Goal: Information Seeking & Learning: Find specific fact

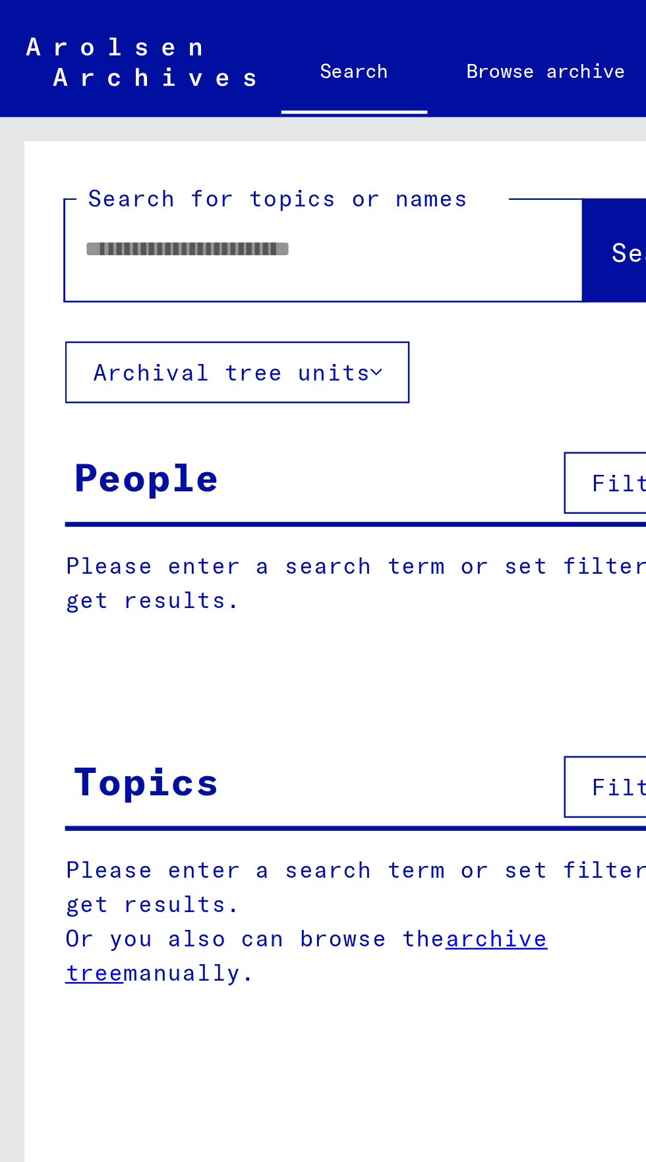
click at [41, 103] on input "text" at bounding box center [115, 101] width 163 height 14
type input "**********"
click at [248, 98] on span "Search" at bounding box center [268, 102] width 40 height 13
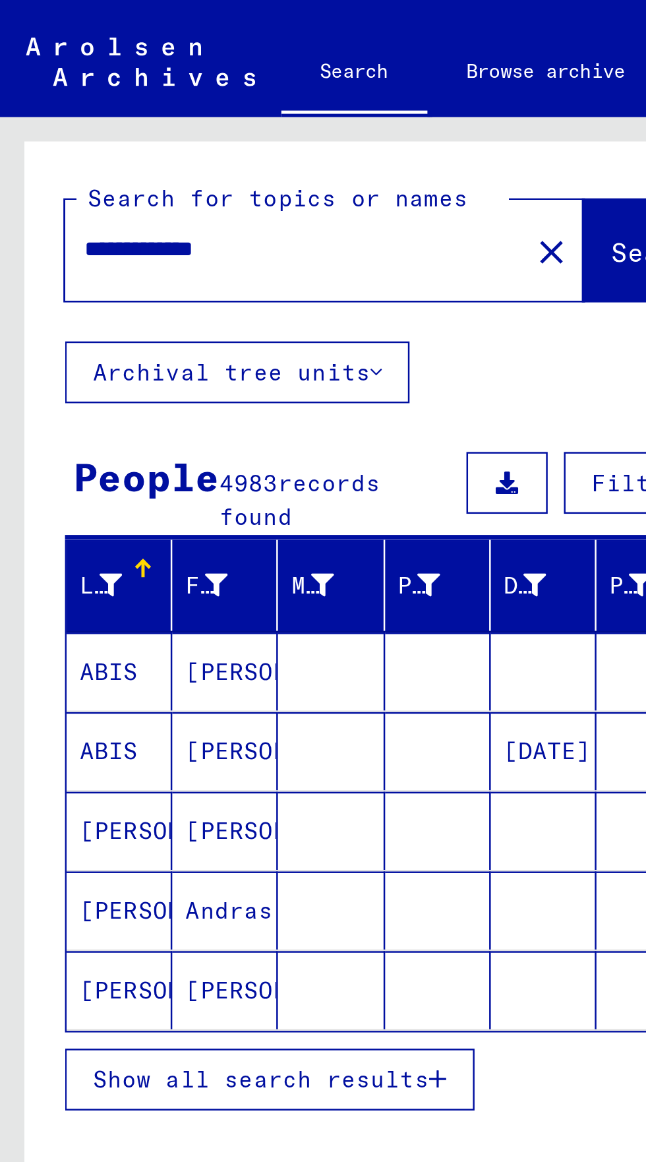
scroll to position [73, 0]
click at [67, 432] on span "Show all search results" at bounding box center [106, 438] width 136 height 12
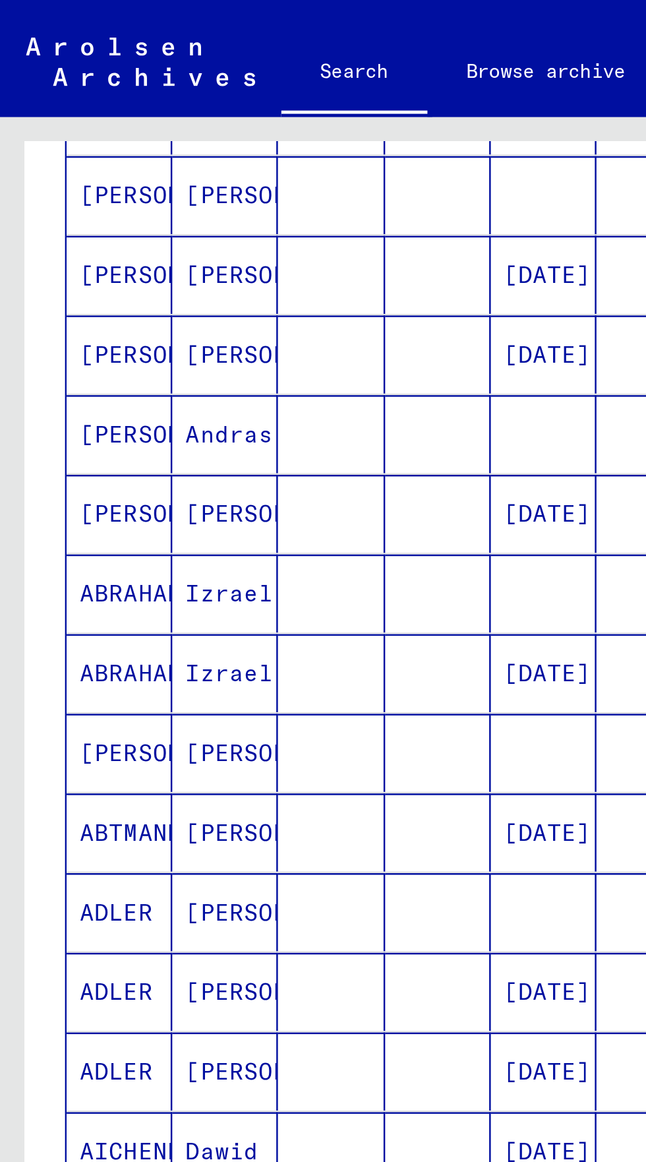
scroll to position [337, 0]
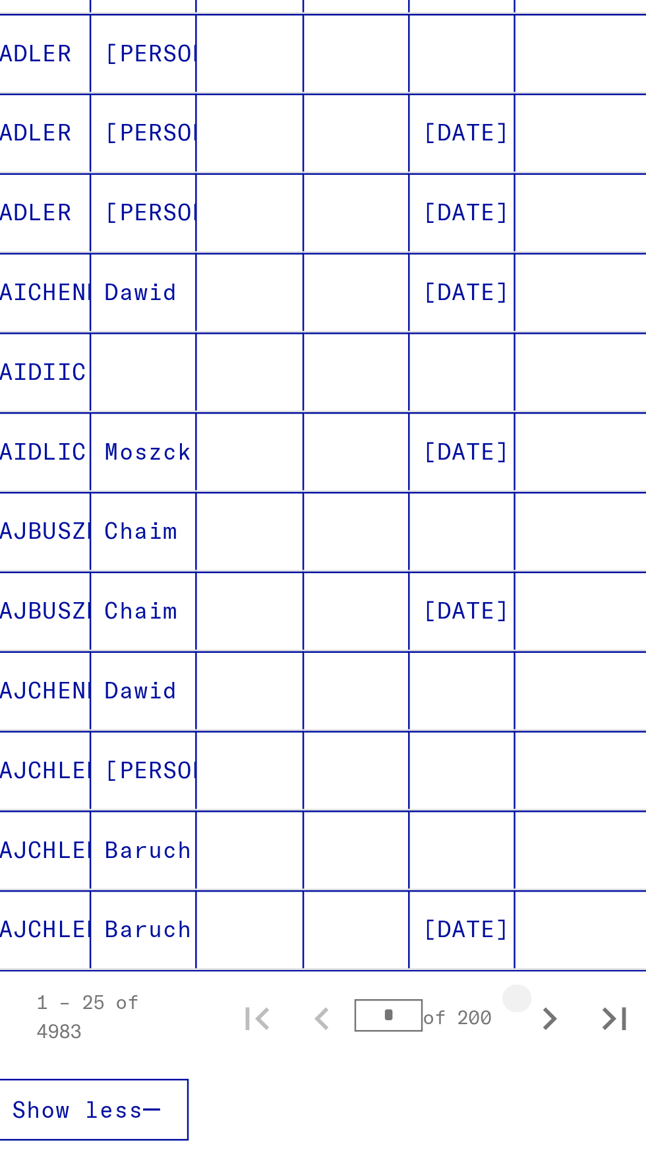
click at [258, 738] on icon "Next page" at bounding box center [256, 747] width 18 height 18
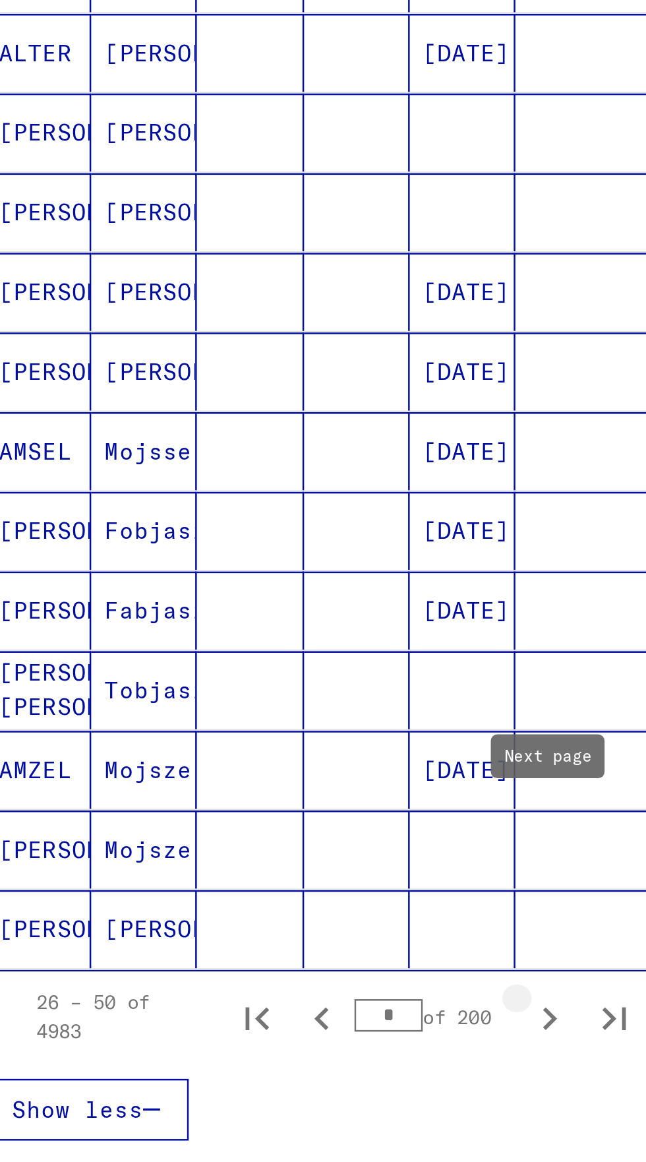
click at [262, 738] on icon "Next page" at bounding box center [256, 747] width 18 height 18
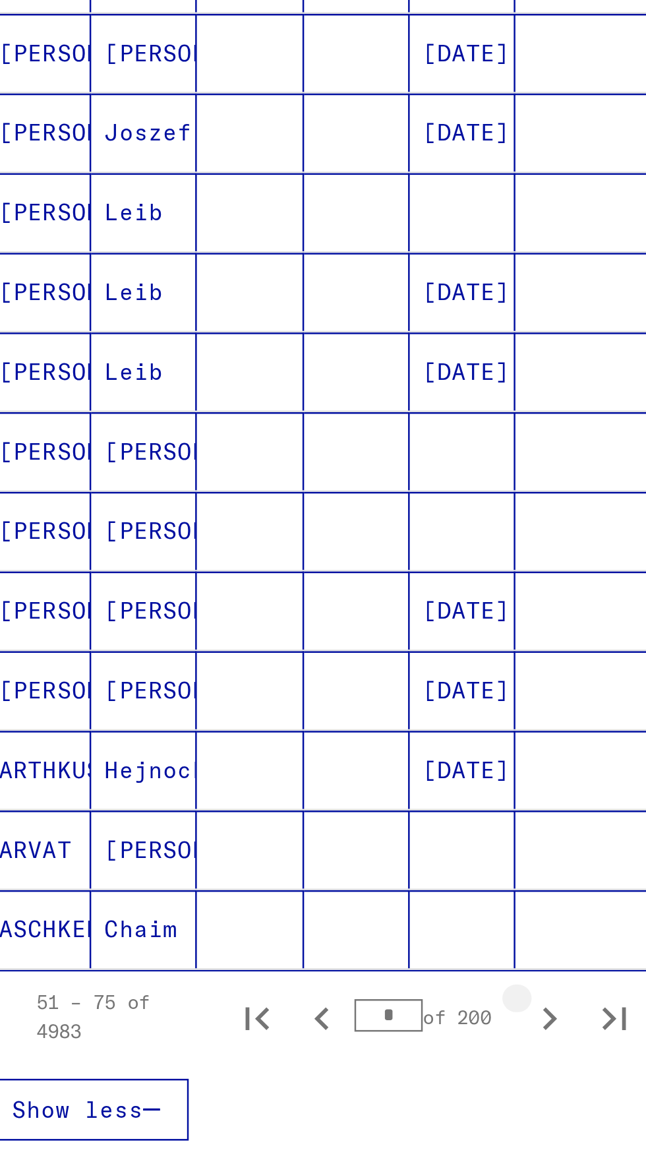
click at [265, 733] on button "Next page" at bounding box center [256, 746] width 26 height 26
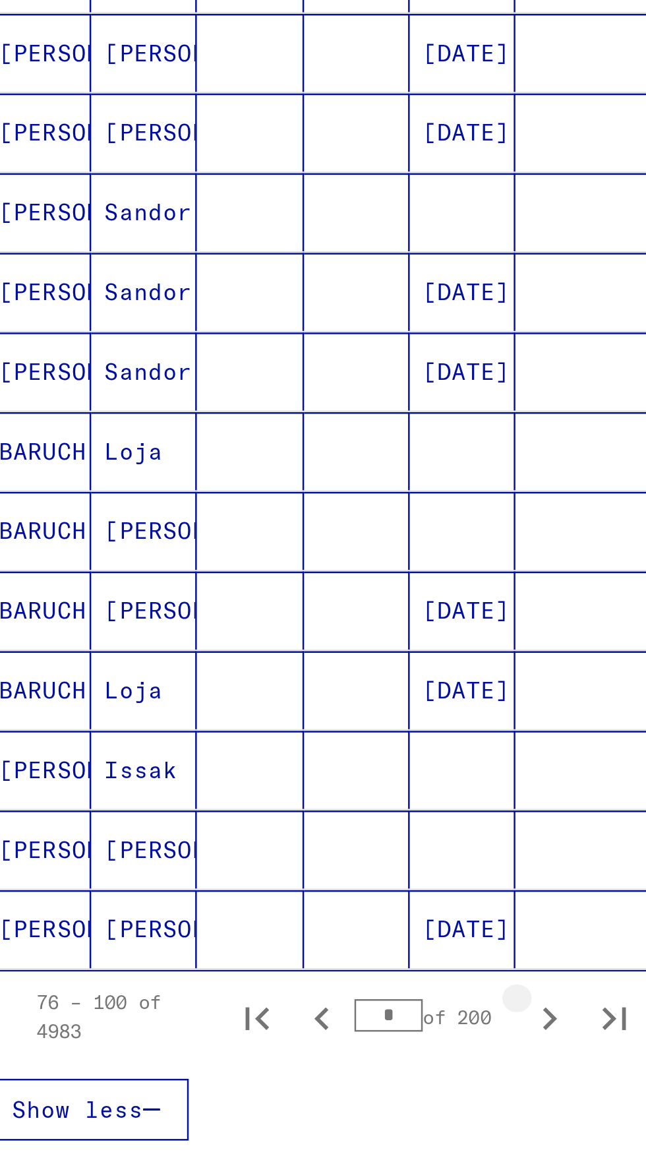
click at [265, 733] on button "Next page" at bounding box center [256, 746] width 26 height 26
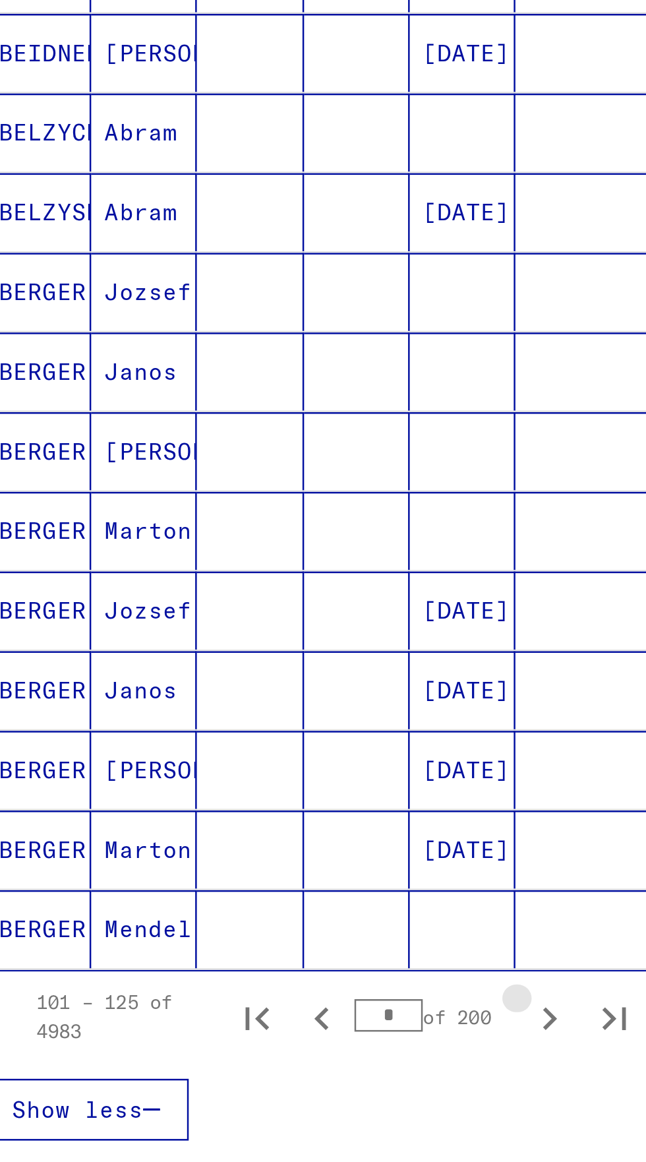
click at [265, 733] on button "Next page" at bounding box center [256, 746] width 26 height 26
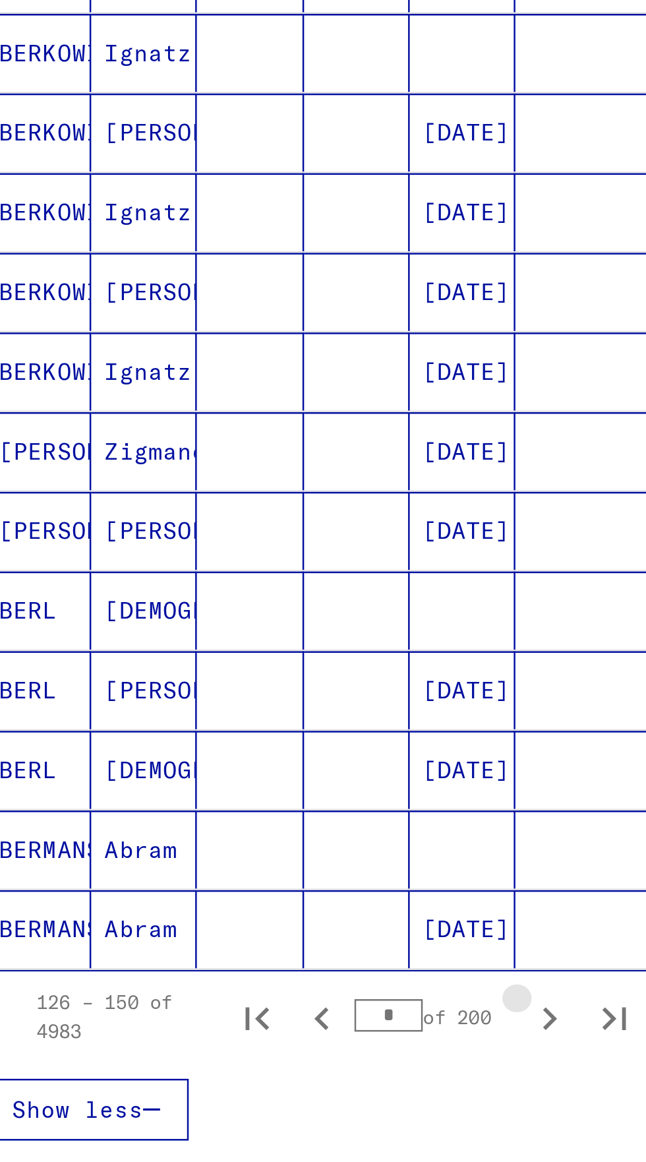
click at [264, 738] on icon "Next page" at bounding box center [256, 747] width 18 height 18
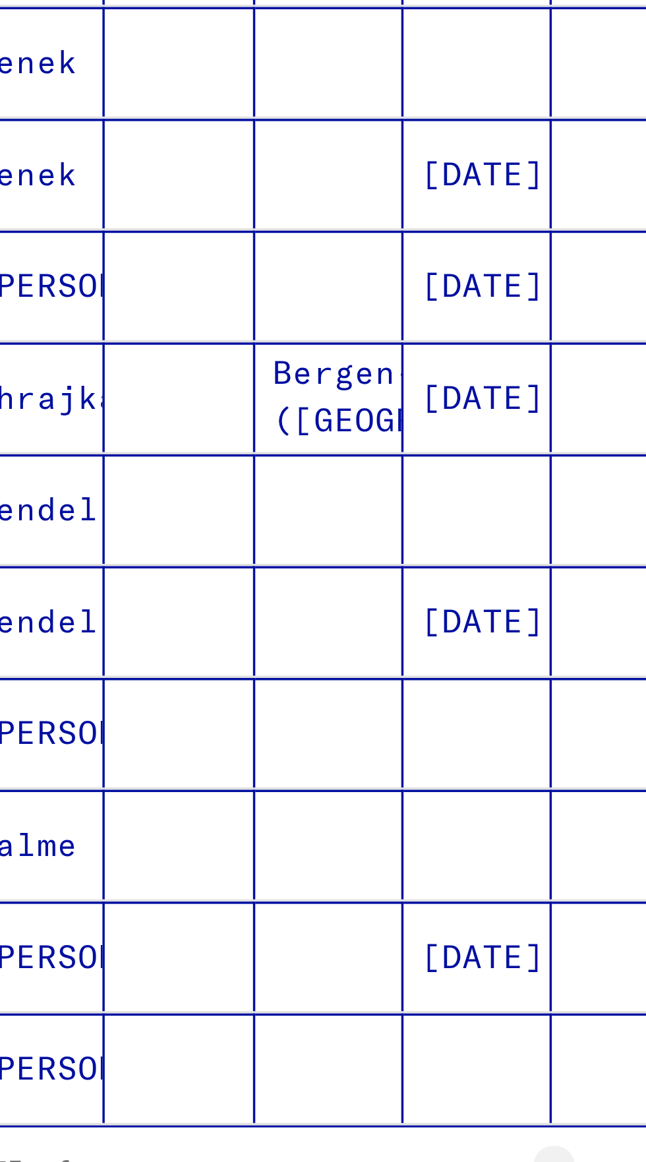
click at [260, 738] on icon "Next page" at bounding box center [256, 747] width 18 height 18
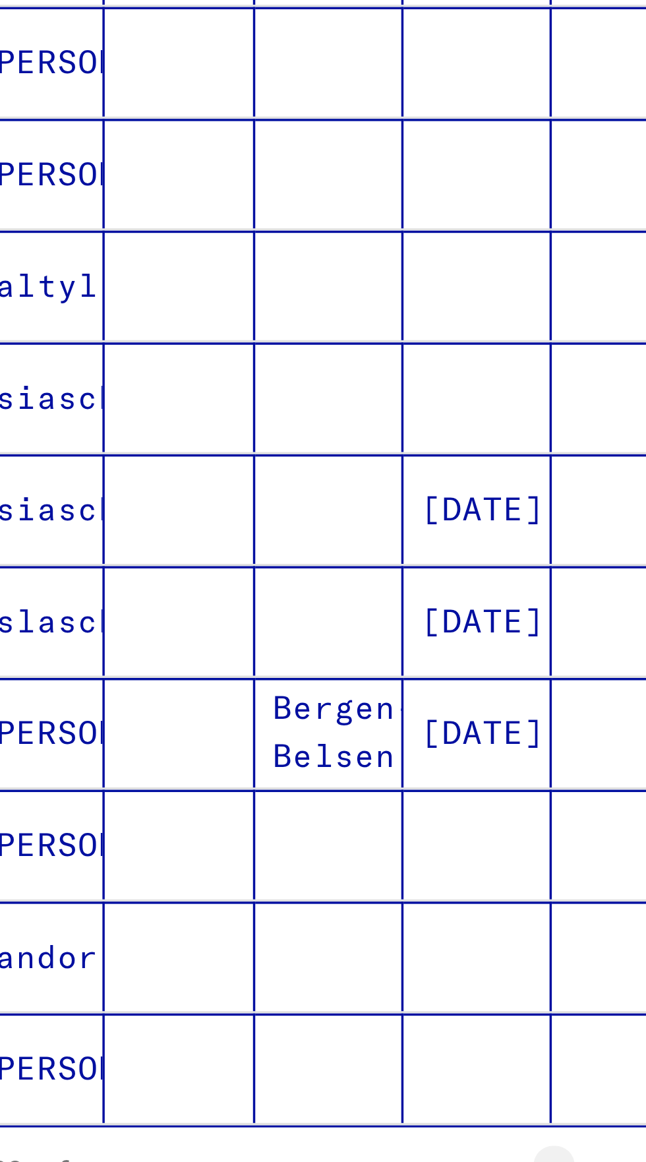
click at [258, 738] on icon "Next page" at bounding box center [256, 747] width 18 height 18
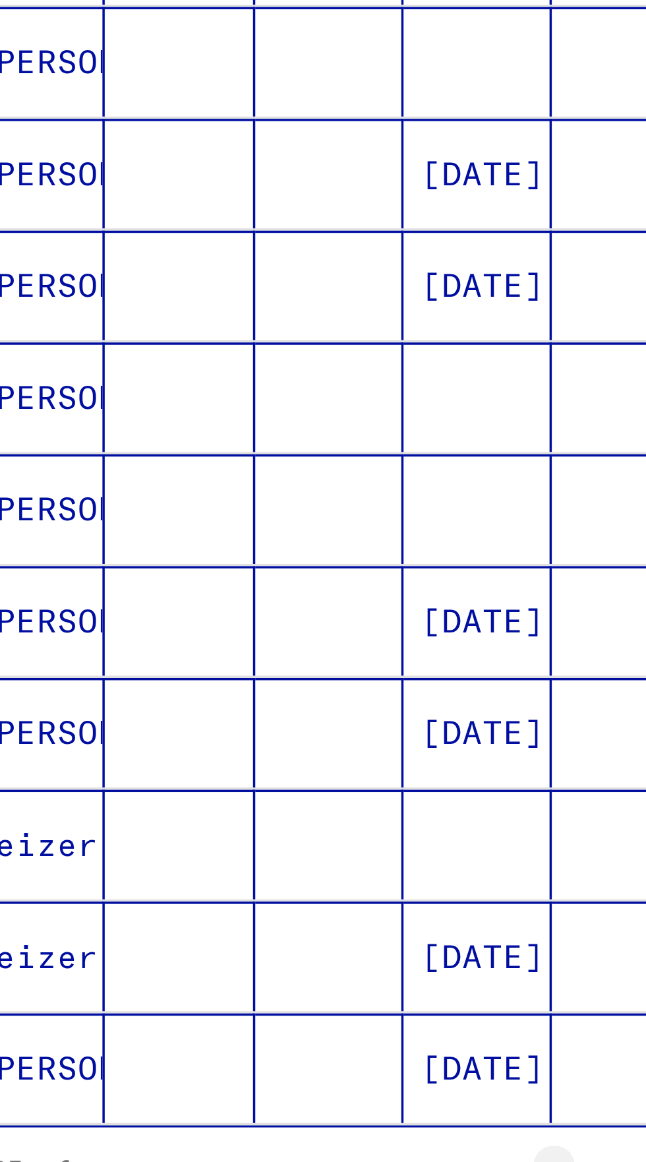
click at [259, 738] on icon "Next page" at bounding box center [256, 747] width 18 height 18
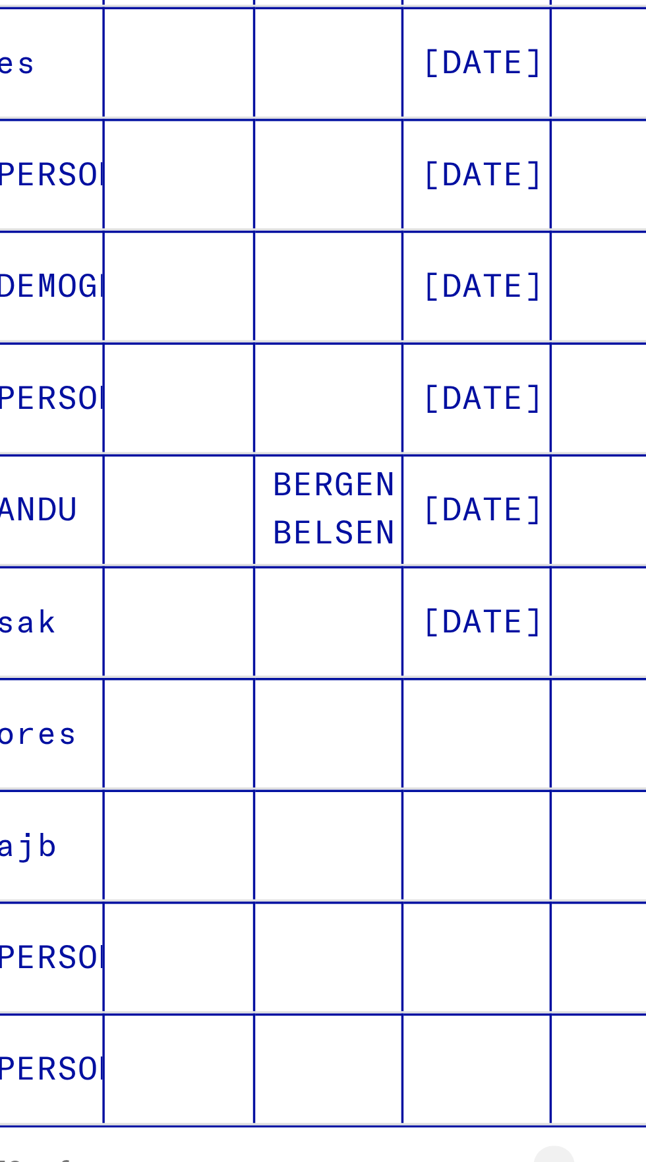
click at [258, 738] on icon "Next page" at bounding box center [256, 747] width 18 height 18
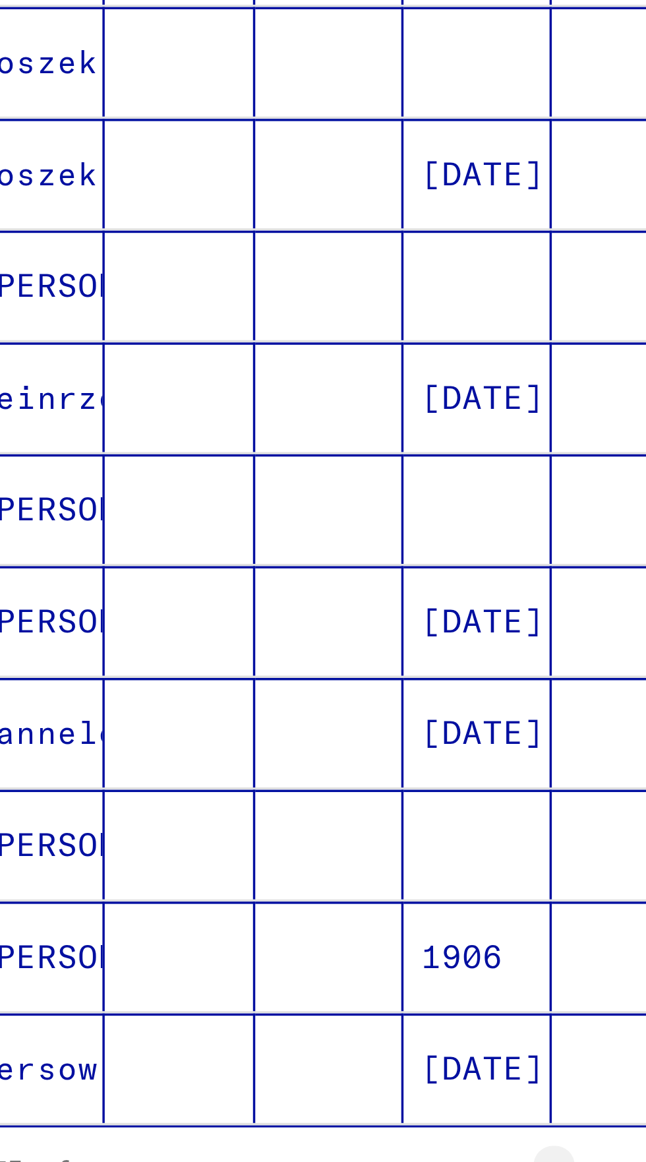
click at [259, 738] on icon "Next page" at bounding box center [256, 747] width 18 height 18
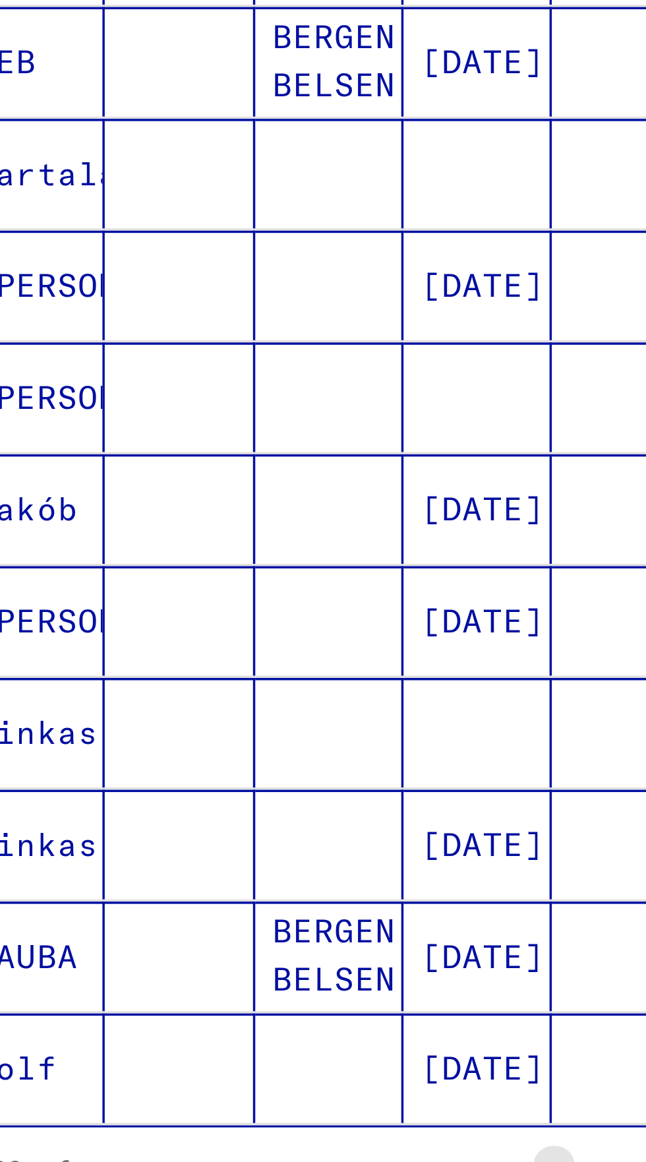
click at [259, 738] on icon "Next page" at bounding box center [256, 747] width 18 height 18
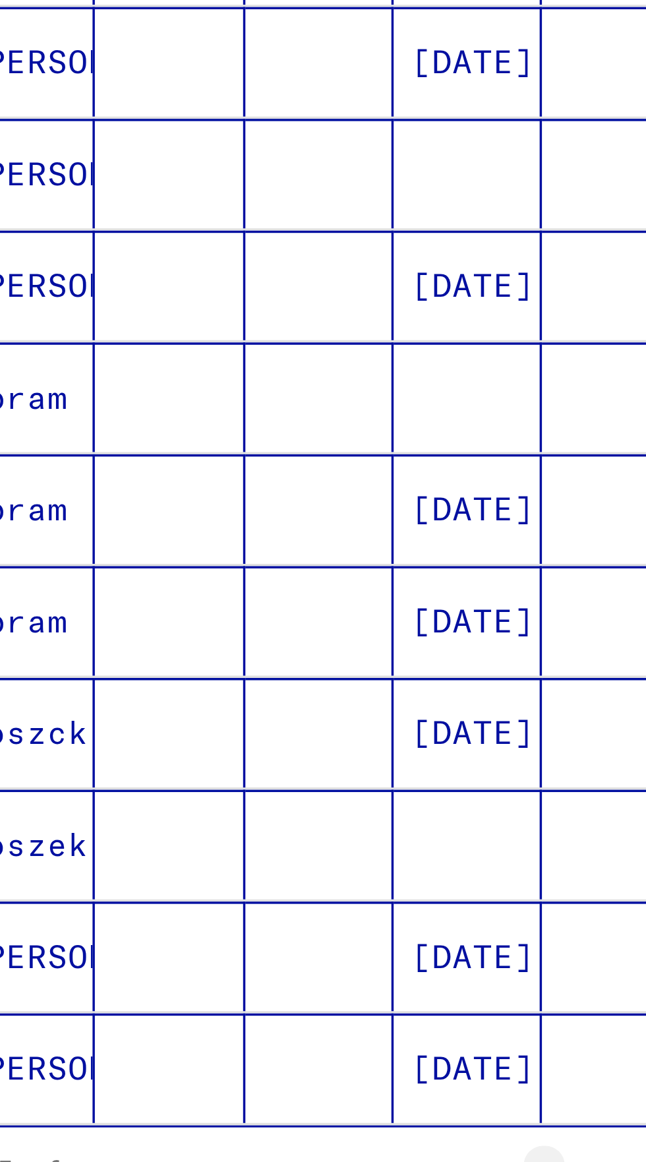
click at [259, 733] on button "Next page" at bounding box center [256, 746] width 26 height 26
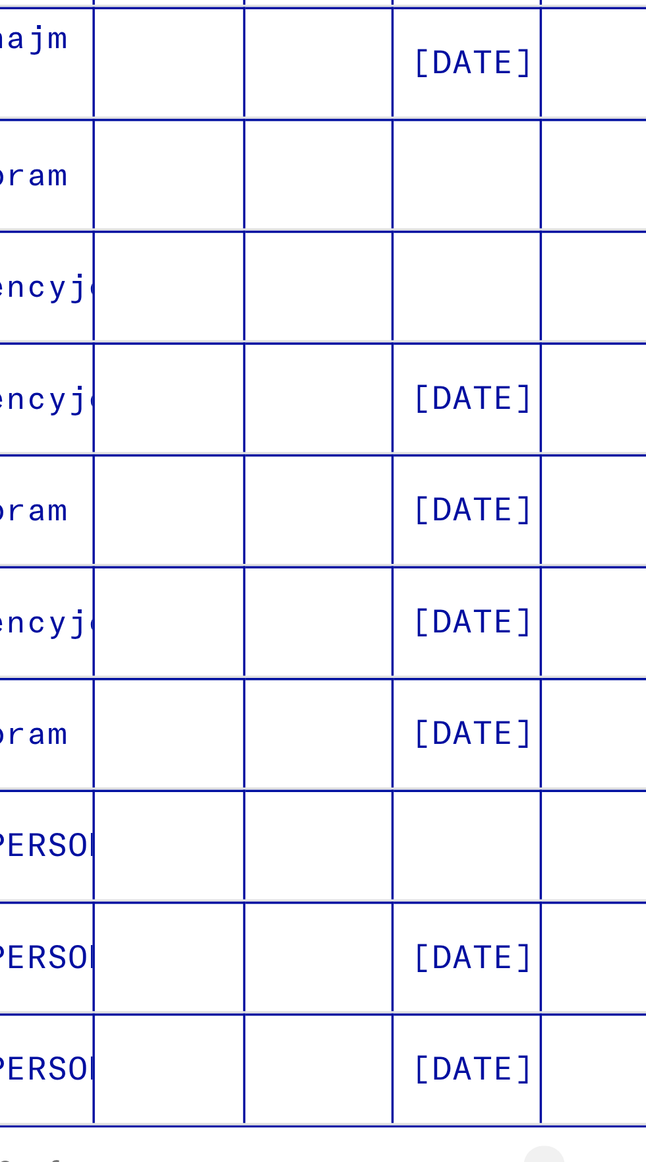
click at [260, 738] on icon "Next page" at bounding box center [256, 747] width 18 height 18
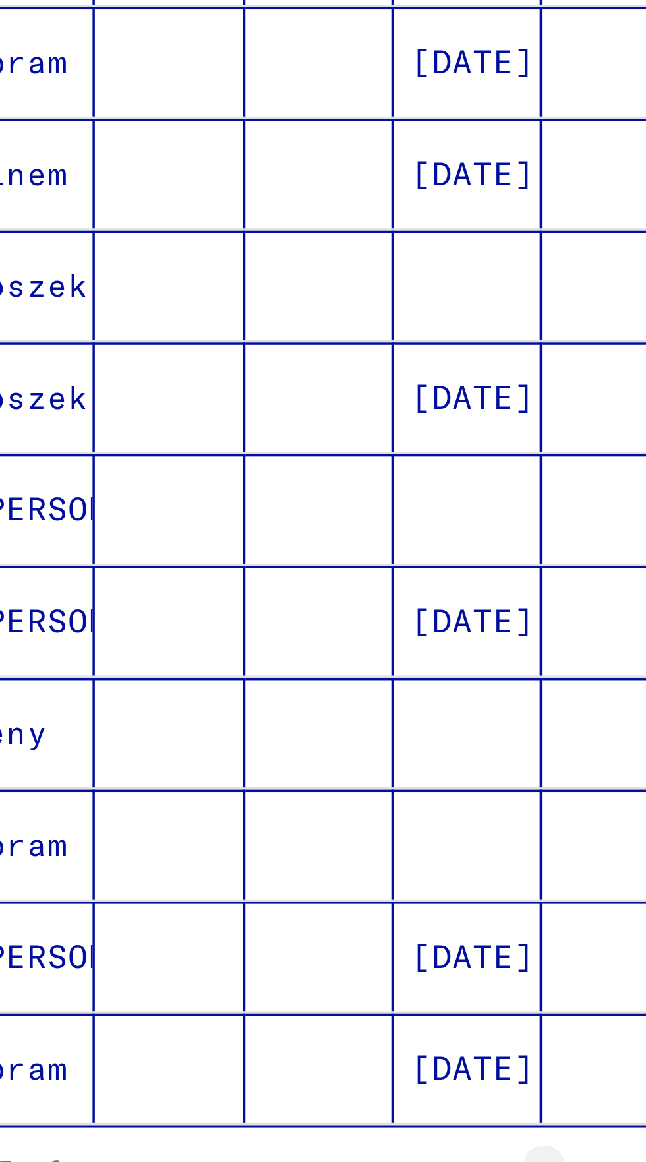
click at [262, 738] on icon "Next page" at bounding box center [256, 747] width 18 height 18
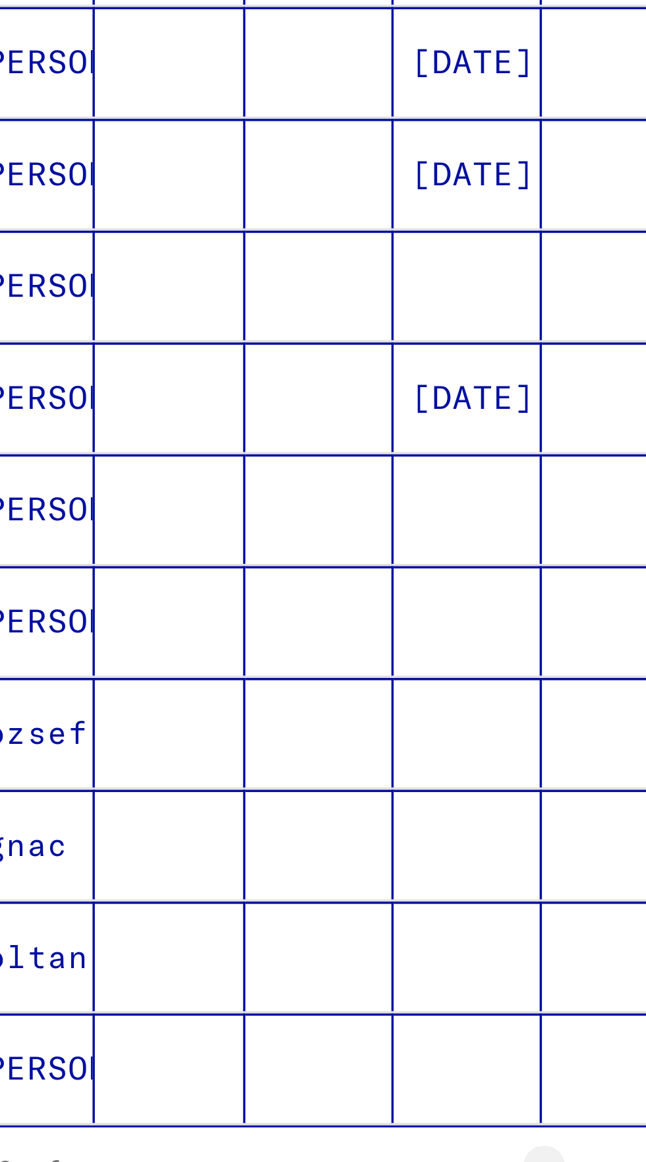
click at [260, 738] on icon "Next page" at bounding box center [256, 747] width 18 height 18
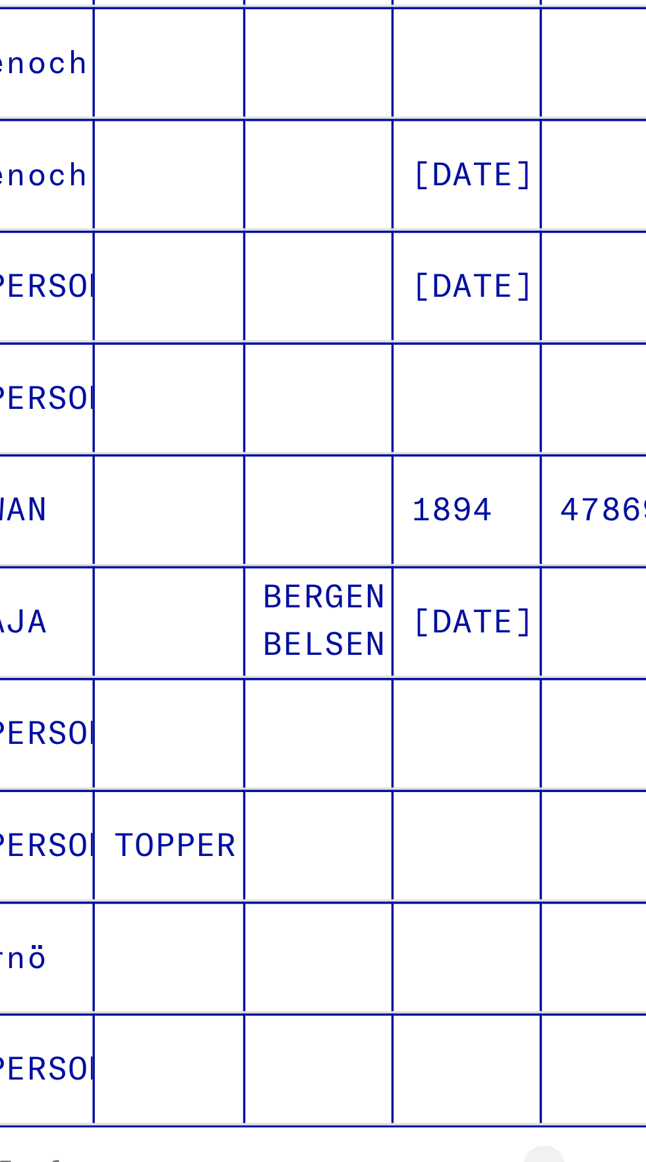
click at [260, 738] on icon "Next page" at bounding box center [256, 747] width 18 height 18
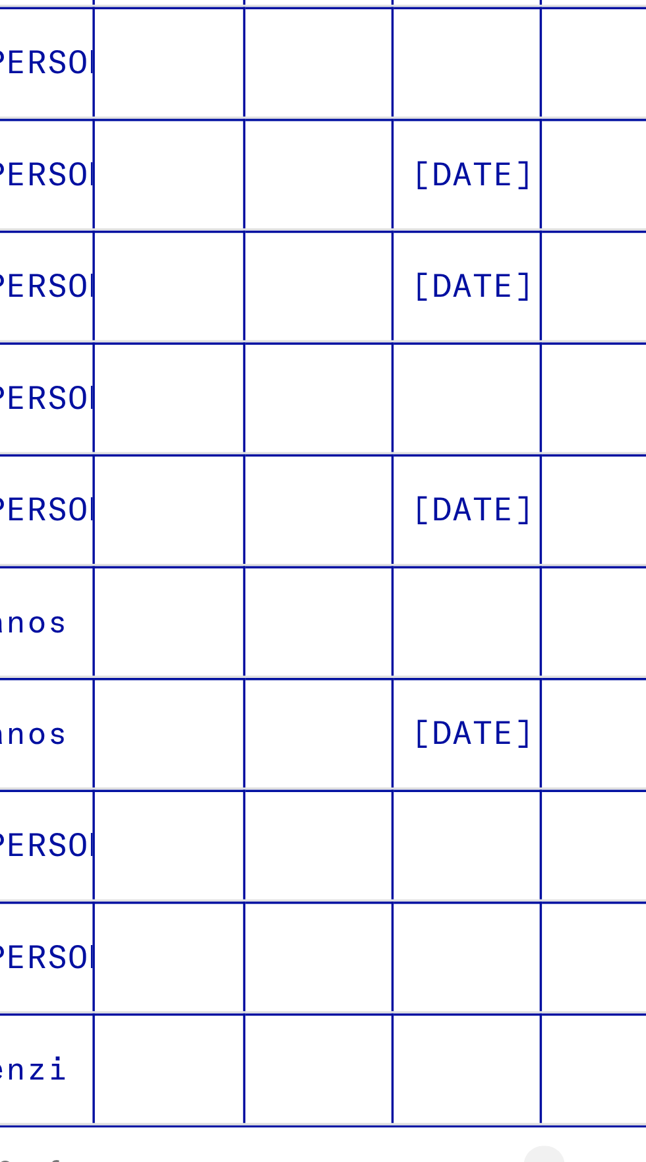
click at [260, 738] on icon "Next page" at bounding box center [256, 747] width 18 height 18
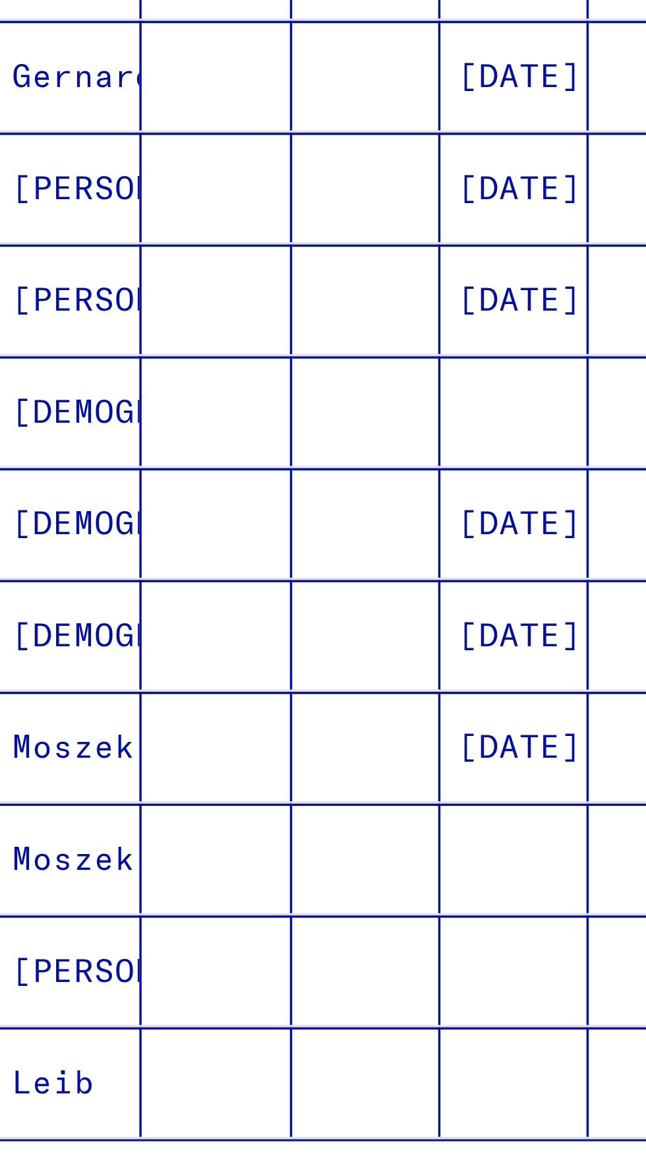
scroll to position [329, 0]
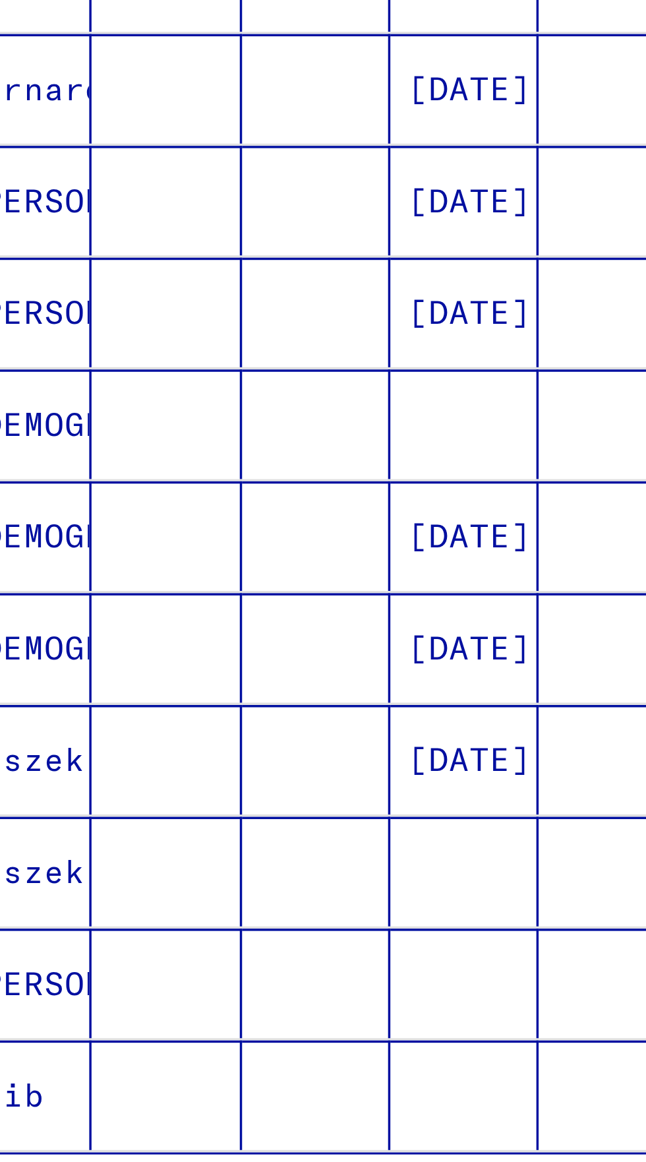
click at [262, 746] on icon "Next page" at bounding box center [256, 755] width 18 height 18
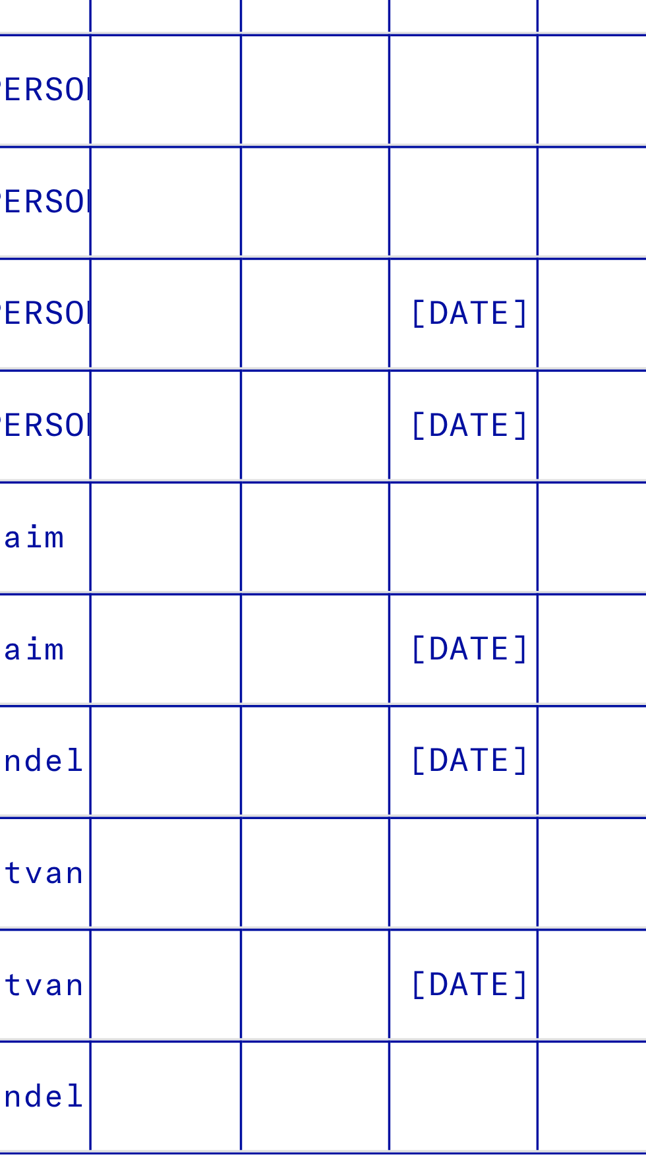
click at [259, 746] on icon "Next page" at bounding box center [256, 755] width 18 height 18
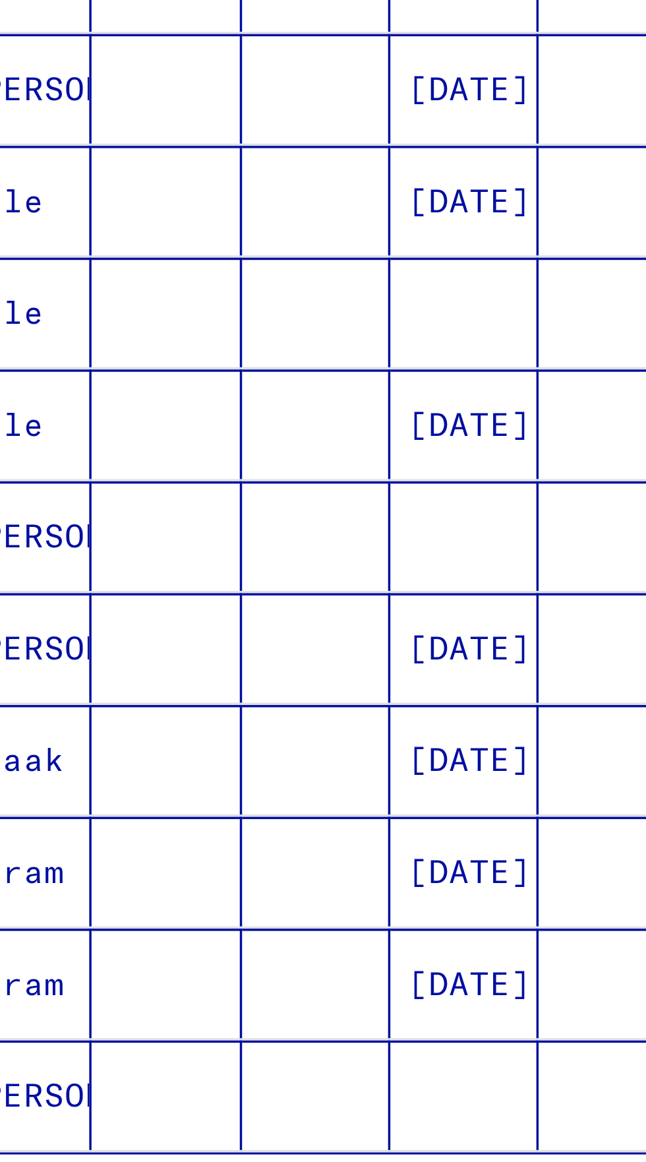
click at [261, 746] on icon "Next page" at bounding box center [256, 755] width 18 height 18
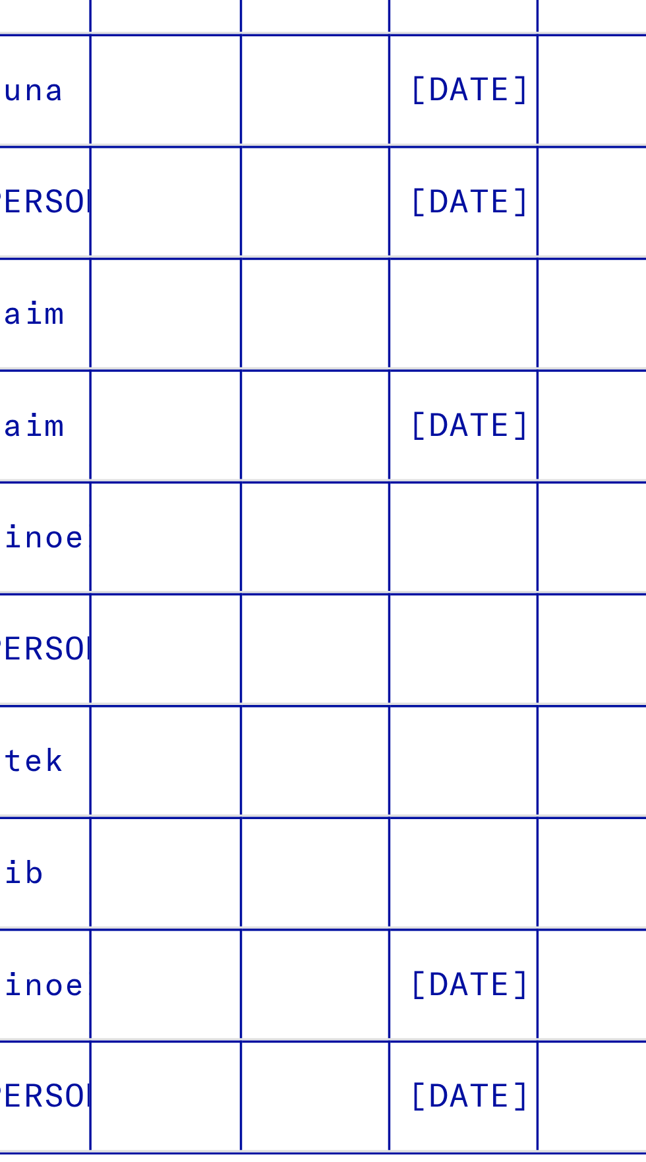
click at [261, 746] on icon "Next page" at bounding box center [256, 755] width 18 height 18
click at [262, 746] on icon "Next page" at bounding box center [256, 755] width 18 height 18
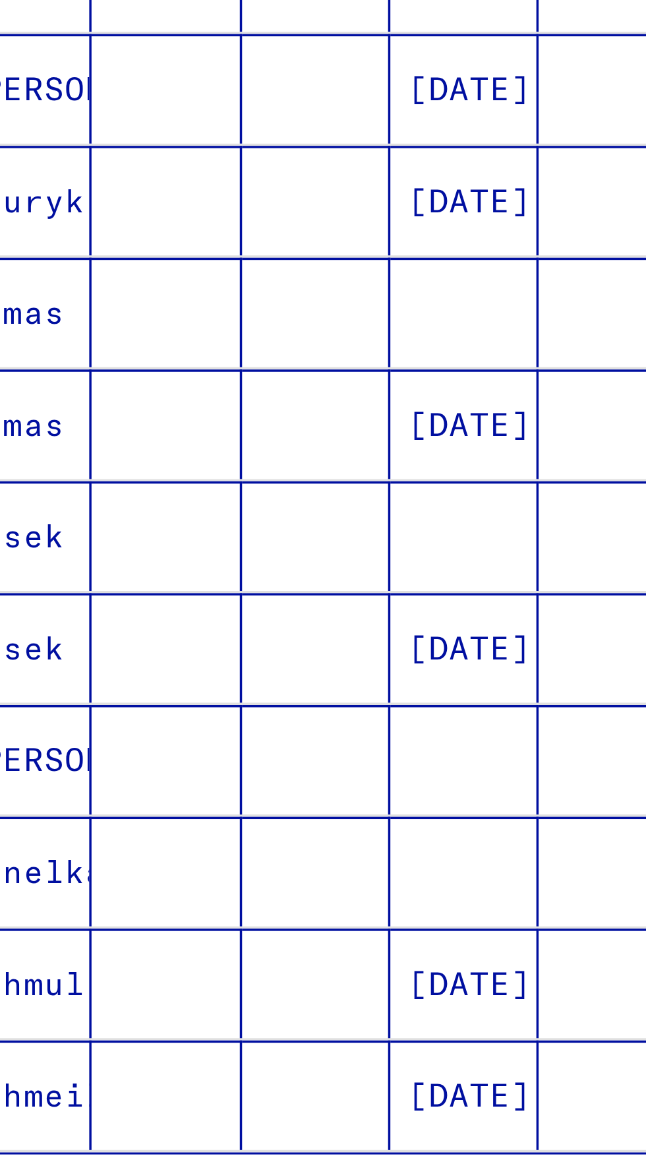
click at [262, 746] on icon "Next page" at bounding box center [256, 755] width 18 height 18
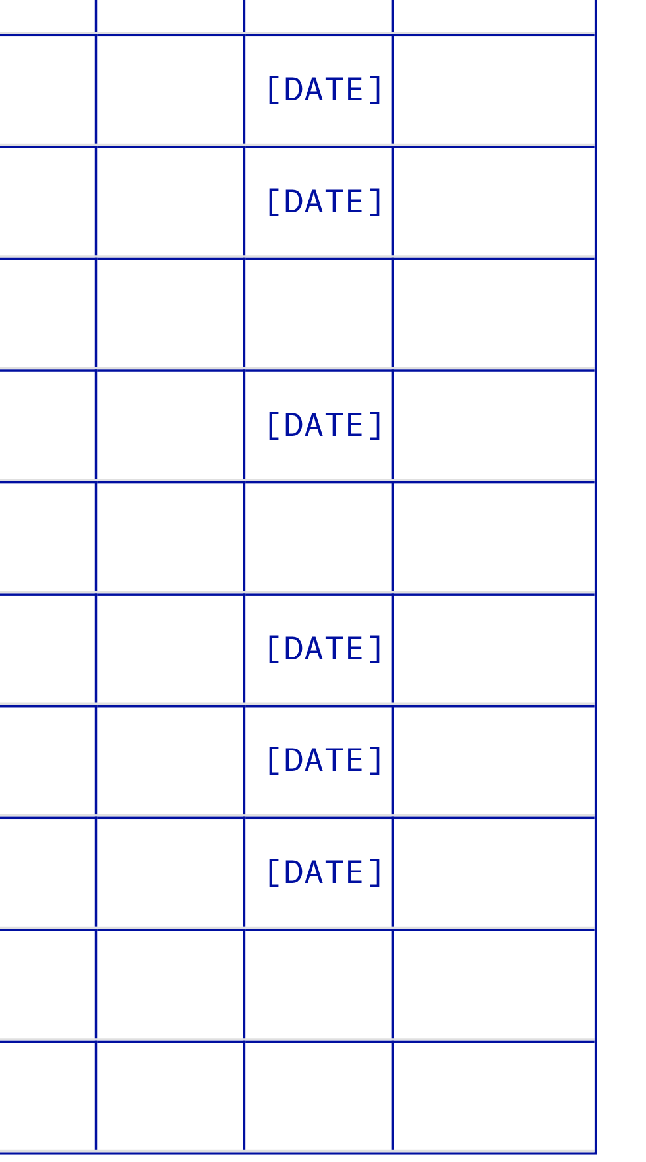
click at [262, 746] on icon "Next page" at bounding box center [256, 755] width 18 height 18
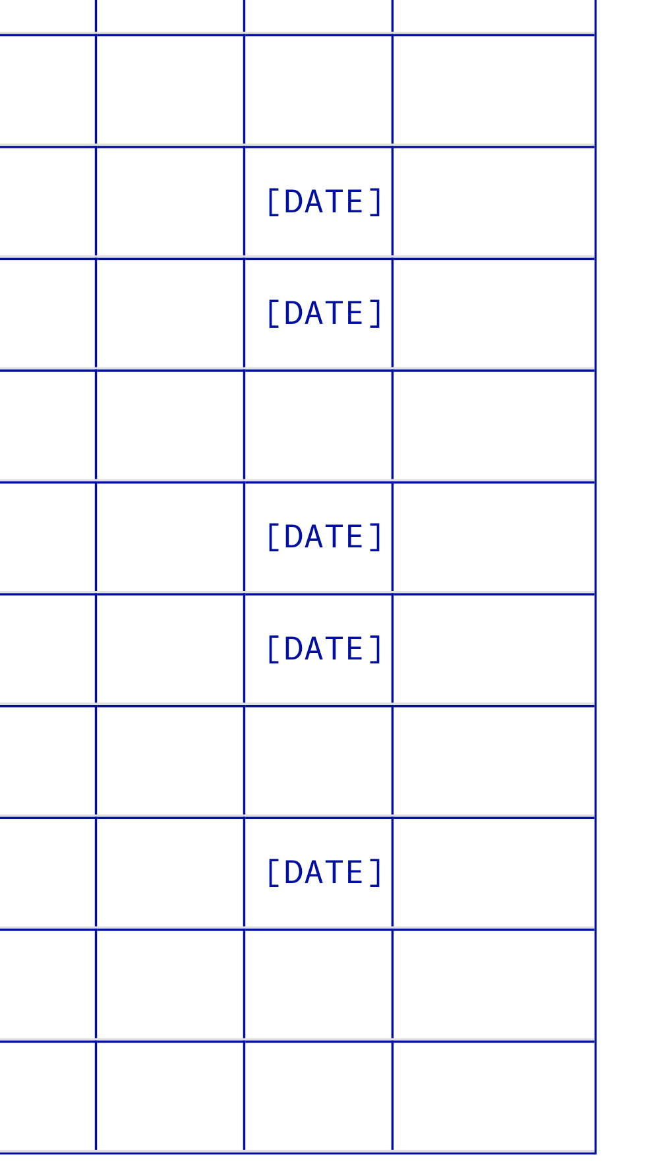
click at [262, 746] on icon "Next page" at bounding box center [256, 755] width 18 height 18
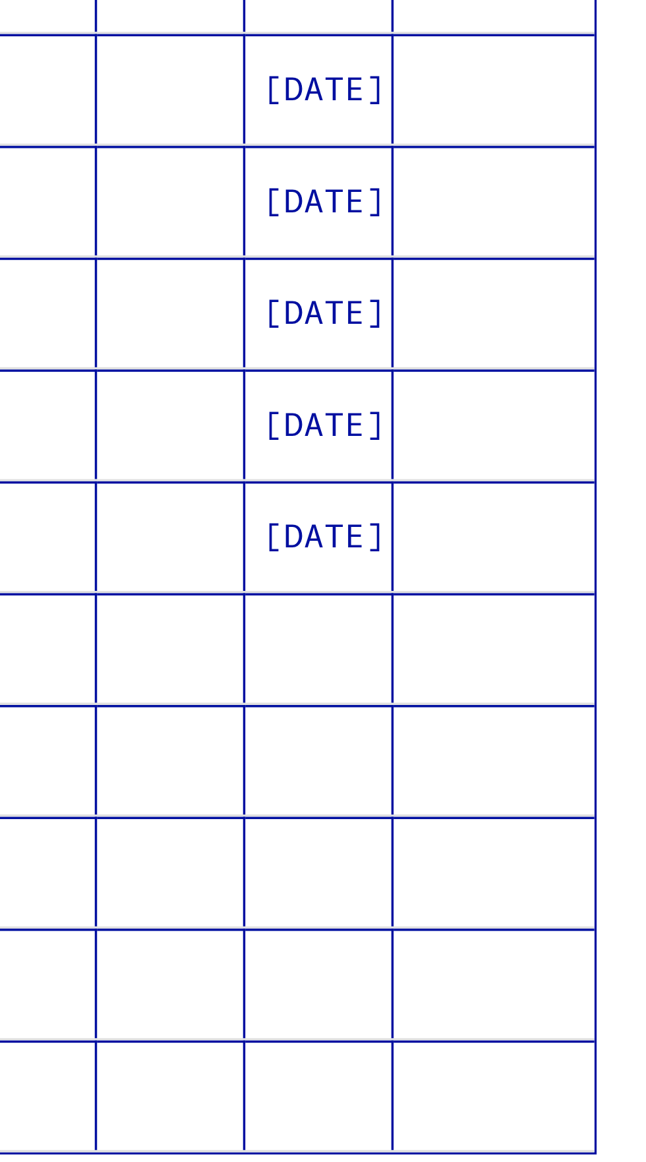
click at [262, 746] on icon "Next page" at bounding box center [256, 755] width 18 height 18
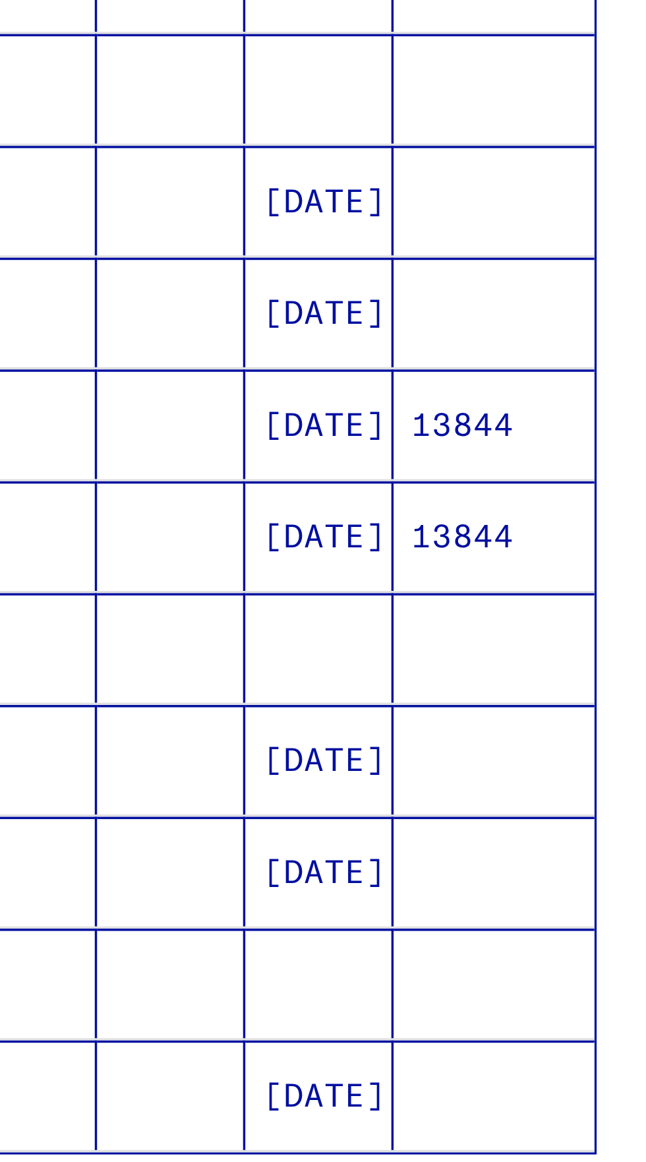
click at [262, 746] on icon "Next page" at bounding box center [256, 755] width 18 height 18
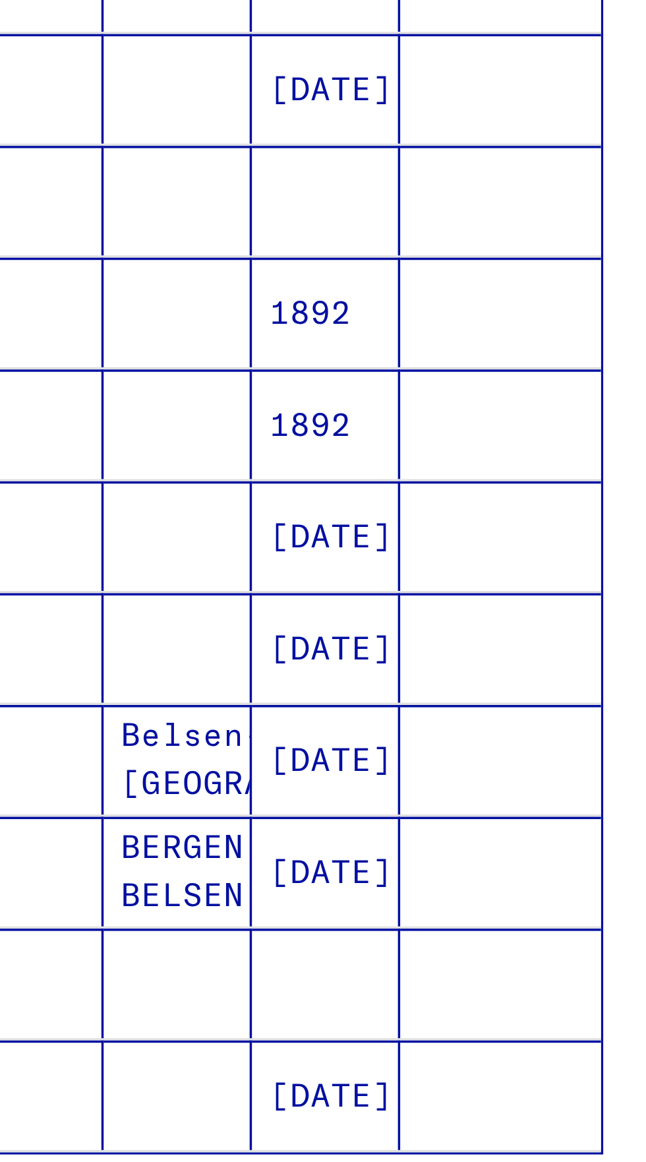
click at [260, 746] on icon "Next page" at bounding box center [256, 755] width 18 height 18
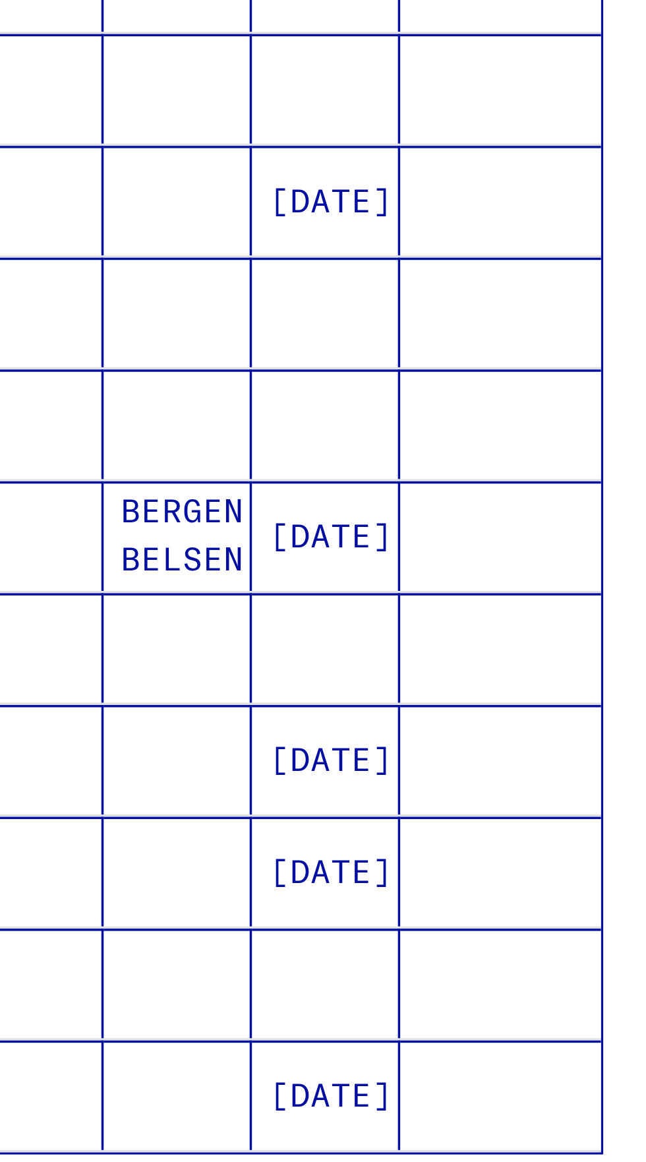
click at [260, 746] on icon "Next page" at bounding box center [256, 755] width 18 height 18
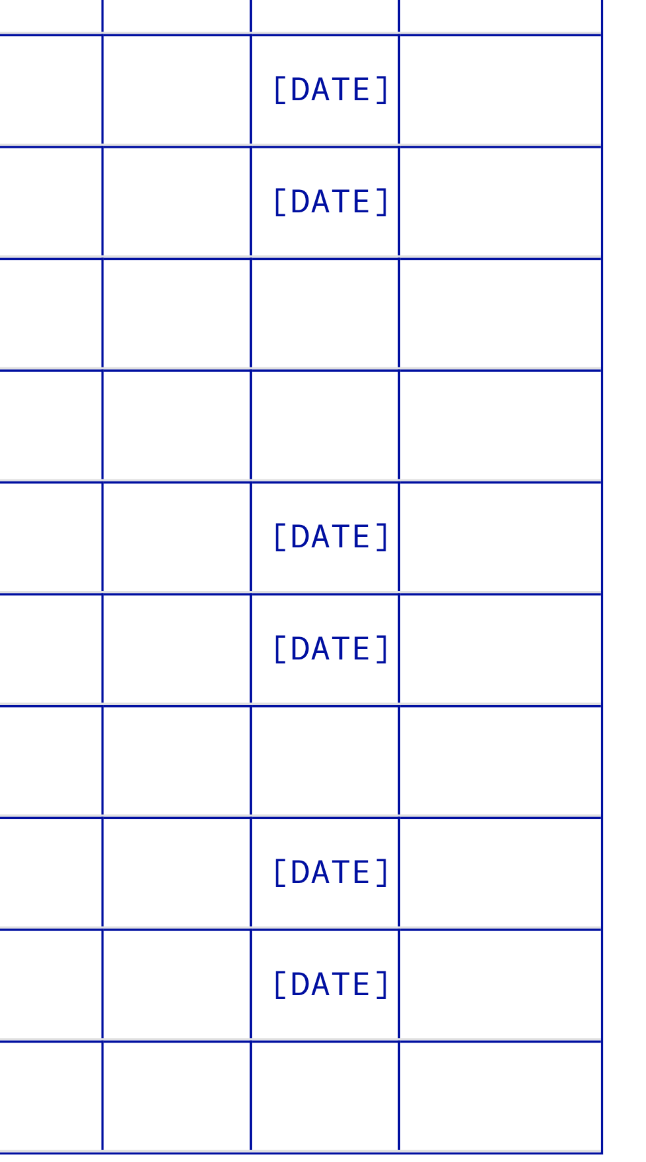
click at [260, 746] on icon "Next page" at bounding box center [256, 755] width 18 height 18
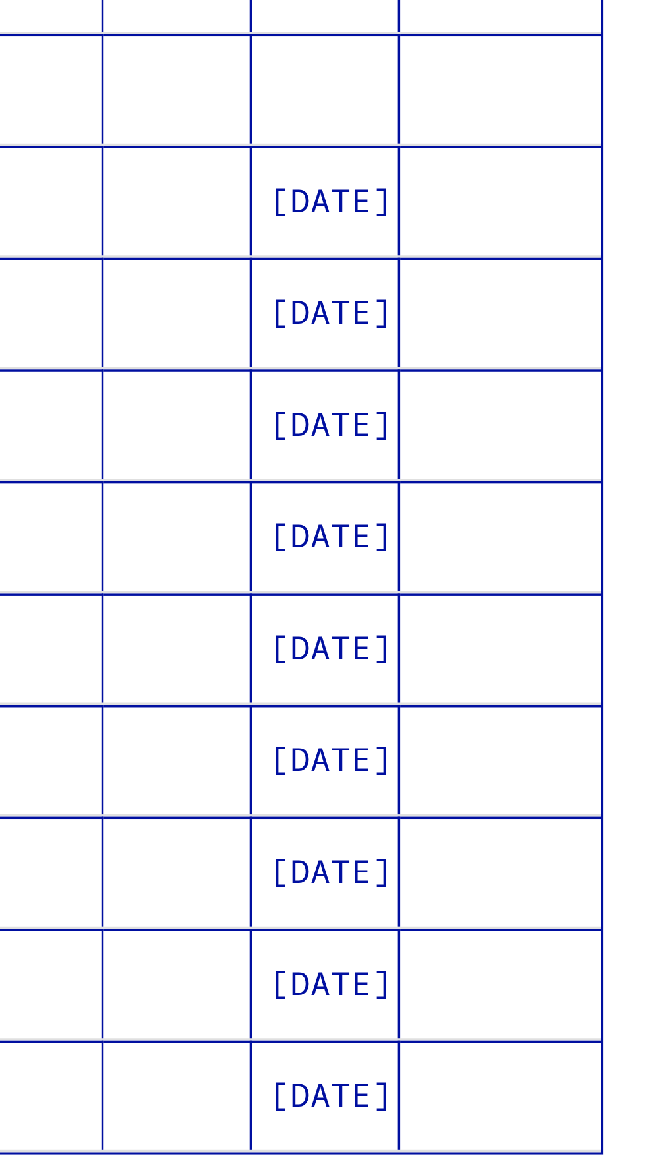
click at [259, 746] on icon "Next page" at bounding box center [256, 755] width 18 height 18
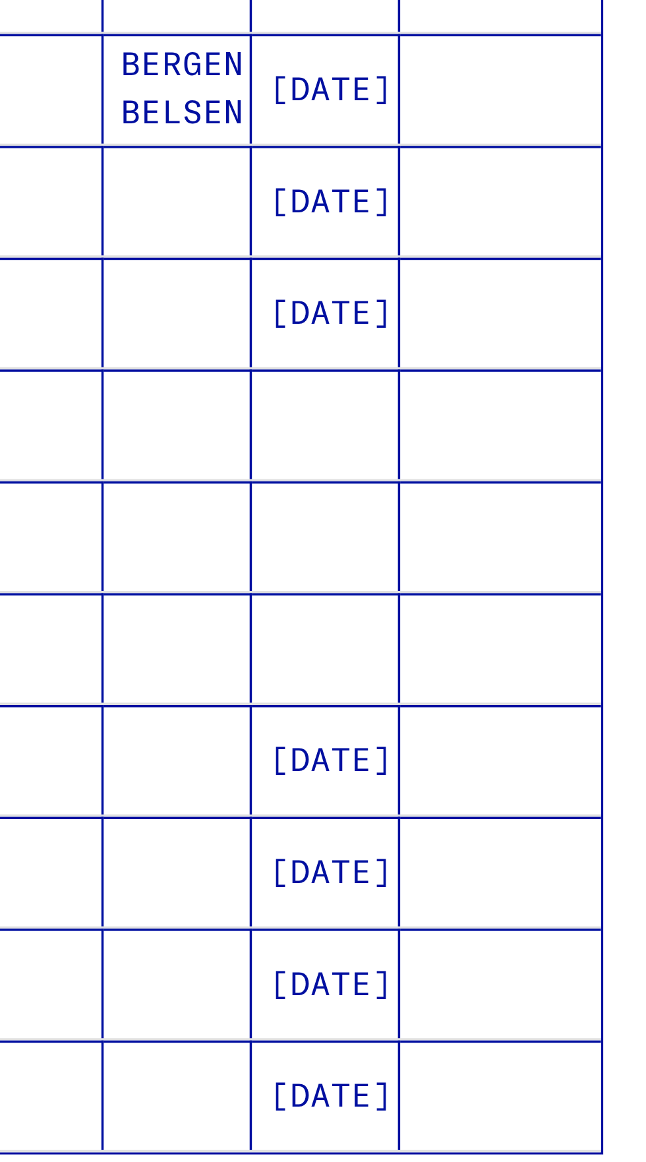
click at [260, 746] on icon "Next page" at bounding box center [256, 755] width 18 height 18
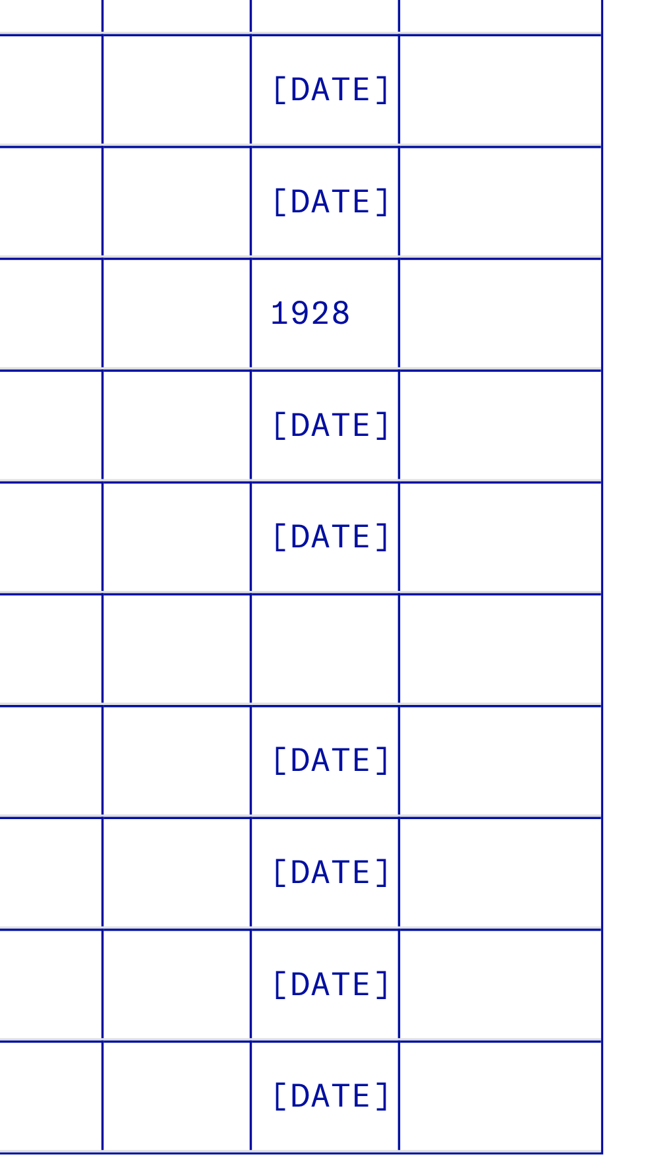
click at [260, 746] on icon "Next page" at bounding box center [256, 755] width 18 height 18
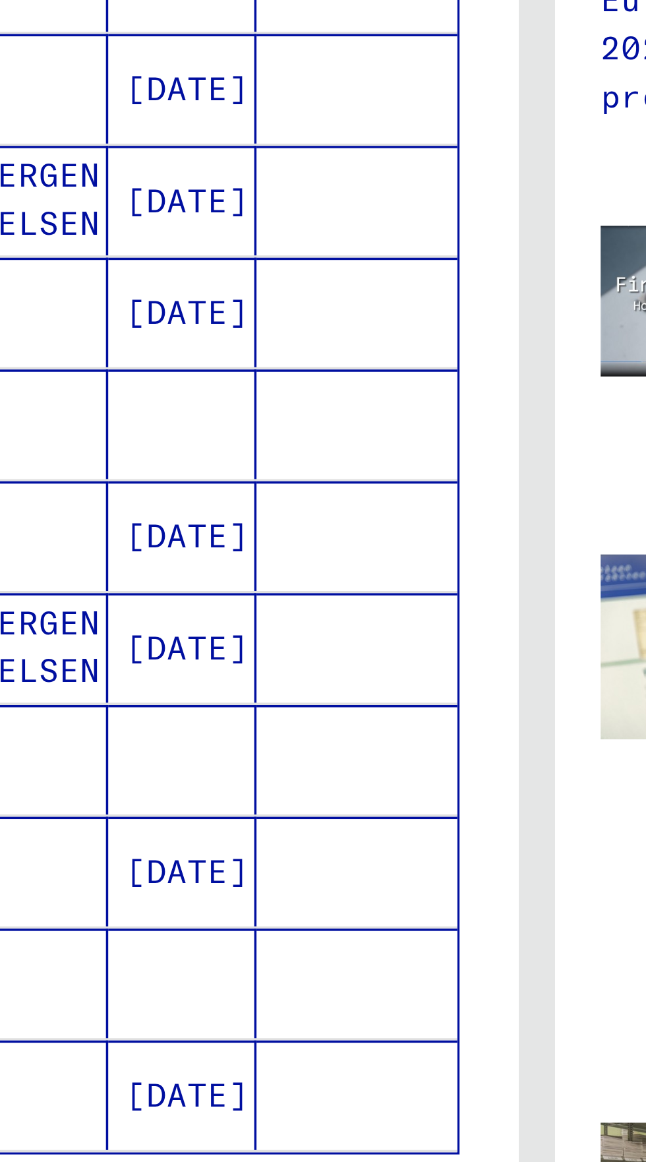
click at [262, 746] on icon "Next page" at bounding box center [256, 755] width 18 height 18
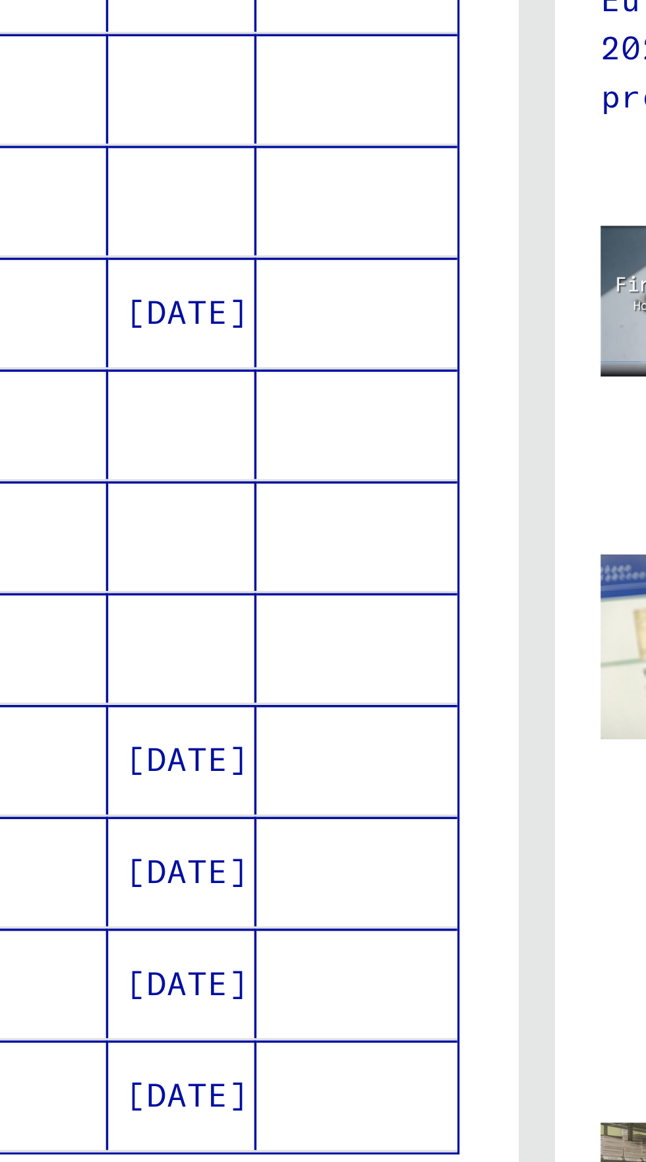
click at [260, 746] on icon "Next page" at bounding box center [256, 755] width 18 height 18
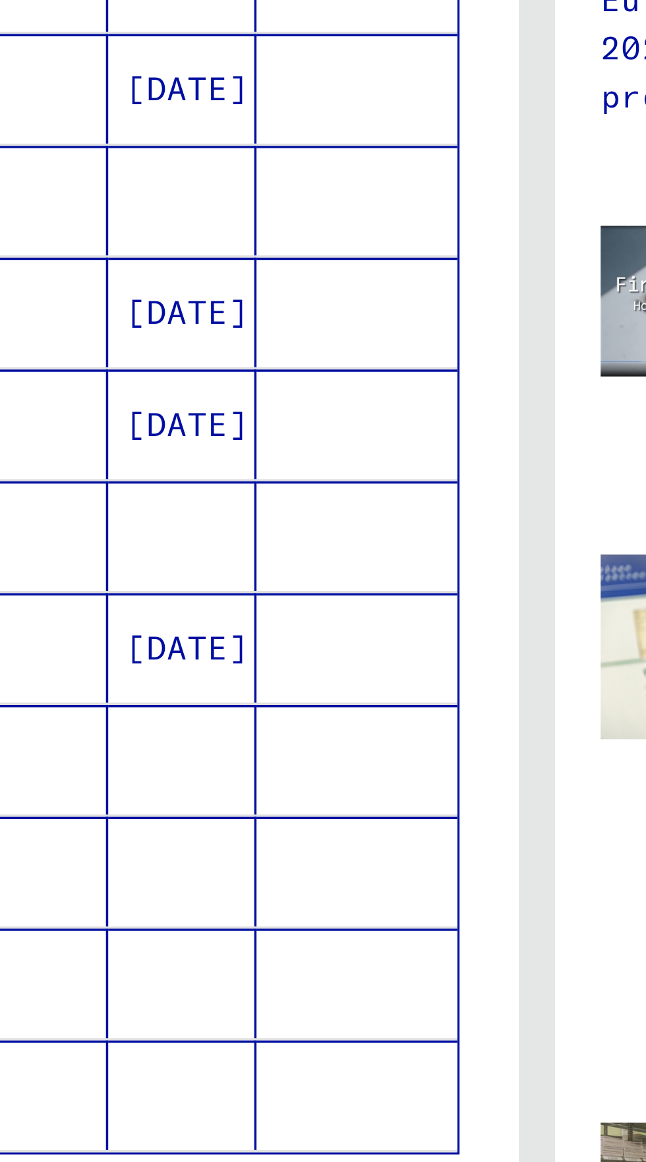
click at [258, 746] on icon "Next page" at bounding box center [256, 755] width 18 height 18
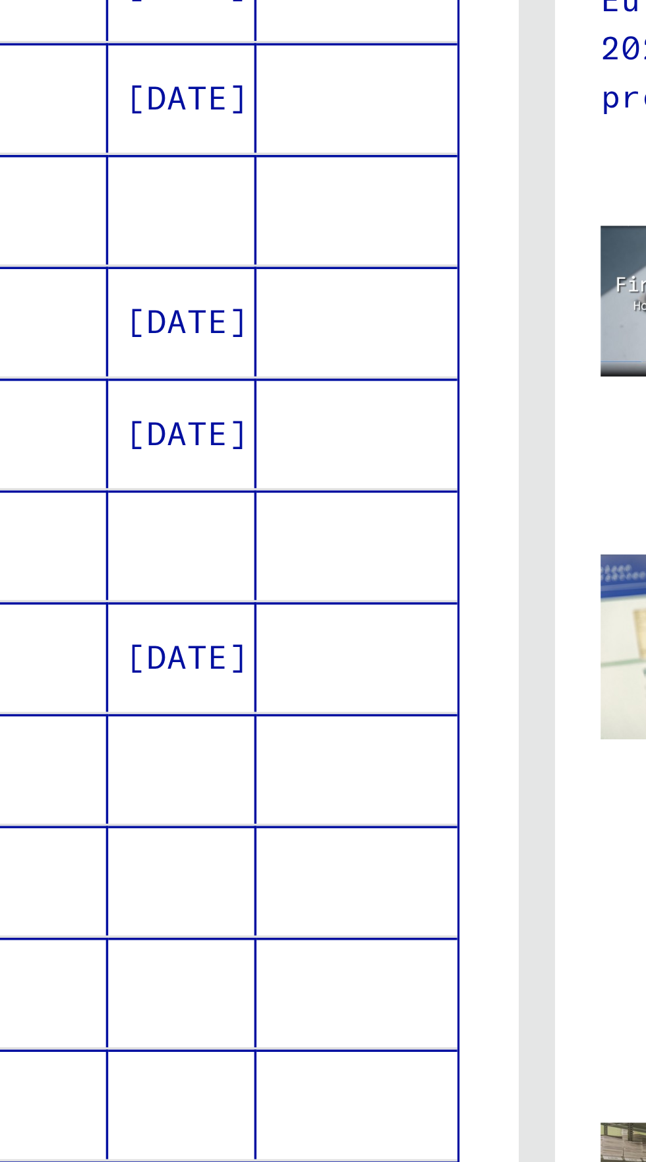
click at [258, 748] on icon "Next page" at bounding box center [256, 757] width 18 height 18
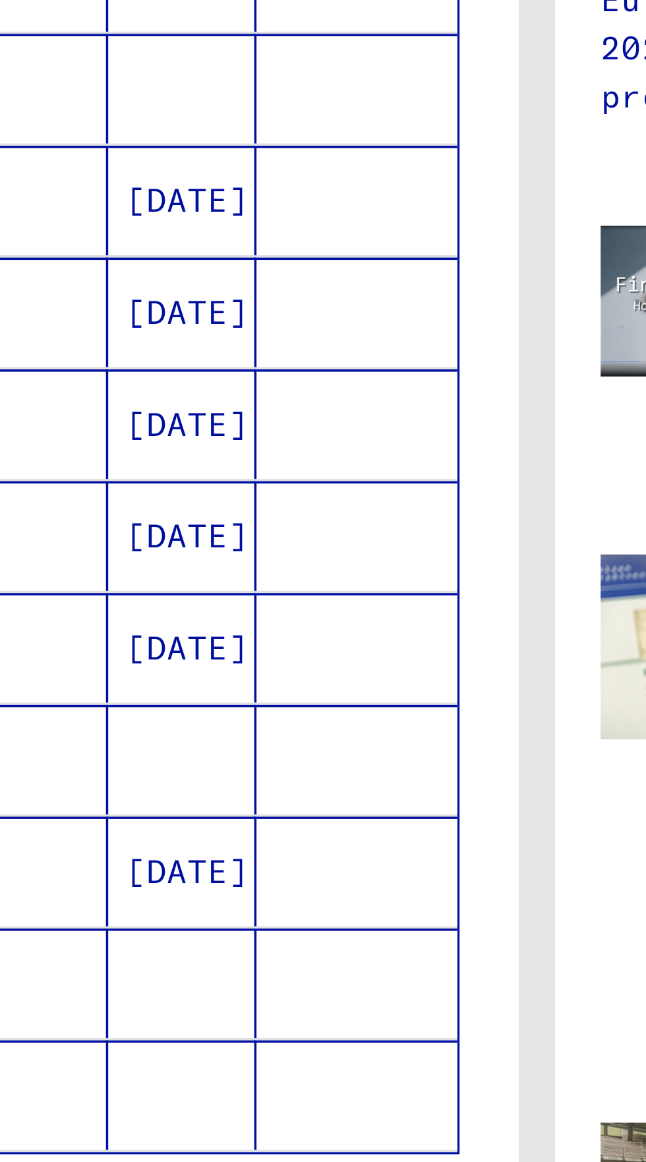
click at [260, 746] on icon "Next page" at bounding box center [256, 755] width 18 height 18
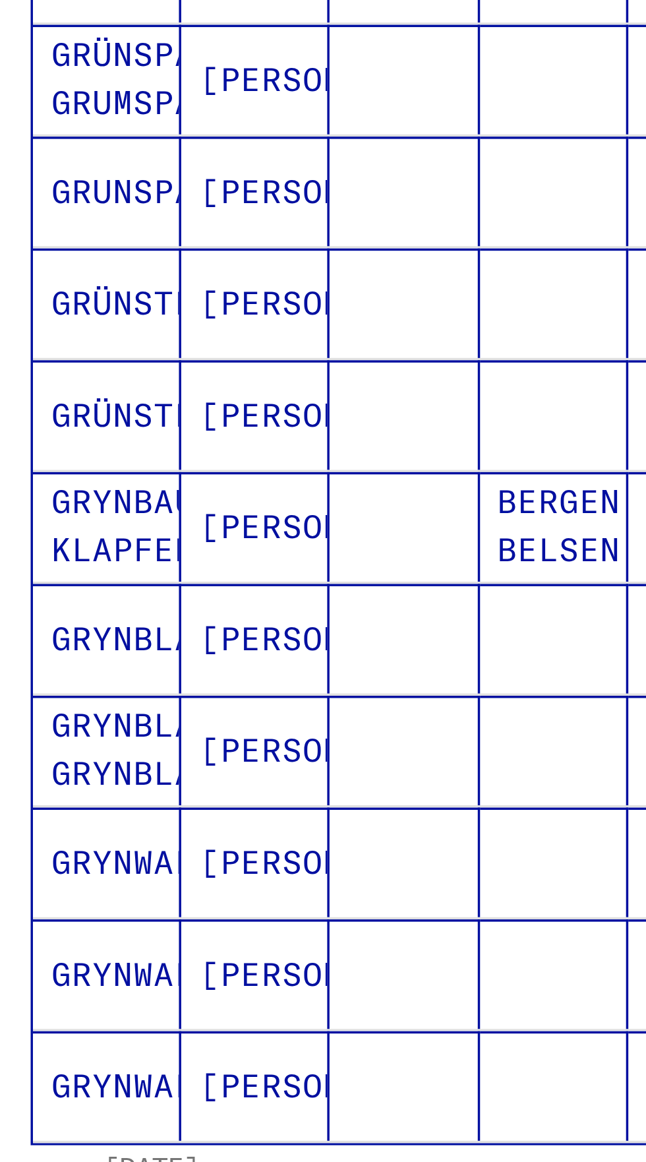
click at [258, 748] on icon "Next page" at bounding box center [256, 752] width 6 height 9
click at [262, 743] on icon "Next page" at bounding box center [256, 752] width 18 height 18
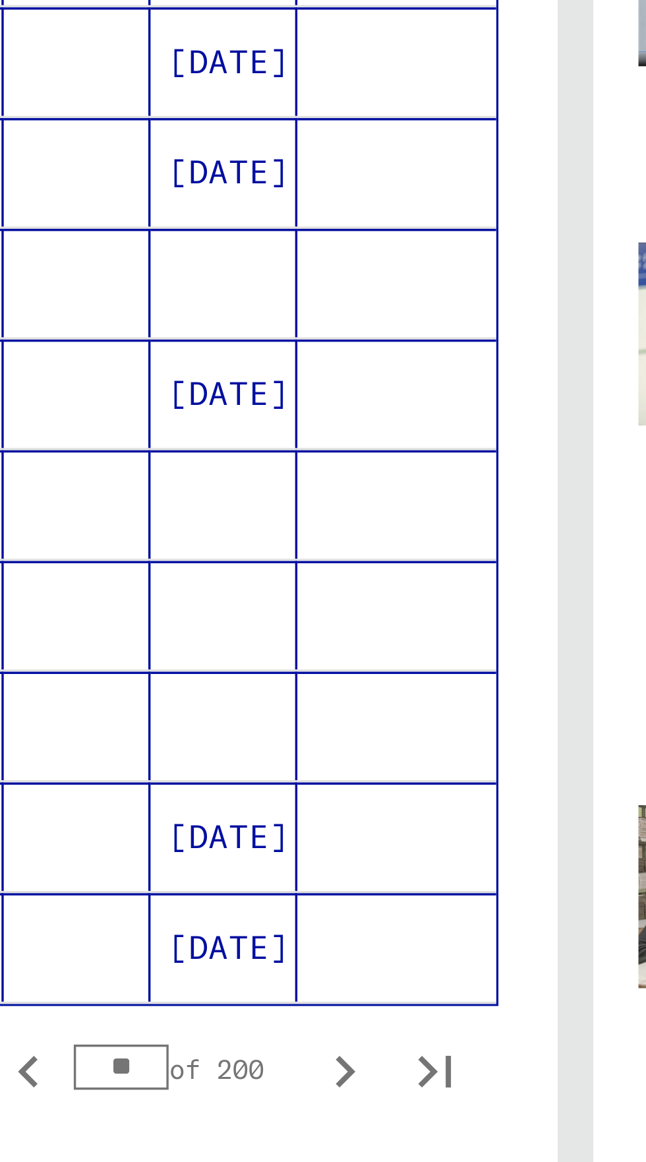
scroll to position [280, 0]
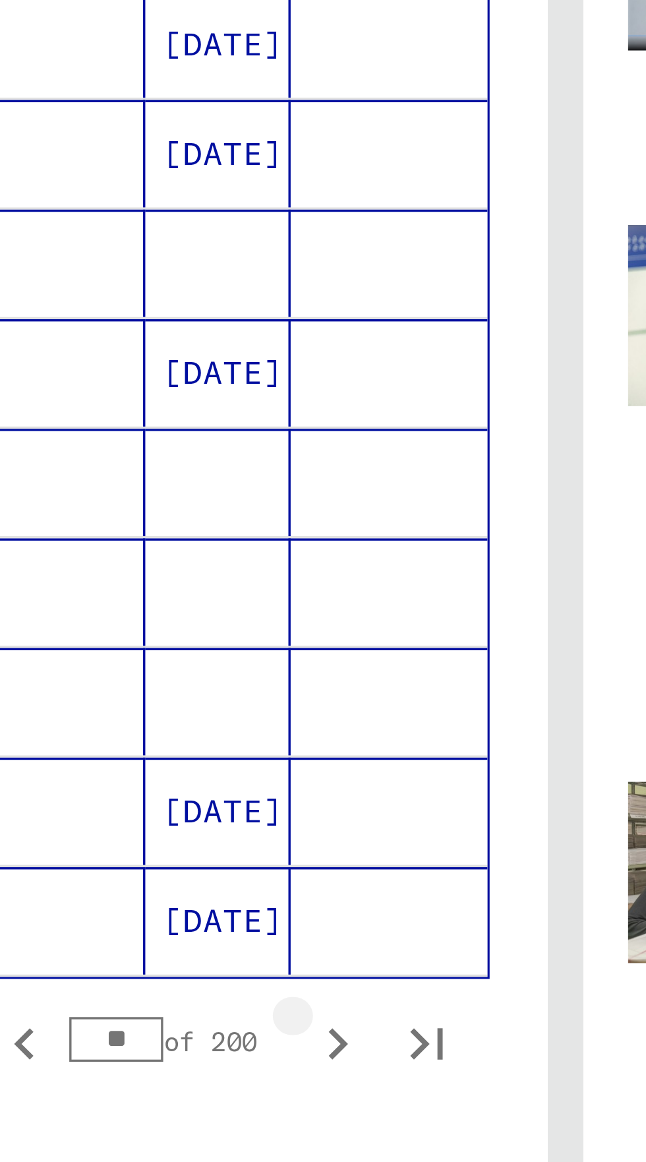
click at [261, 795] on icon "Next page" at bounding box center [256, 804] width 18 height 18
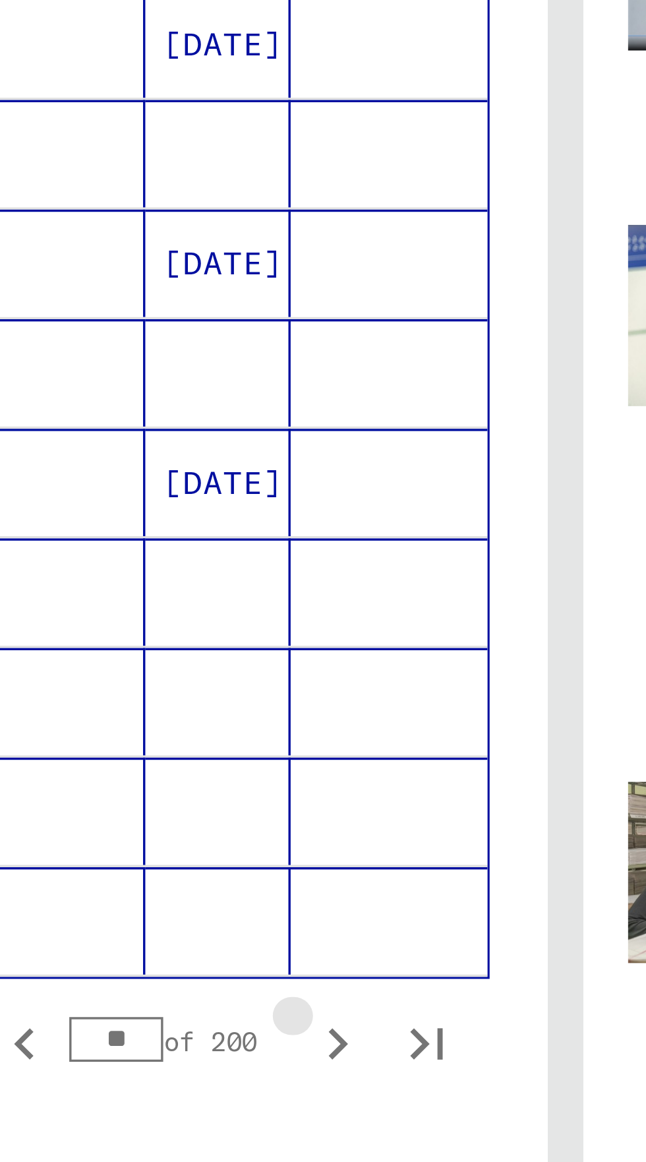
click at [260, 795] on icon "Next page" at bounding box center [256, 804] width 18 height 18
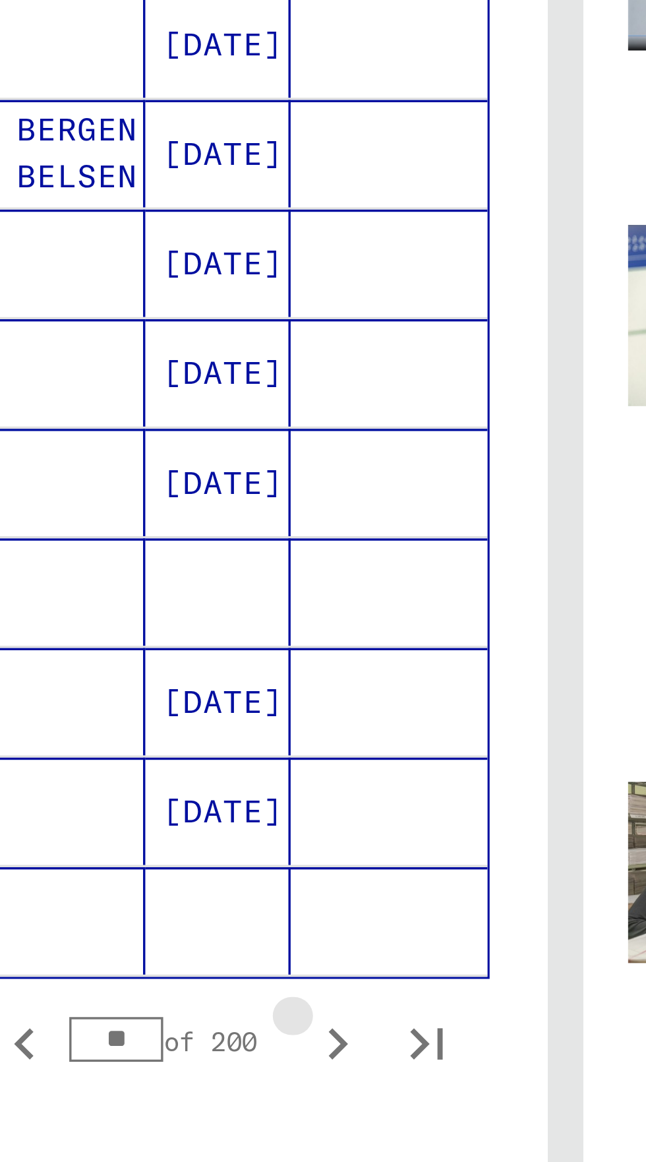
click at [261, 795] on icon "Next page" at bounding box center [256, 804] width 18 height 18
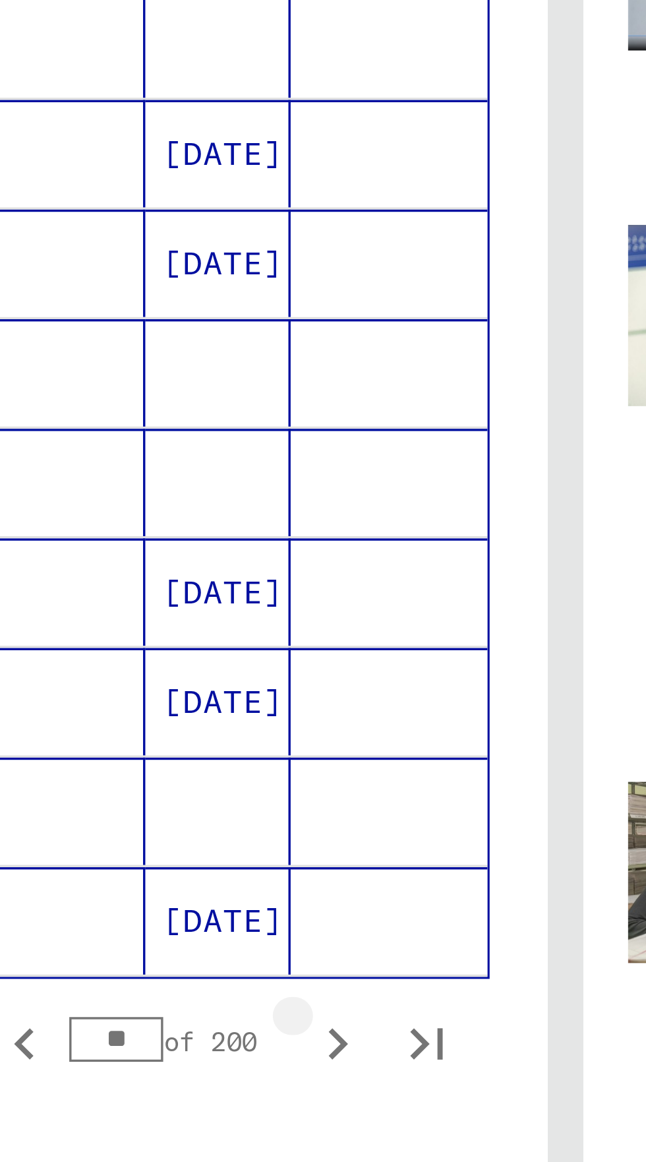
click at [264, 795] on icon "Next page" at bounding box center [256, 804] width 18 height 18
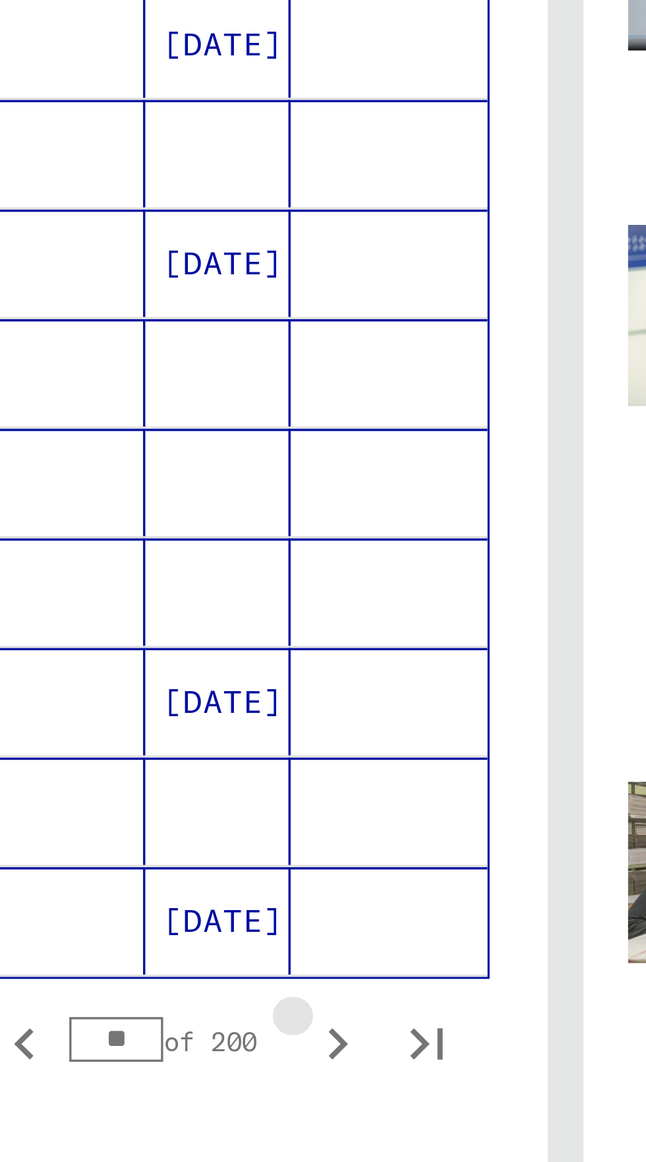
click at [266, 790] on button "Next page" at bounding box center [256, 803] width 26 height 26
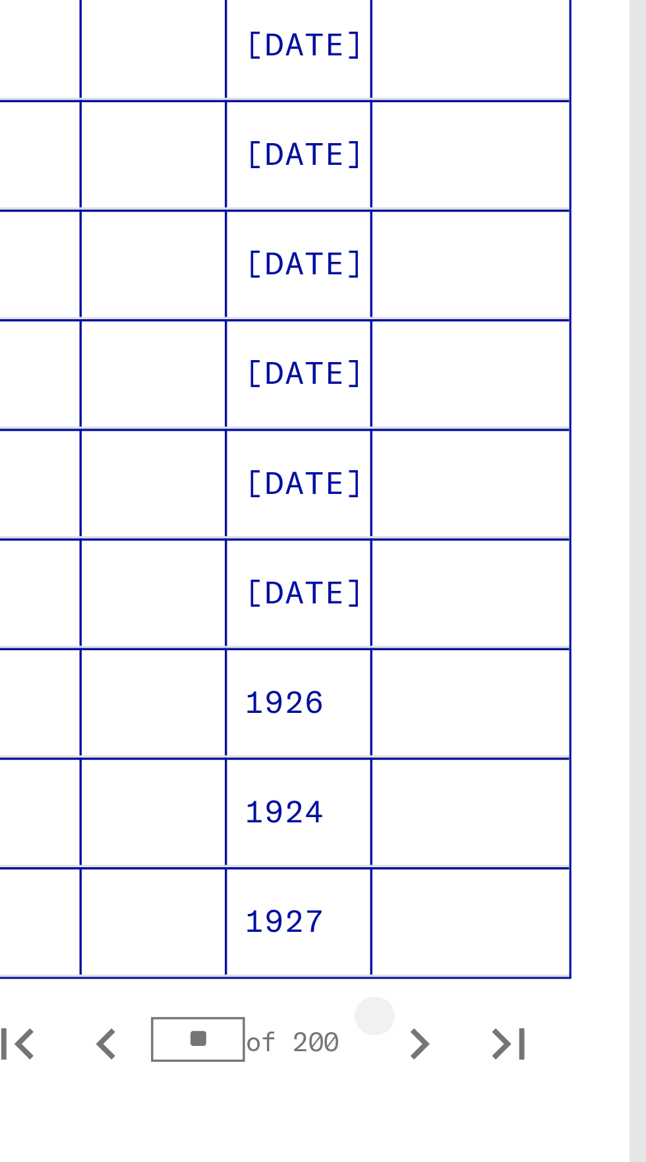
click at [260, 795] on icon "Next page" at bounding box center [256, 804] width 18 height 18
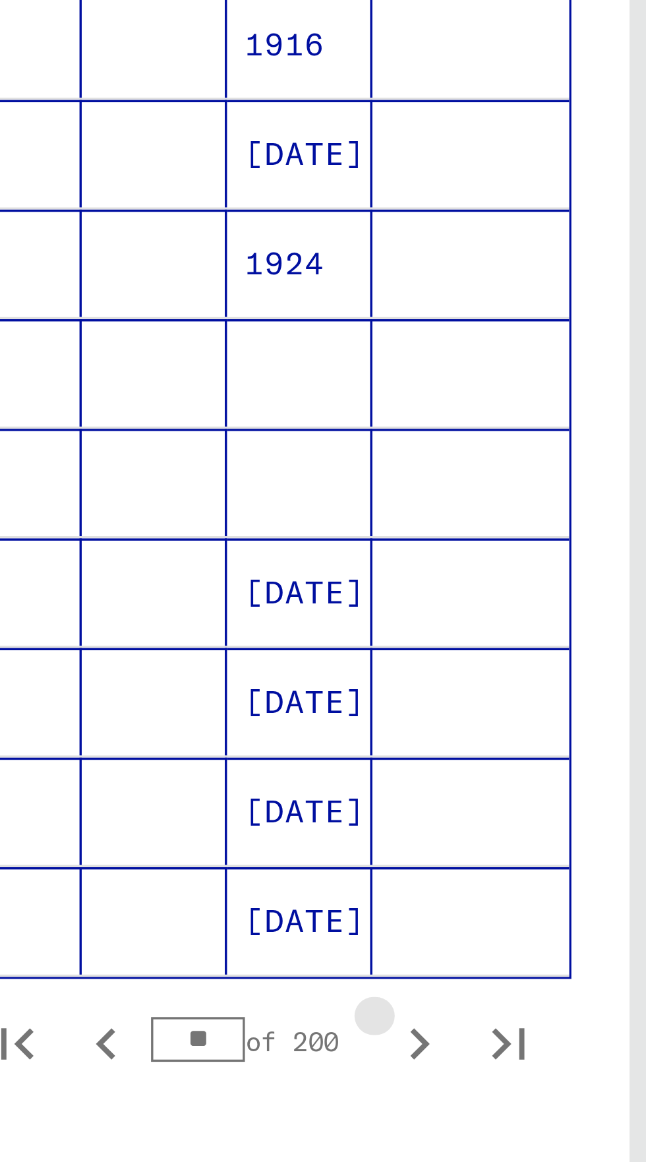
click at [262, 795] on icon "Next page" at bounding box center [256, 804] width 18 height 18
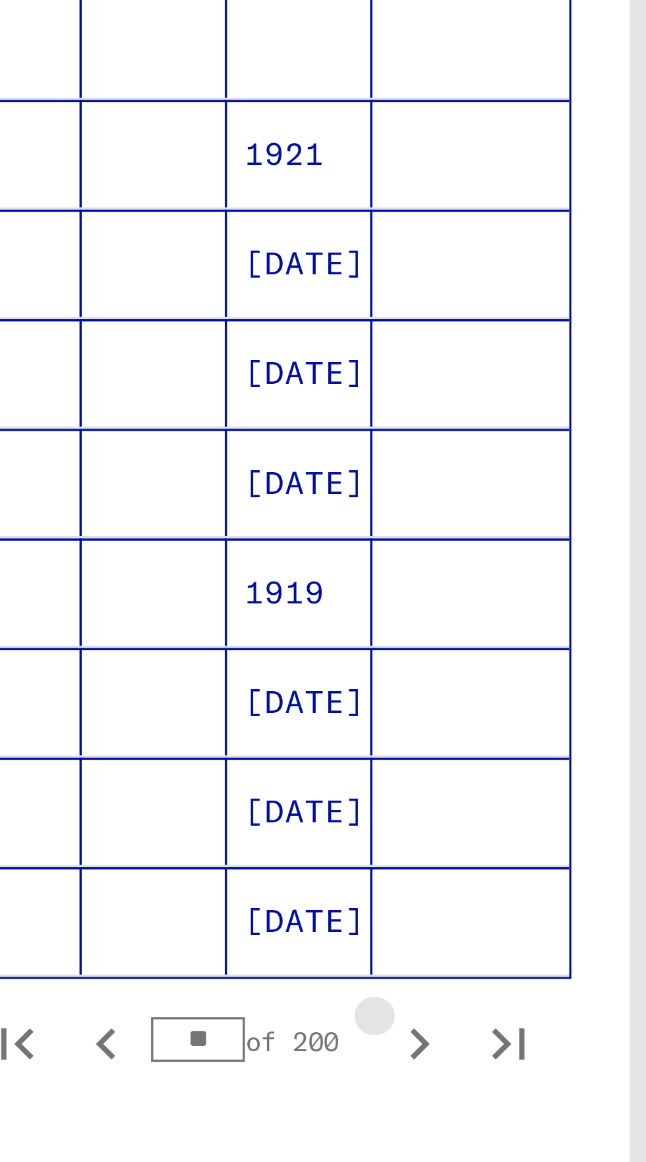
click at [262, 795] on icon "Next page" at bounding box center [256, 804] width 18 height 18
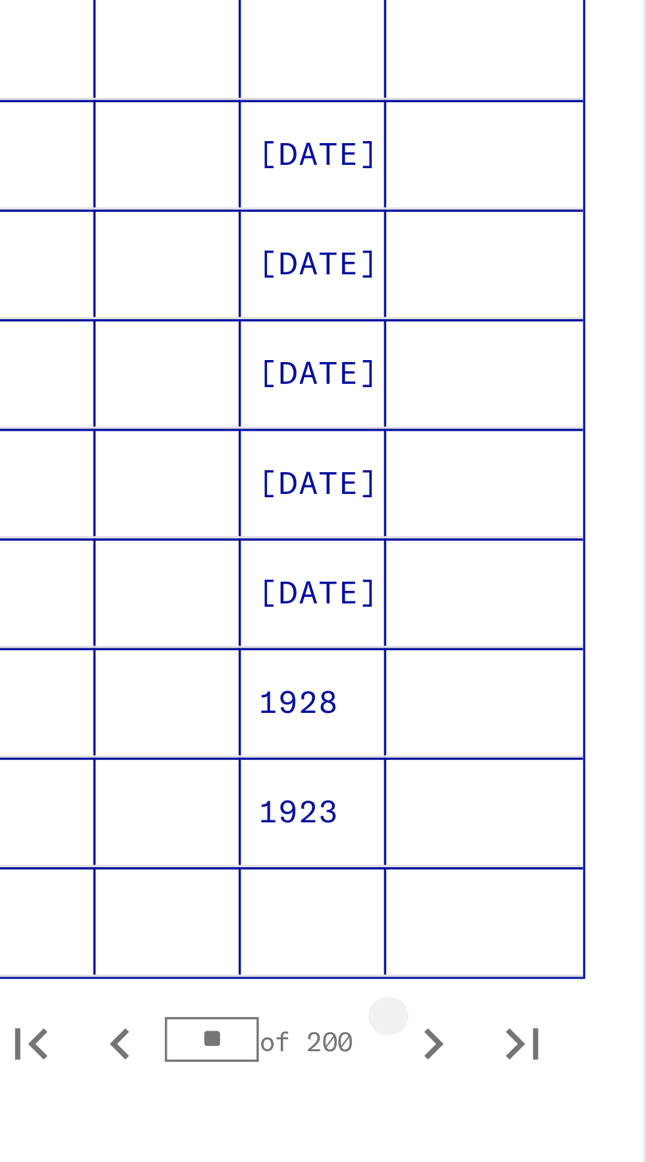
click at [258, 795] on icon "Next page" at bounding box center [256, 804] width 18 height 18
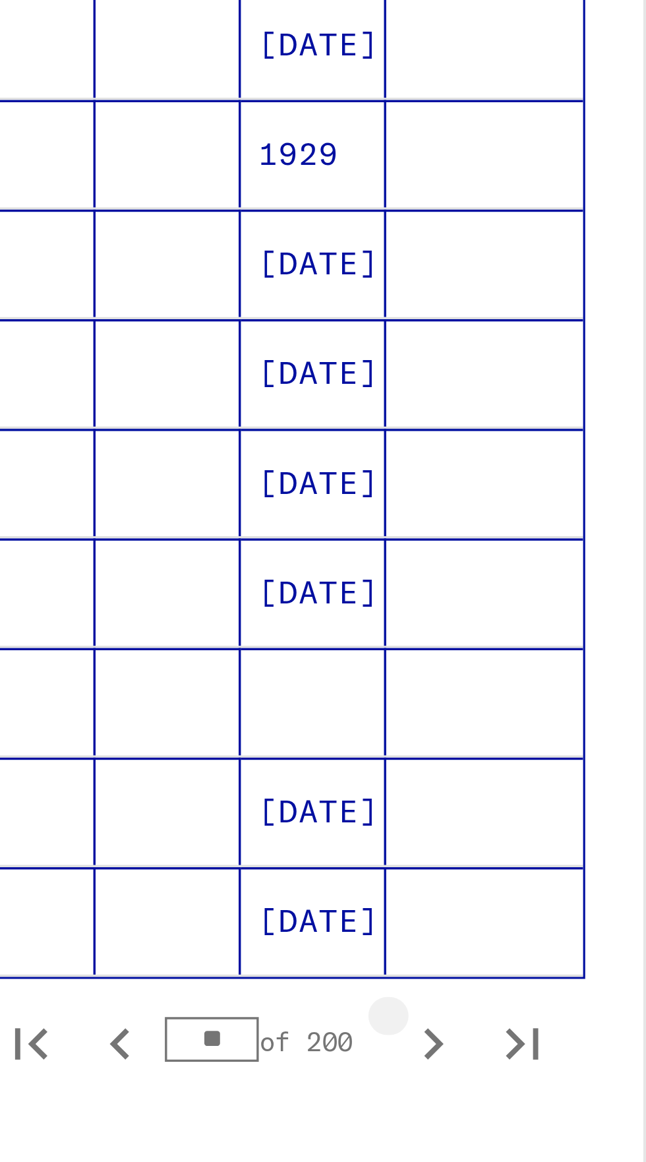
click at [260, 795] on icon "Next page" at bounding box center [256, 804] width 18 height 18
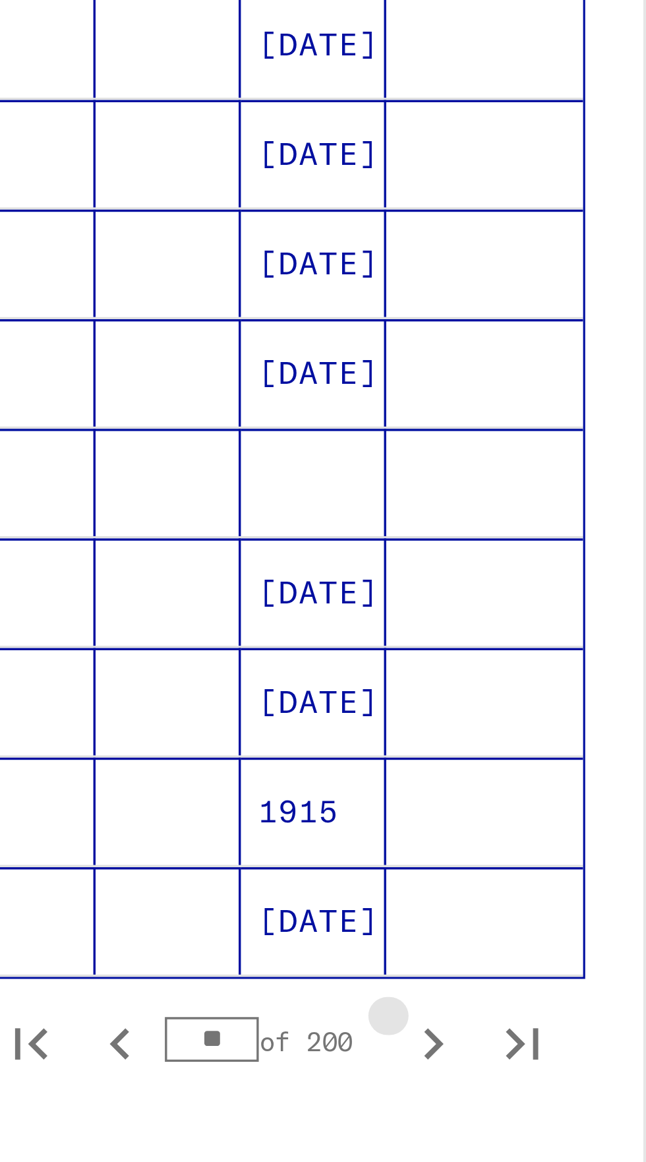
click at [260, 795] on icon "Next page" at bounding box center [256, 804] width 18 height 18
click at [262, 795] on icon "Next page" at bounding box center [256, 804] width 18 height 18
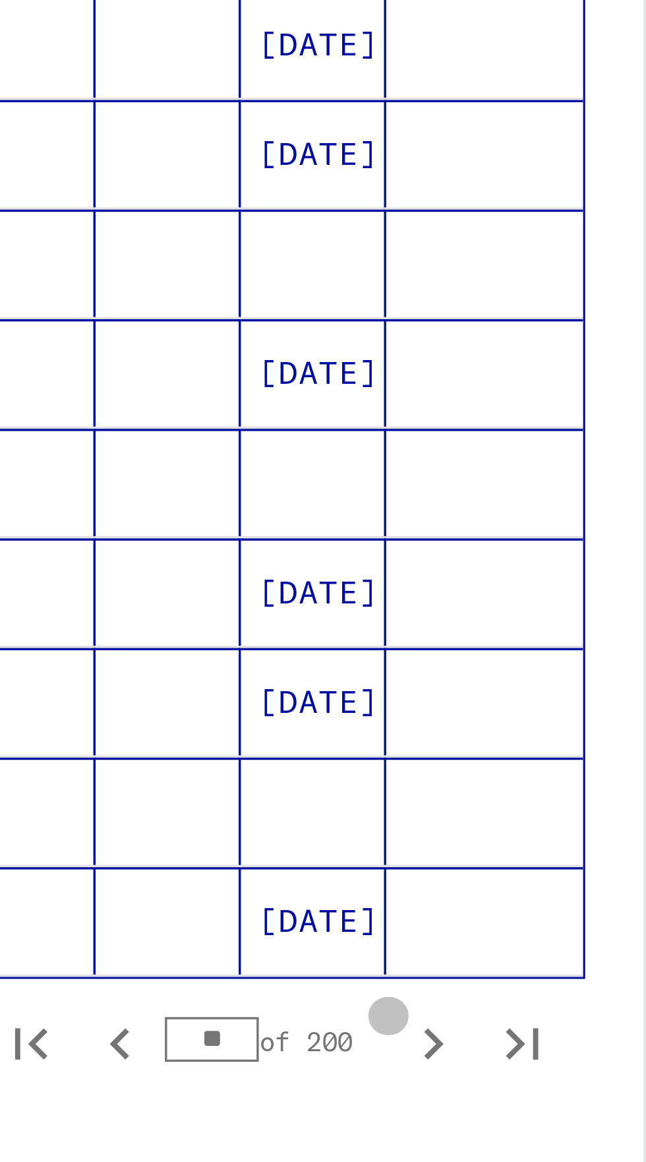
click at [262, 795] on icon "Next page" at bounding box center [256, 804] width 18 height 18
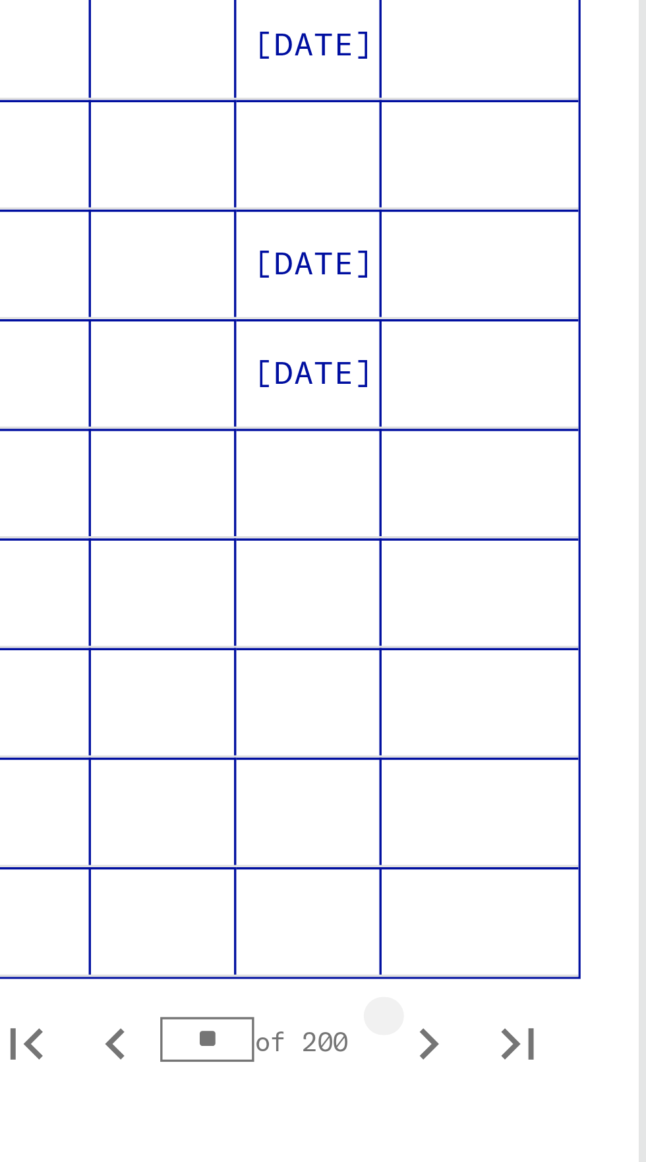
click at [261, 795] on icon "Next page" at bounding box center [256, 804] width 18 height 18
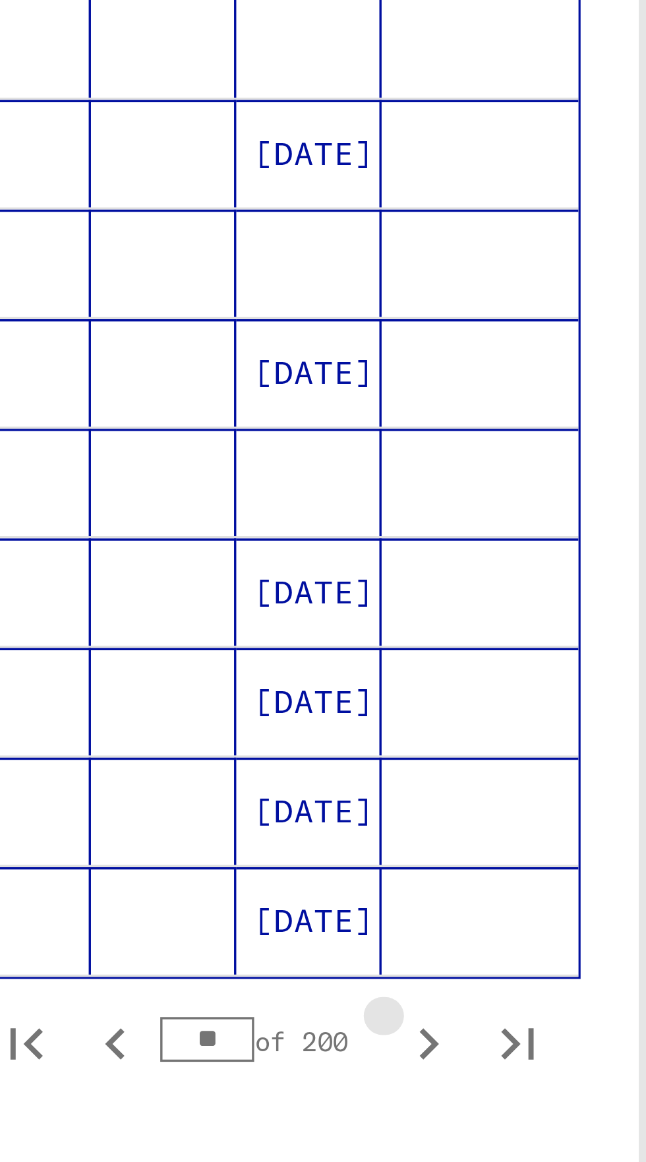
click at [260, 795] on icon "Next page" at bounding box center [256, 804] width 18 height 18
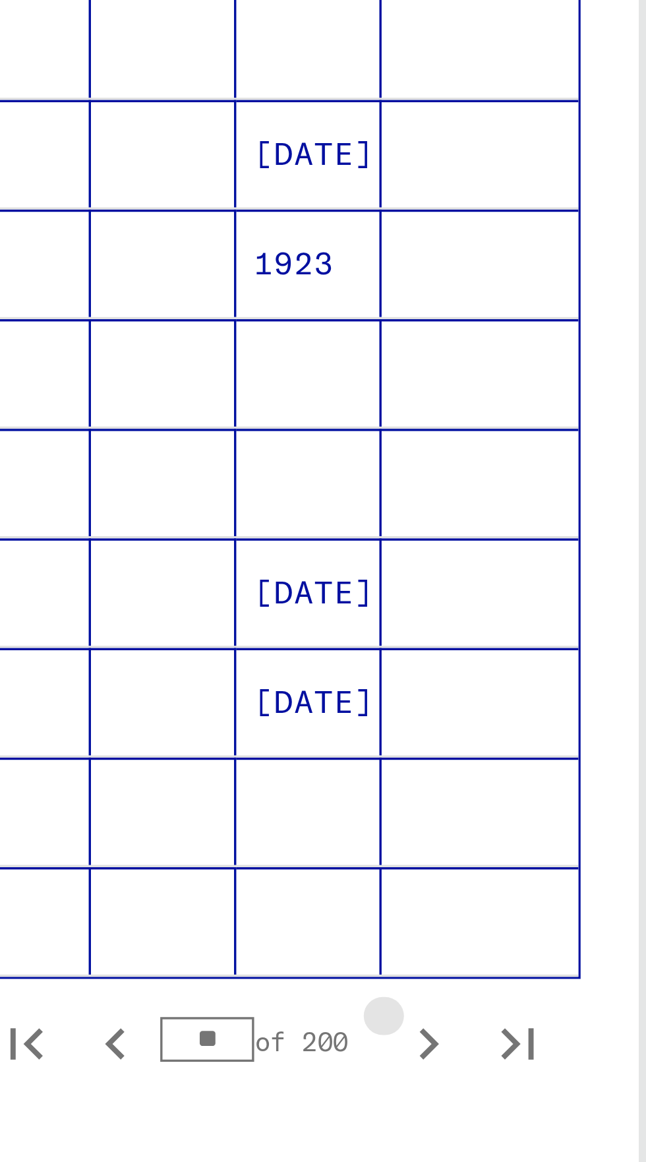
click at [262, 795] on icon "Next page" at bounding box center [256, 804] width 18 height 18
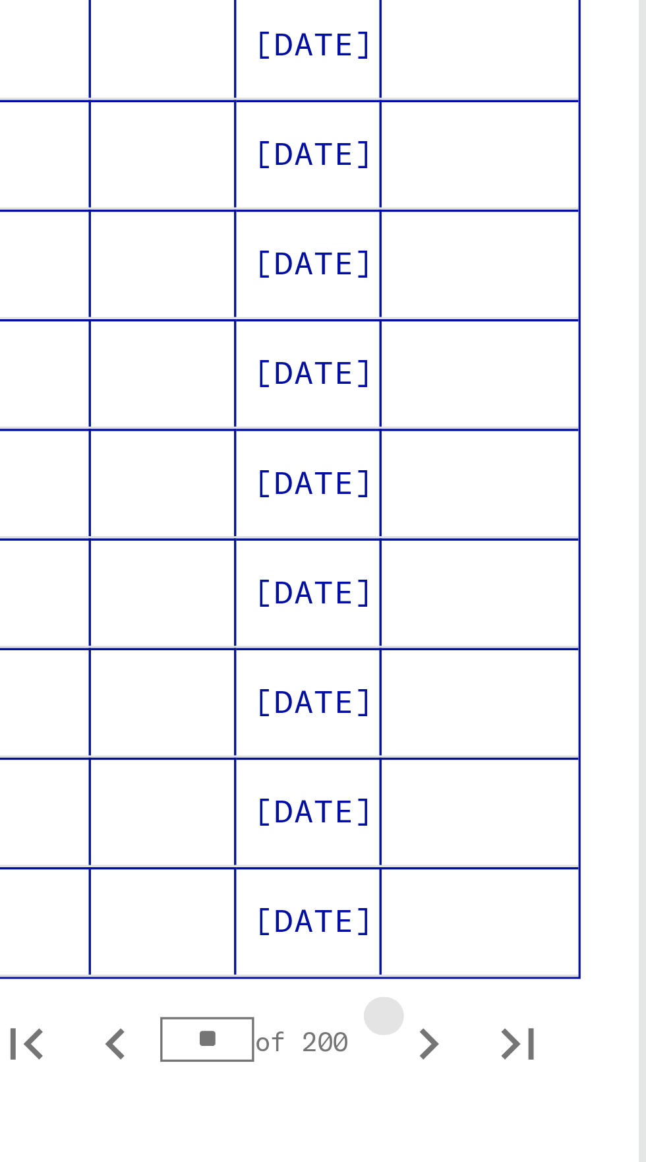
click at [263, 795] on icon "Next page" at bounding box center [256, 804] width 18 height 18
click at [264, 795] on icon "Next page" at bounding box center [256, 804] width 18 height 18
click at [263, 795] on icon "Next page" at bounding box center [256, 804] width 18 height 18
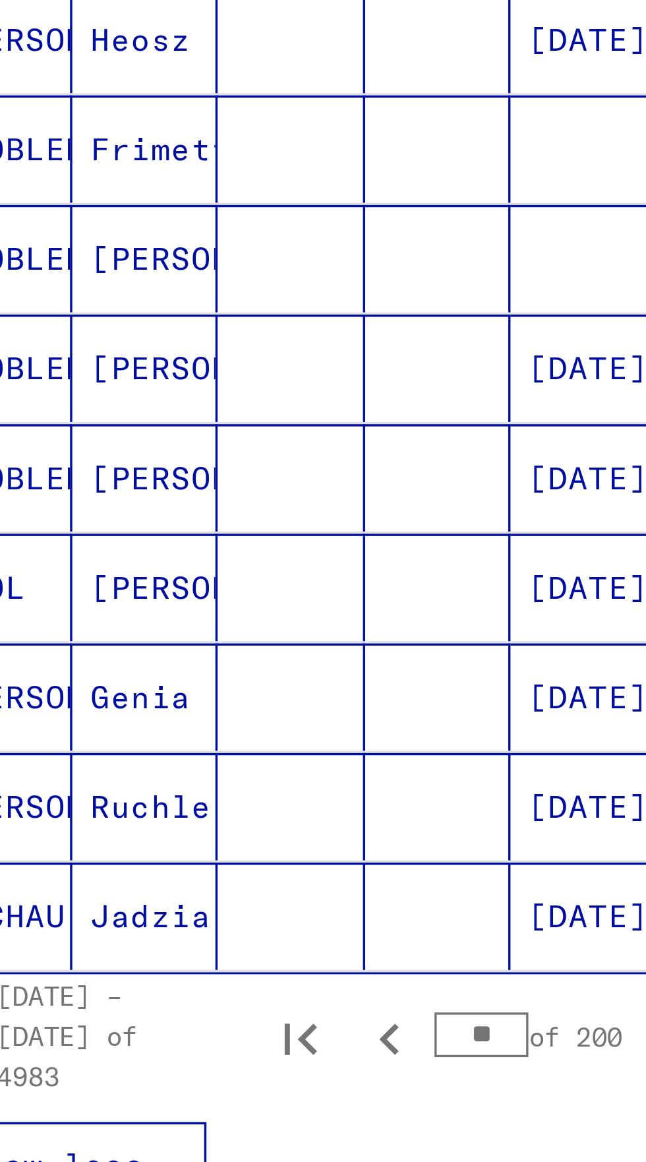
scroll to position [282, 0]
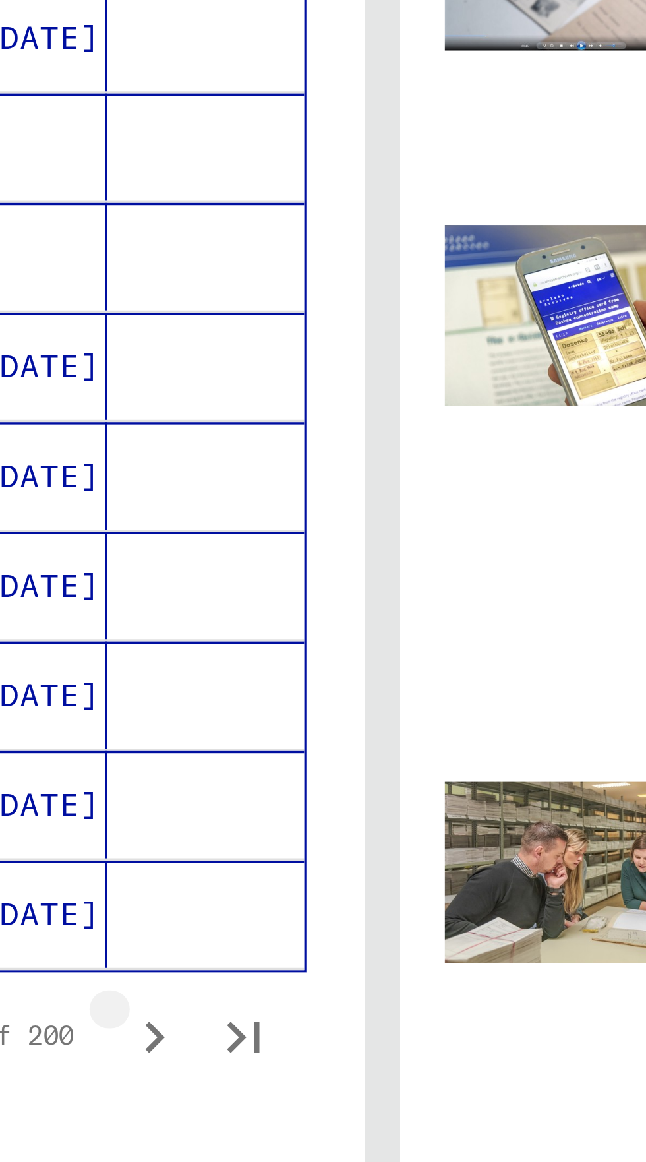
click at [263, 793] on icon "Next page" at bounding box center [256, 802] width 18 height 18
click at [262, 793] on icon "Next page" at bounding box center [256, 802] width 18 height 18
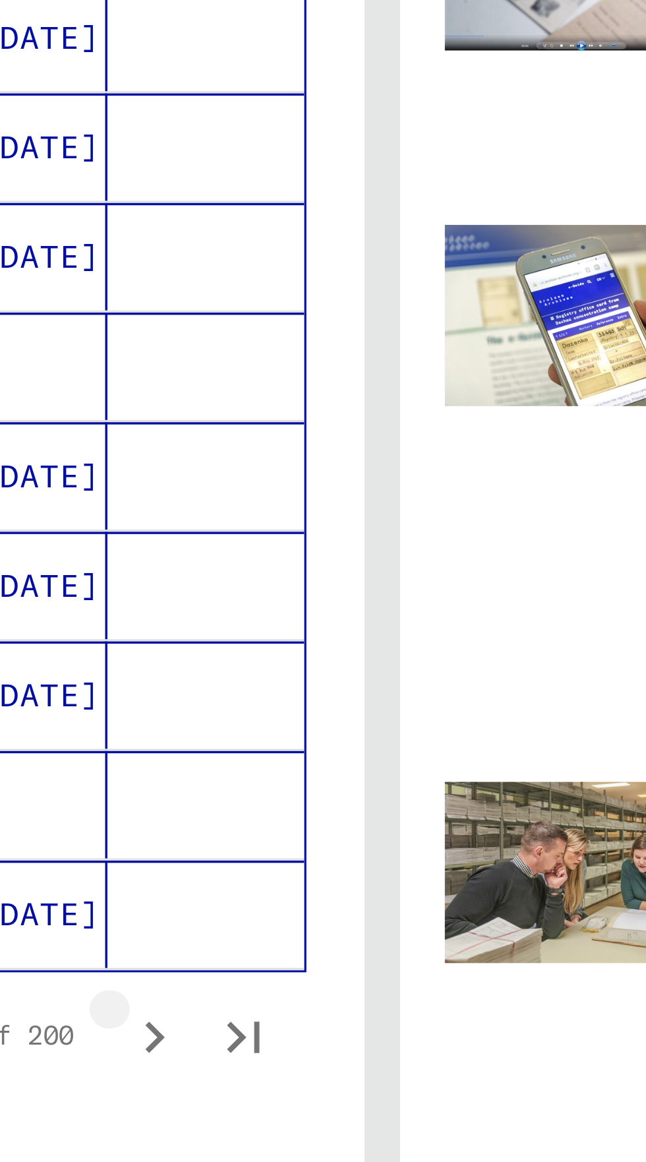
click at [262, 793] on icon "Next page" at bounding box center [256, 802] width 18 height 18
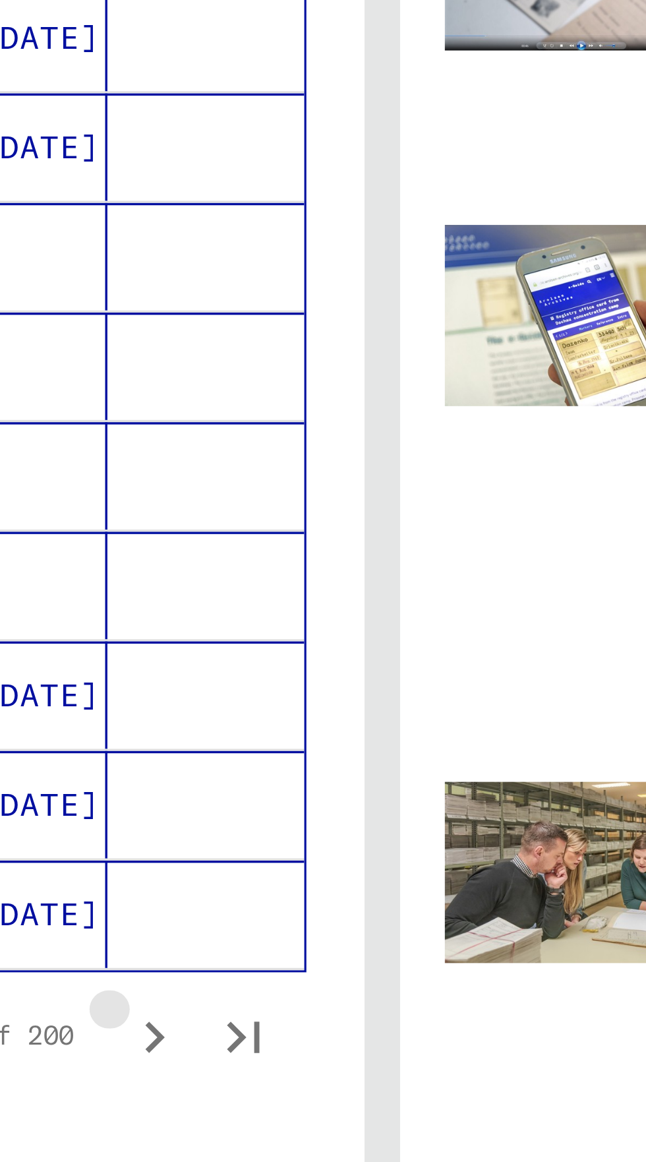
click at [261, 793] on icon "Next page" at bounding box center [256, 802] width 18 height 18
click at [262, 793] on icon "Next page" at bounding box center [256, 802] width 18 height 18
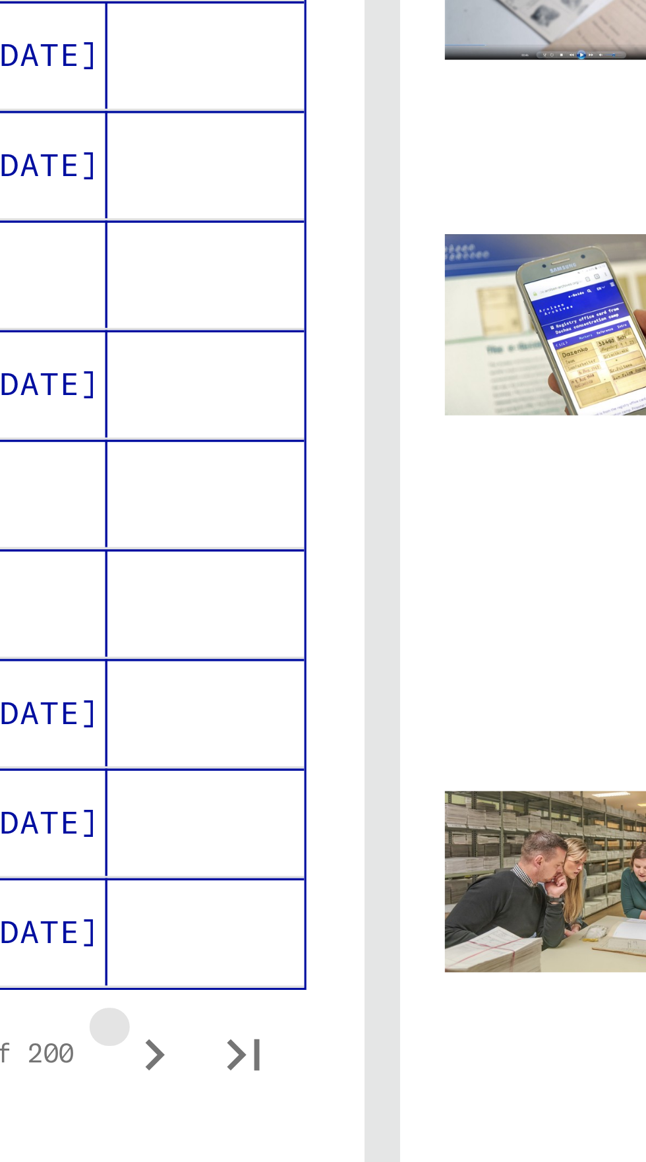
click at [262, 795] on icon "Next page" at bounding box center [256, 804] width 18 height 18
click at [261, 795] on icon "Next page" at bounding box center [256, 804] width 18 height 18
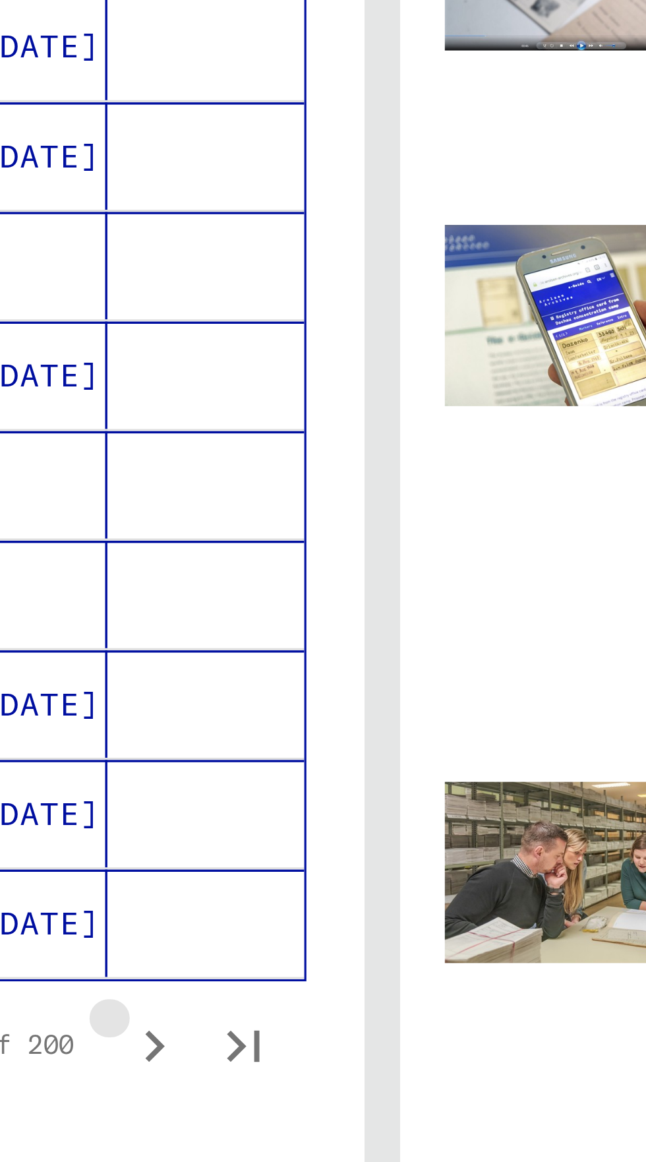
scroll to position [285, 0]
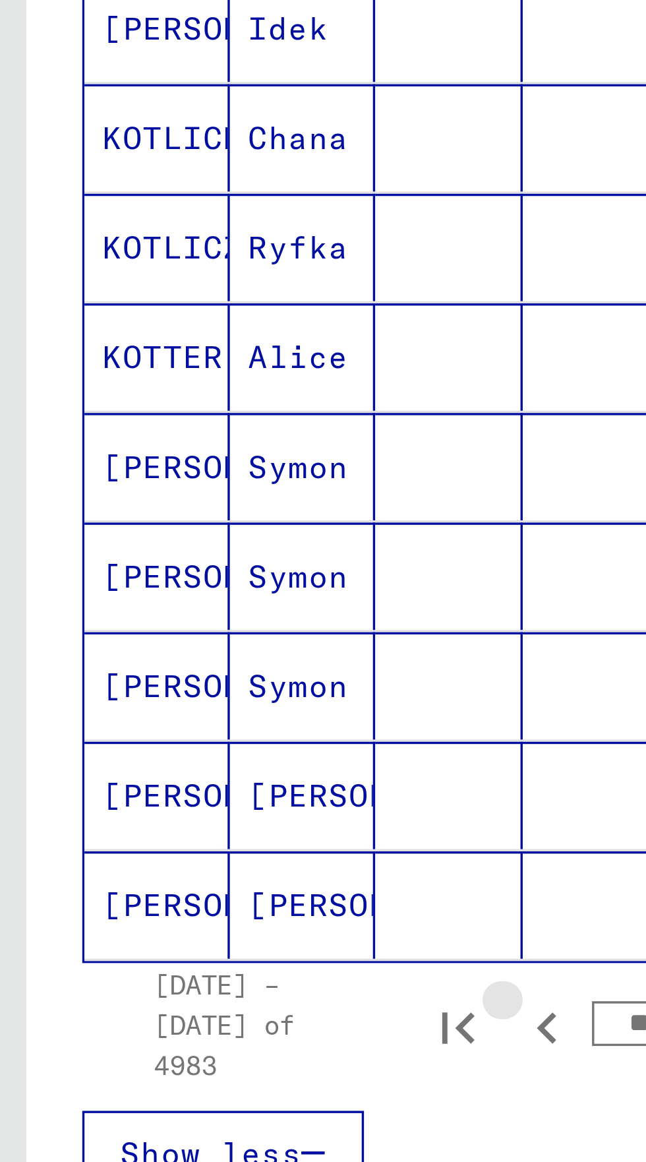
click at [165, 790] on icon "Previous page" at bounding box center [163, 799] width 18 height 18
click at [166, 790] on icon "Previous page" at bounding box center [163, 799] width 18 height 18
click at [260, 790] on icon "Next page" at bounding box center [256, 799] width 18 height 18
click at [264, 790] on icon "Next page" at bounding box center [256, 799] width 18 height 18
click at [261, 790] on icon "Next page" at bounding box center [256, 799] width 18 height 18
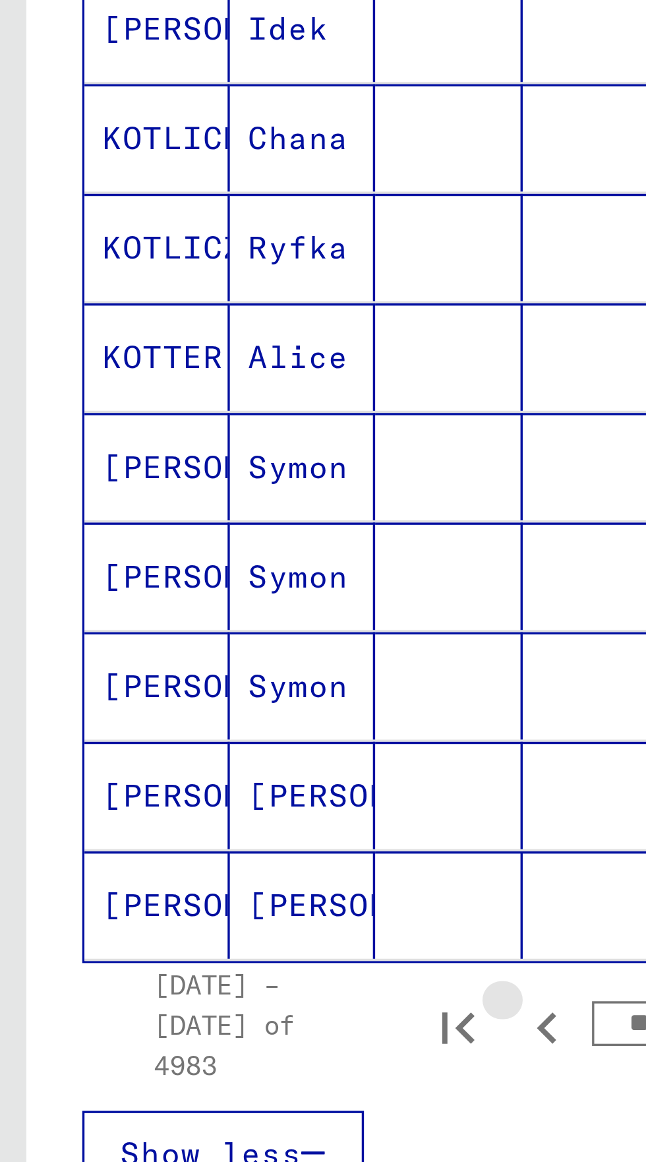
click at [261, 790] on icon "Next page" at bounding box center [256, 799] width 18 height 18
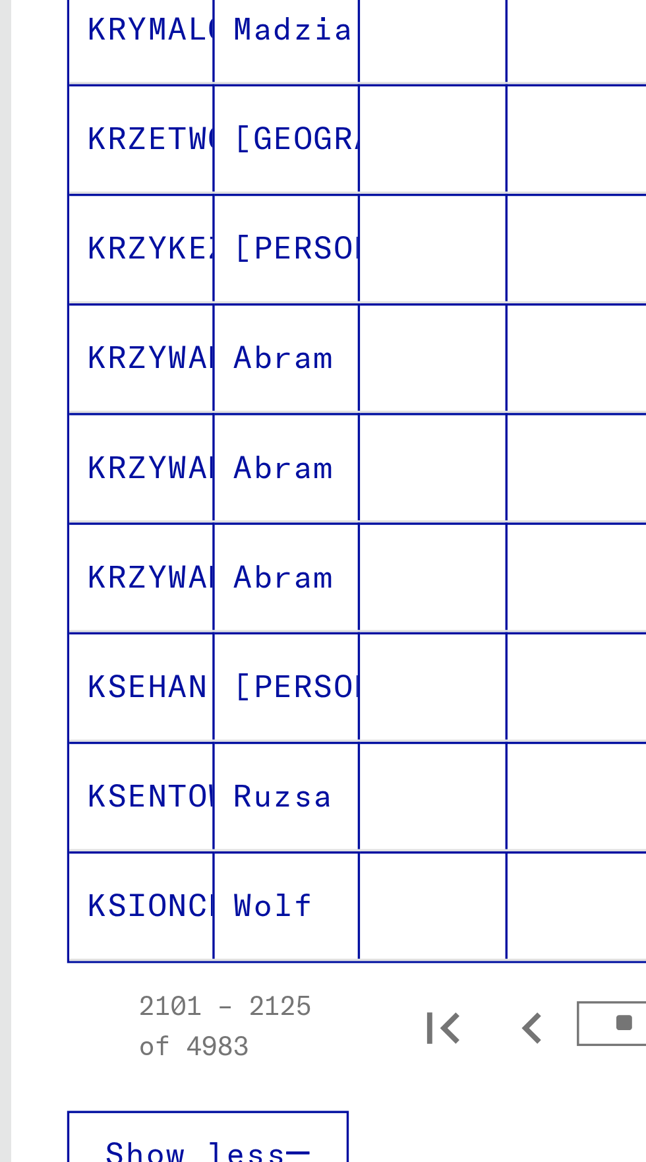
scroll to position [282, 0]
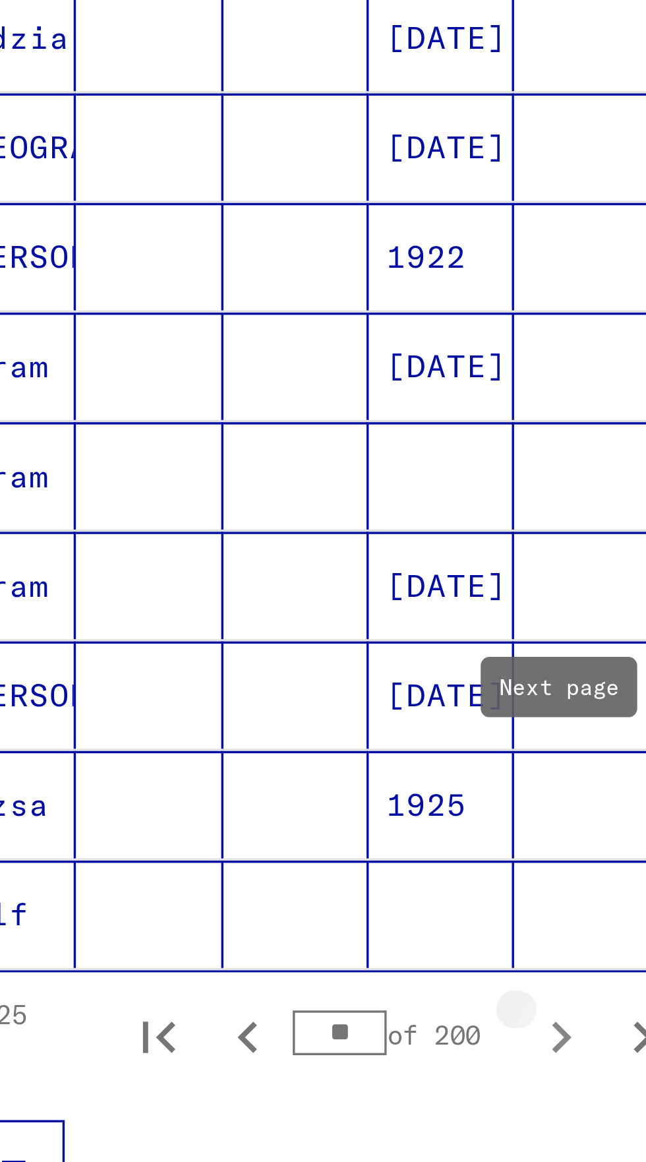
click at [260, 793] on icon "Next page" at bounding box center [256, 802] width 18 height 18
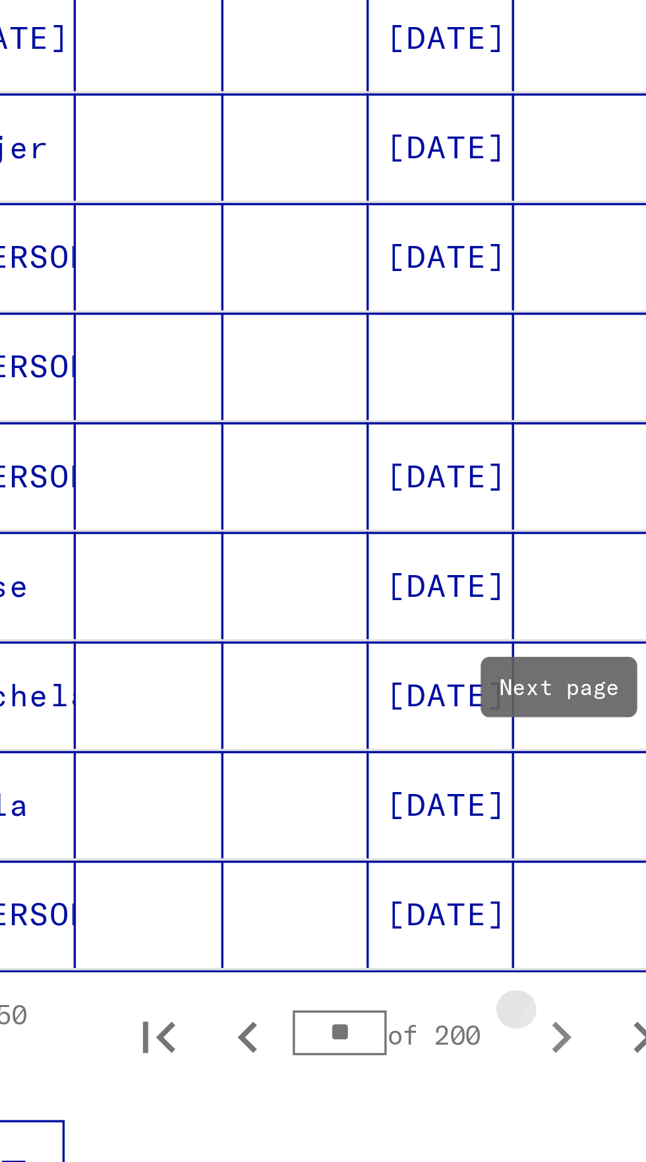
click at [258, 793] on icon "Next page" at bounding box center [256, 802] width 18 height 18
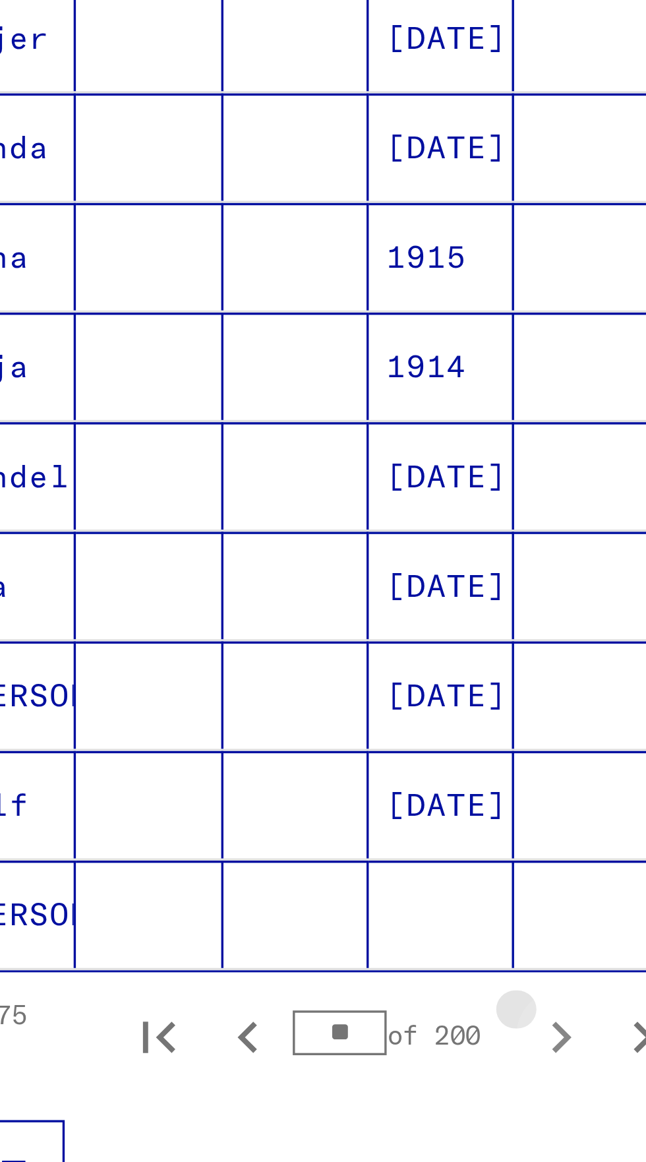
click at [258, 793] on icon "Next page" at bounding box center [256, 802] width 18 height 18
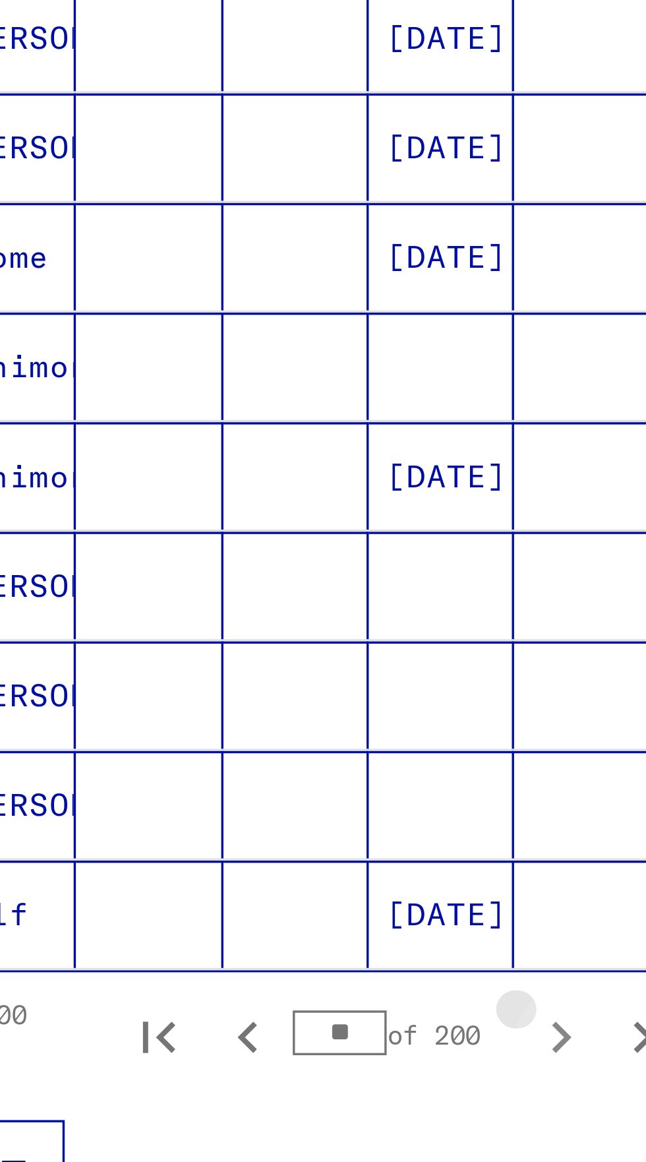
click at [262, 793] on icon "Next page" at bounding box center [256, 802] width 18 height 18
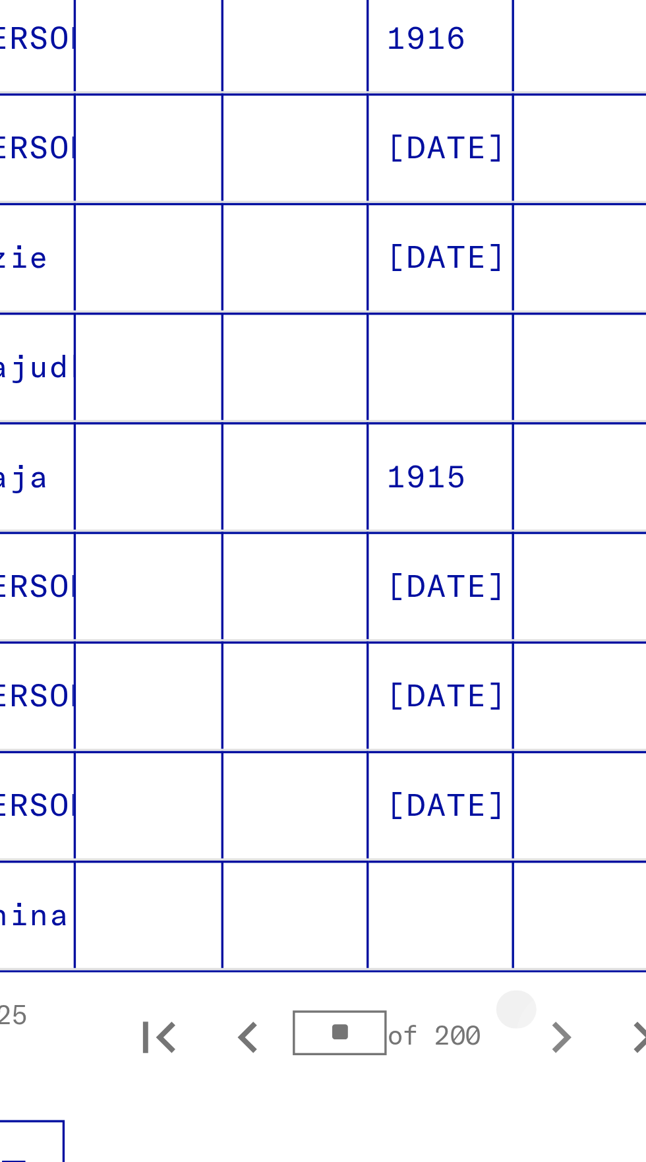
click at [261, 793] on icon "Next page" at bounding box center [256, 802] width 18 height 18
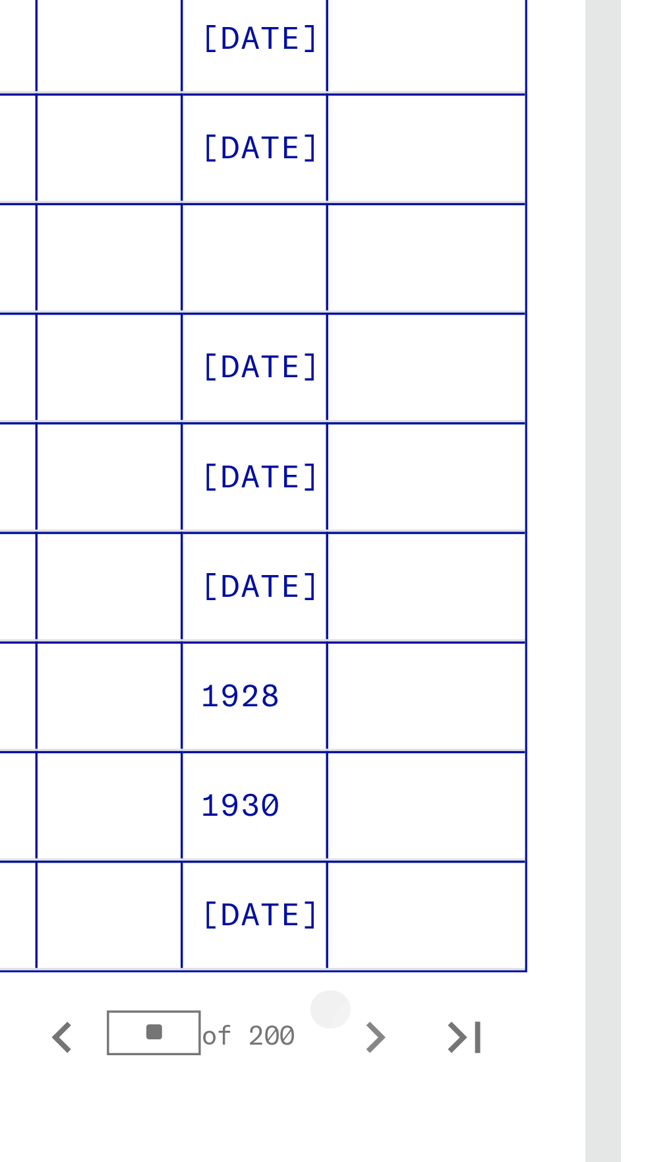
click at [265, 788] on button "Next page" at bounding box center [256, 801] width 26 height 26
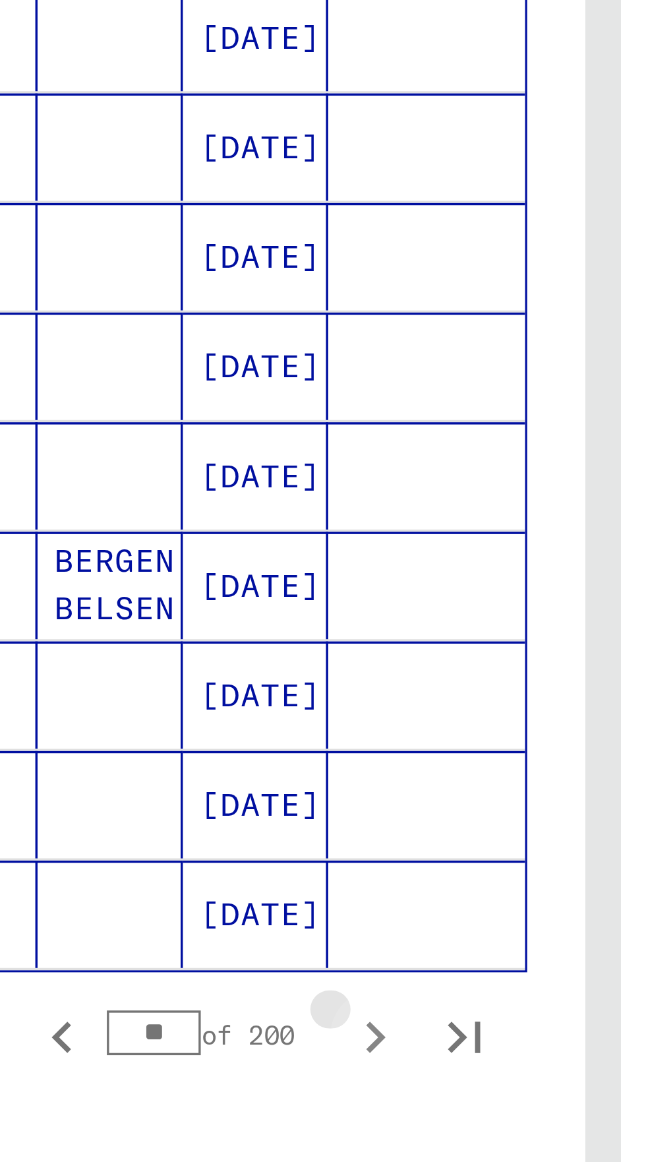
click at [264, 793] on icon "Next page" at bounding box center [256, 802] width 18 height 18
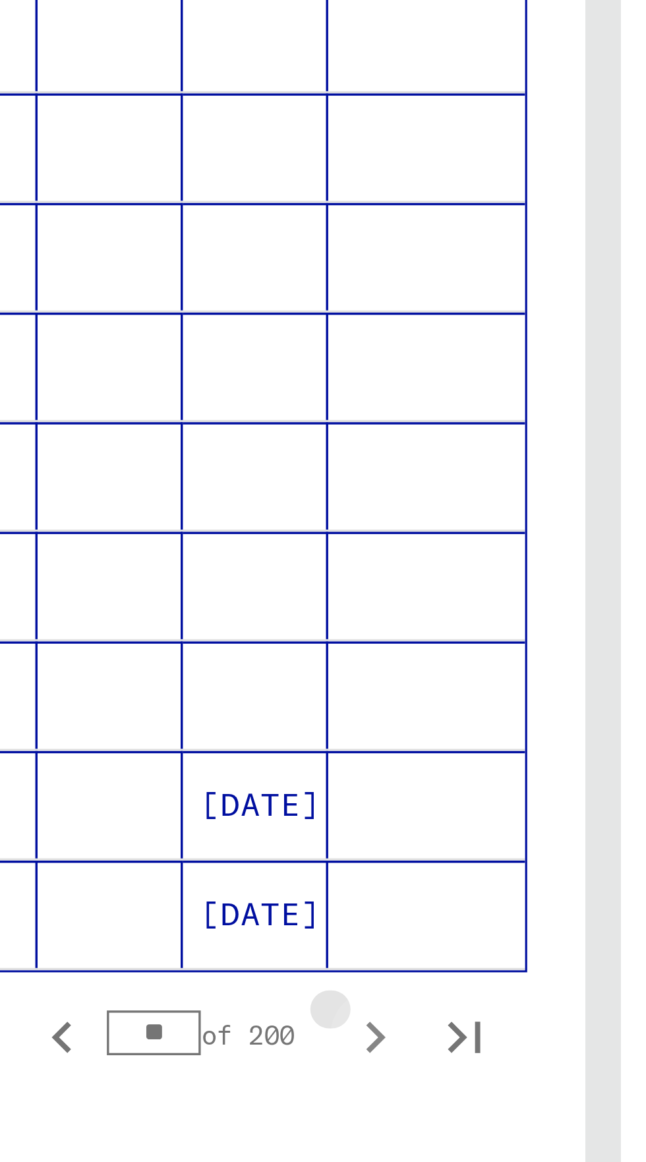
click at [262, 793] on icon "Next page" at bounding box center [256, 802] width 18 height 18
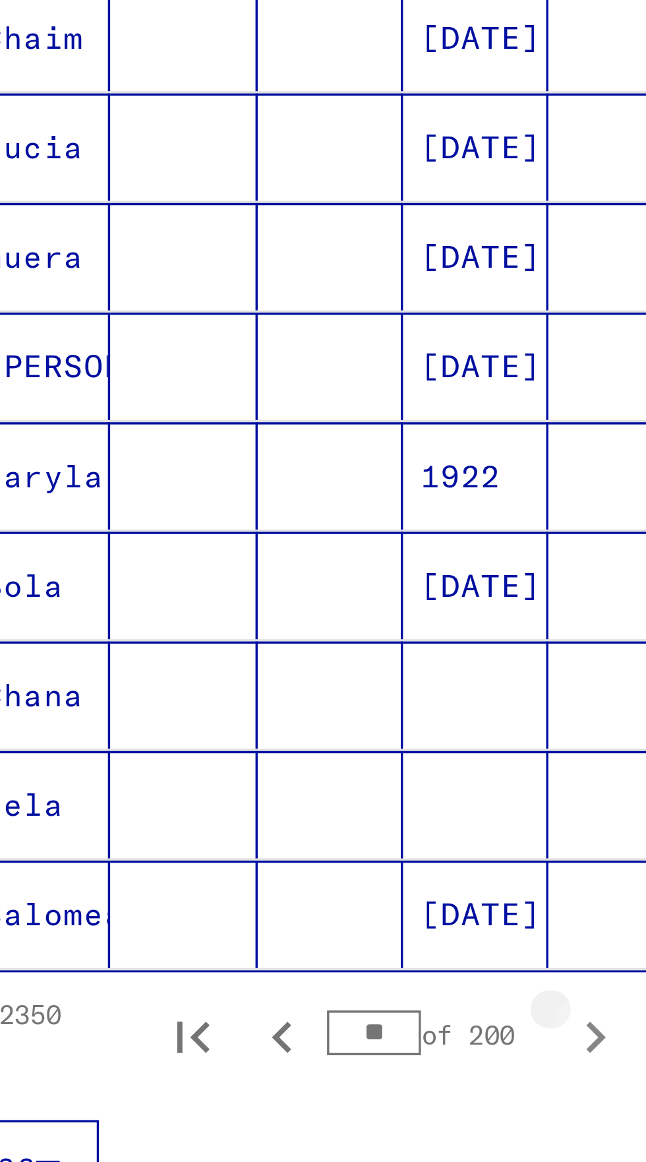
click at [257, 793] on icon "Next page" at bounding box center [256, 802] width 18 height 18
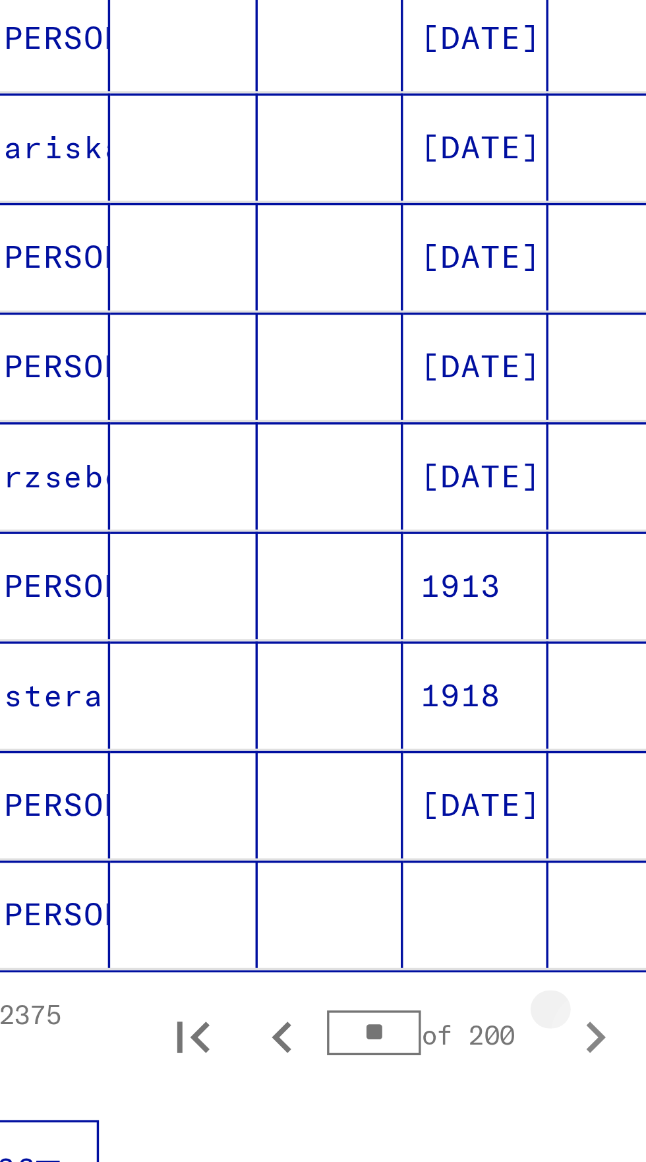
click at [259, 793] on icon "Next page" at bounding box center [256, 802] width 18 height 18
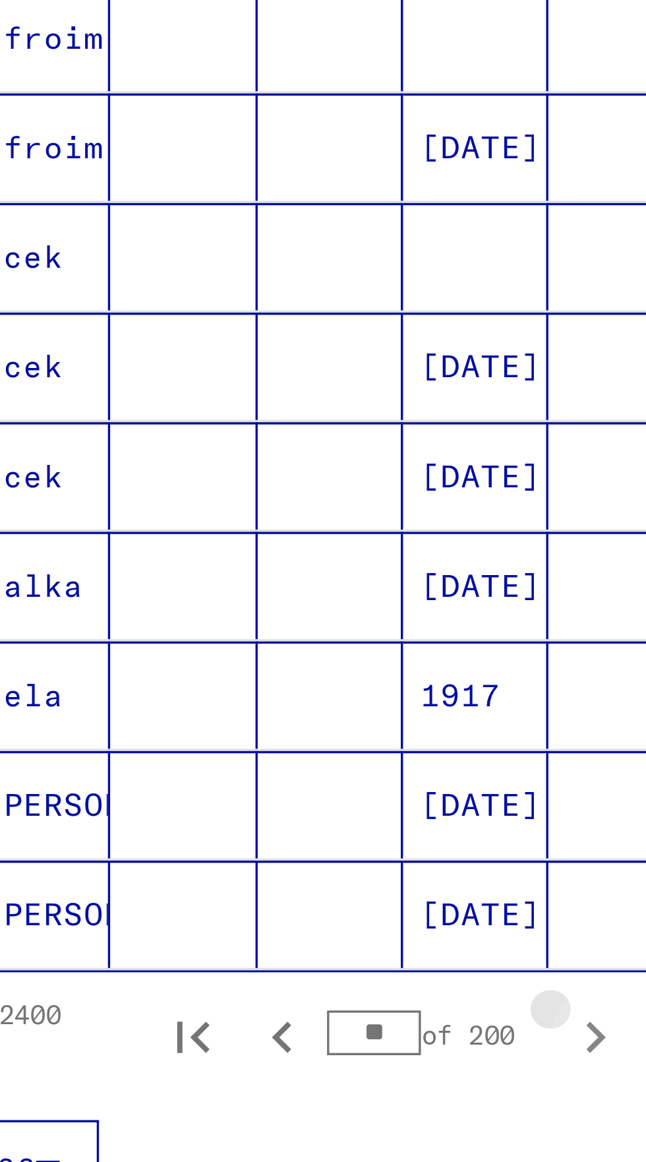
click at [260, 793] on icon "Next page" at bounding box center [256, 802] width 18 height 18
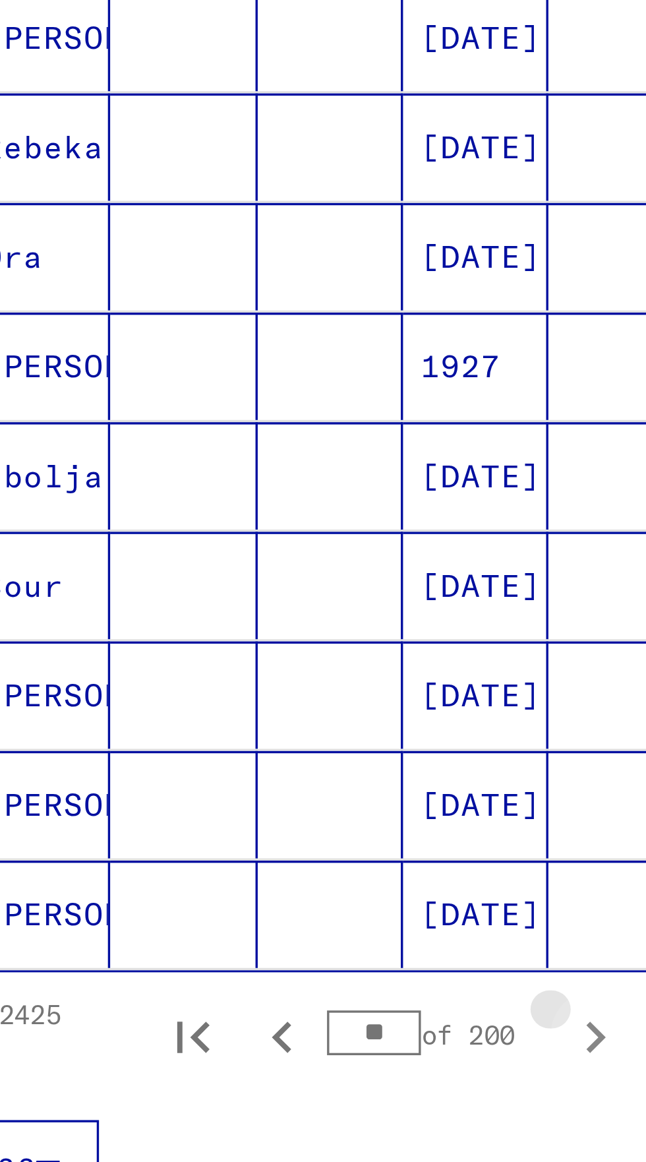
click at [258, 793] on icon "Next page" at bounding box center [256, 802] width 18 height 18
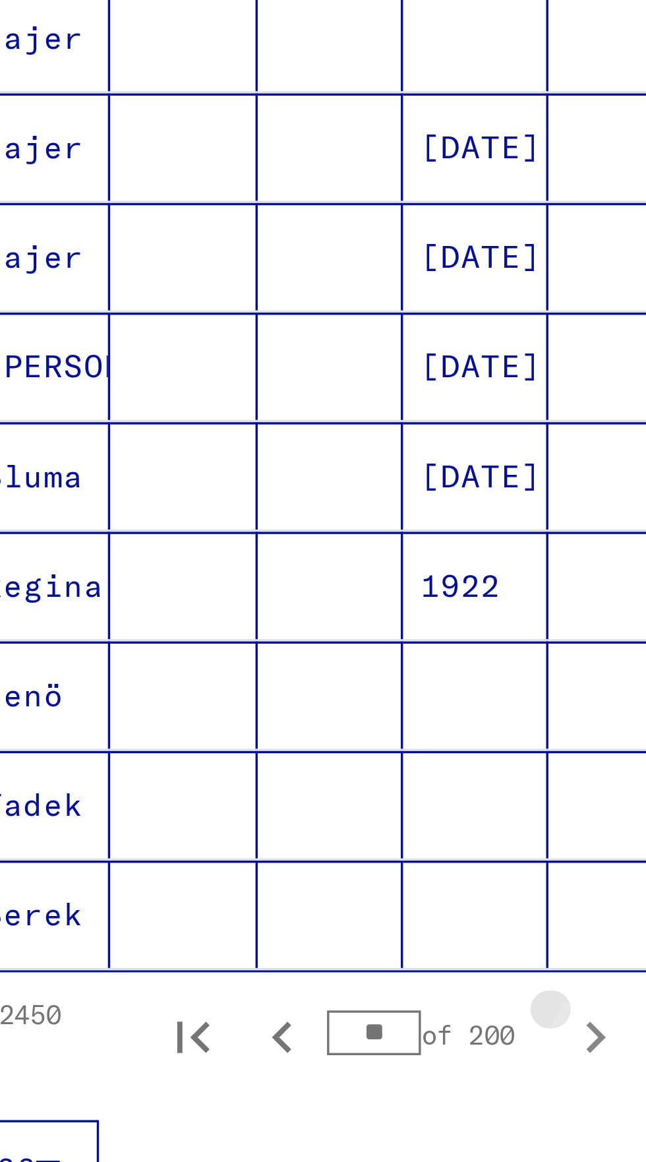
click at [260, 793] on icon "Next page" at bounding box center [256, 802] width 18 height 18
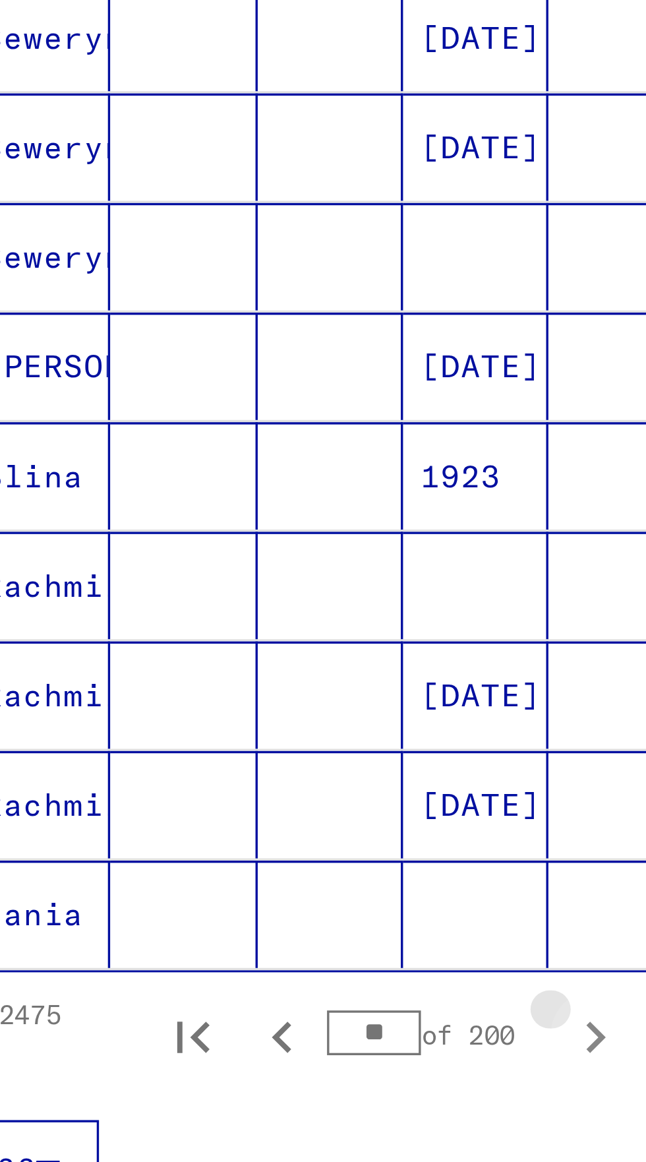
click at [260, 793] on icon "Next page" at bounding box center [256, 802] width 18 height 18
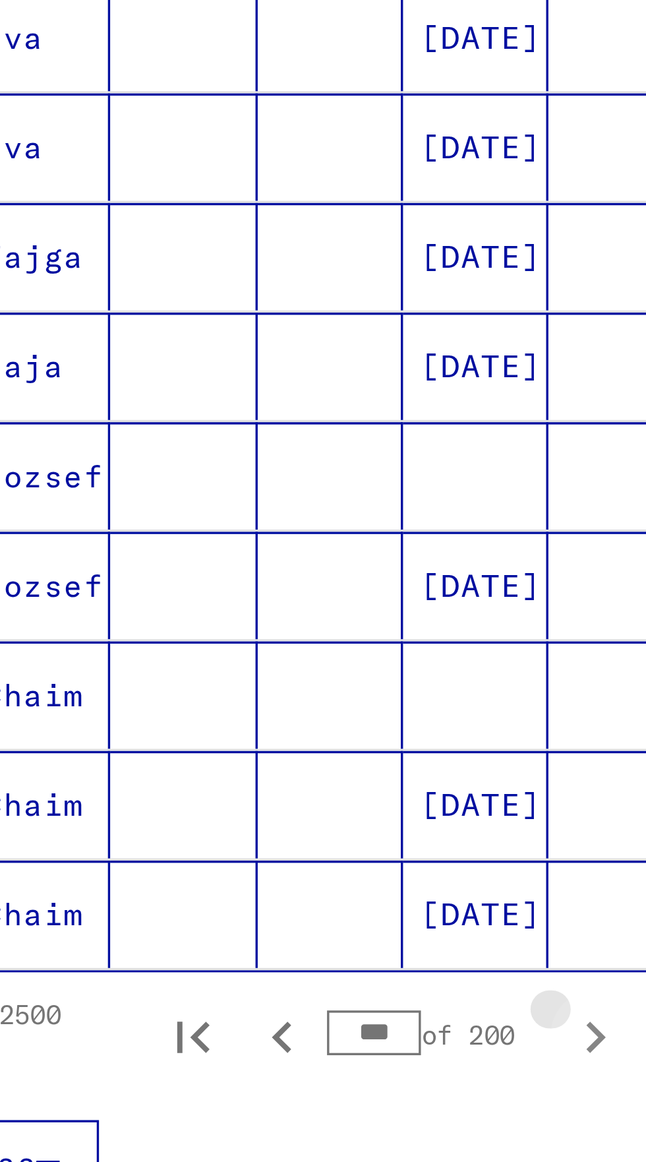
click at [259, 793] on icon "Next page" at bounding box center [256, 802] width 18 height 18
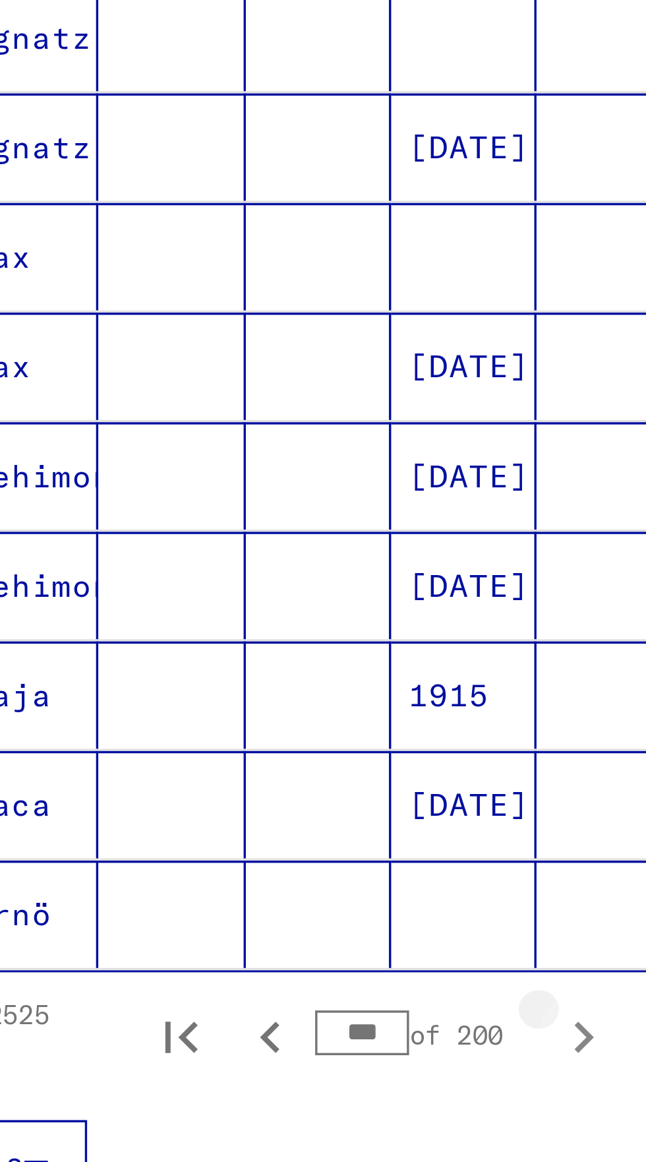
click at [262, 793] on icon "Next page" at bounding box center [256, 802] width 18 height 18
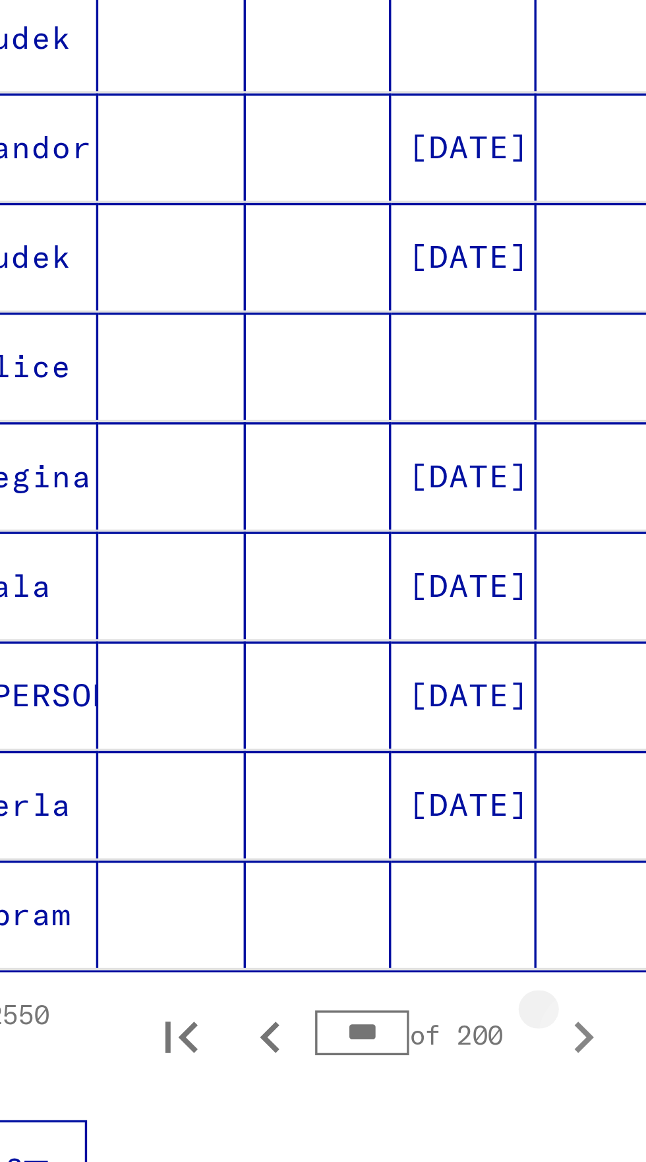
click at [262, 793] on icon "Next page" at bounding box center [256, 802] width 18 height 18
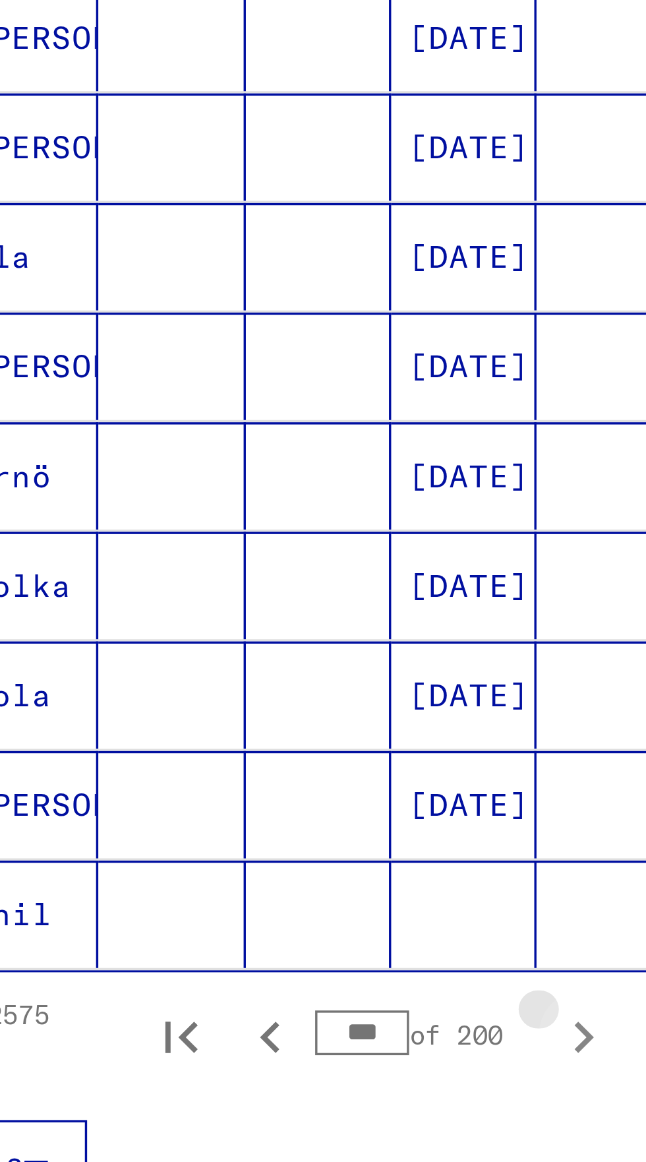
click at [259, 793] on icon "Next page" at bounding box center [256, 802] width 18 height 18
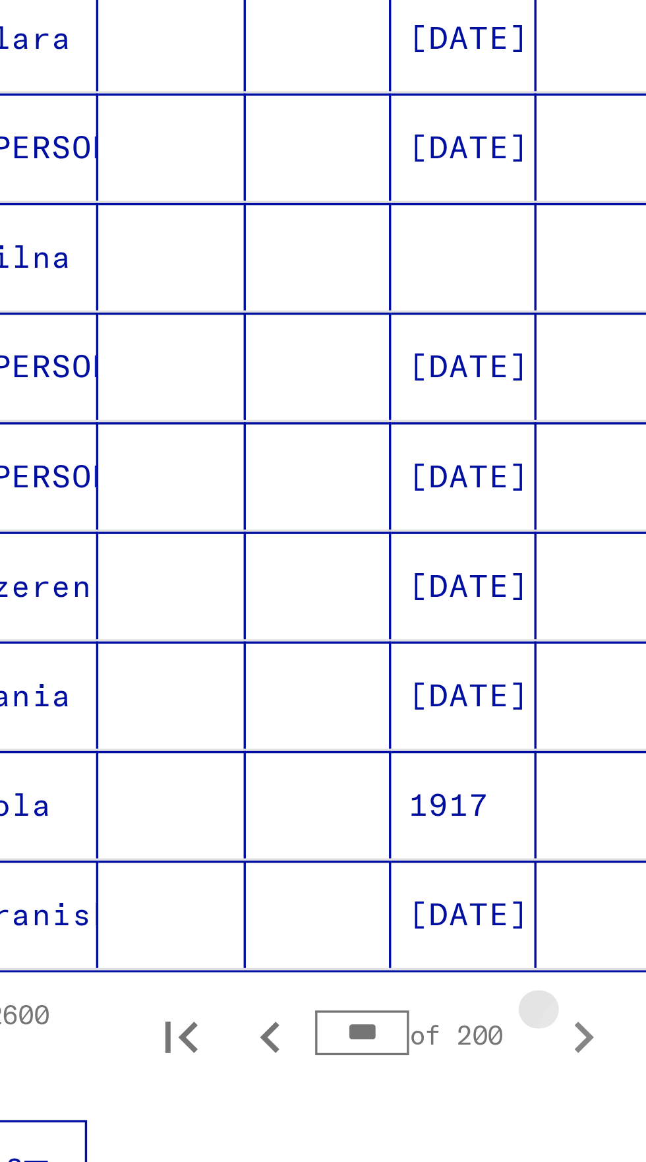
click at [262, 793] on icon "Next page" at bounding box center [256, 802] width 18 height 18
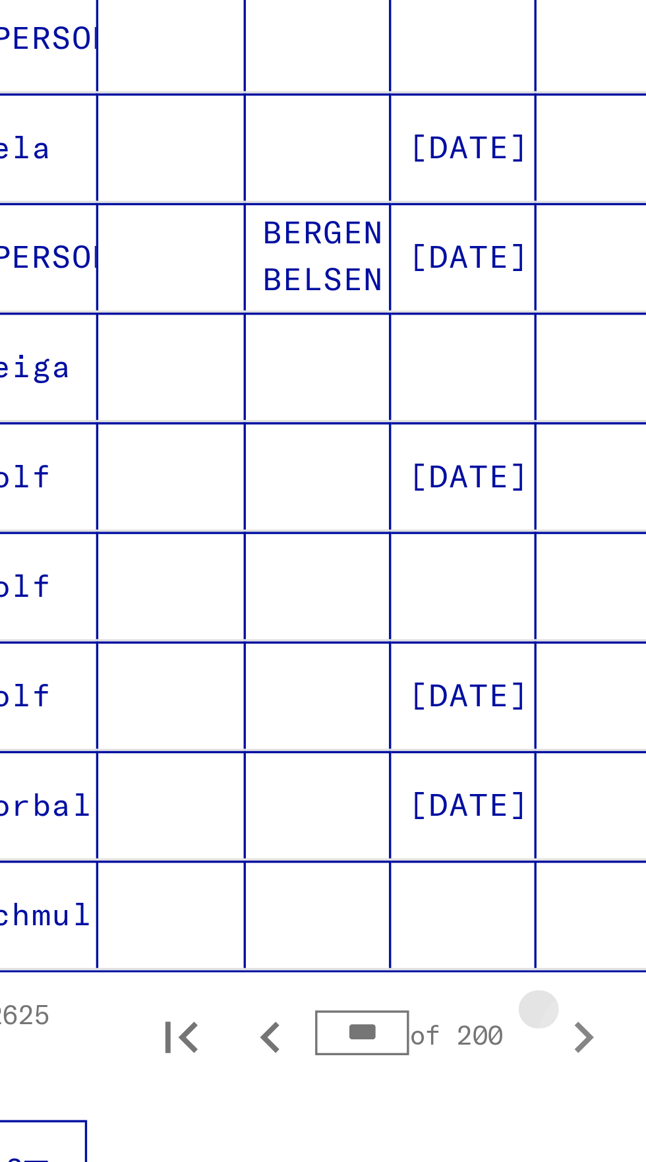
click at [262, 793] on icon "Next page" at bounding box center [256, 802] width 18 height 18
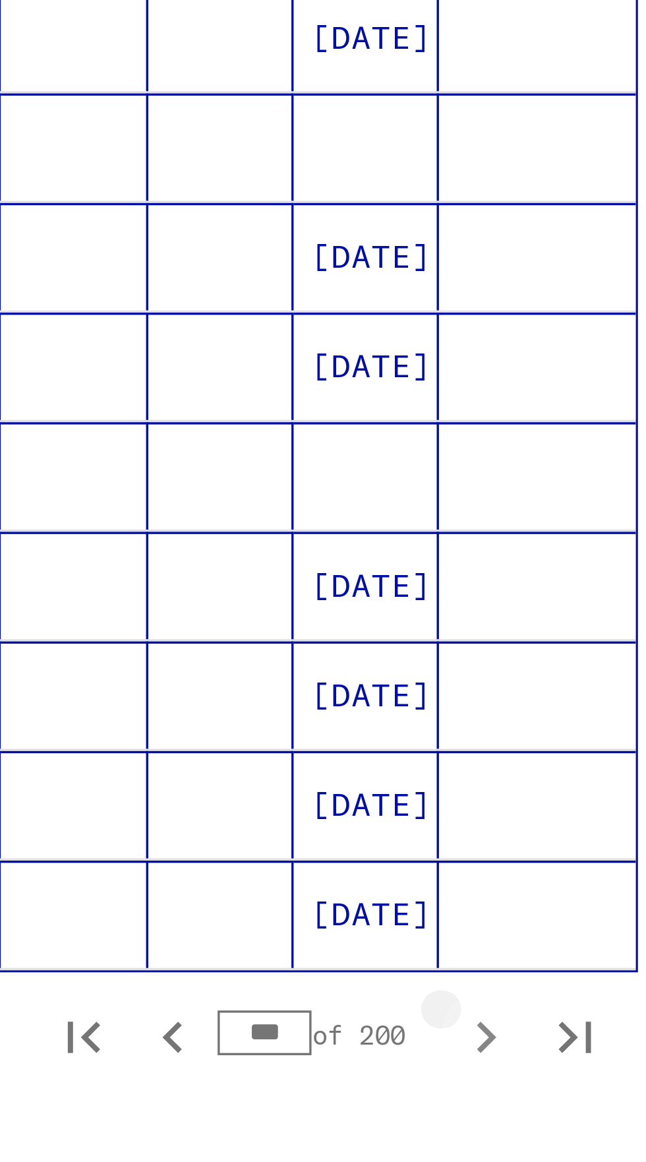
click at [262, 788] on button "Next page" at bounding box center [256, 801] width 26 height 26
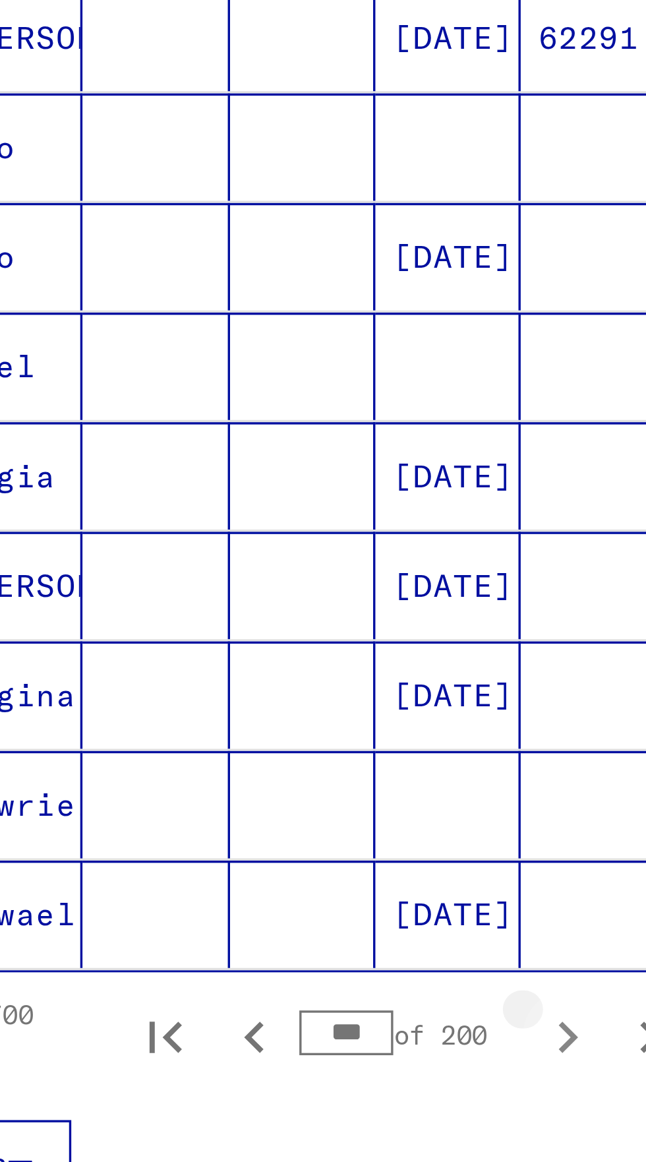
click at [262, 793] on icon "Next page" at bounding box center [256, 802] width 18 height 18
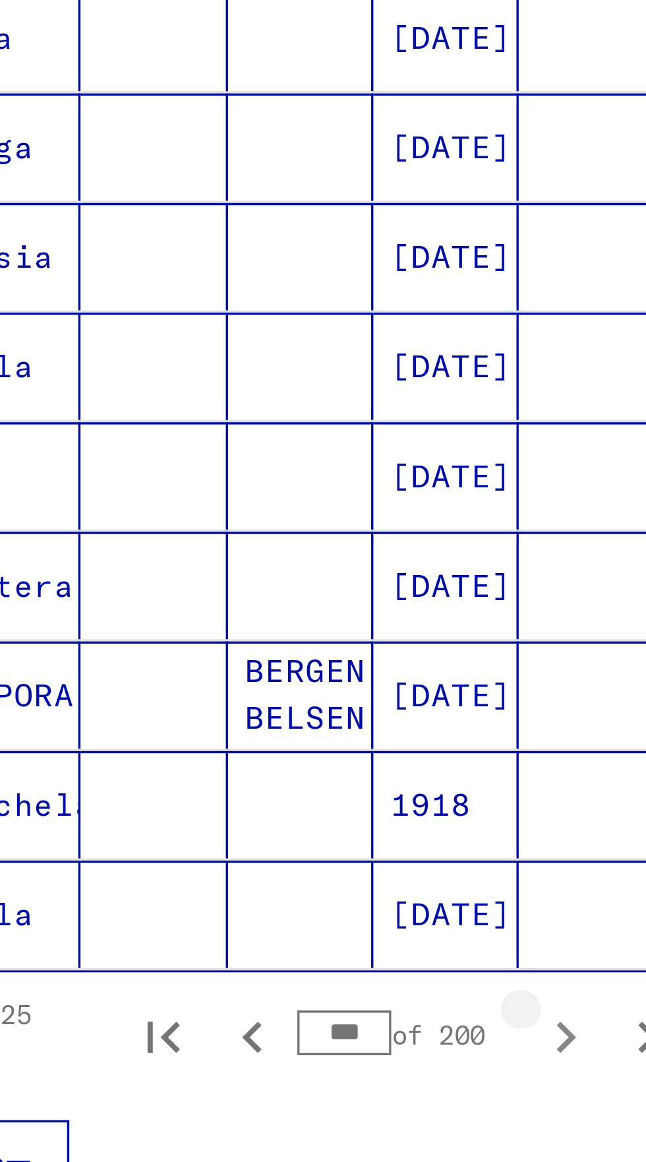
click at [262, 793] on icon "Next page" at bounding box center [256, 802] width 18 height 18
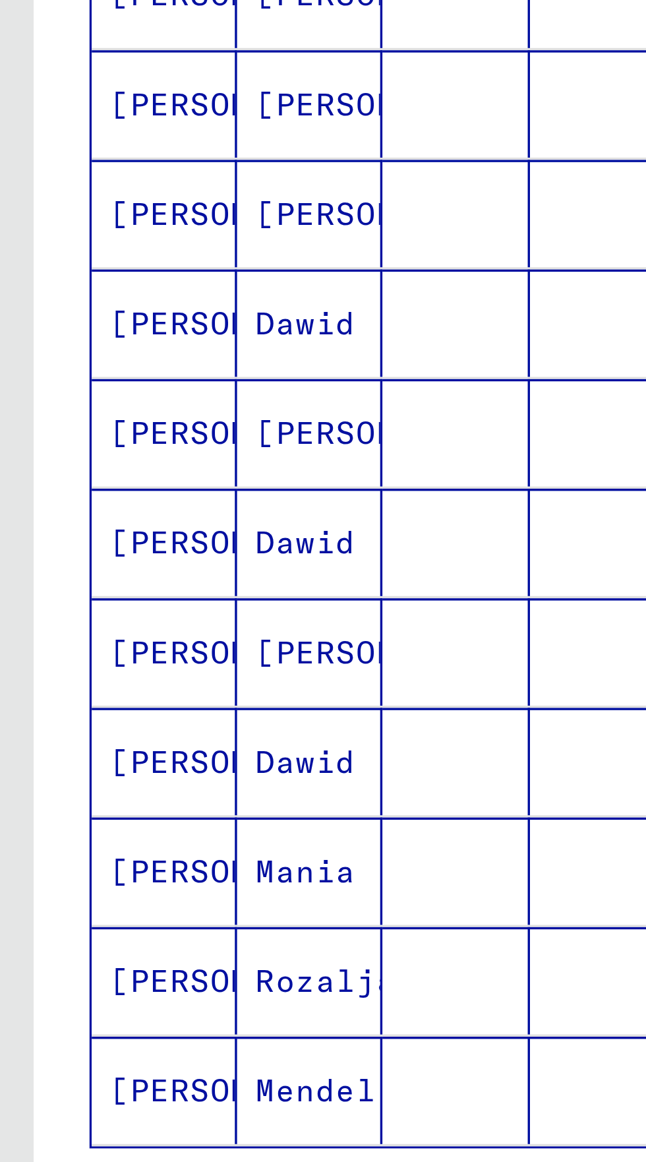
scroll to position [73, 0]
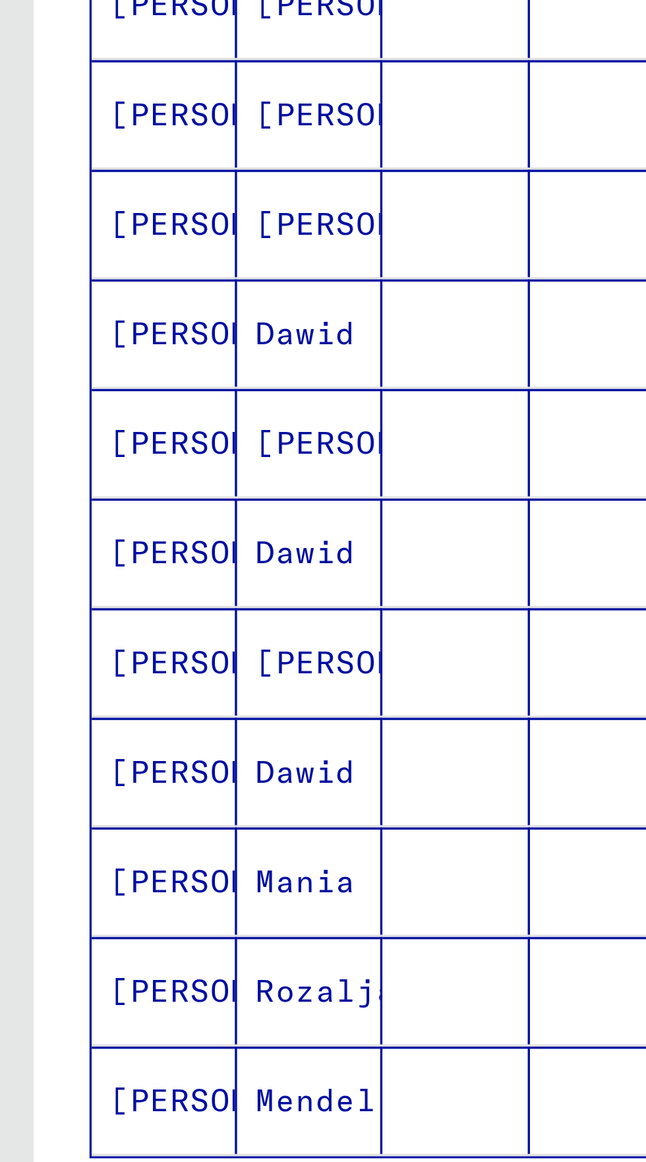
click at [162, 742] on icon "Previous page" at bounding box center [163, 746] width 6 height 9
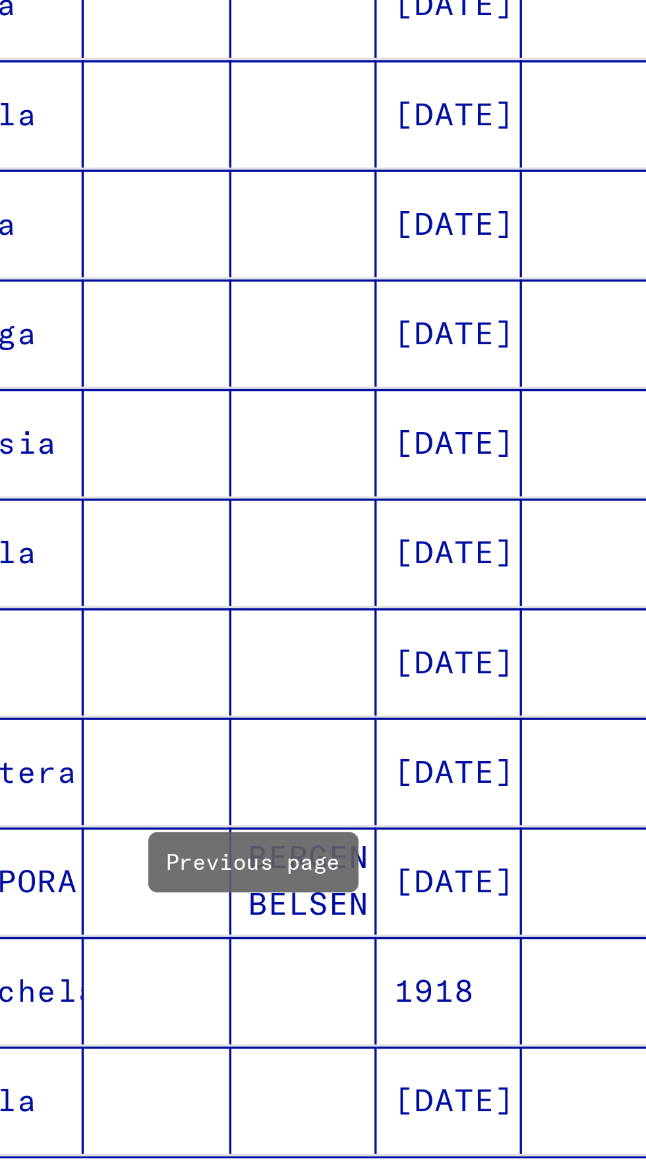
click at [260, 738] on icon "Next page" at bounding box center [256, 747] width 18 height 18
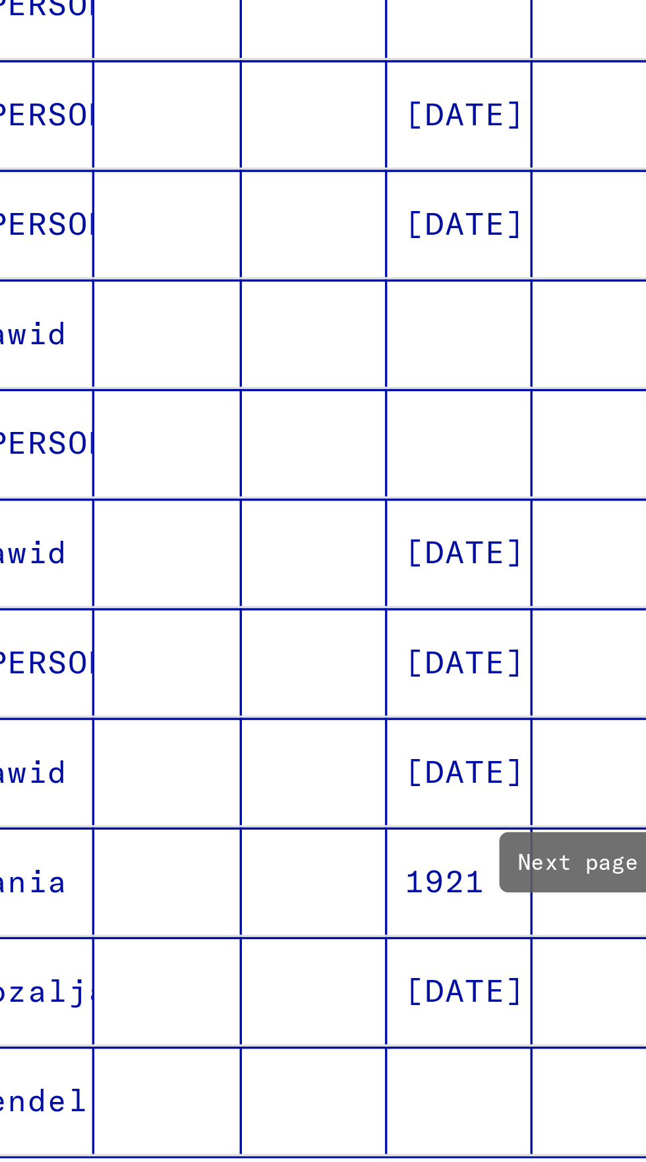
click at [261, 738] on icon "Next page" at bounding box center [256, 747] width 18 height 18
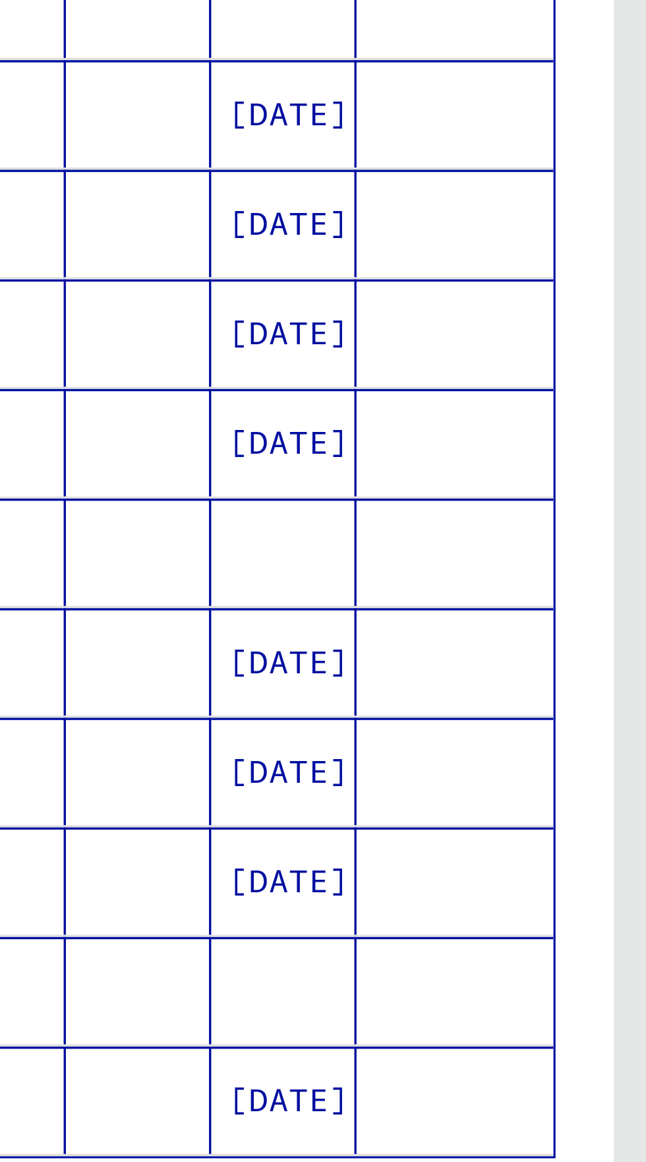
click at [262, 738] on icon "Next page" at bounding box center [256, 747] width 18 height 18
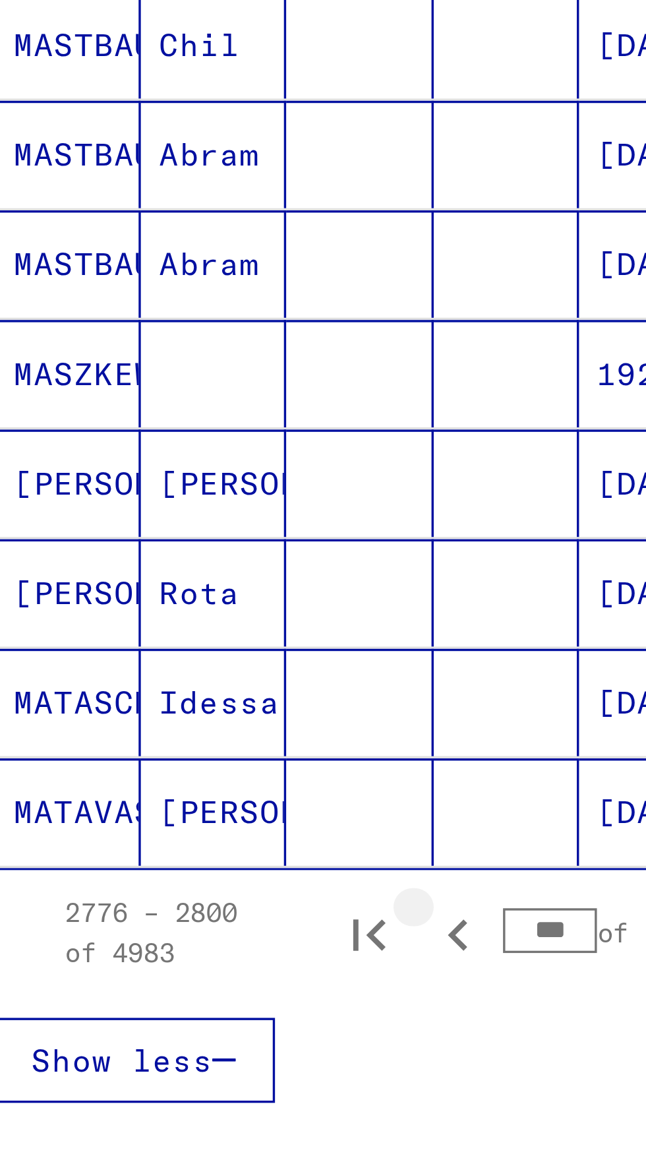
click at [165, 742] on icon "Previous page" at bounding box center [163, 746] width 6 height 9
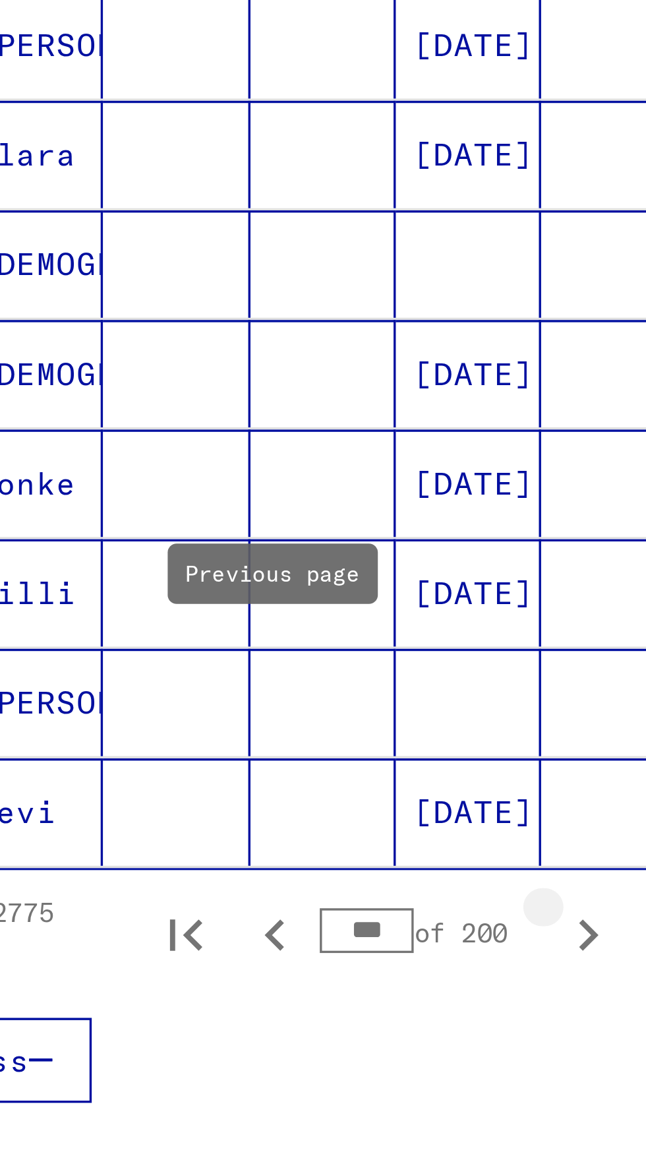
click at [258, 738] on icon "Next page" at bounding box center [256, 747] width 18 height 18
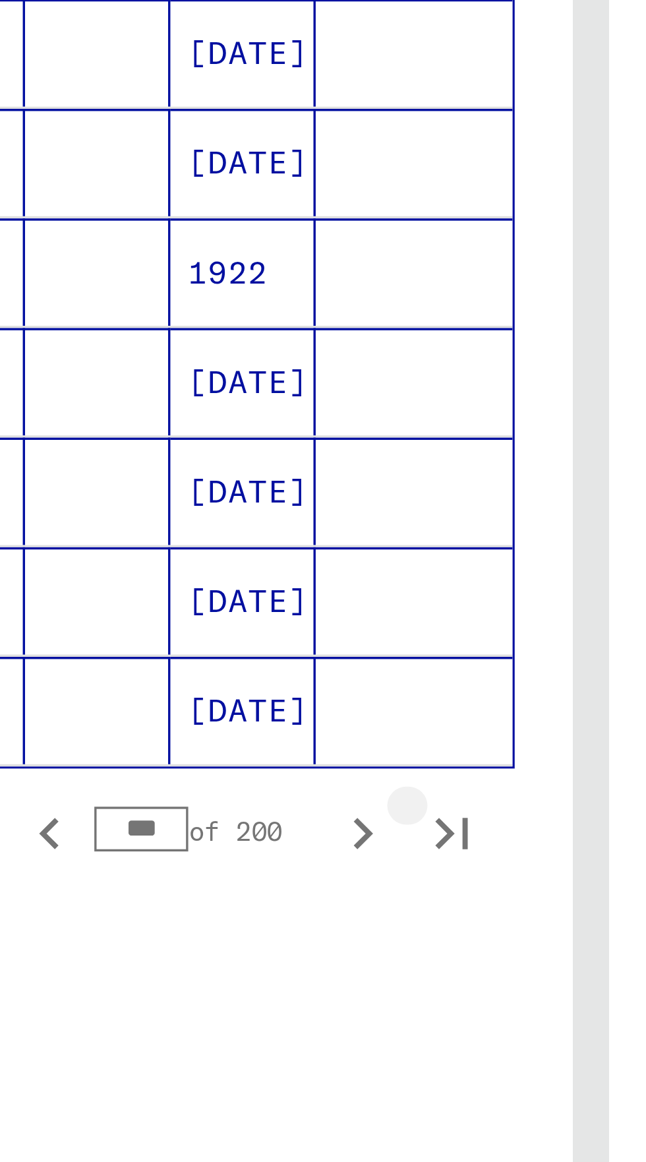
click at [282, 742] on icon "Last page" at bounding box center [282, 746] width 9 height 9
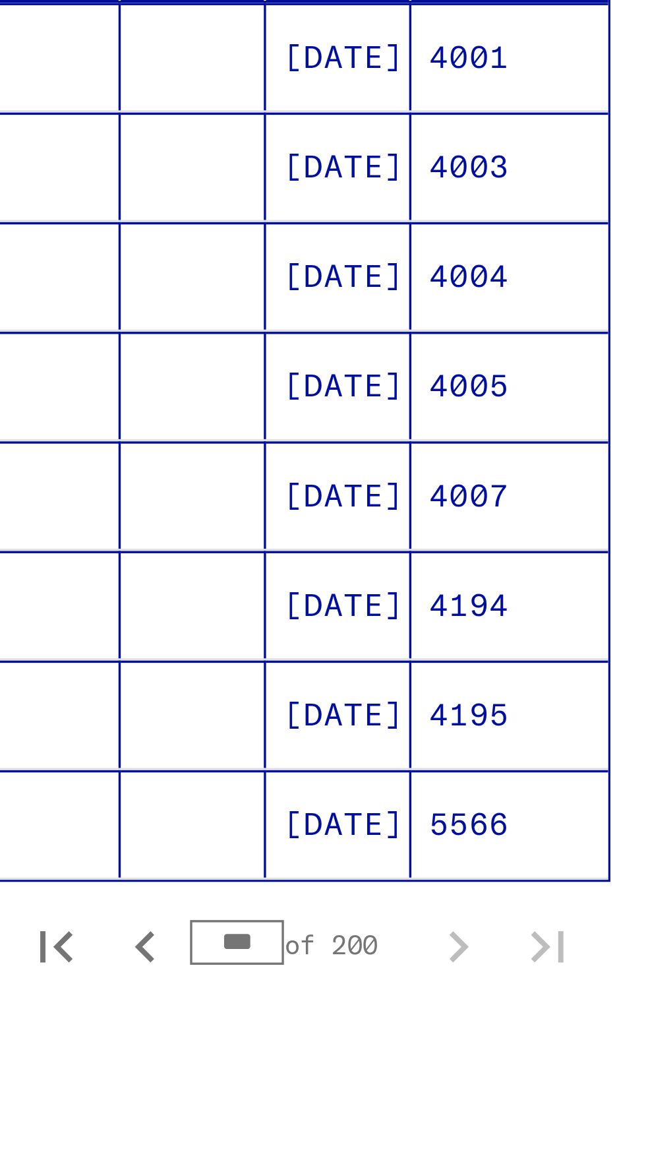
scroll to position [24, 0]
click at [167, 526] on icon "Previous page" at bounding box center [163, 535] width 18 height 18
type input "***"
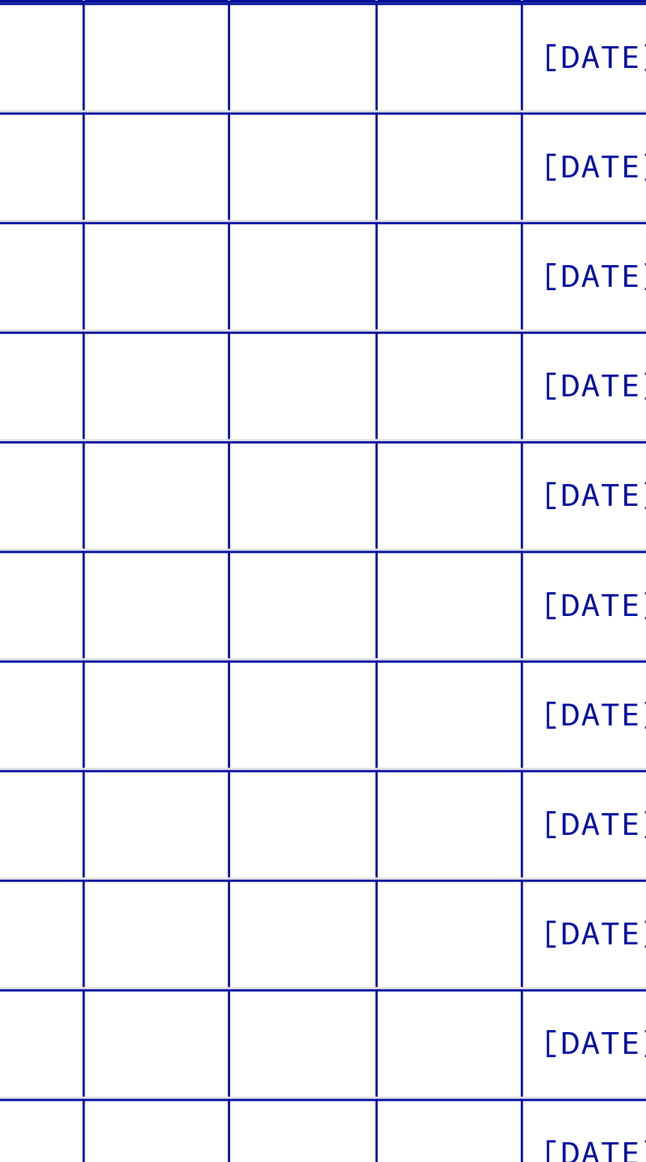
scroll to position [0, 0]
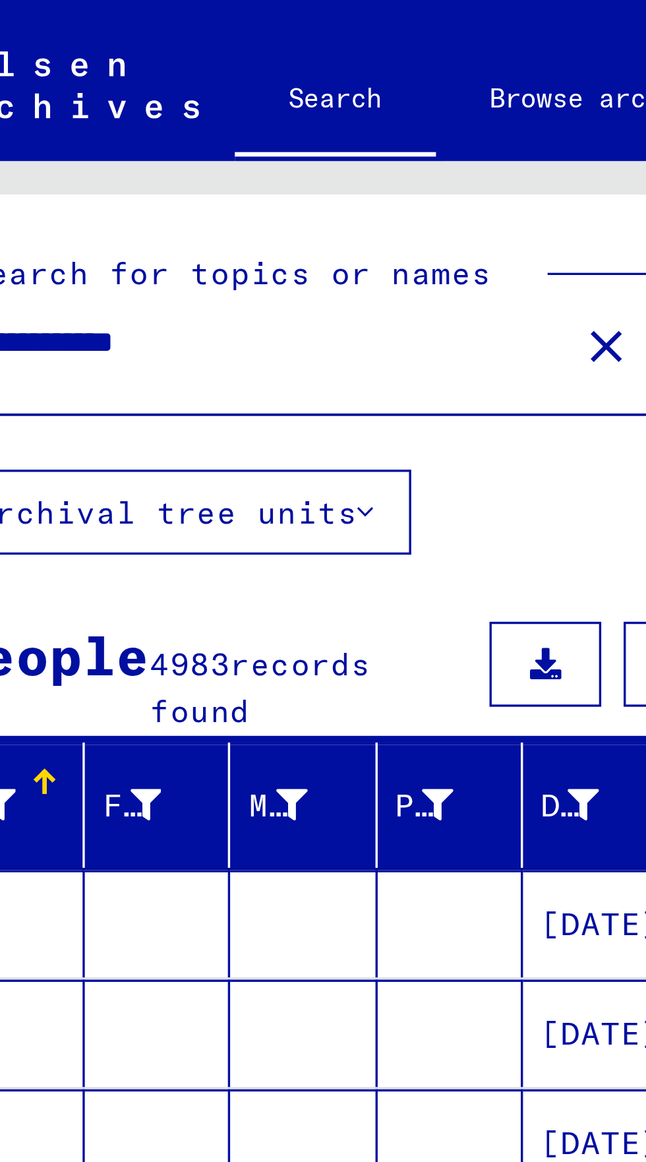
click at [117, 102] on input "**********" at bounding box center [115, 101] width 163 height 14
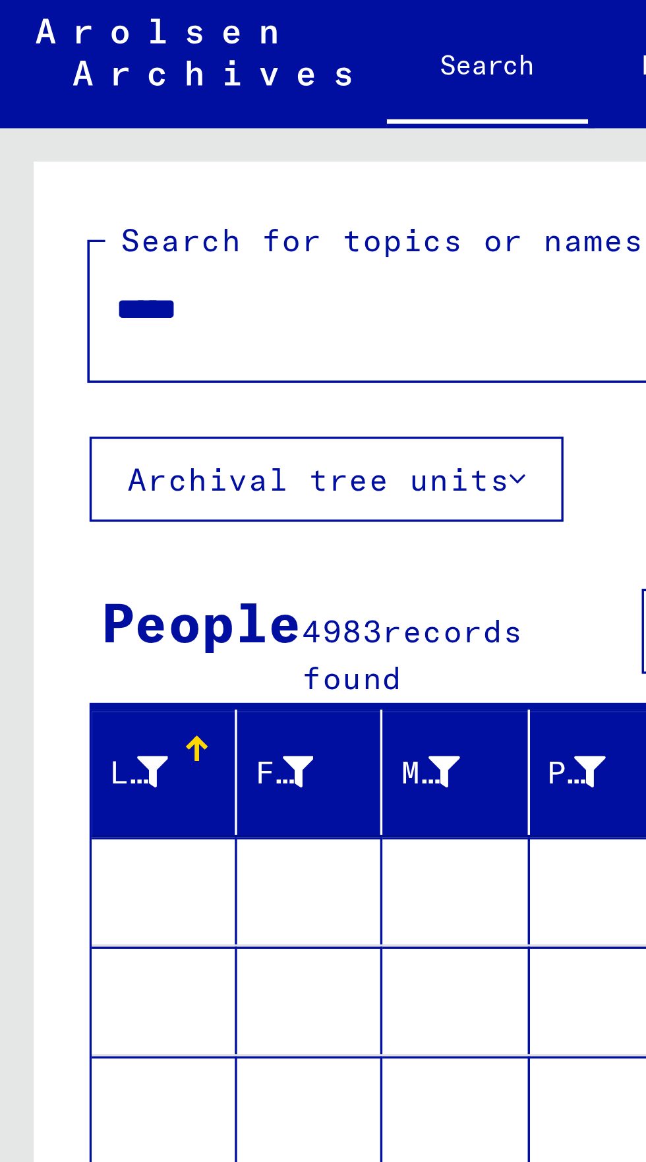
type input "****"
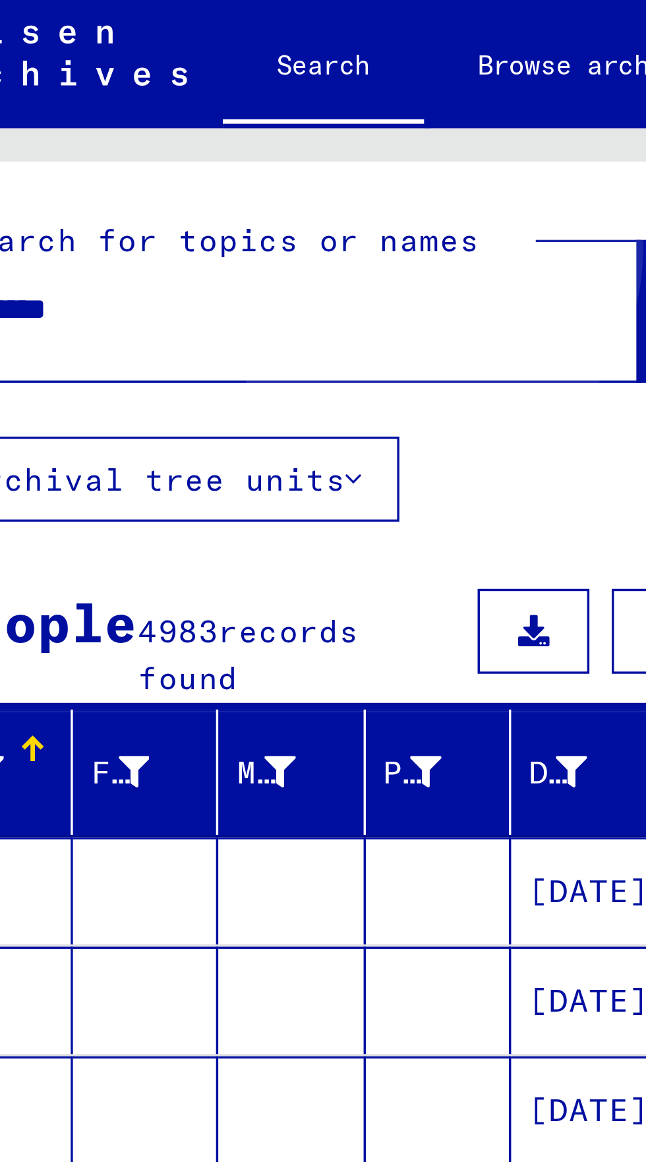
type input "********"
click at [237, 99] on button "Search" at bounding box center [269, 101] width 65 height 41
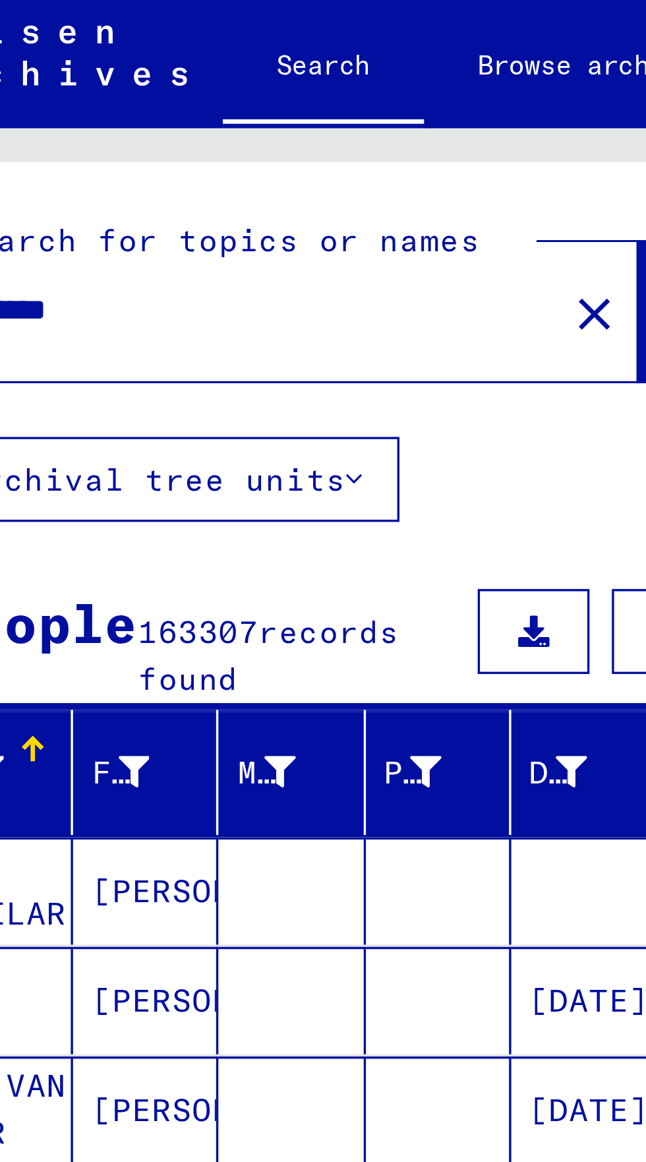
scroll to position [73, 0]
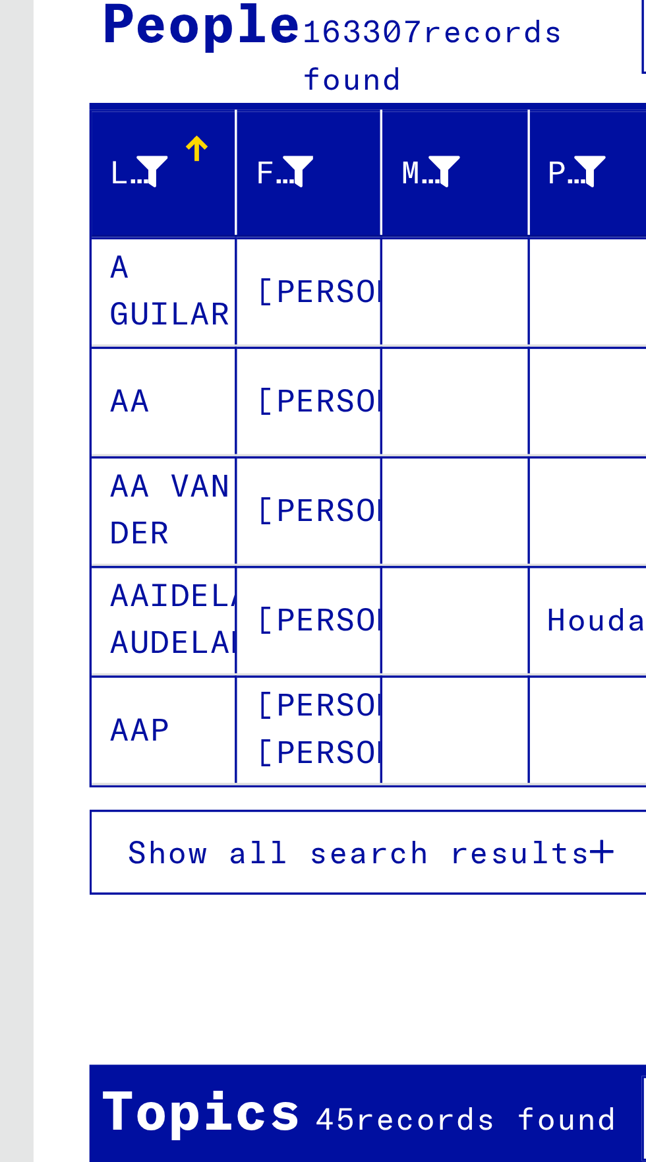
click at [75, 432] on span "Show all search results" at bounding box center [106, 438] width 136 height 12
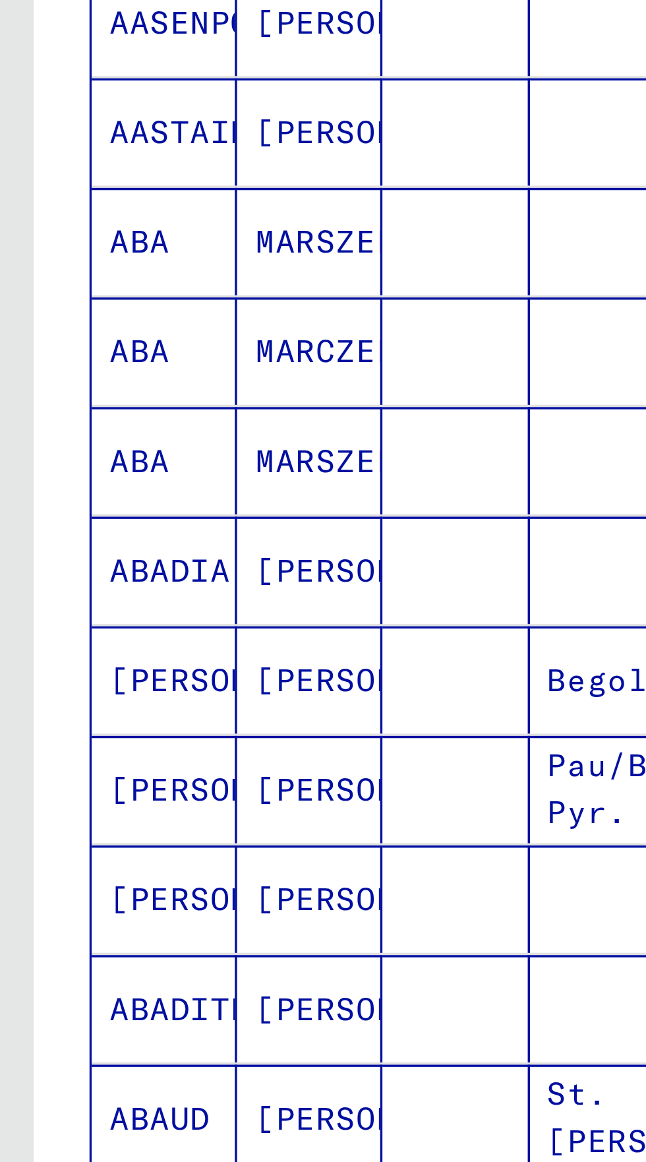
scroll to position [337, 0]
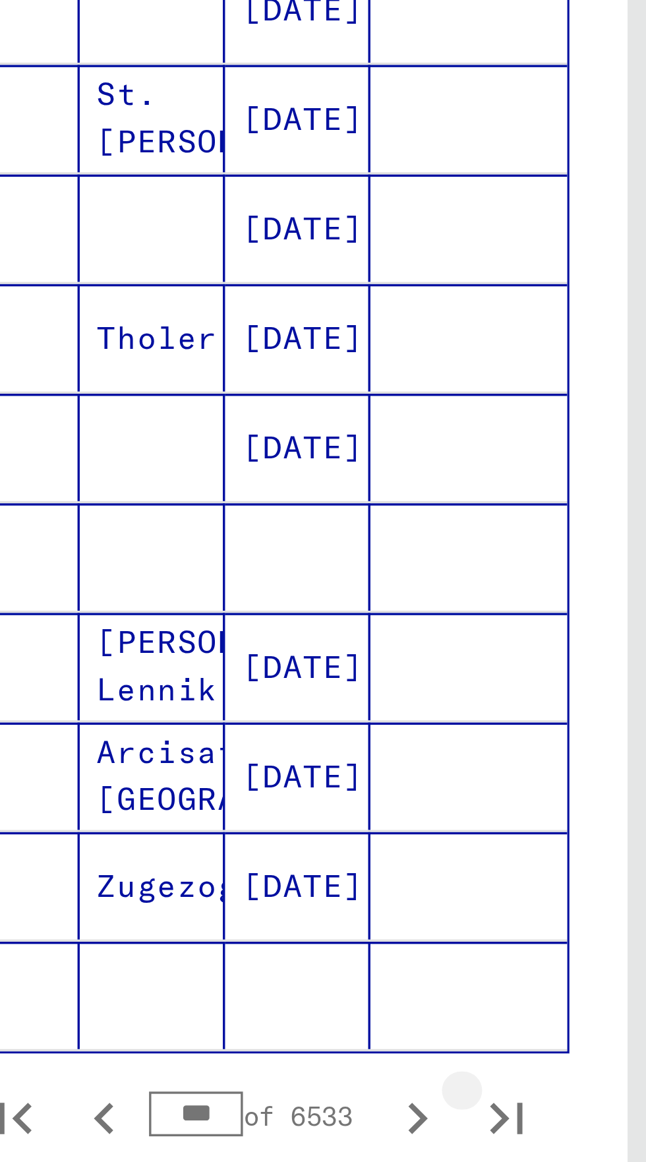
click at [285, 738] on icon "Last page" at bounding box center [282, 747] width 18 height 18
type input "****"
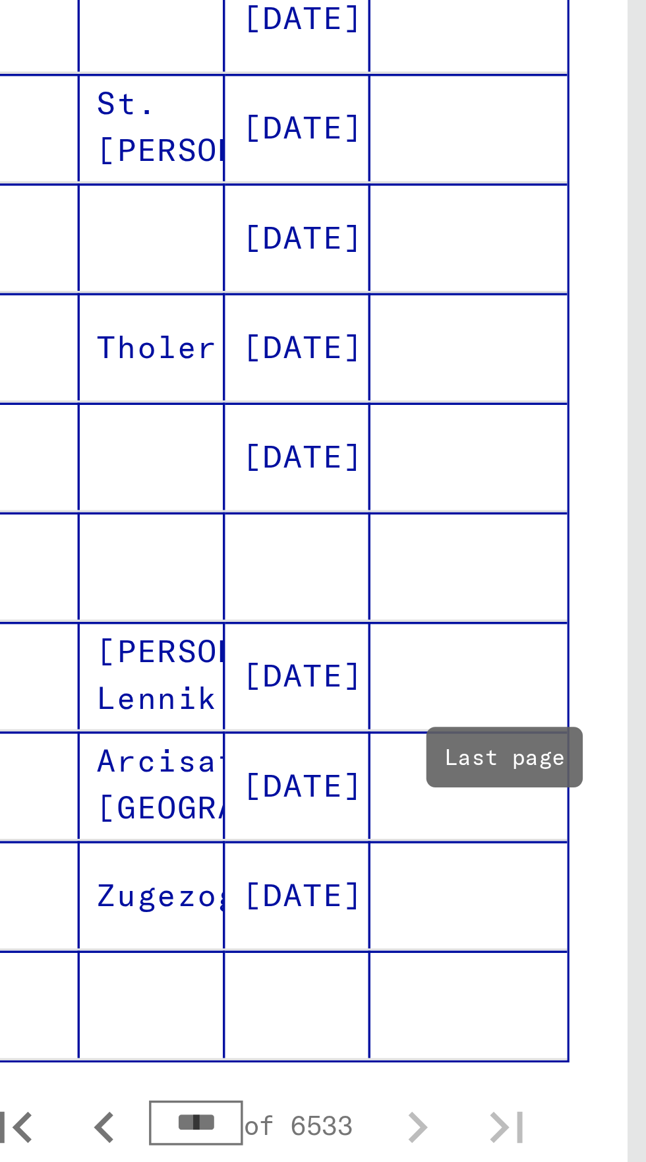
scroll to position [340, 0]
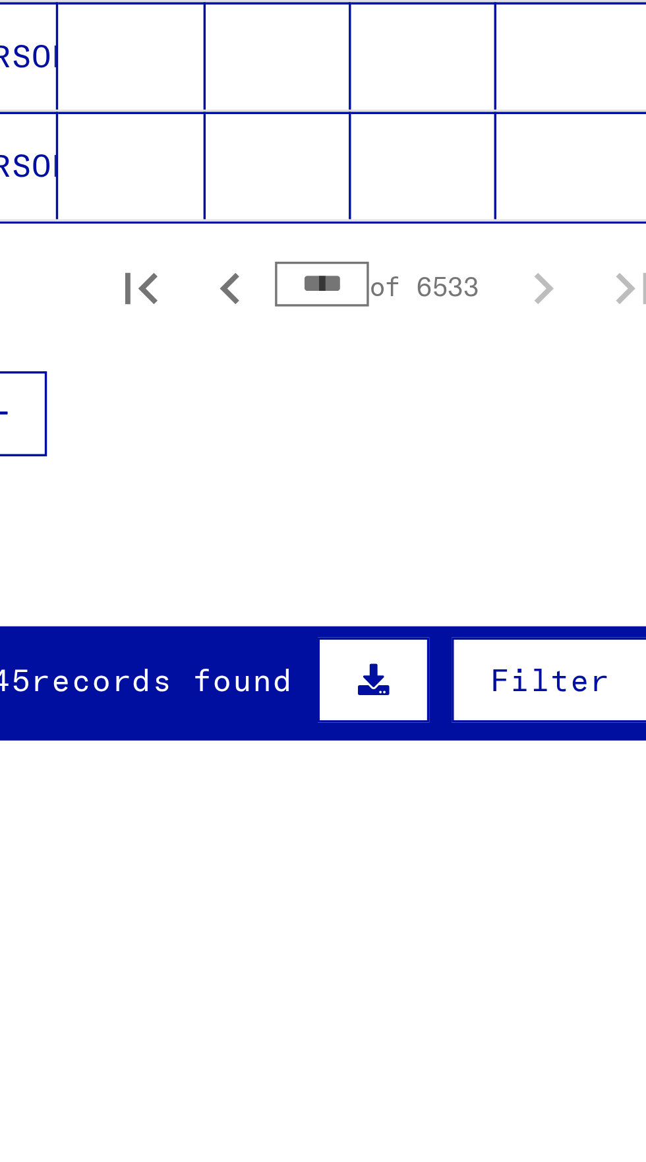
click at [164, 1016] on div "Search for topics or names ******** close Search Archival tree units People 163…" at bounding box center [164, 600] width 308 height 1087
click at [167, 1008] on div "Search for topics or names ******** close Search Archival tree units People 163…" at bounding box center [164, 600] width 308 height 1087
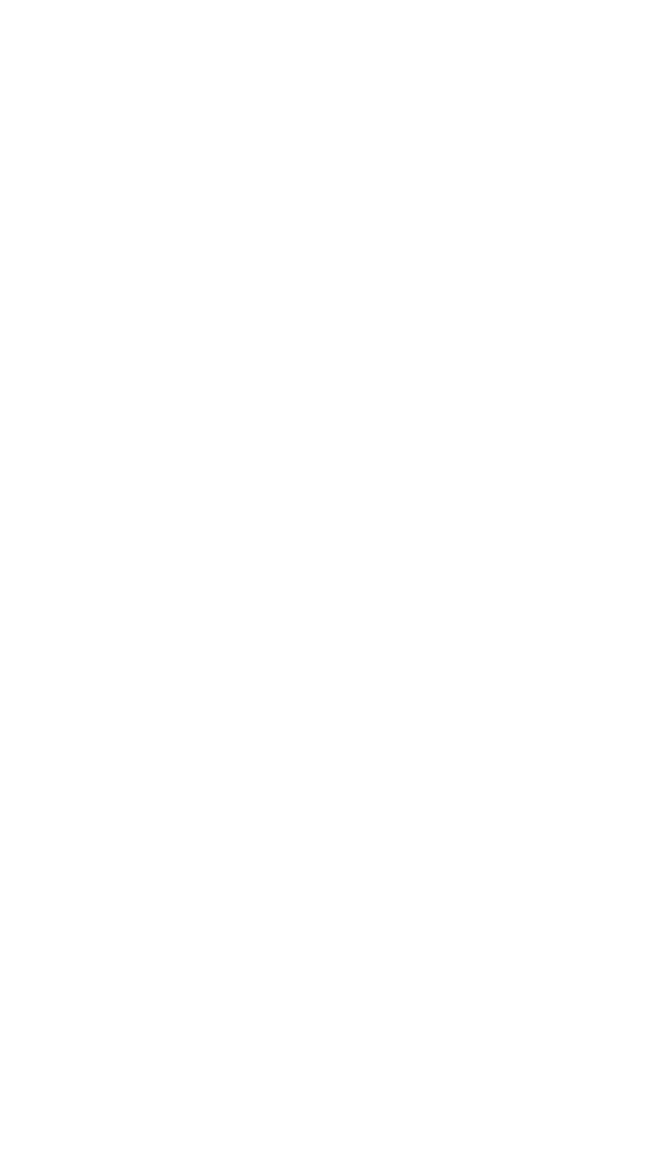
scroll to position [0, 0]
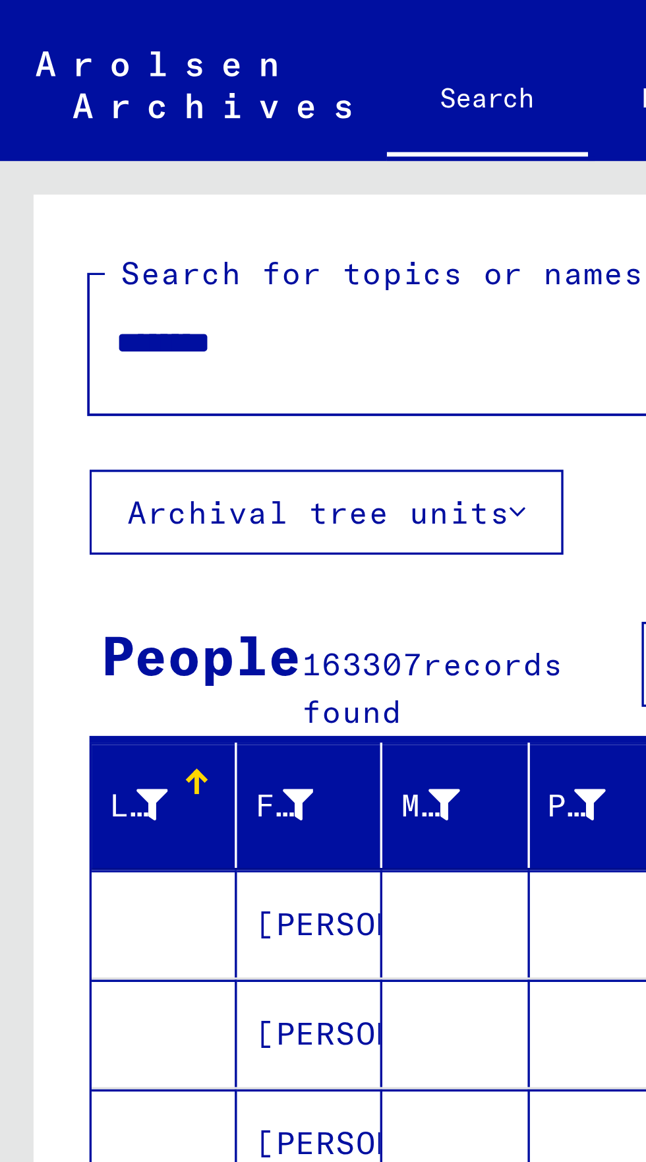
click at [86, 102] on input "********" at bounding box center [115, 101] width 163 height 14
click at [59, 102] on input "********" at bounding box center [115, 101] width 163 height 14
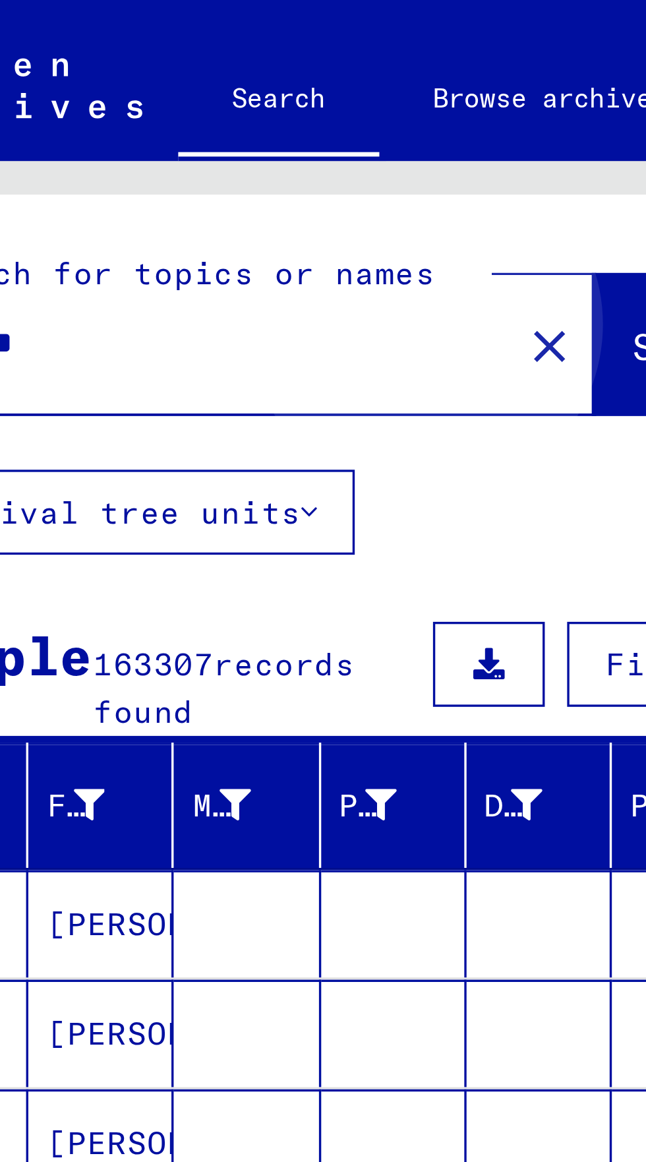
click at [240, 111] on button "Search" at bounding box center [269, 101] width 65 height 41
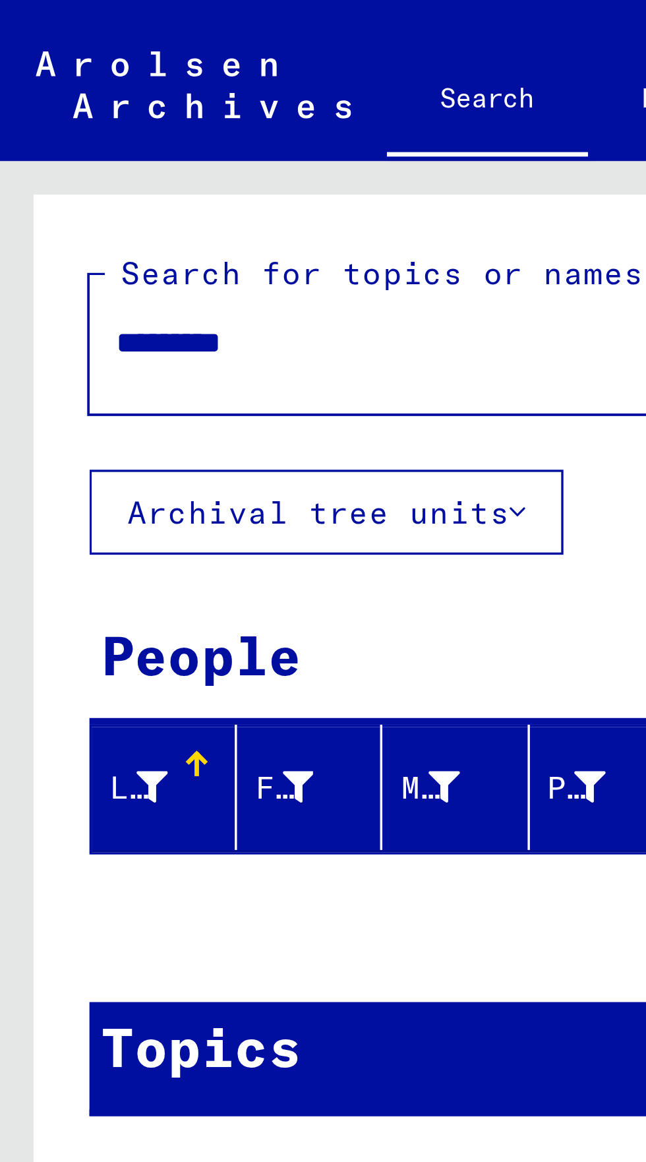
click at [67, 102] on input "*********" at bounding box center [115, 101] width 163 height 14
click at [64, 99] on input "*********" at bounding box center [115, 101] width 163 height 14
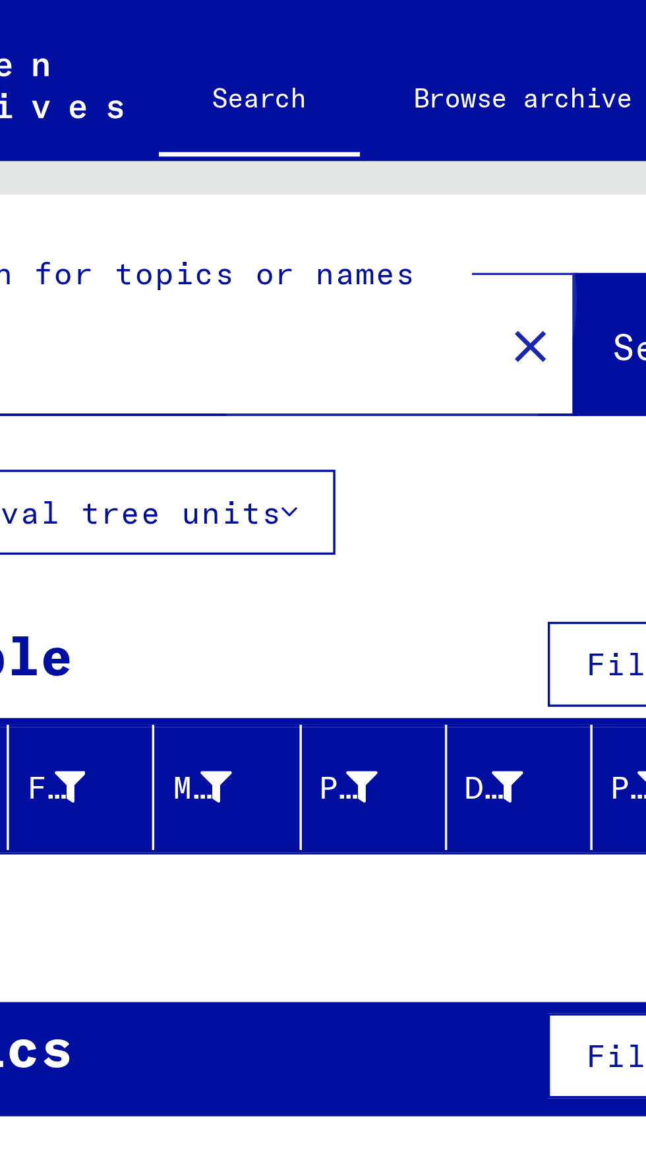
click at [248, 104] on span "Search" at bounding box center [268, 102] width 40 height 13
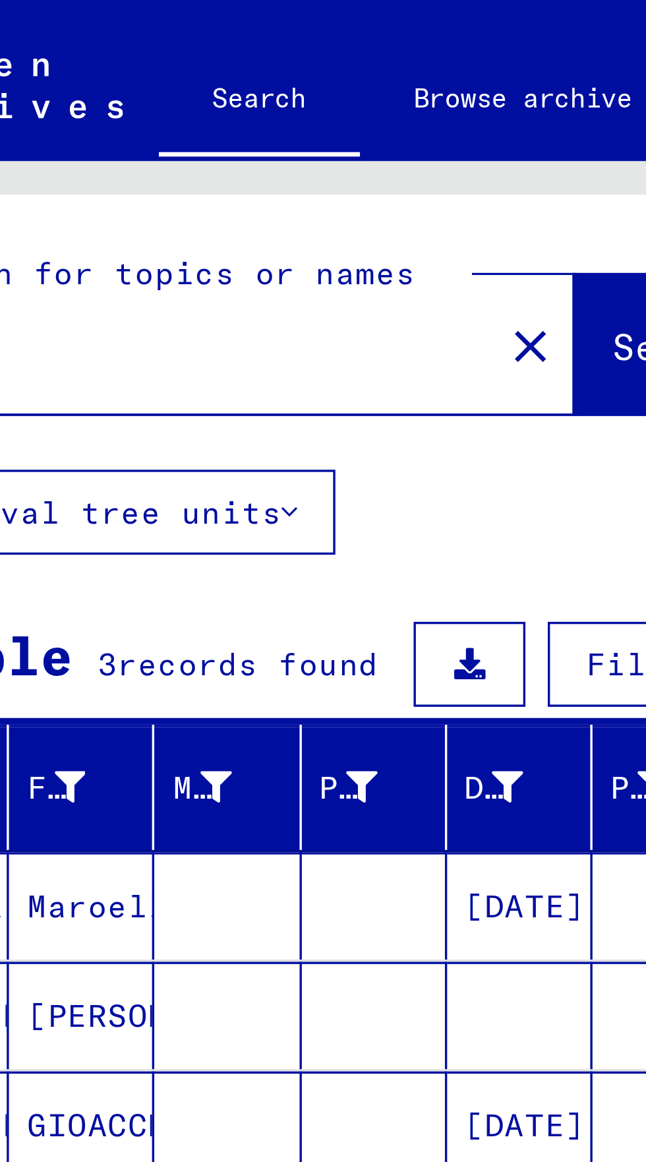
scroll to position [73, 0]
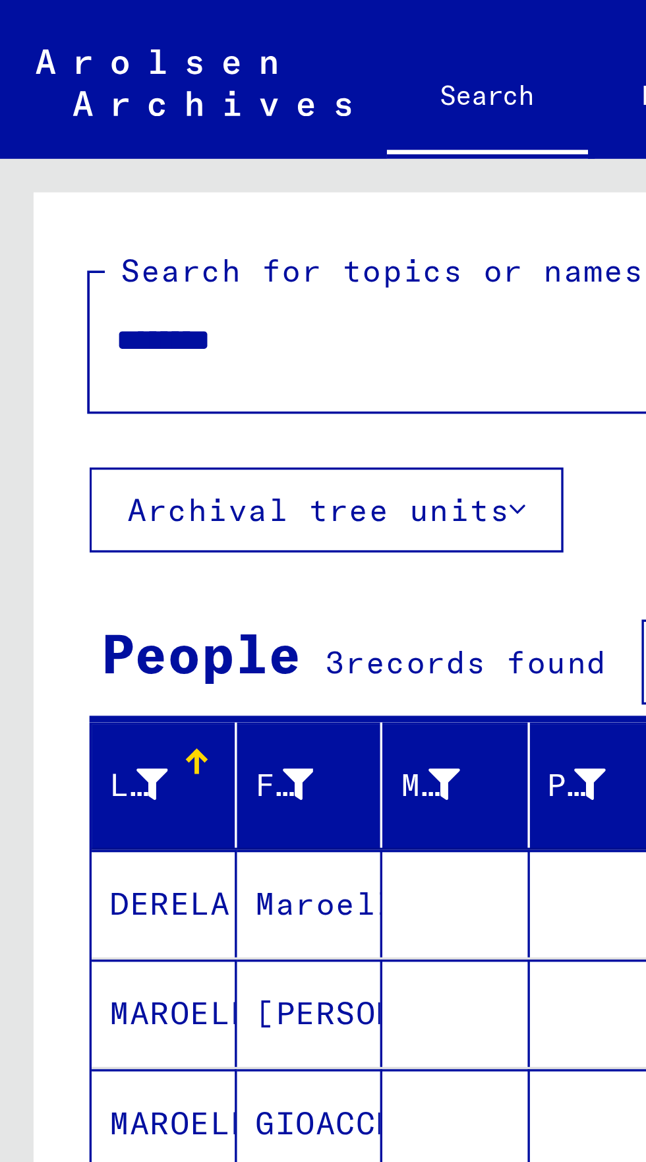
click at [47, 284] on mat-cell "MAROELLI" at bounding box center [48, 300] width 43 height 32
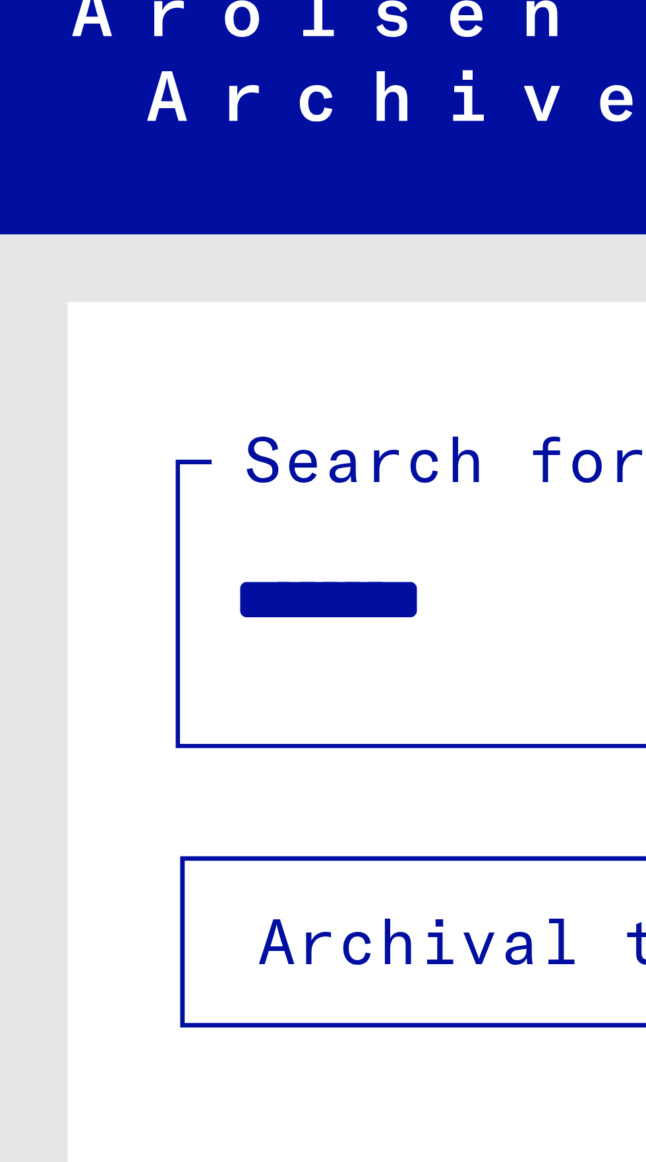
click at [59, 104] on input "********" at bounding box center [119, 101] width 171 height 14
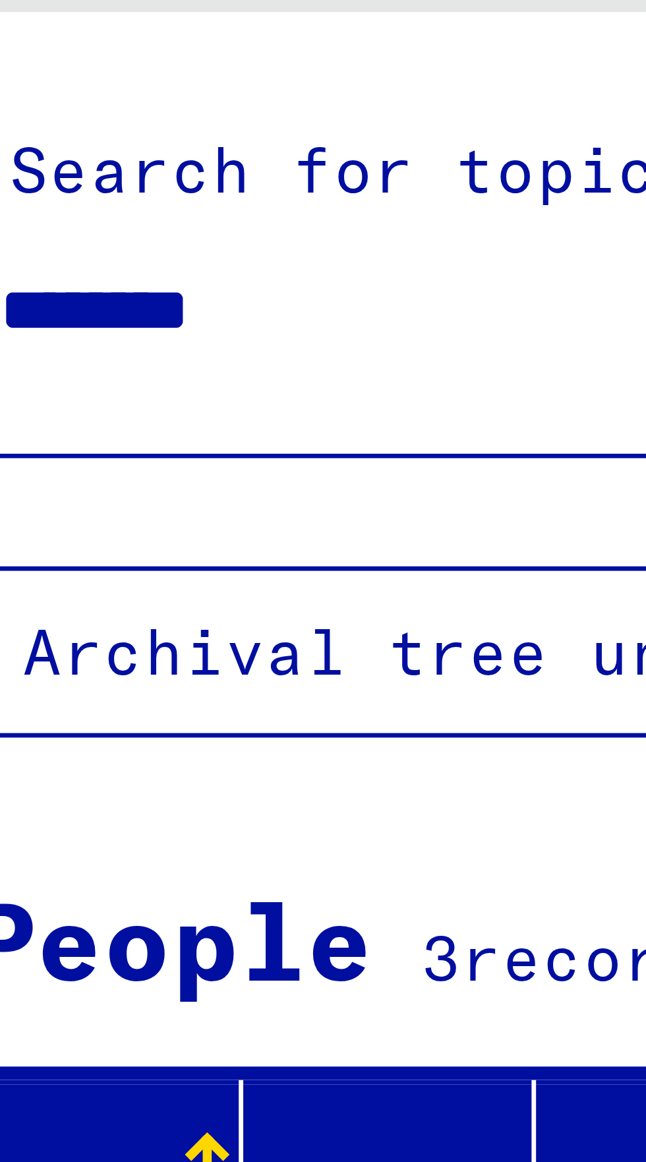
click at [64, 104] on input "********" at bounding box center [119, 101] width 171 height 14
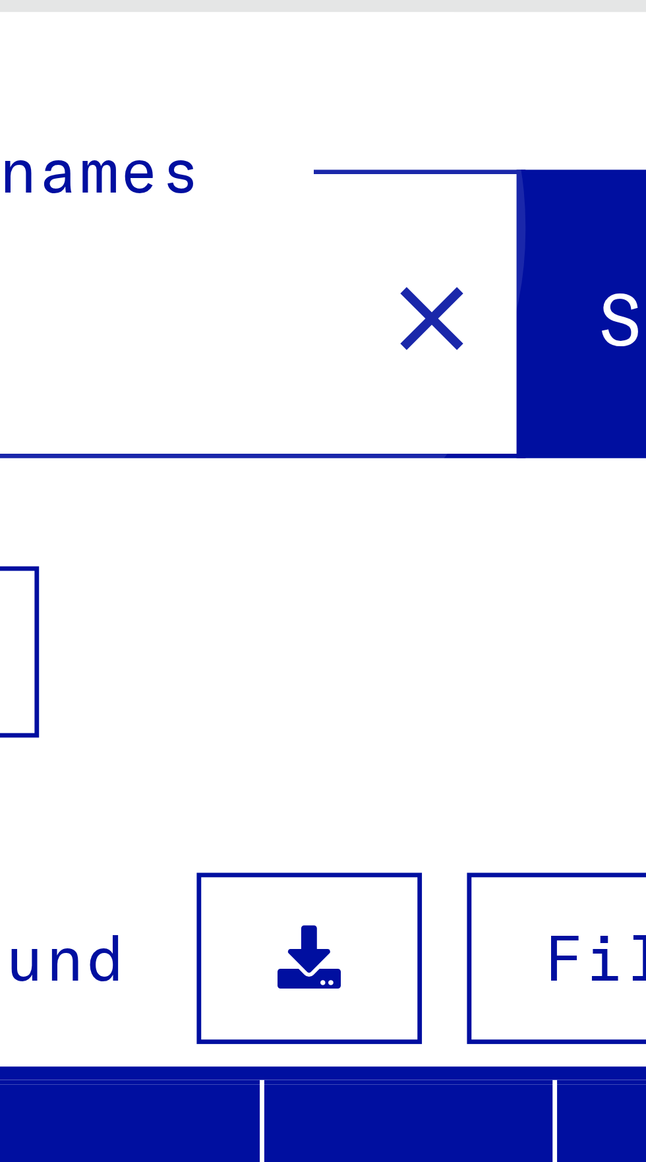
type input "********"
click at [248, 105] on span "Search" at bounding box center [268, 102] width 40 height 13
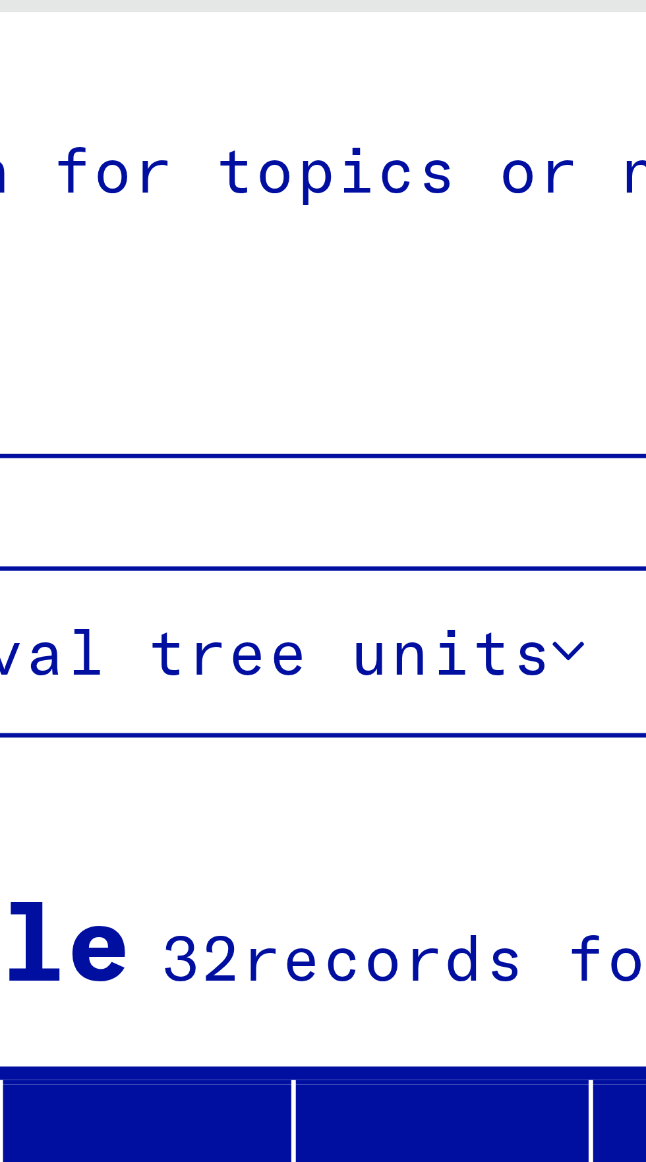
scroll to position [73, 0]
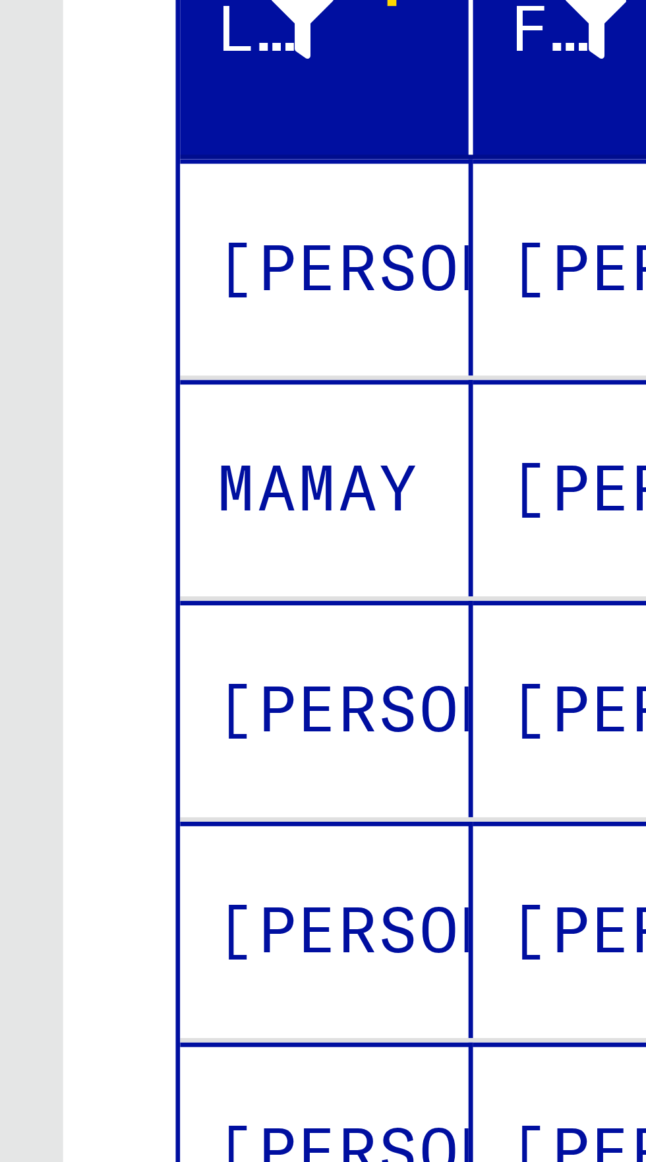
click at [54, 427] on span "Show all search results" at bounding box center [106, 433] width 136 height 12
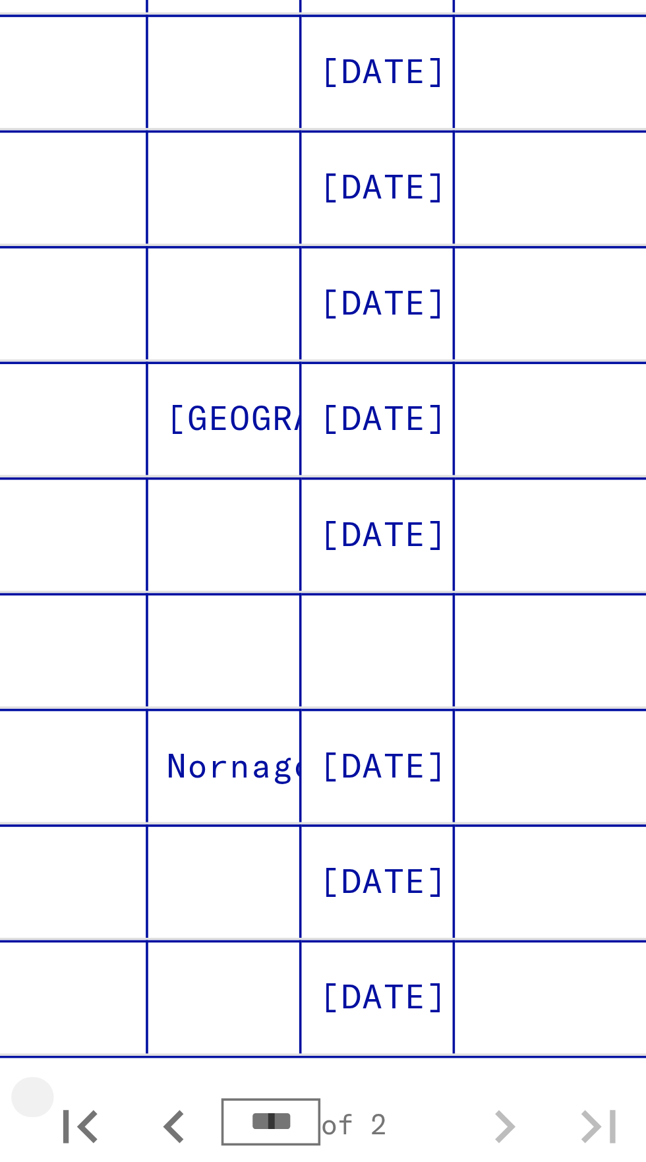
click at [142, 1070] on icon "First page" at bounding box center [137, 1079] width 18 height 18
click at [260, 1070] on icon "Next page" at bounding box center [256, 1079] width 18 height 18
type input "*"
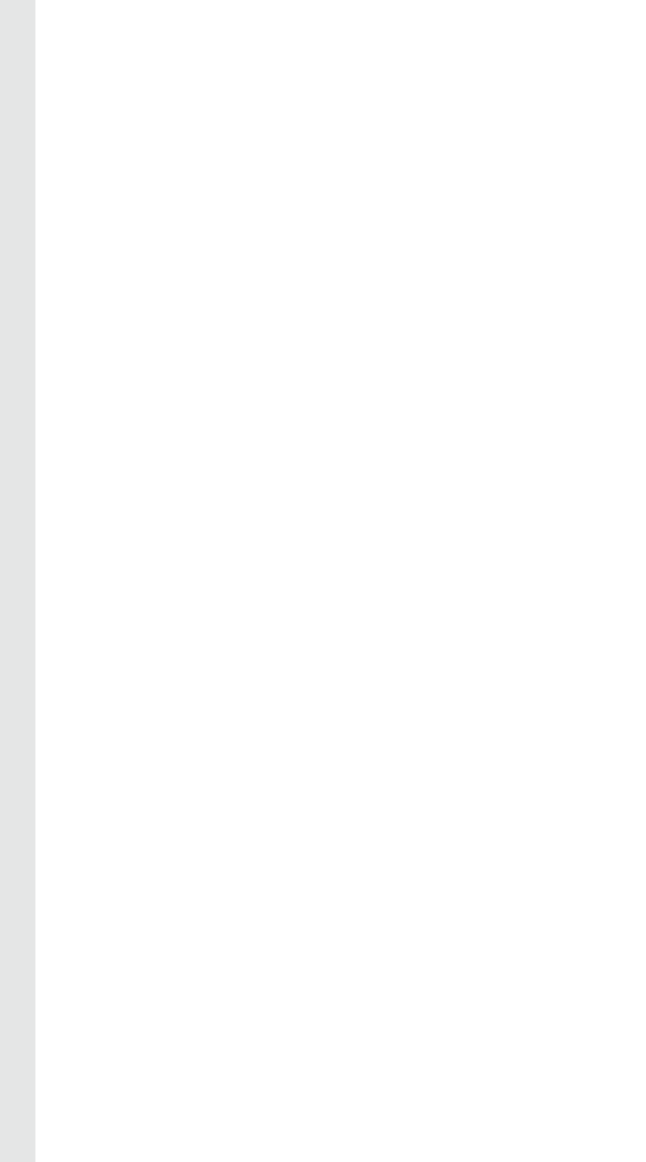
scroll to position [0, 0]
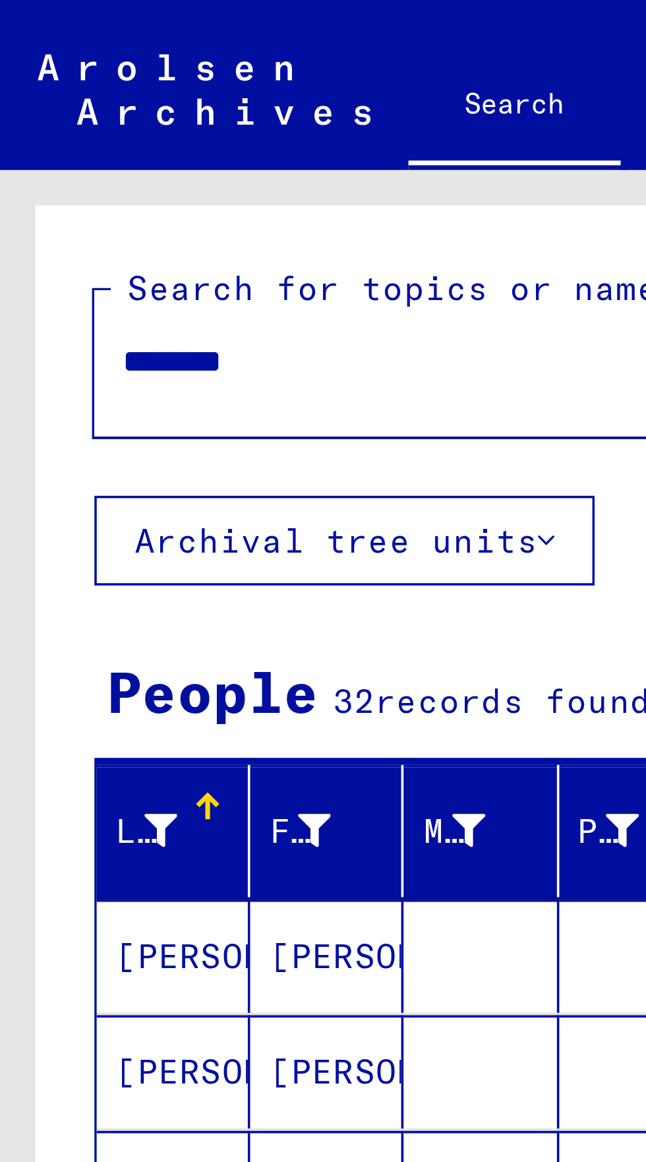
click at [63, 106] on input "********" at bounding box center [115, 101] width 163 height 14
click at [61, 105] on input "********" at bounding box center [115, 101] width 163 height 14
click at [59, 104] on input "********" at bounding box center [115, 101] width 163 height 14
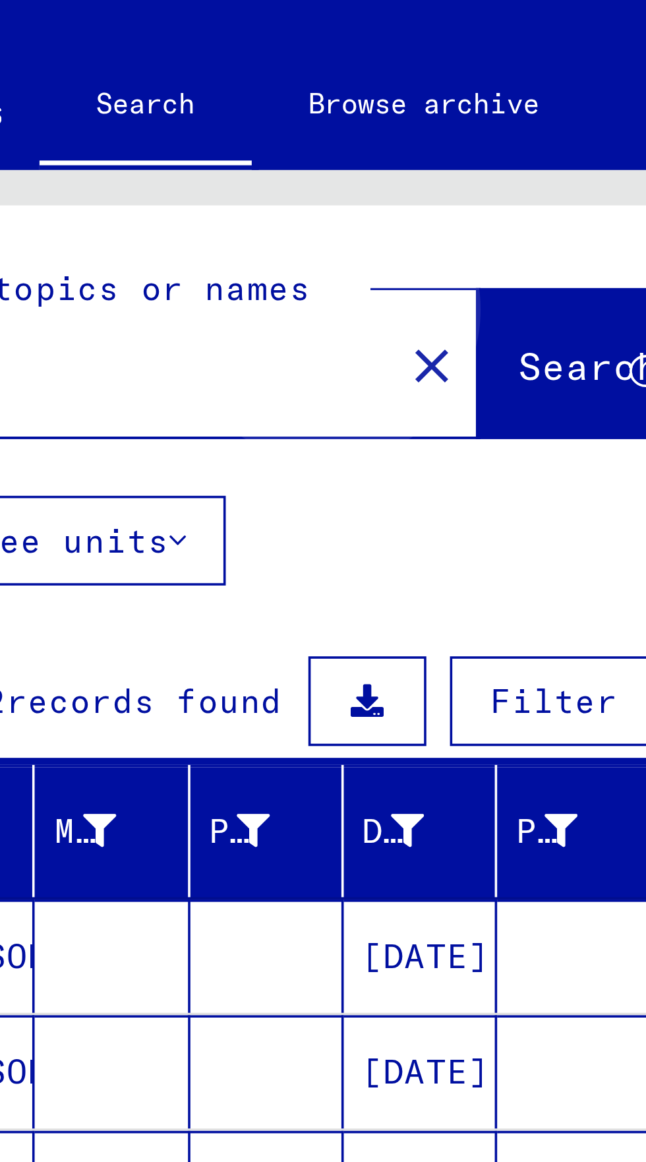
click at [248, 102] on span "Search" at bounding box center [268, 102] width 40 height 13
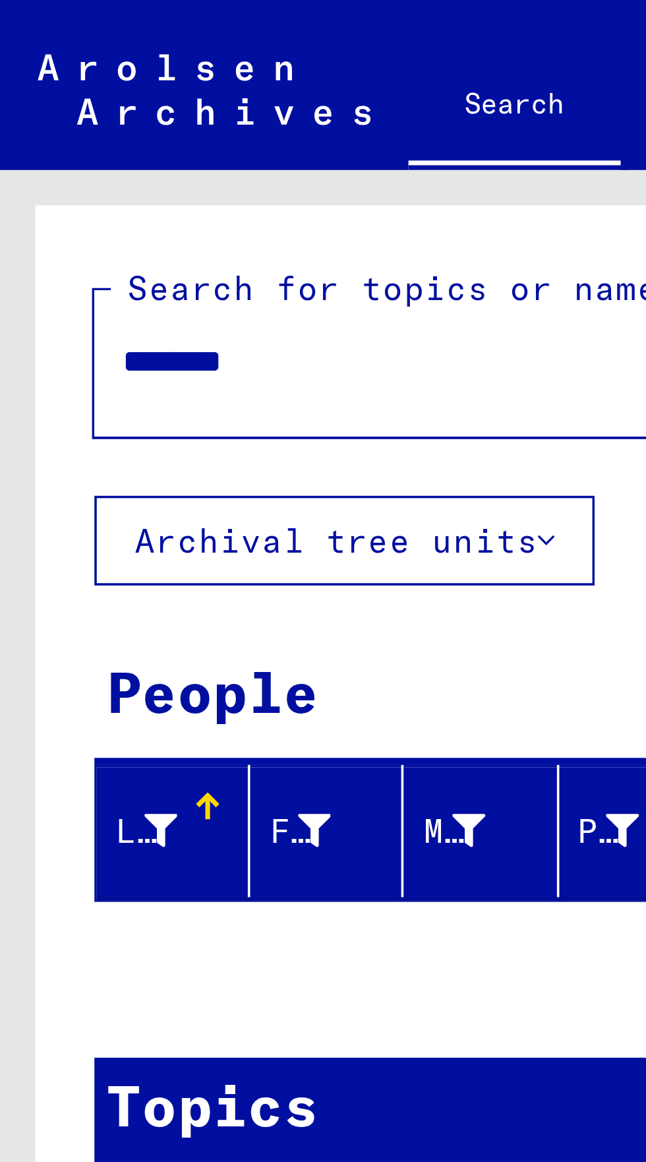
click at [68, 102] on input "********" at bounding box center [115, 101] width 163 height 14
click at [64, 104] on input "********" at bounding box center [115, 101] width 163 height 14
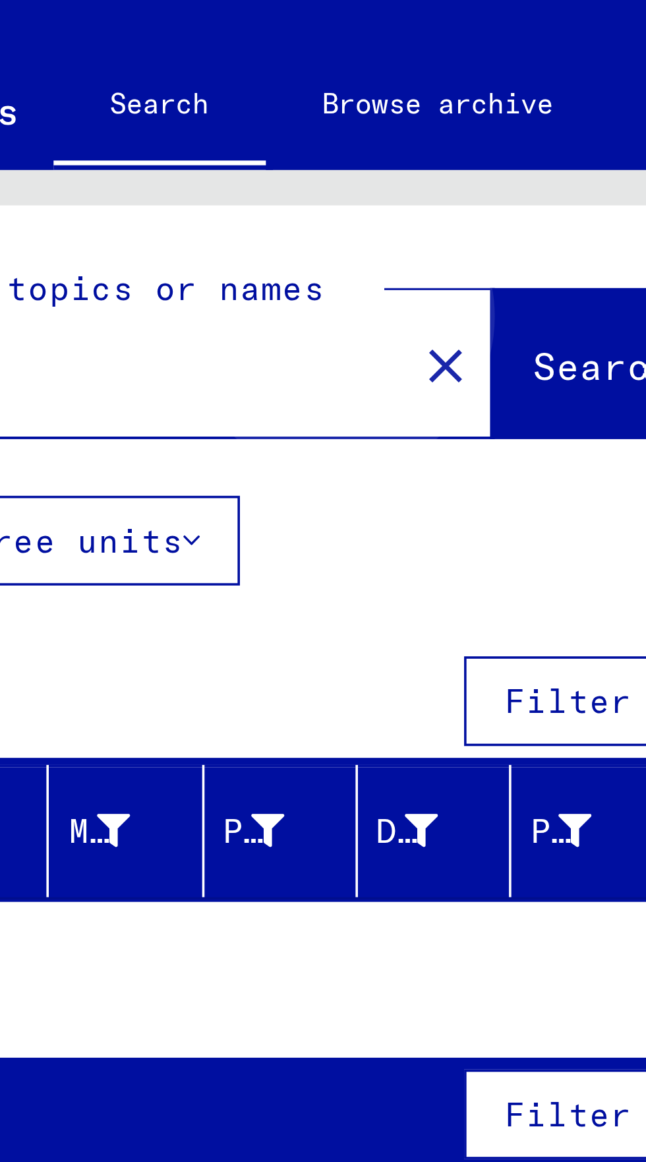
click at [248, 104] on span "Search" at bounding box center [268, 102] width 40 height 13
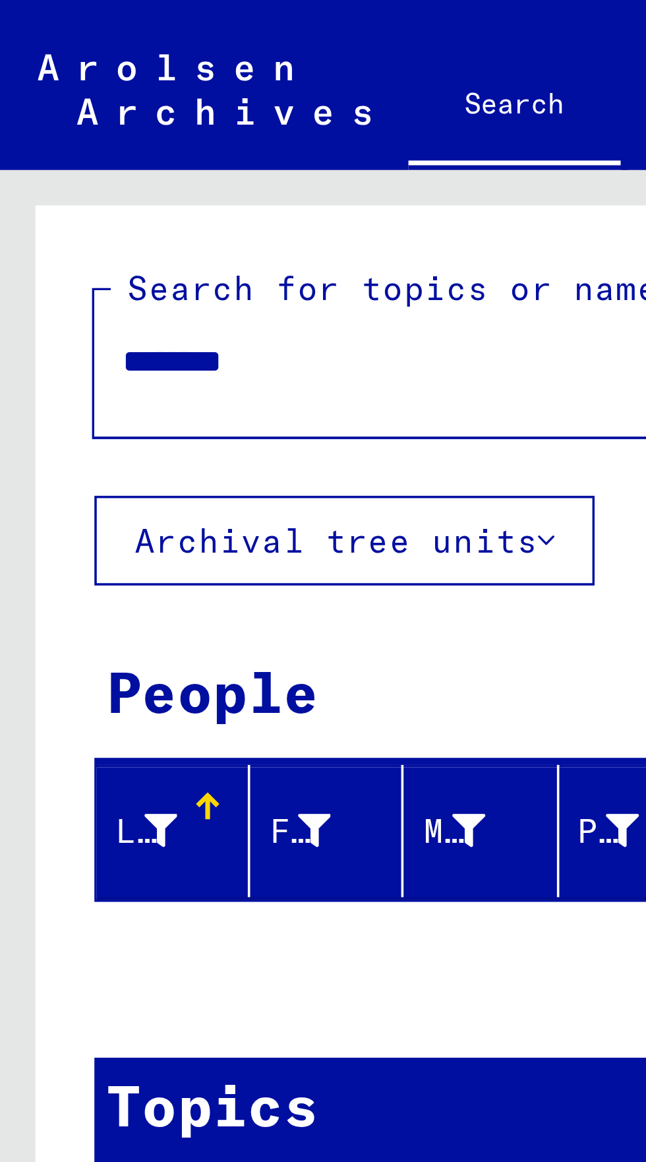
click at [59, 101] on input "********" at bounding box center [115, 101] width 163 height 14
click at [65, 102] on input "********" at bounding box center [115, 101] width 163 height 14
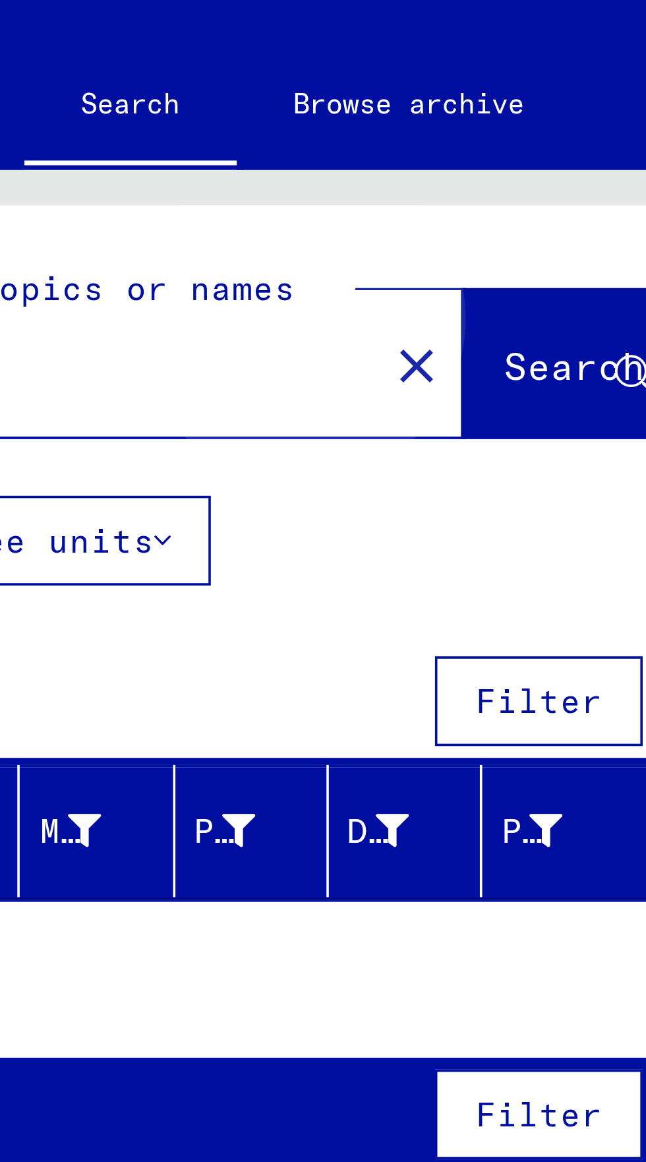
click at [248, 105] on span "Search" at bounding box center [268, 102] width 40 height 13
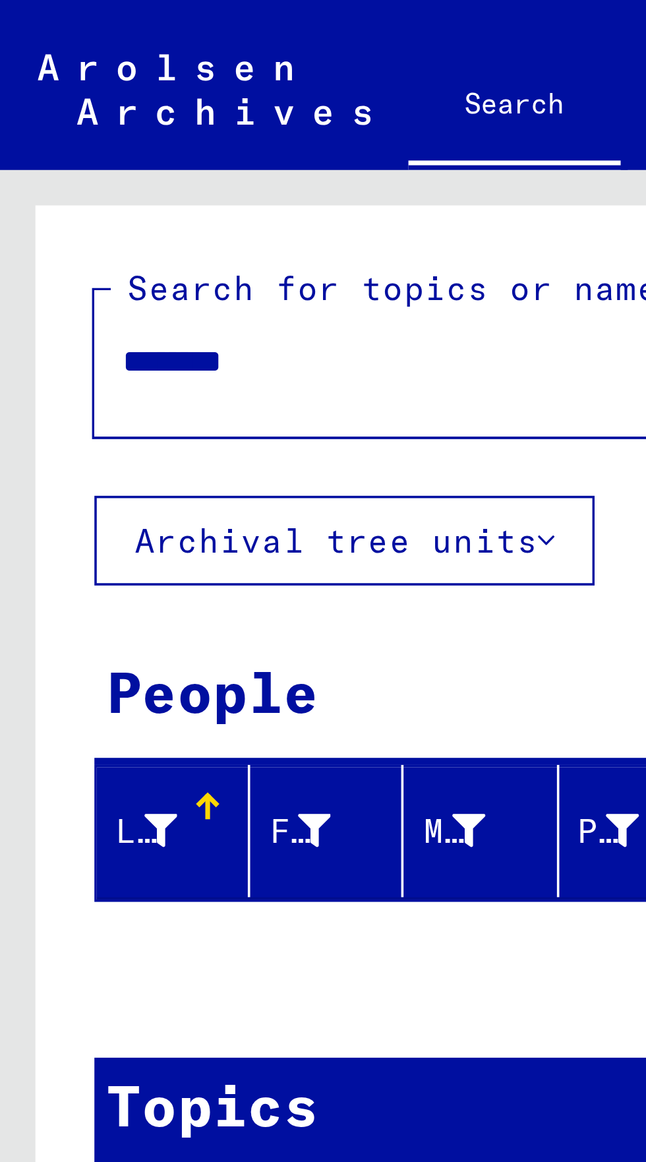
click at [43, 100] on input "********" at bounding box center [115, 101] width 163 height 14
click at [65, 102] on input "********" at bounding box center [115, 101] width 163 height 14
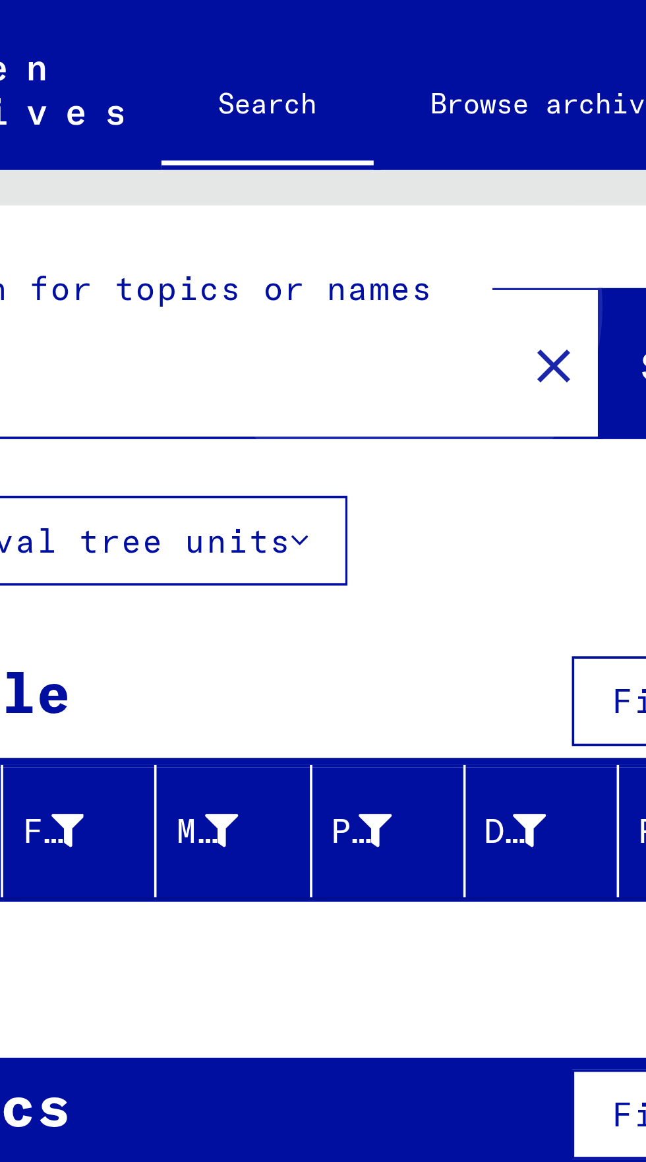
click at [248, 102] on span "Search" at bounding box center [268, 102] width 40 height 13
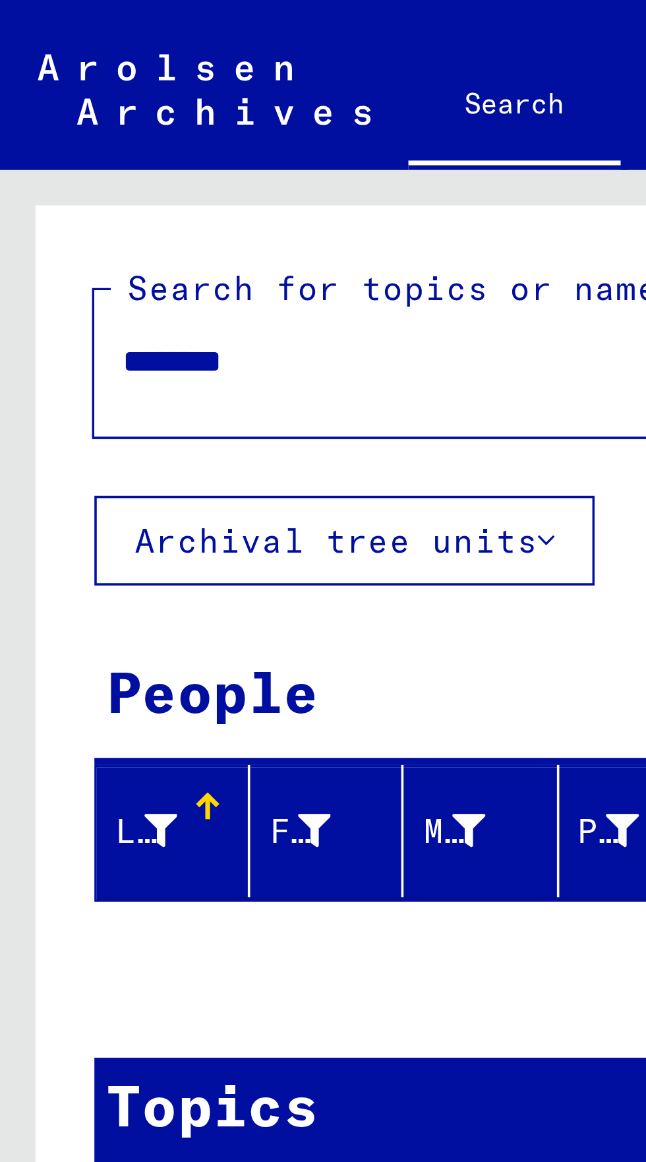
click at [91, 100] on input "********" at bounding box center [115, 101] width 163 height 14
type input "*"
click at [44, 101] on input "text" at bounding box center [115, 101] width 163 height 14
click at [67, 106] on input "********" at bounding box center [115, 101] width 163 height 14
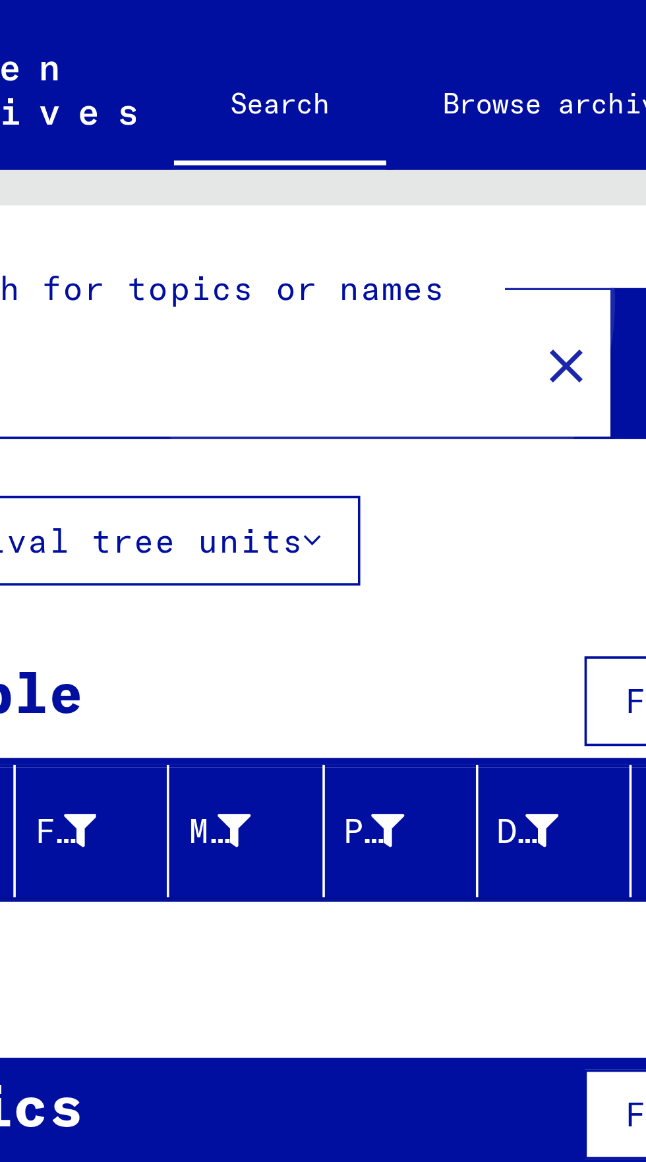
type input "*******"
click at [237, 100] on button "Search" at bounding box center [269, 101] width 65 height 41
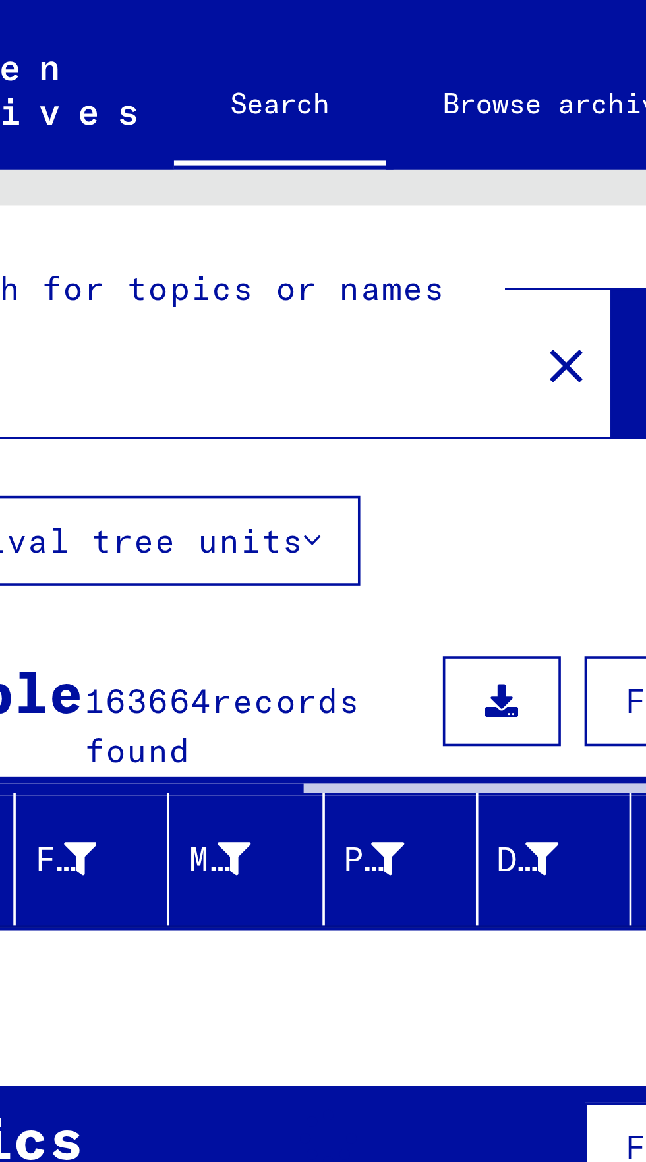
scroll to position [73, 0]
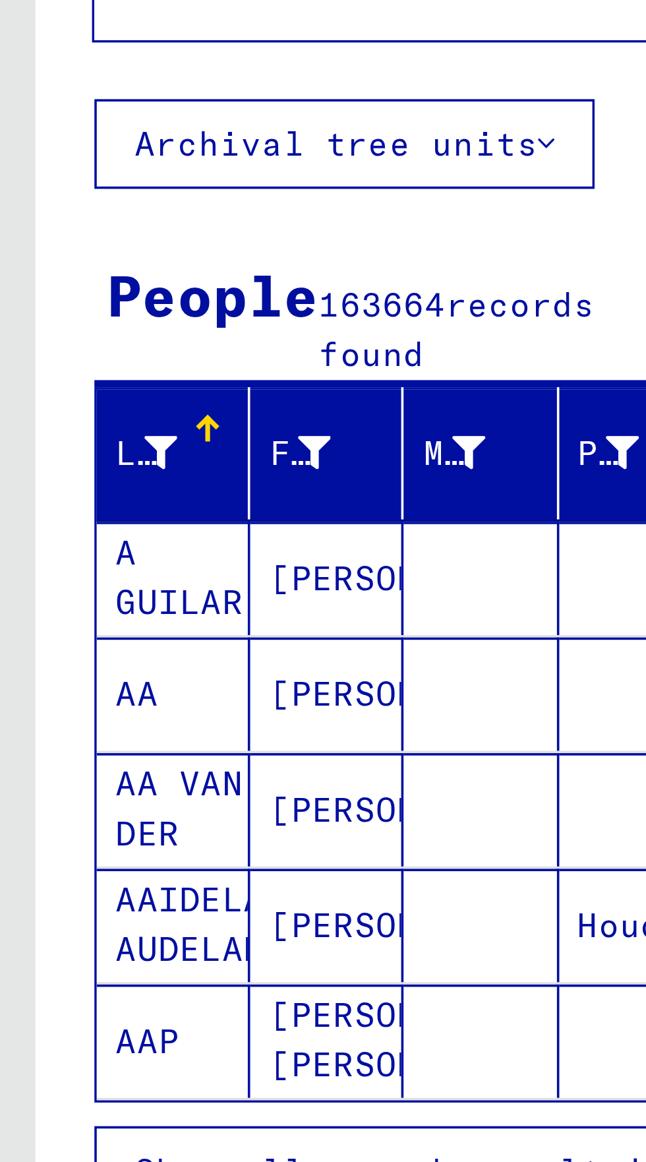
click at [61, 432] on span "Show all search results" at bounding box center [106, 438] width 136 height 12
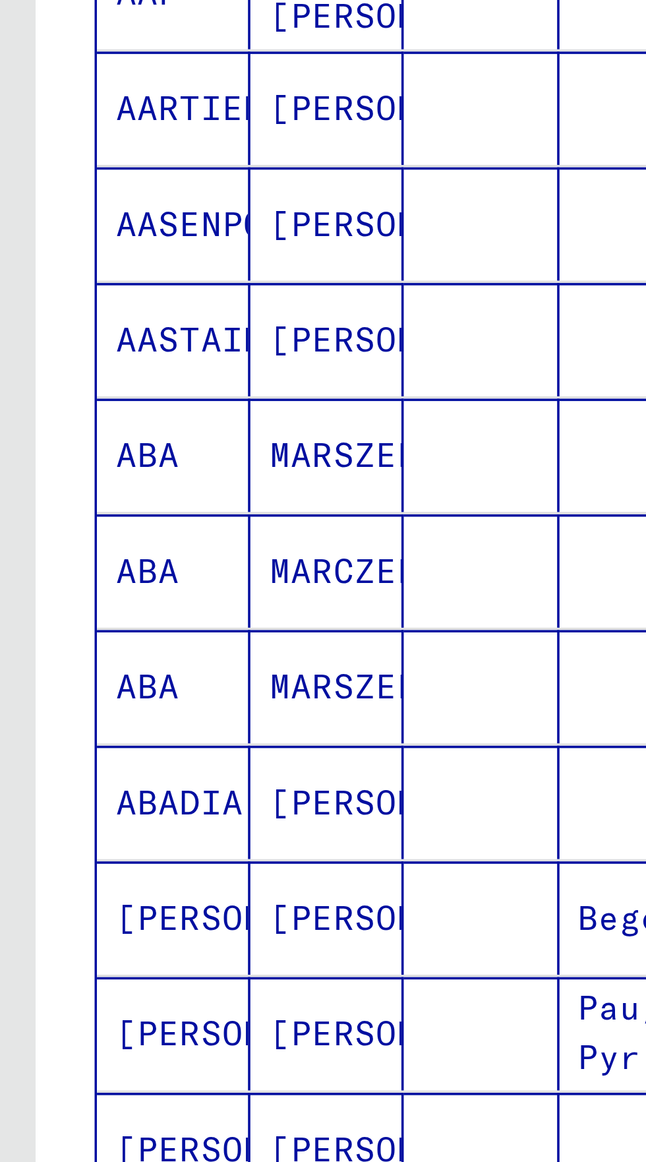
scroll to position [337, 0]
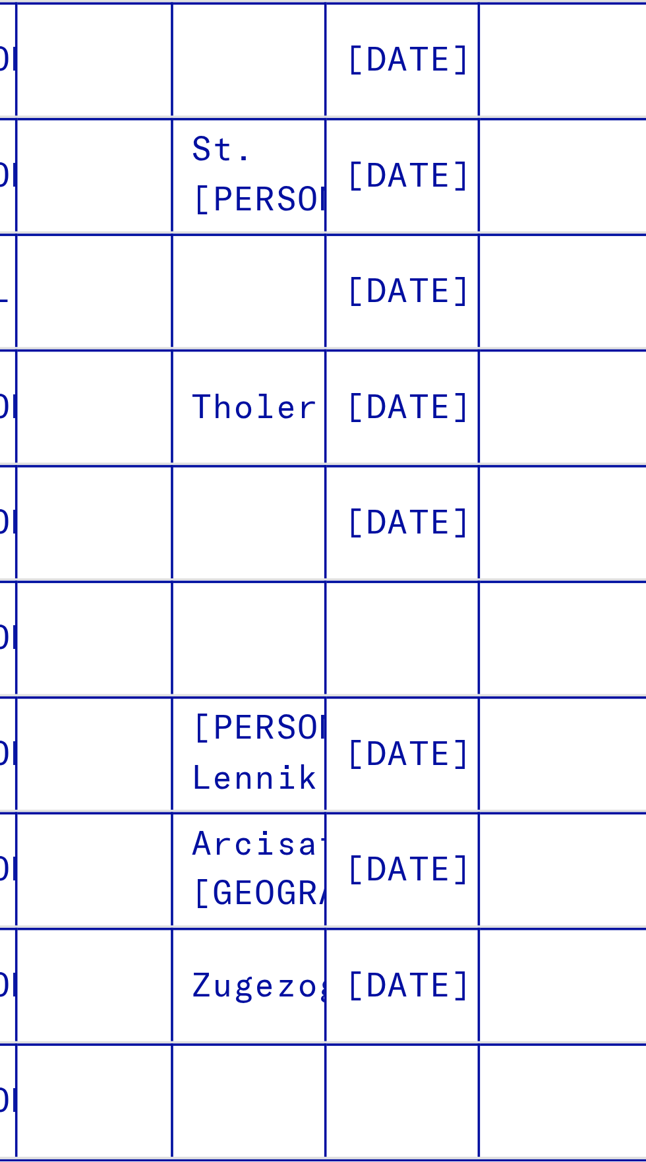
click at [185, 739] on input "*" at bounding box center [191, 745] width 28 height 13
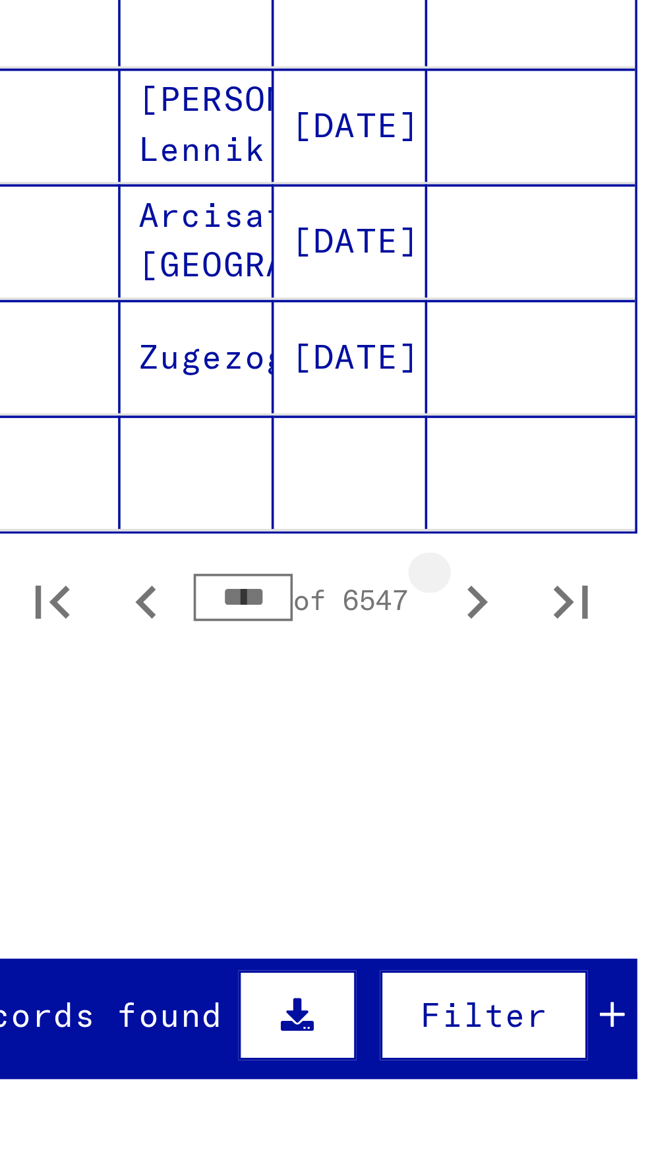
click at [260, 738] on icon "Next page" at bounding box center [256, 747] width 18 height 18
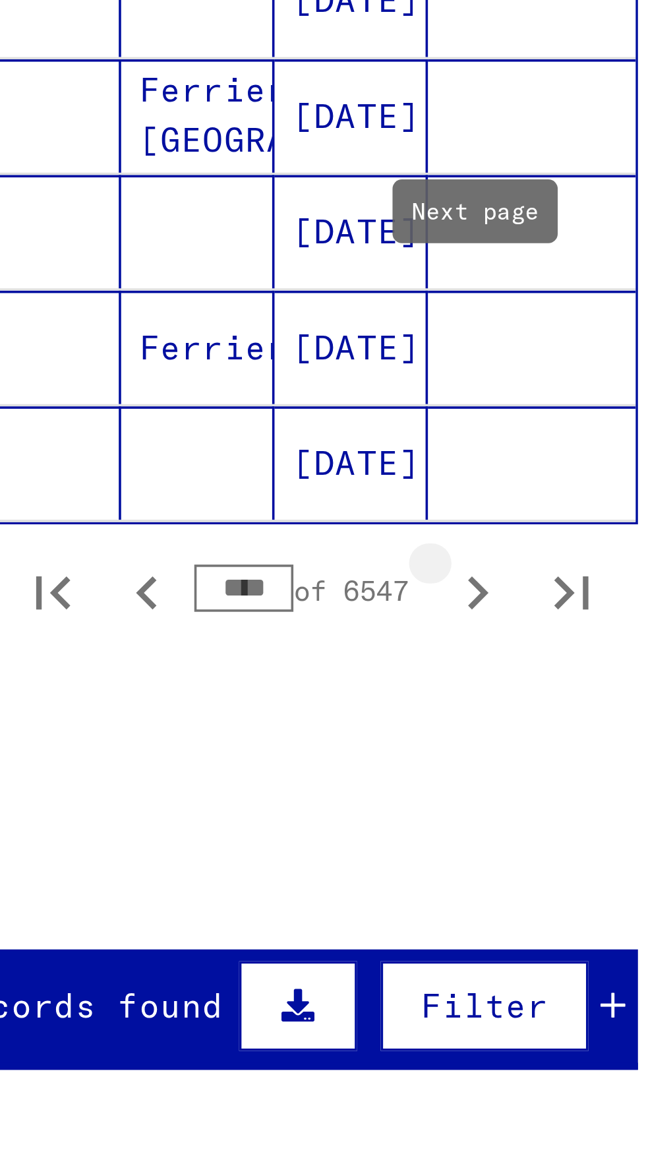
click at [258, 738] on icon "Next page" at bounding box center [256, 747] width 18 height 18
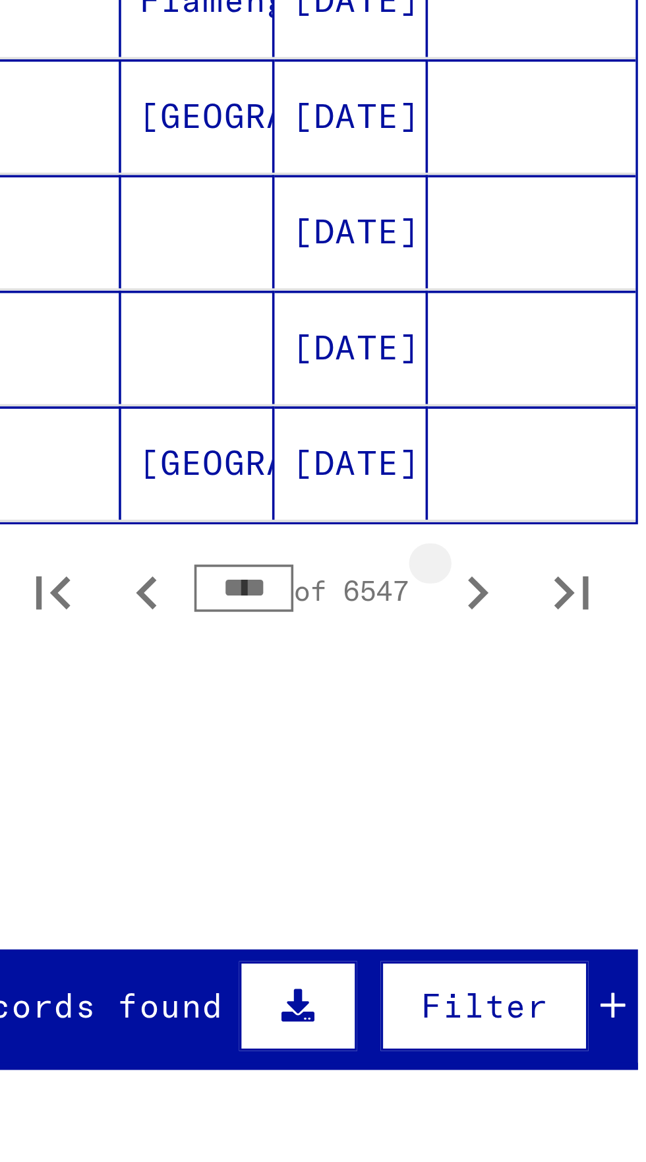
click at [260, 738] on icon "Next page" at bounding box center [256, 747] width 18 height 18
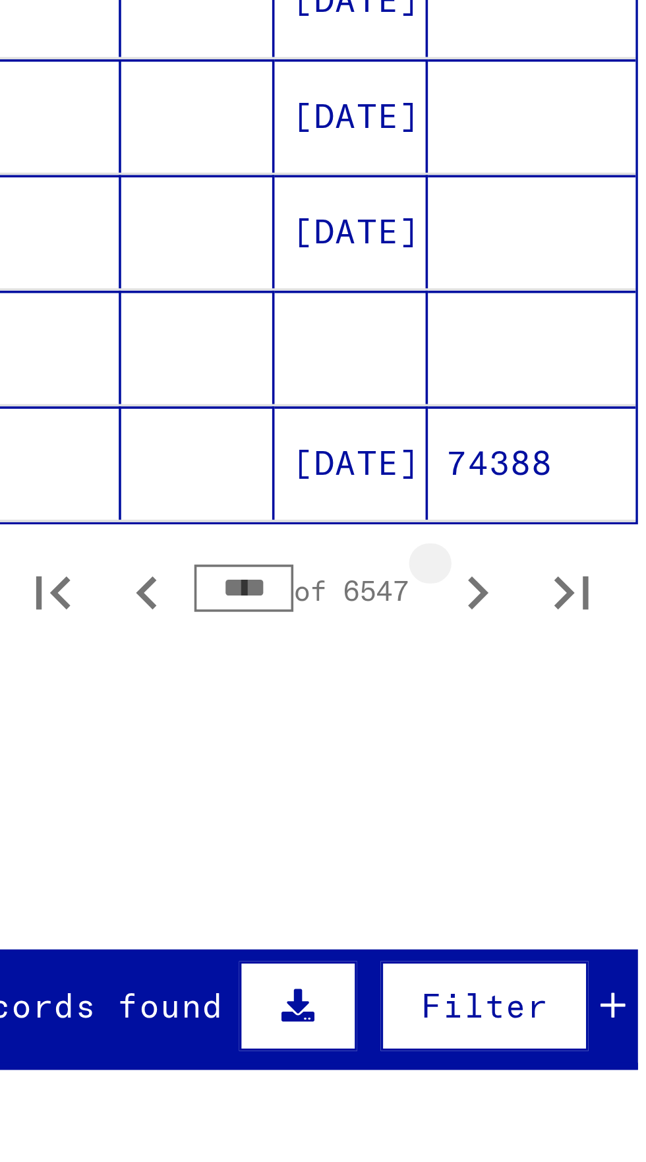
click at [257, 738] on icon "Next page" at bounding box center [256, 747] width 18 height 18
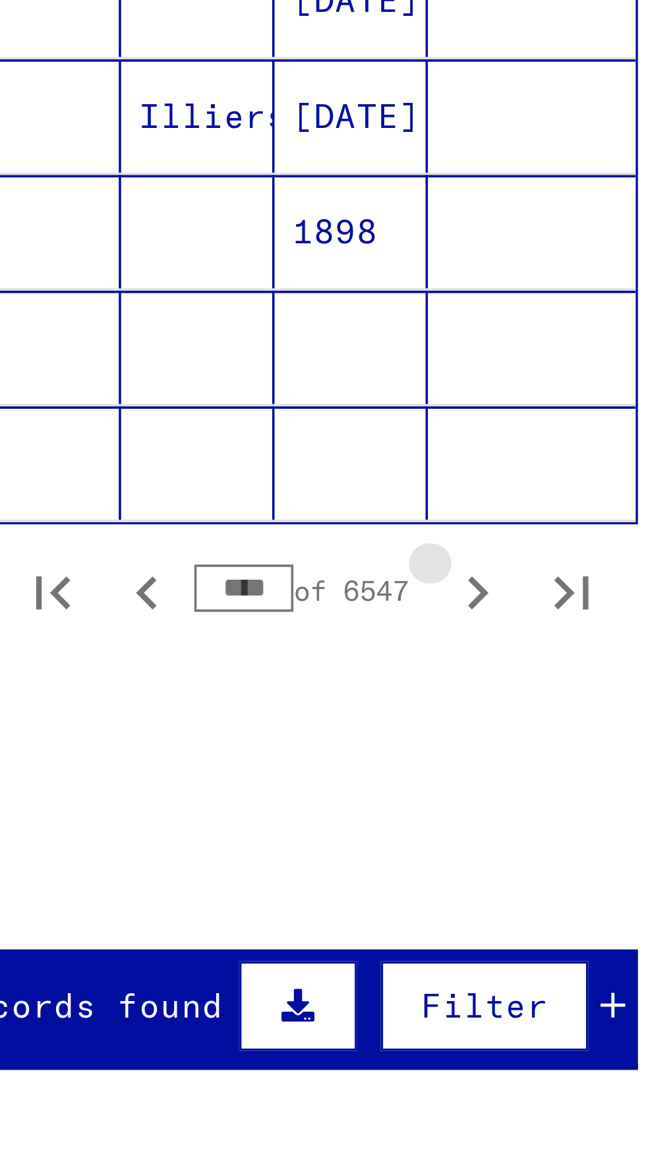
click at [256, 742] on icon "Next page" at bounding box center [256, 746] width 6 height 9
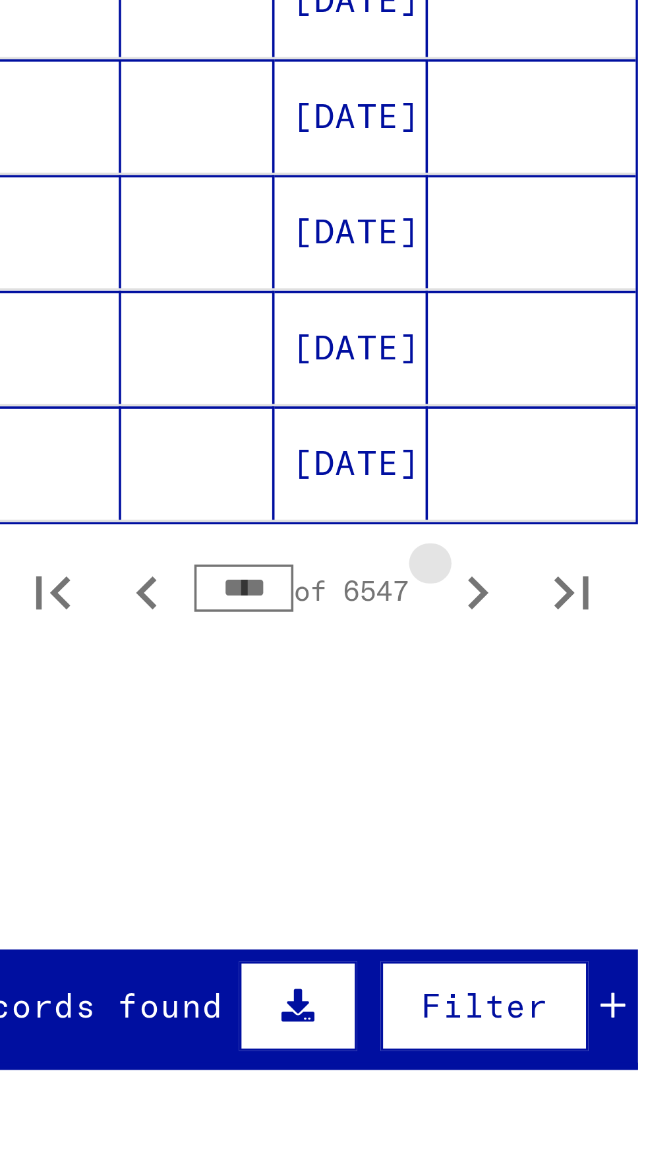
click at [254, 738] on icon "Next page" at bounding box center [256, 747] width 18 height 18
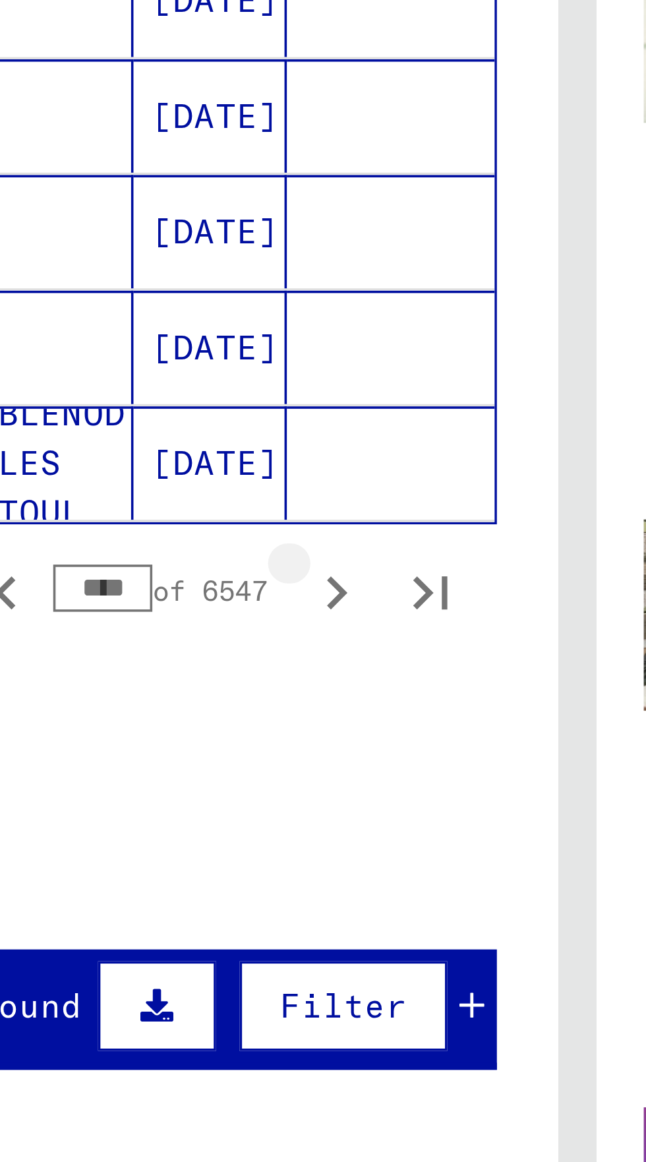
click at [255, 738] on icon "Next page" at bounding box center [256, 747] width 18 height 18
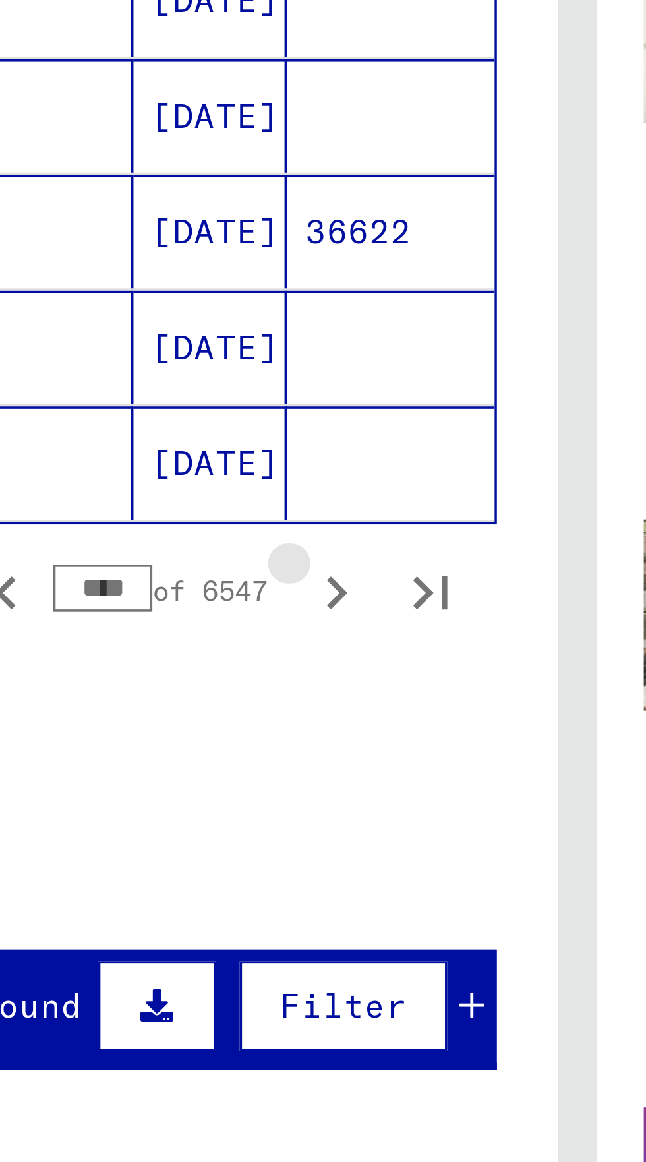
click at [255, 742] on icon "Next page" at bounding box center [256, 746] width 6 height 9
click at [256, 738] on icon "Next page" at bounding box center [256, 747] width 18 height 18
click at [255, 742] on icon "Next page" at bounding box center [256, 746] width 6 height 9
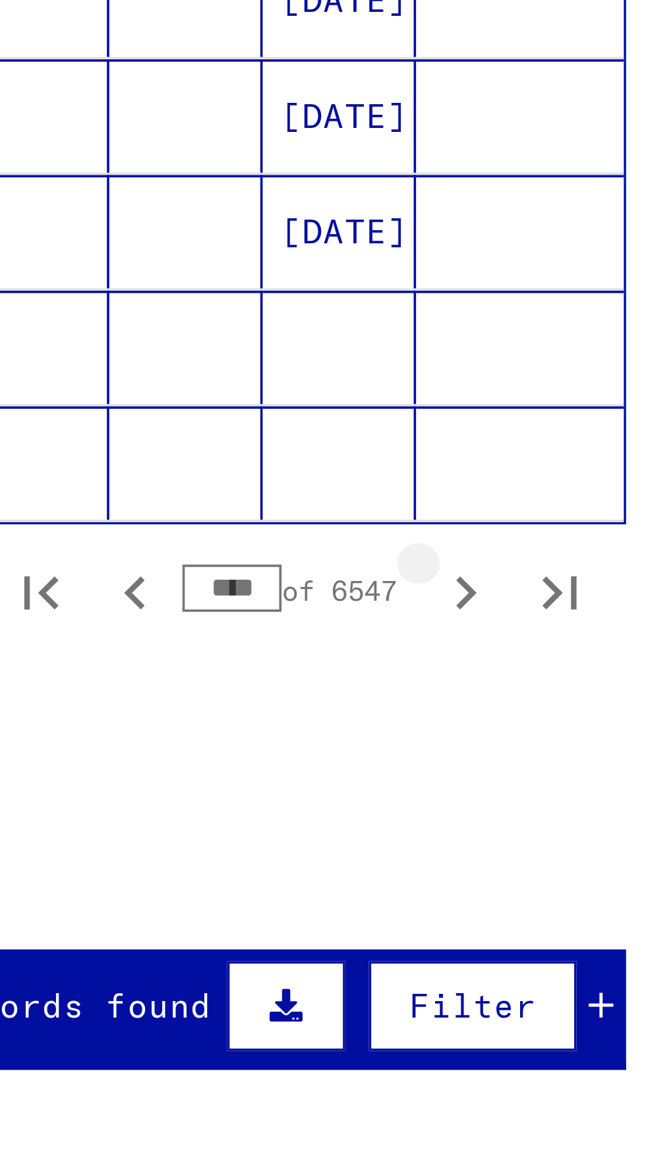
click at [257, 738] on icon "Next page" at bounding box center [256, 747] width 18 height 18
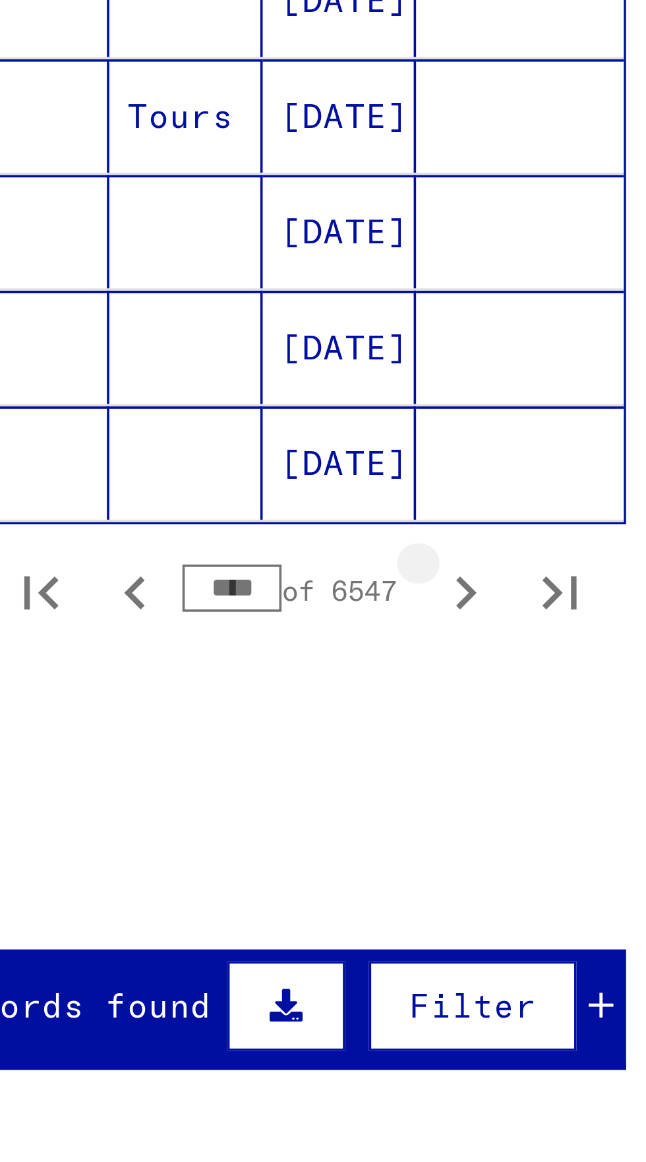
click at [258, 738] on icon "Next page" at bounding box center [256, 747] width 18 height 18
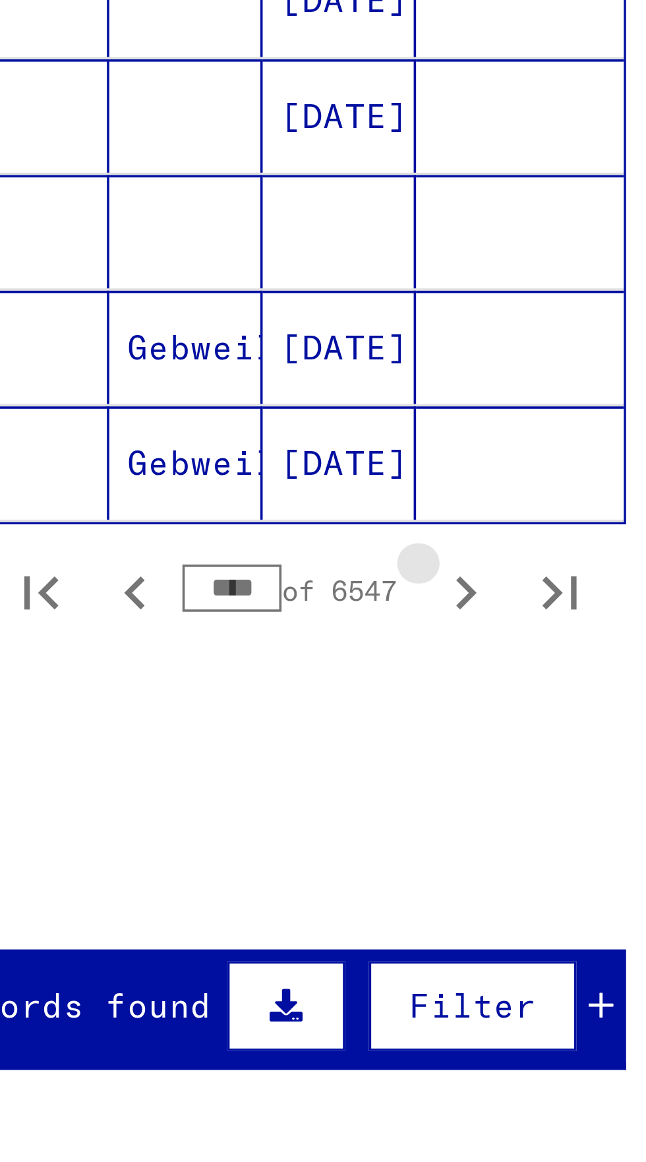
click at [258, 738] on icon "Next page" at bounding box center [256, 747] width 18 height 18
click at [257, 742] on icon "Next page" at bounding box center [256, 746] width 6 height 9
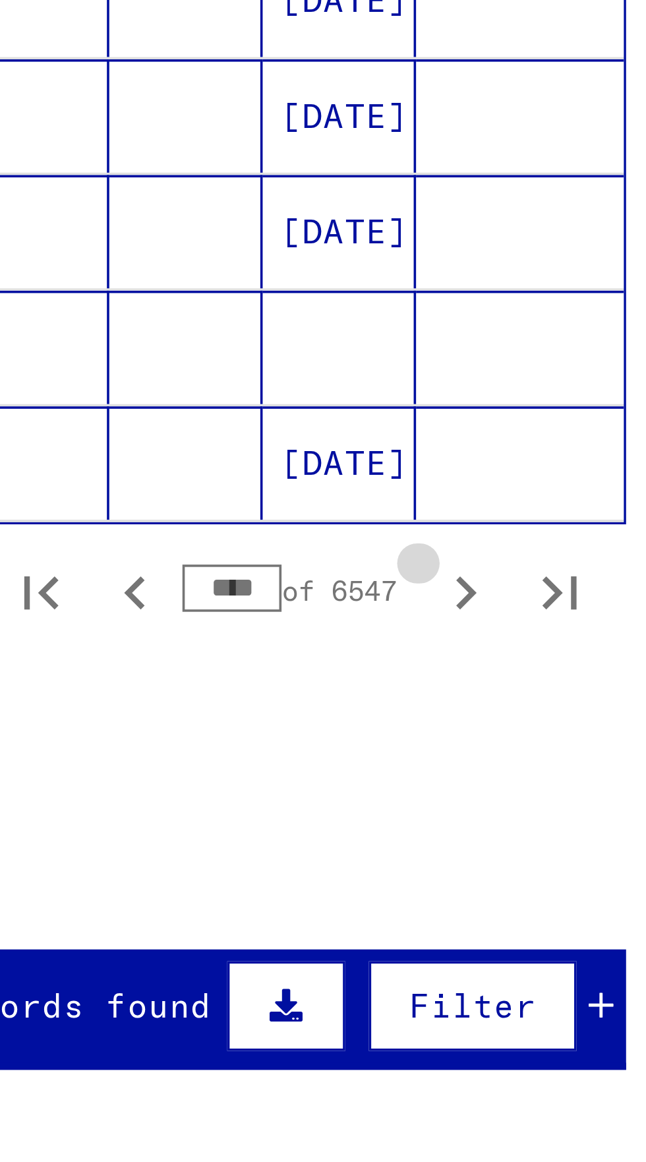
click at [257, 742] on icon "Next page" at bounding box center [256, 746] width 6 height 9
click at [256, 742] on icon "Next page" at bounding box center [256, 746] width 6 height 9
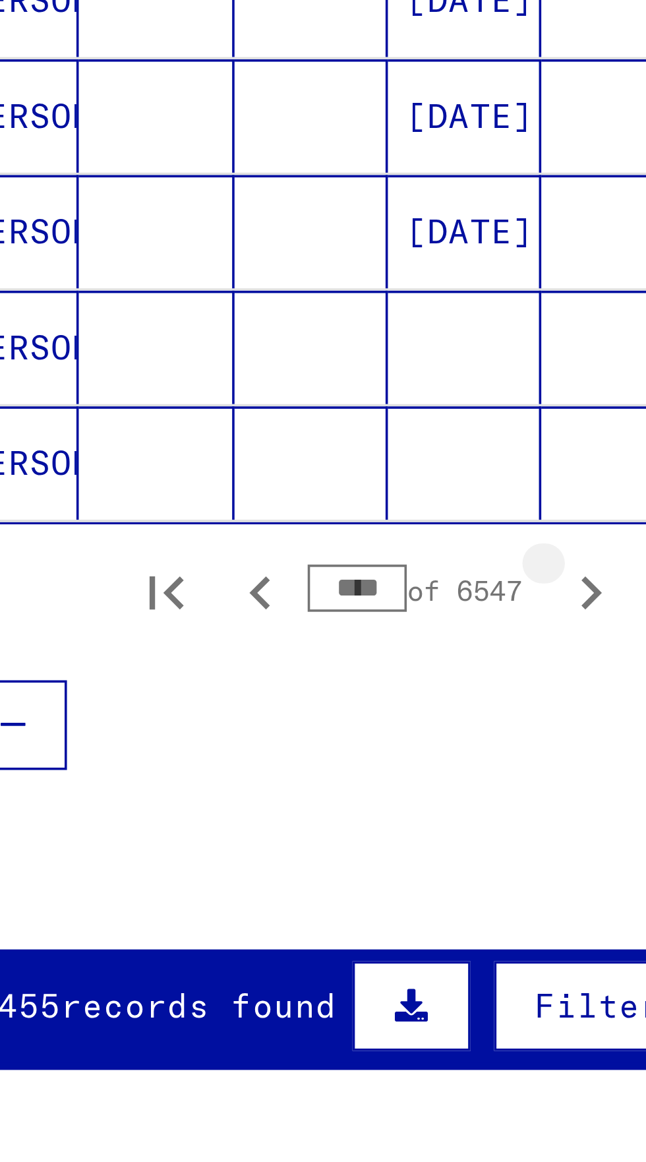
click at [255, 738] on icon "Next page" at bounding box center [256, 747] width 18 height 18
click at [254, 742] on icon "Next page" at bounding box center [256, 746] width 6 height 9
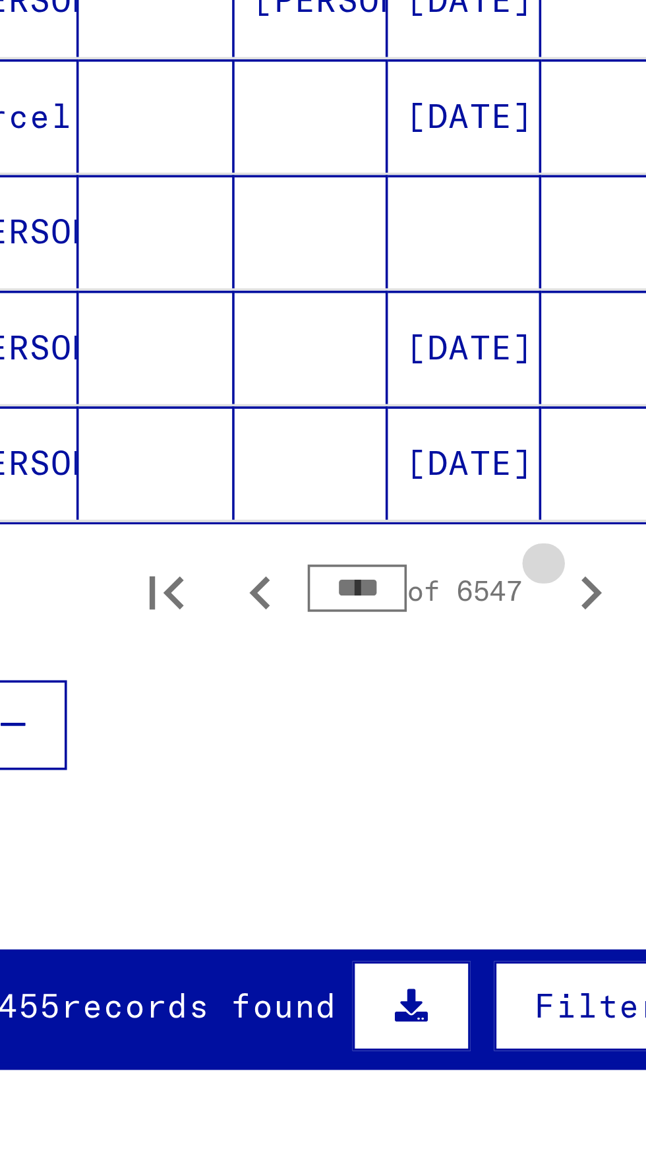
click at [253, 738] on icon "Next page" at bounding box center [256, 747] width 18 height 18
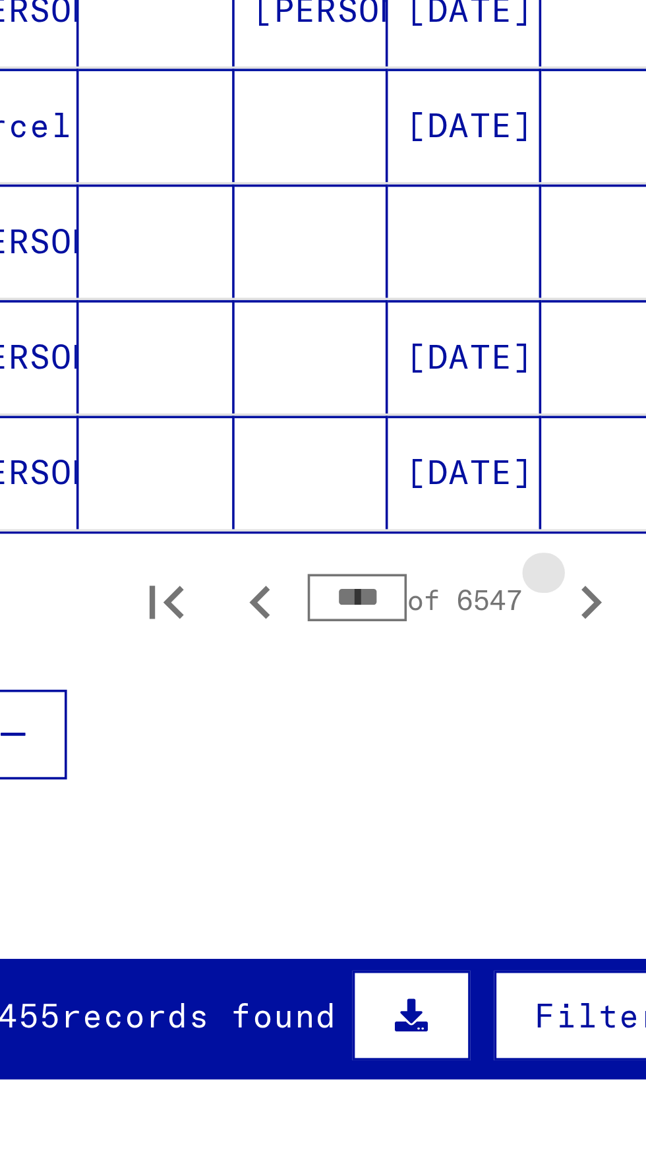
click at [253, 740] on icon "Next page" at bounding box center [256, 749] width 18 height 18
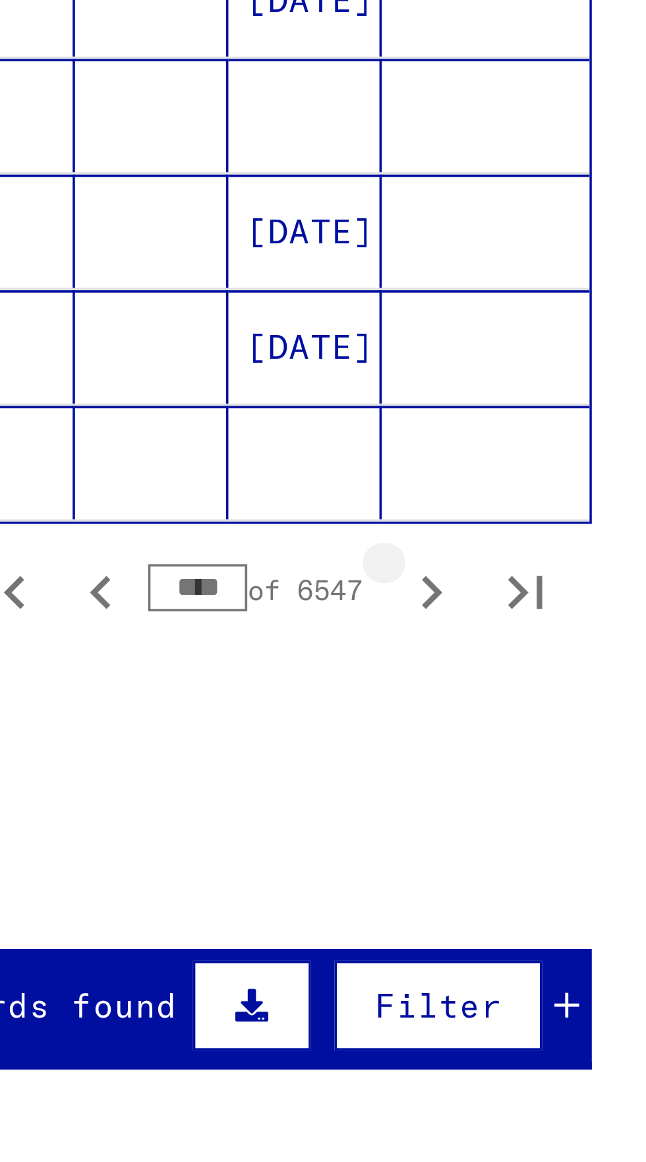
click at [258, 738] on icon "Next page" at bounding box center [256, 747] width 18 height 18
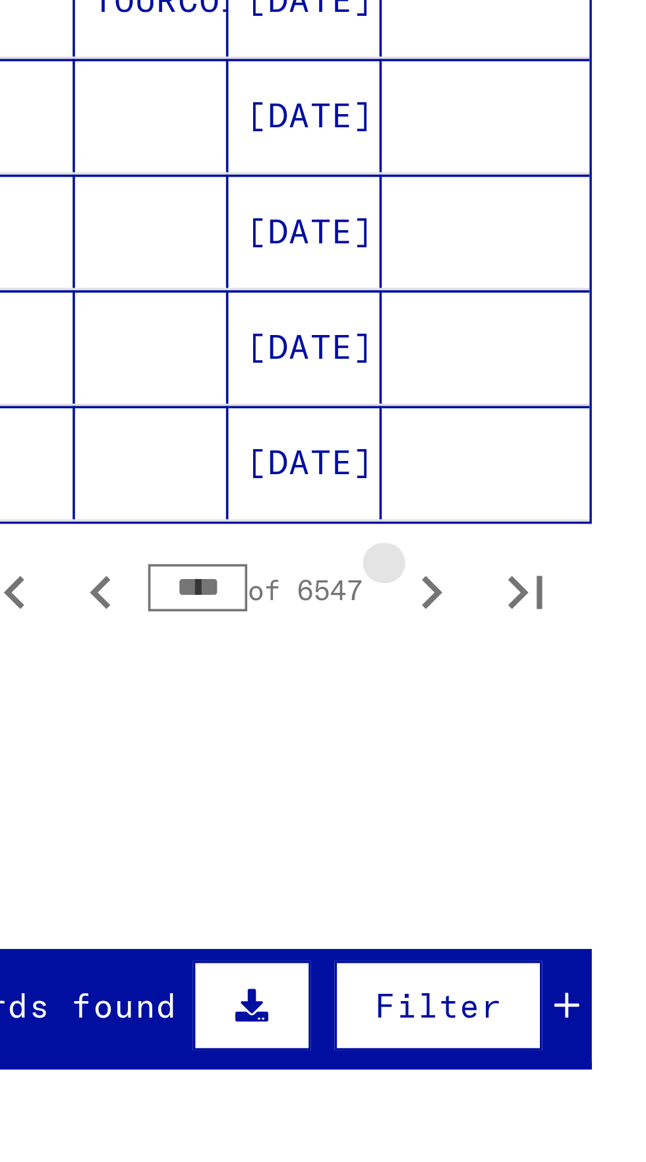
click at [258, 738] on icon "Next page" at bounding box center [256, 747] width 18 height 18
click at [260, 738] on icon "Next page" at bounding box center [256, 747] width 18 height 18
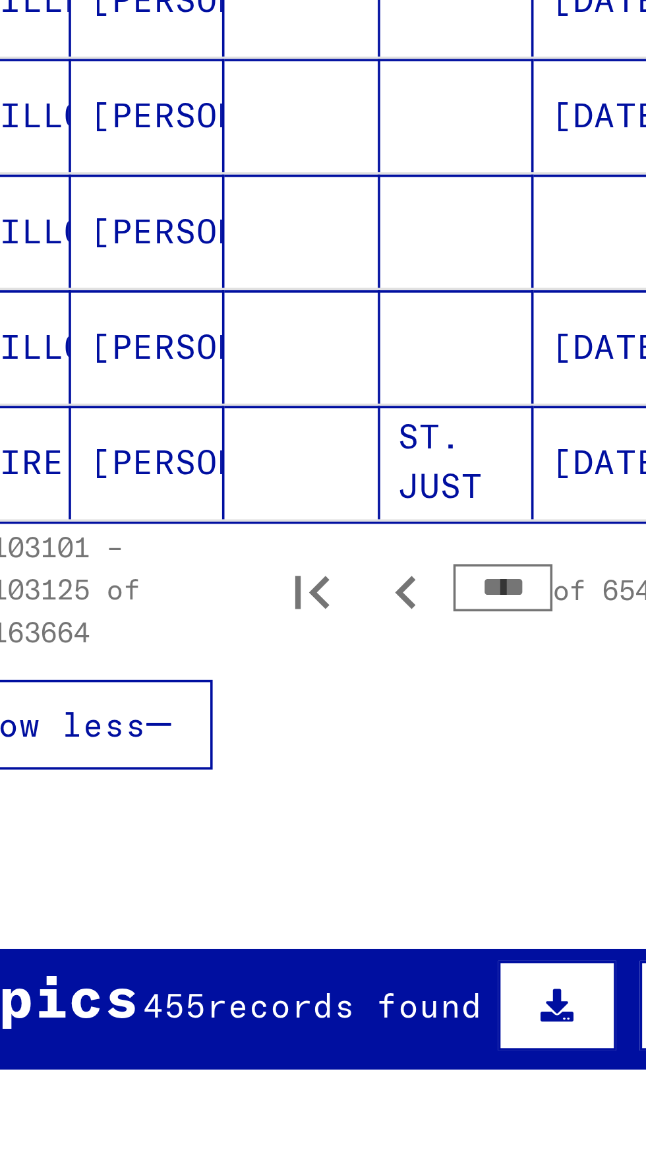
click at [138, 738] on icon "First page" at bounding box center [137, 747] width 18 height 18
click at [257, 733] on button "Next page" at bounding box center [256, 746] width 26 height 26
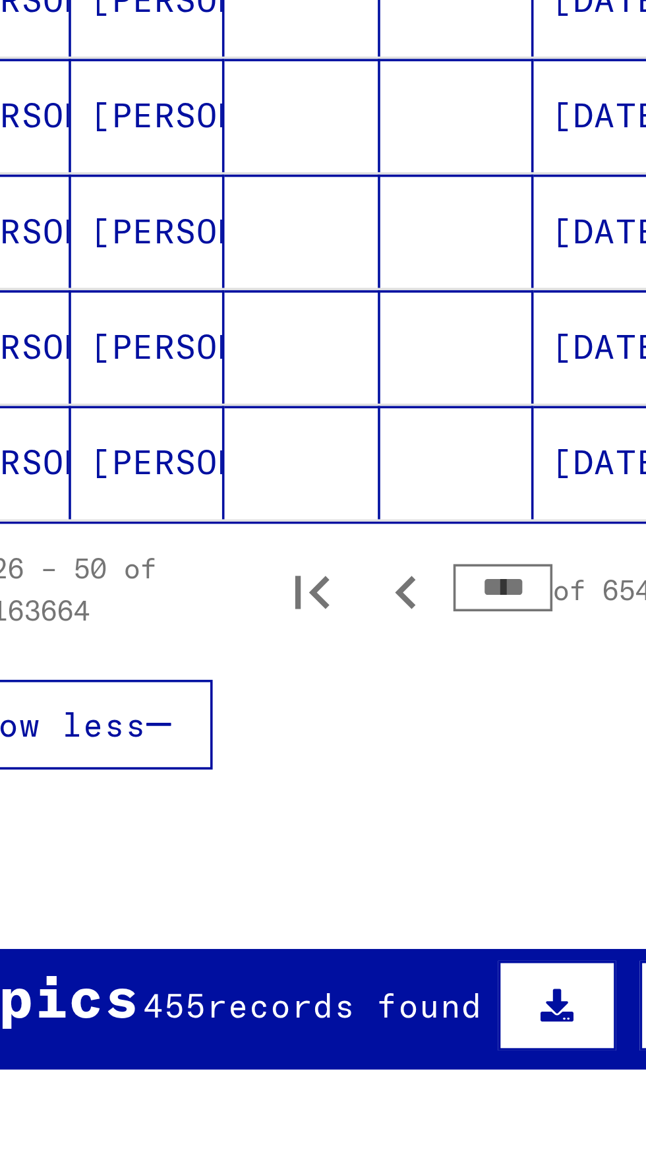
click at [260, 738] on icon "Next page" at bounding box center [256, 747] width 18 height 18
click at [258, 738] on icon "Next page" at bounding box center [256, 747] width 18 height 18
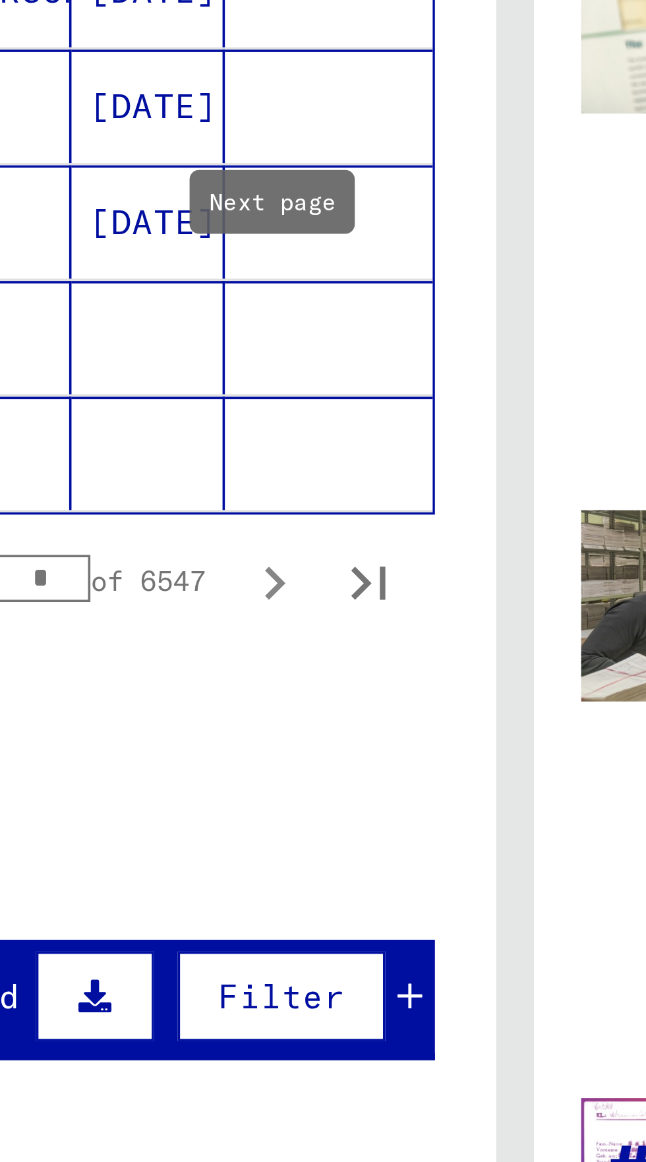
click at [257, 742] on icon "Next page" at bounding box center [256, 746] width 6 height 9
click at [258, 738] on icon "Next page" at bounding box center [256, 747] width 18 height 18
click at [254, 738] on icon "Next page" at bounding box center [256, 747] width 18 height 18
click at [257, 742] on icon "Next page" at bounding box center [256, 746] width 6 height 9
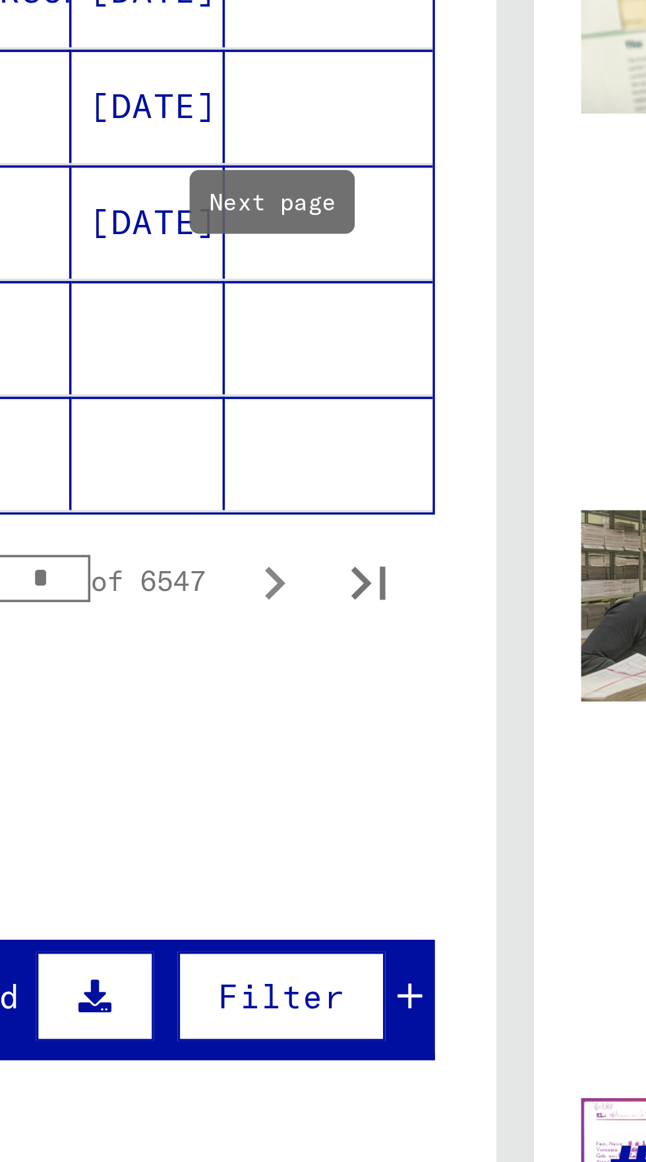
click at [257, 742] on icon "Next page" at bounding box center [256, 746] width 6 height 9
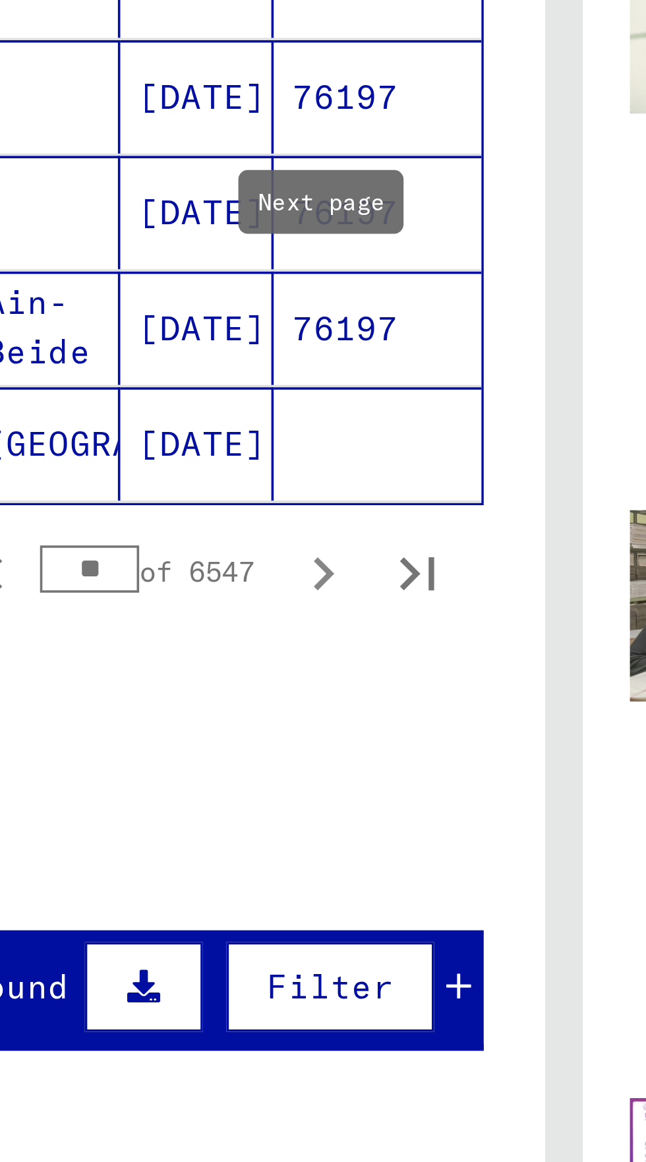
scroll to position [337, 0]
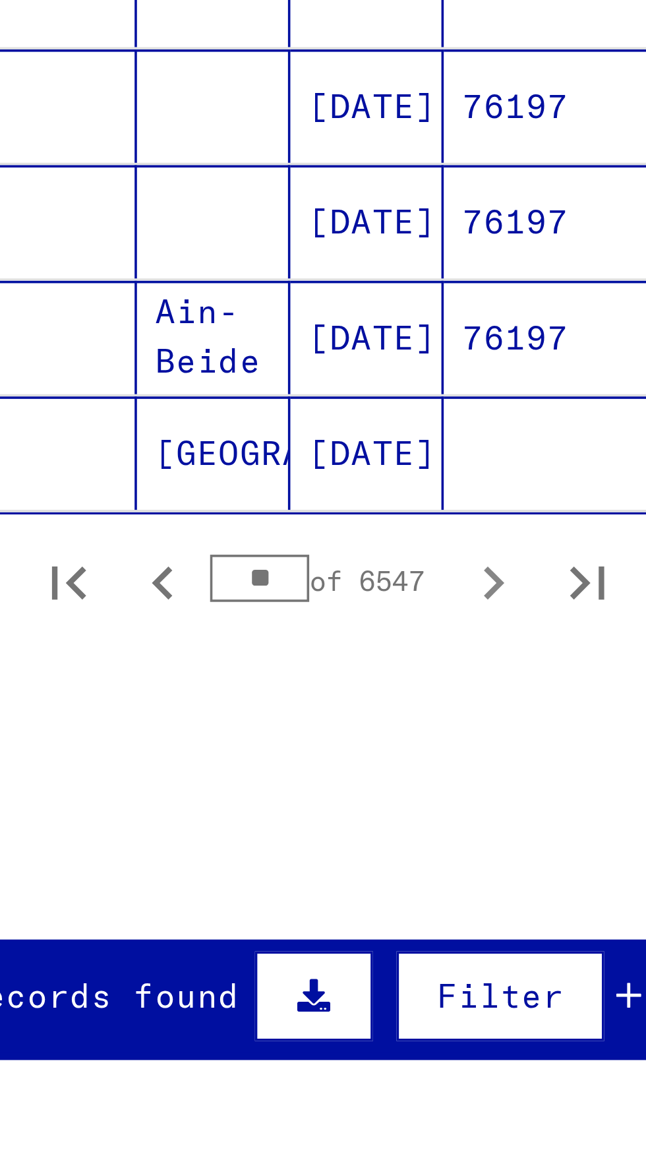
click at [185, 739] on input "**" at bounding box center [191, 745] width 28 height 13
click at [254, 742] on icon "Next page" at bounding box center [256, 746] width 6 height 9
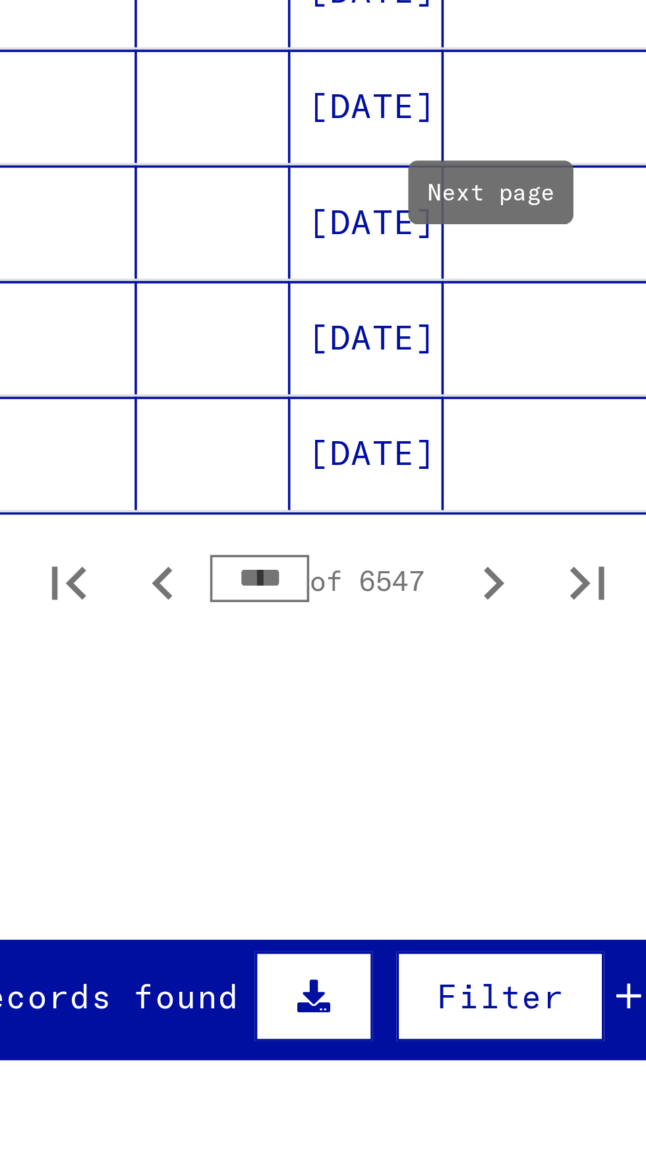
scroll to position [340, 0]
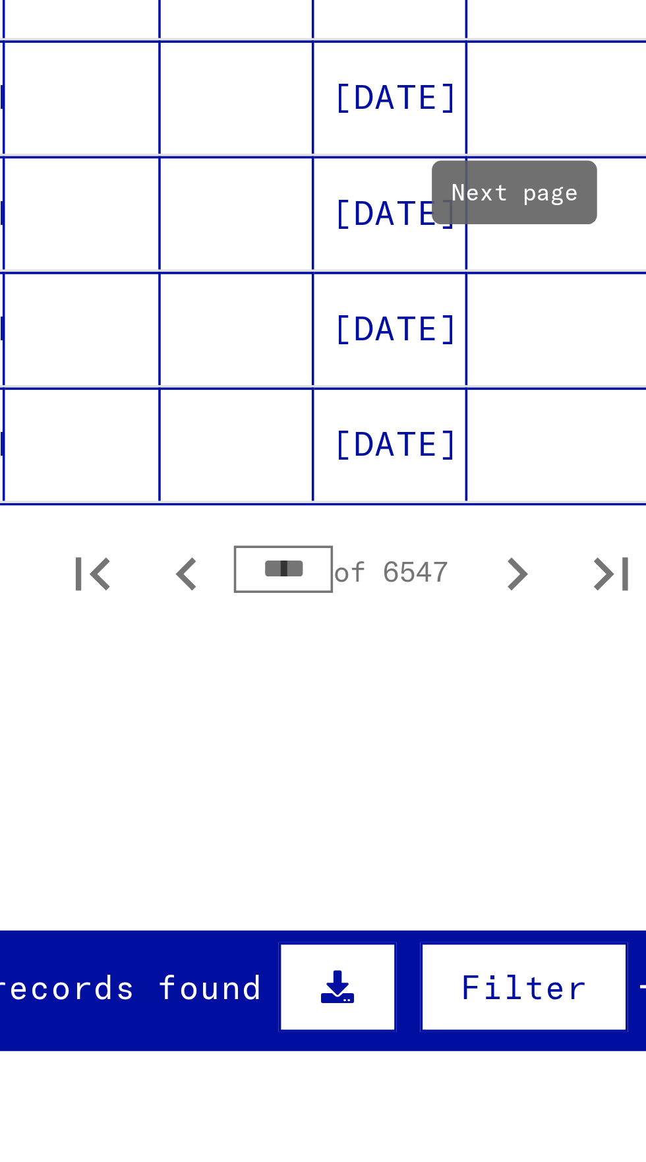
click at [251, 738] on icon "Next page" at bounding box center [256, 747] width 18 height 18
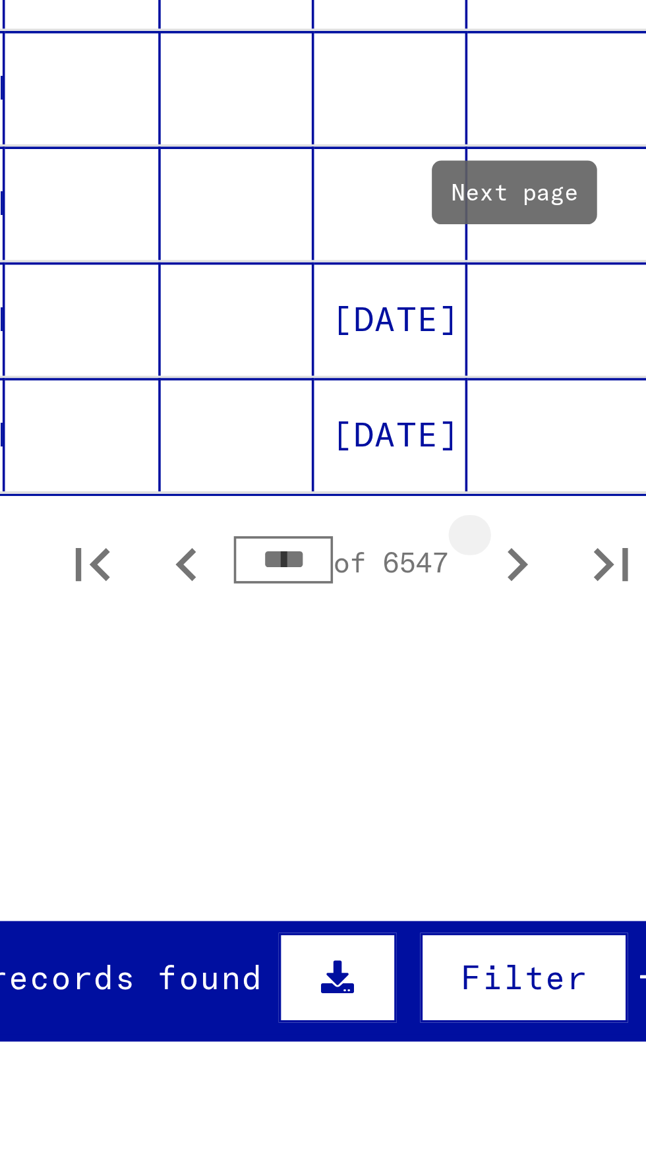
click at [253, 735] on icon "Next page" at bounding box center [256, 744] width 18 height 18
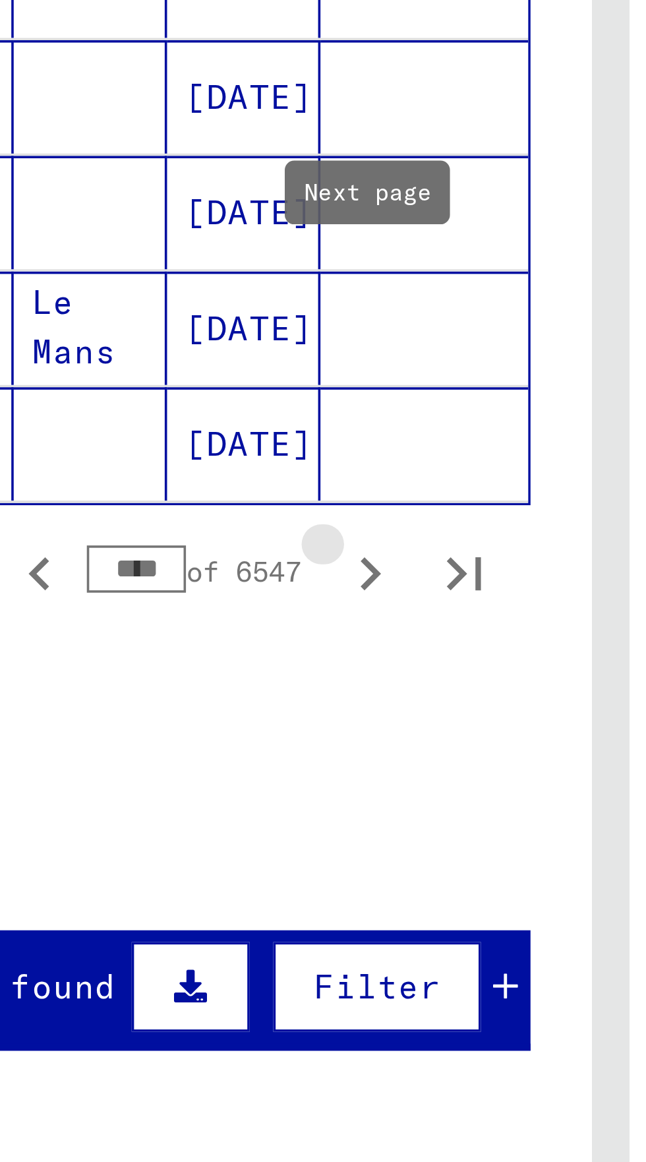
click at [258, 738] on icon "Next page" at bounding box center [256, 747] width 18 height 18
click at [259, 738] on icon "Next page" at bounding box center [256, 747] width 18 height 18
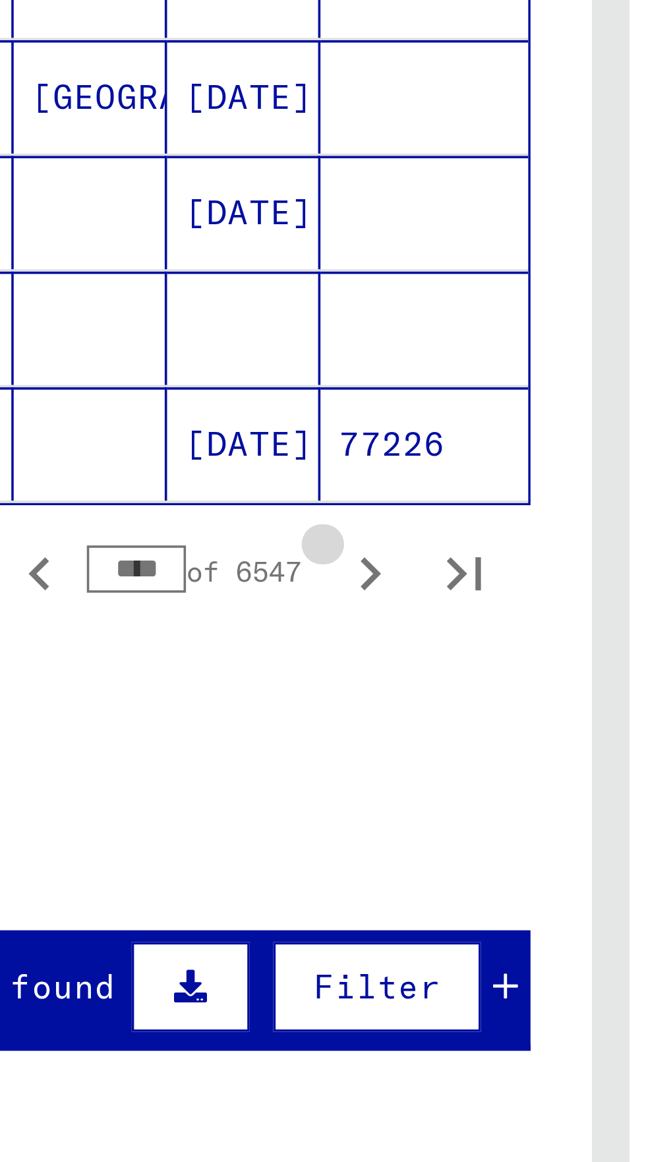
click at [257, 738] on icon "Next page" at bounding box center [256, 747] width 18 height 18
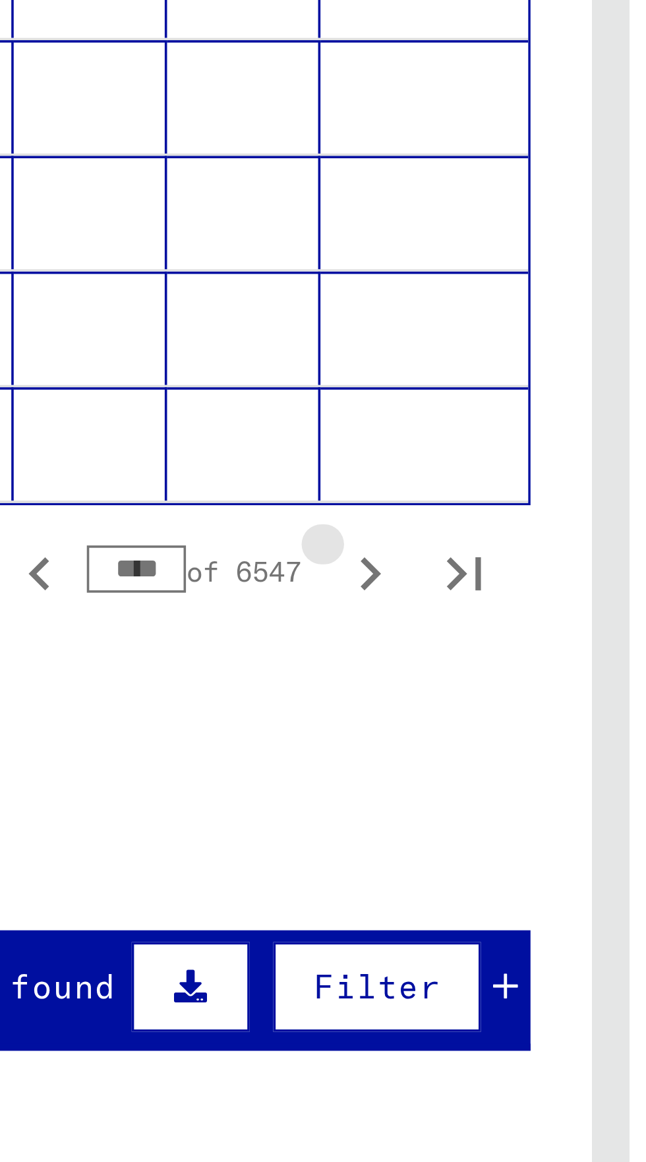
click at [257, 742] on icon "Next page" at bounding box center [256, 746] width 6 height 9
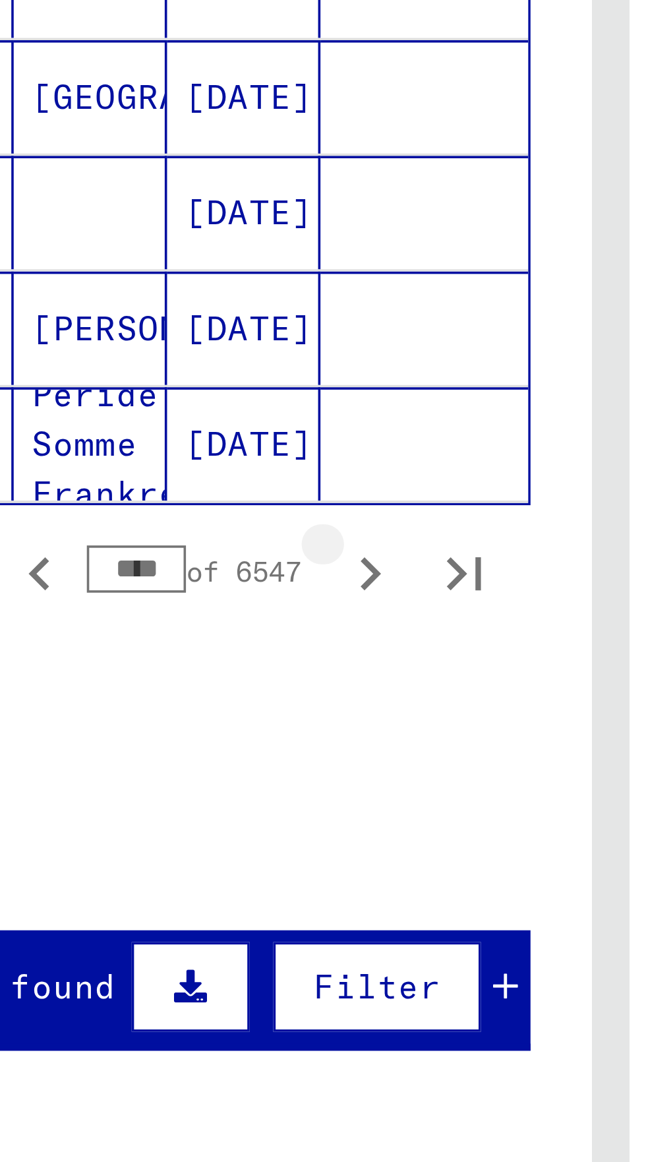
click at [258, 738] on icon "Next page" at bounding box center [256, 747] width 18 height 18
click at [259, 738] on icon "Next page" at bounding box center [256, 747] width 18 height 18
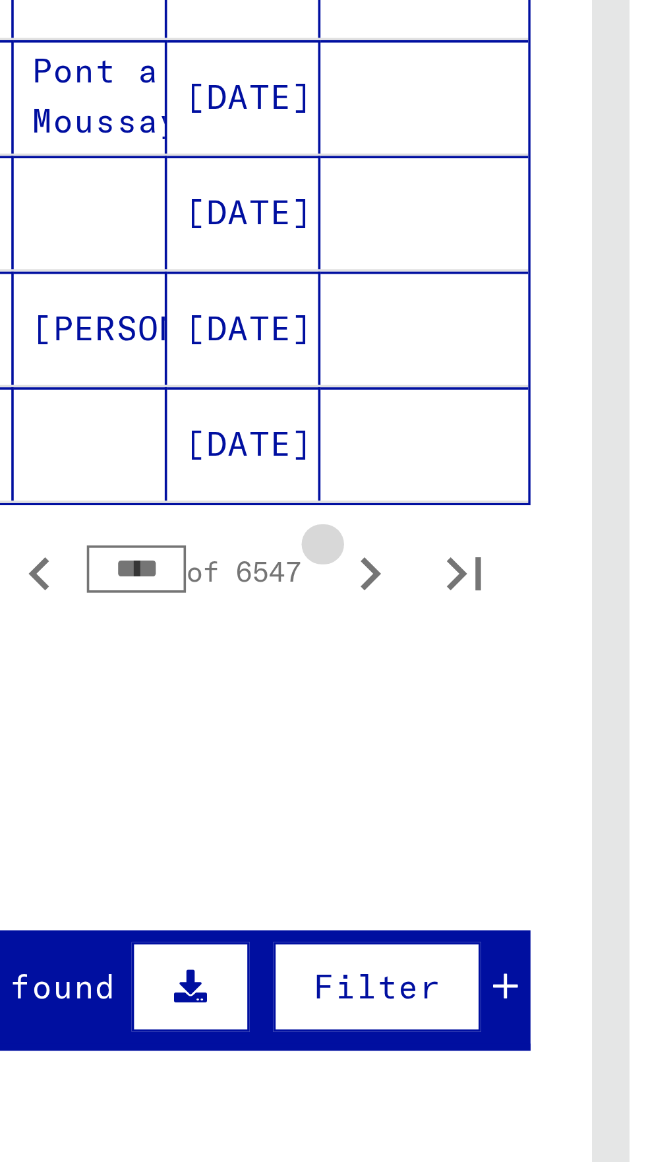
click at [260, 738] on icon "Next page" at bounding box center [256, 747] width 18 height 18
click at [259, 738] on icon "Next page" at bounding box center [256, 747] width 18 height 18
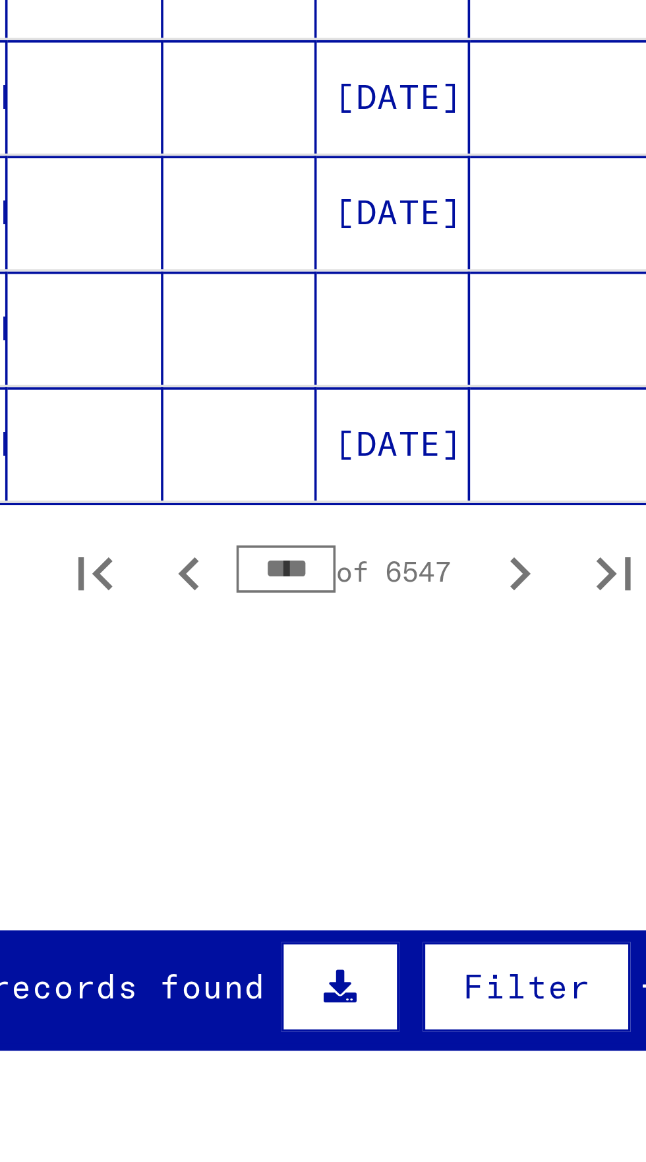
click at [187, 739] on input "****" at bounding box center [191, 745] width 28 height 13
click at [257, 738] on icon "Next page" at bounding box center [256, 747] width 18 height 18
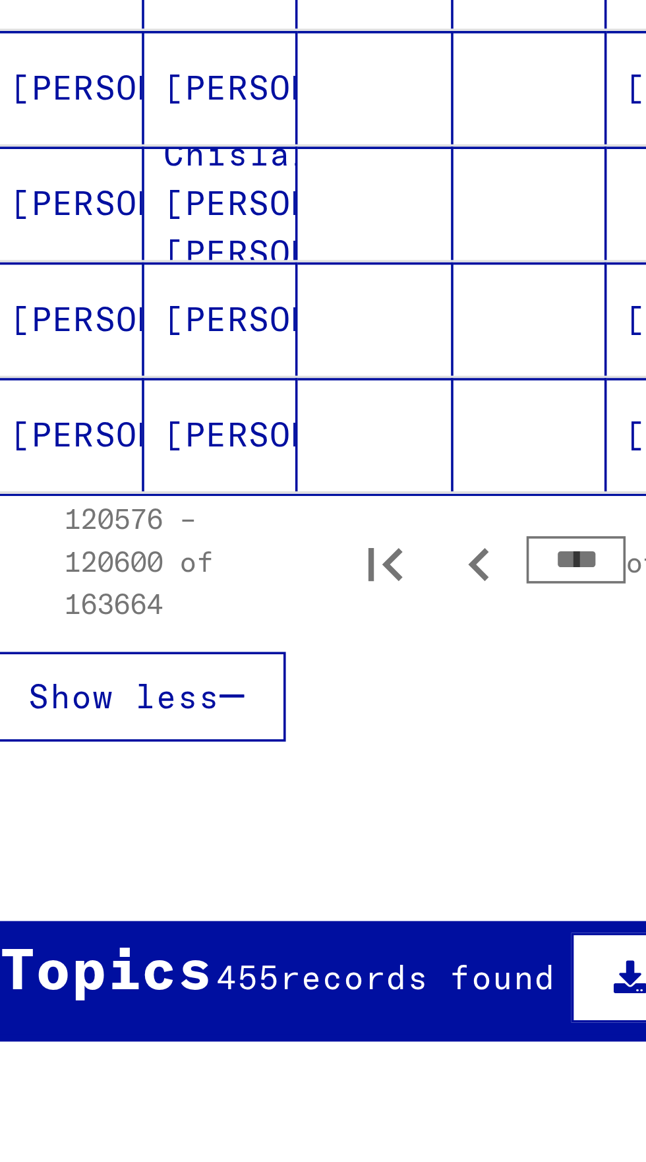
click at [191, 739] on input "****" at bounding box center [191, 745] width 28 height 13
click at [164, 738] on icon "Previous page" at bounding box center [163, 747] width 18 height 18
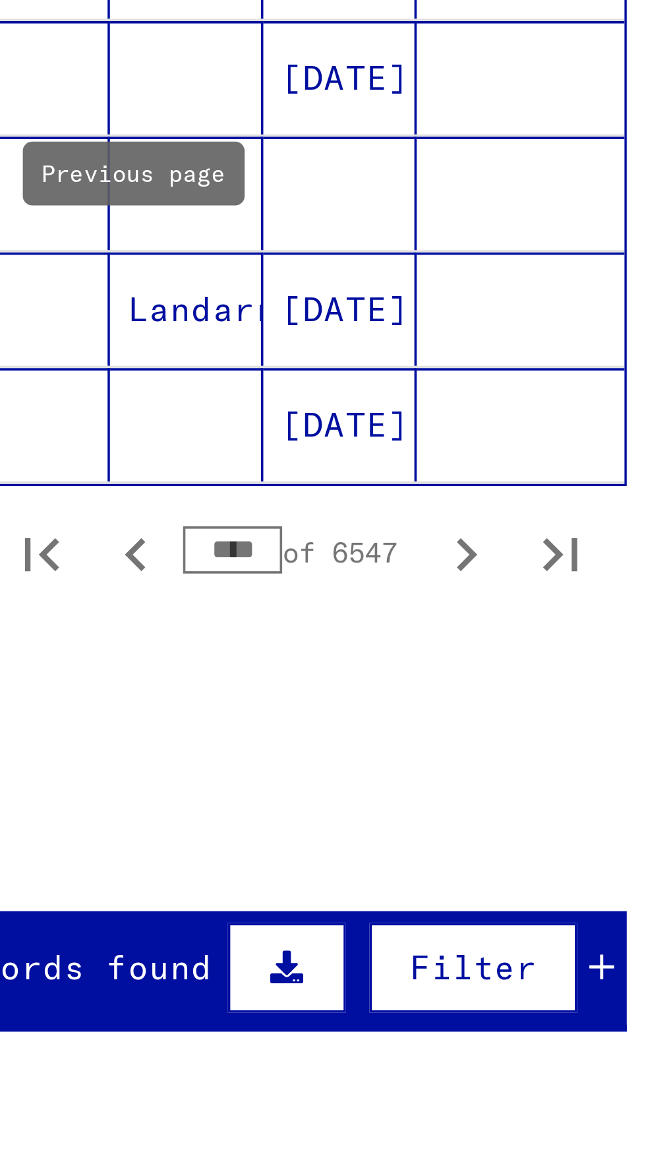
click at [190, 739] on input "****" at bounding box center [191, 745] width 28 height 13
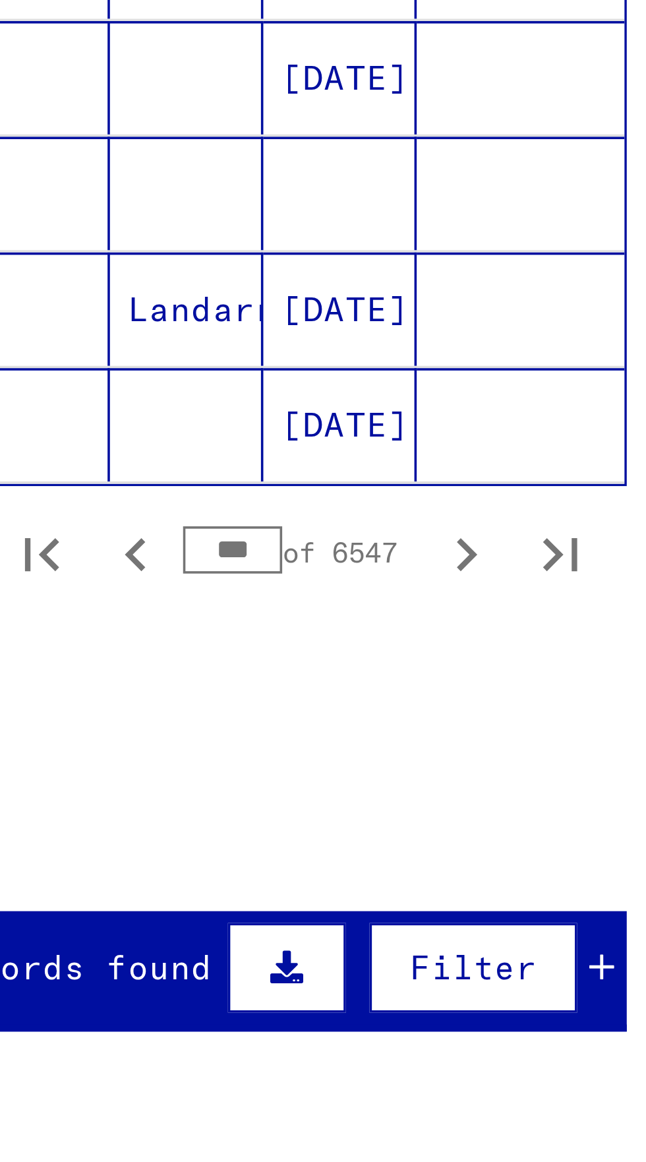
type input "****"
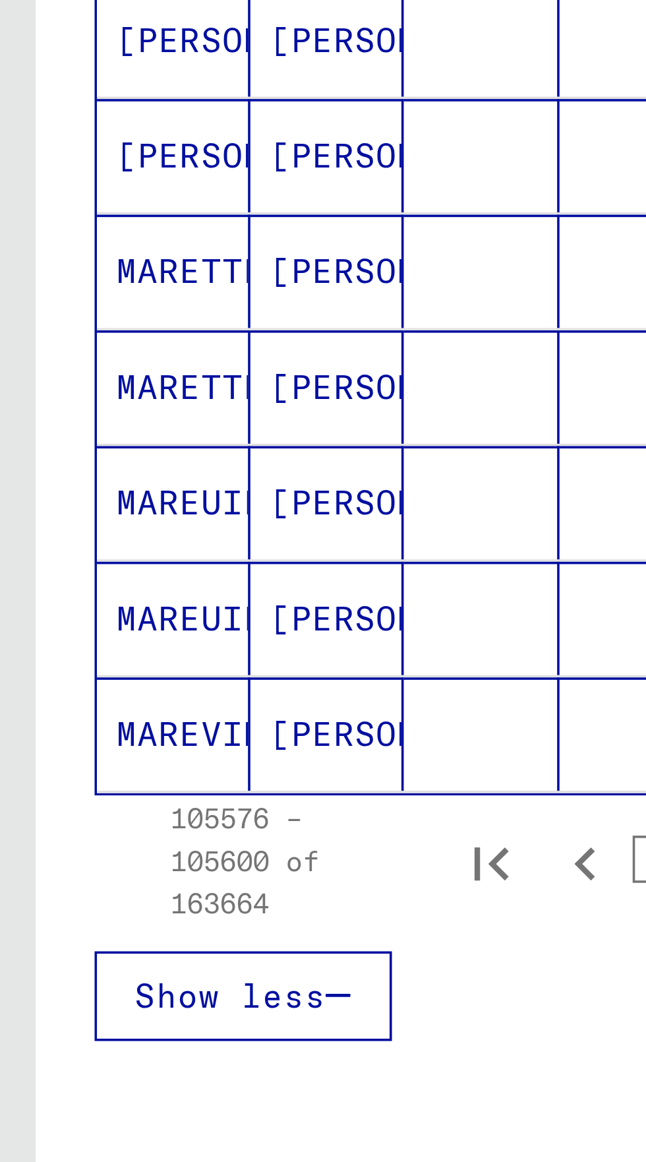
scroll to position [67, 0]
click at [157, 738] on icon "Previous page" at bounding box center [163, 747] width 18 height 18
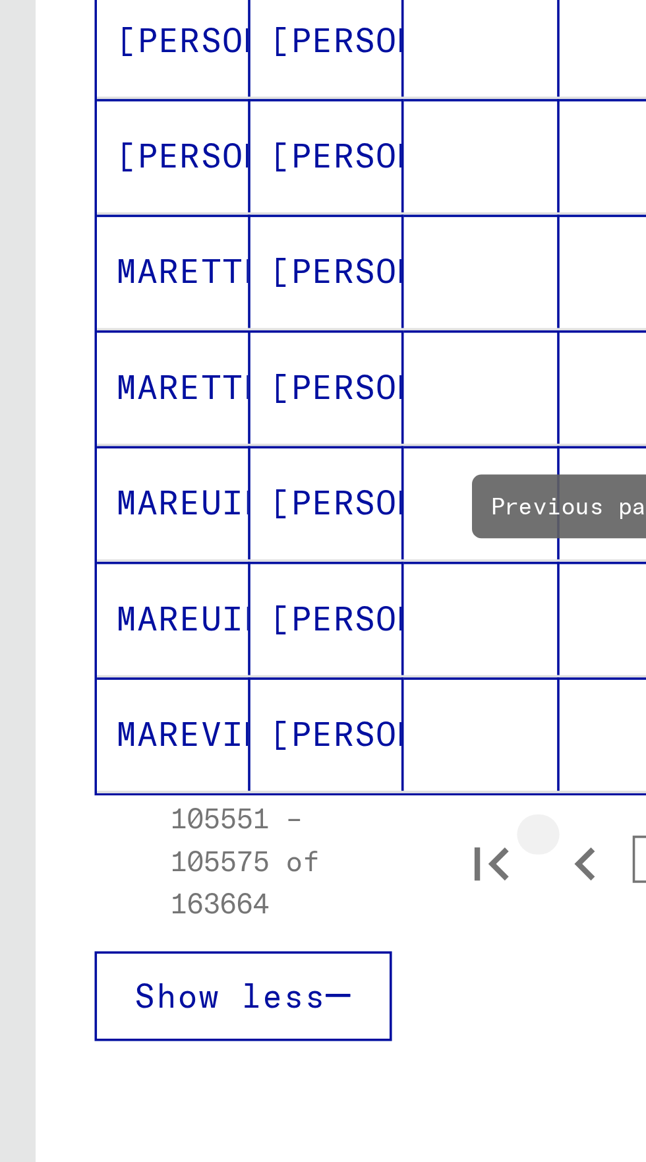
click at [160, 738] on icon "Previous page" at bounding box center [163, 747] width 18 height 18
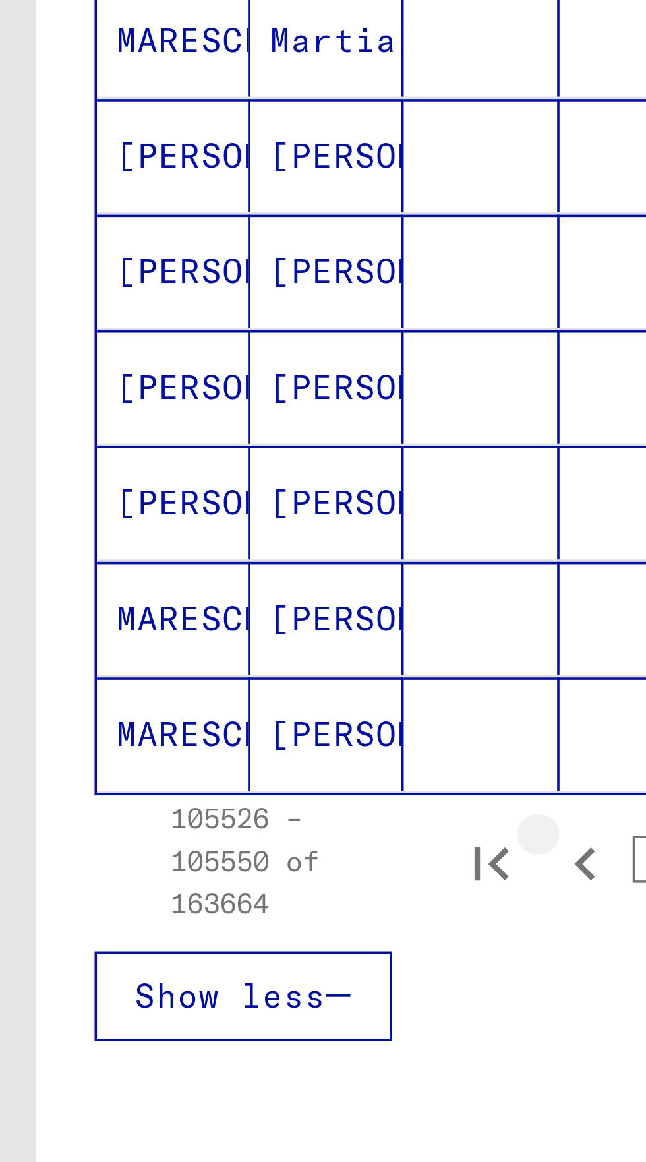
click at [161, 738] on icon "Previous page" at bounding box center [163, 747] width 18 height 18
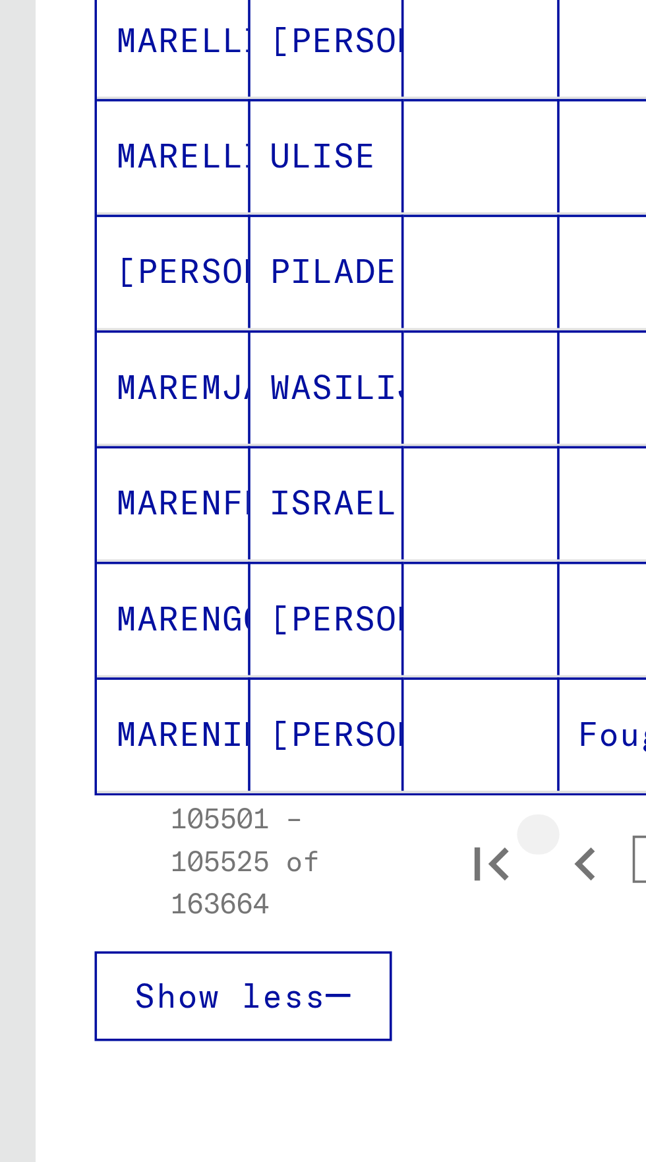
click at [161, 738] on icon "Previous page" at bounding box center [163, 747] width 18 height 18
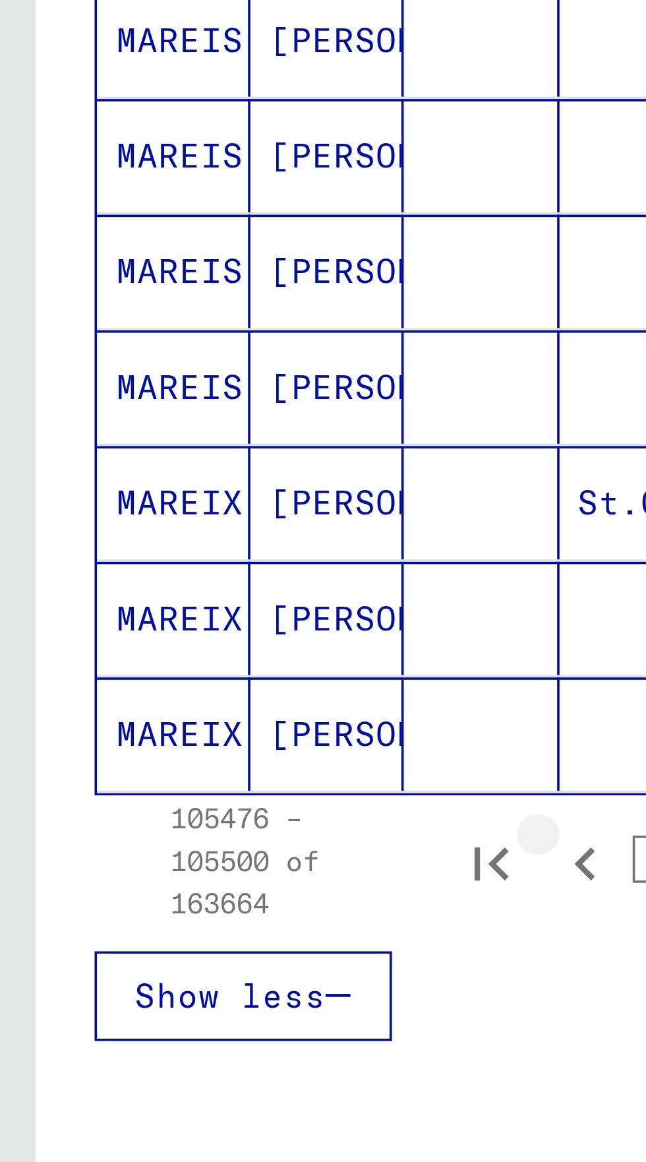
click at [160, 738] on icon "Previous page" at bounding box center [163, 747] width 18 height 18
click at [163, 738] on icon "Previous page" at bounding box center [163, 747] width 18 height 18
click at [160, 738] on icon "Previous page" at bounding box center [163, 747] width 18 height 18
click at [162, 738] on icon "Previous page" at bounding box center [163, 747] width 18 height 18
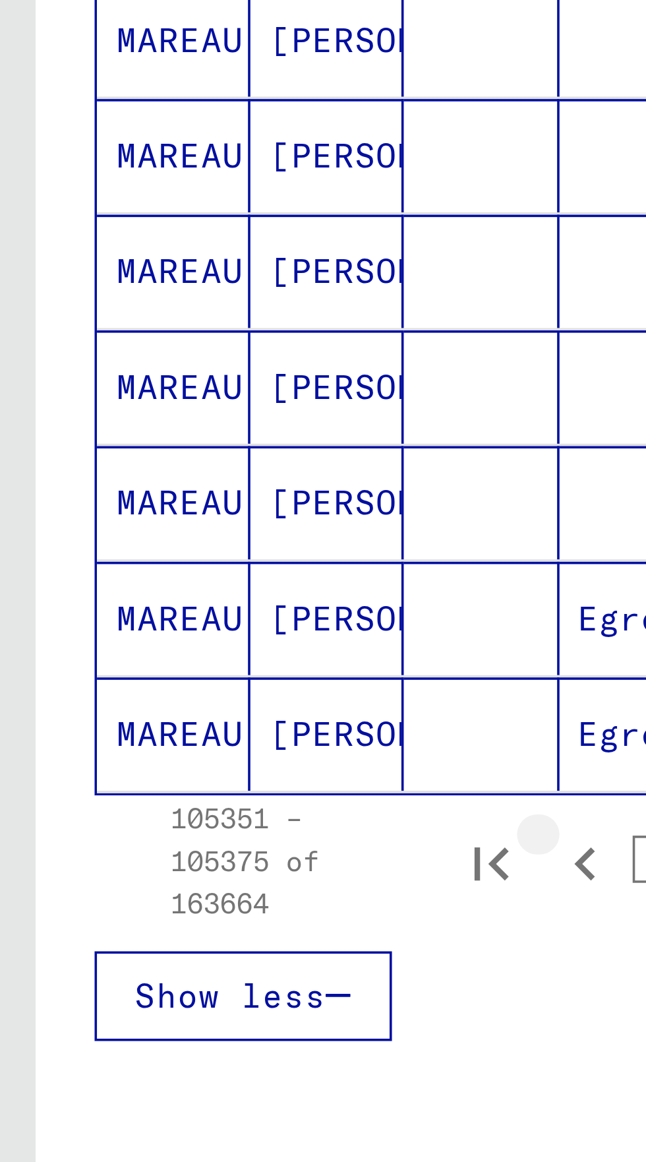
click at [161, 738] on icon "Previous page" at bounding box center [163, 747] width 18 height 18
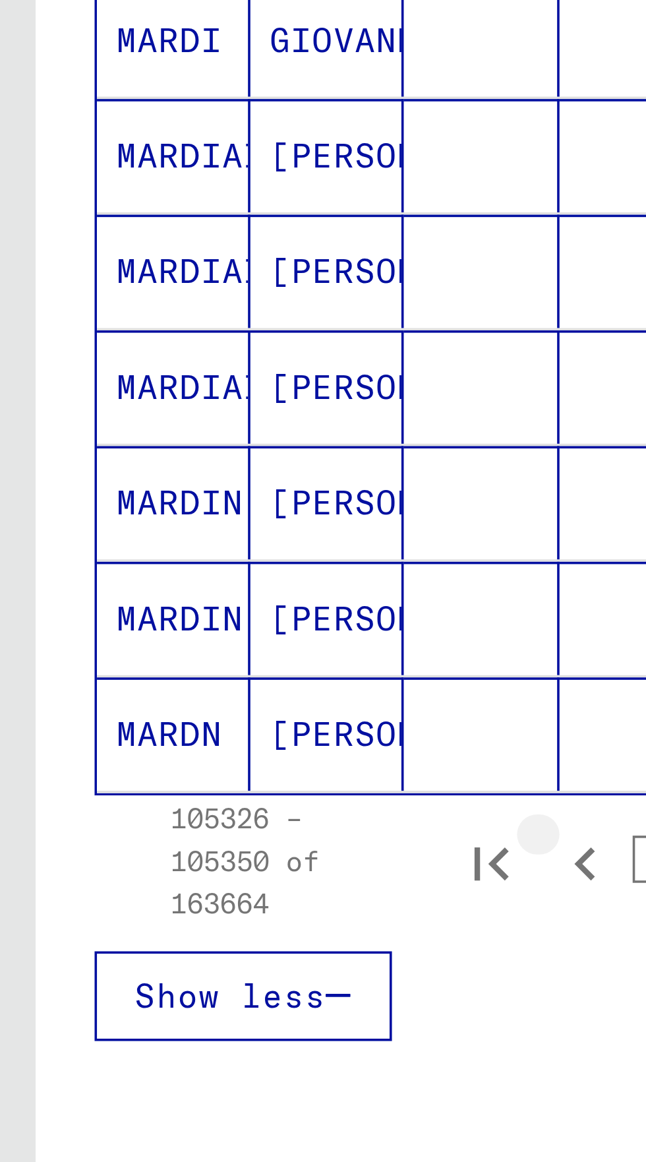
click at [160, 738] on icon "Previous page" at bounding box center [163, 747] width 18 height 18
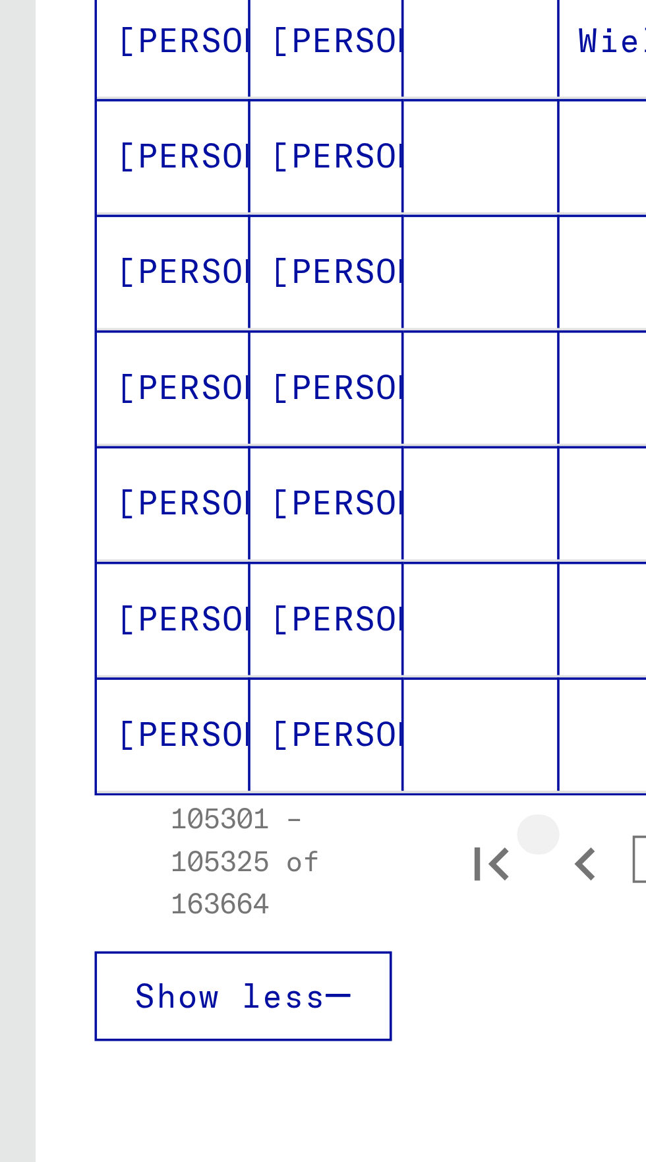
click at [160, 738] on icon "Previous page" at bounding box center [163, 747] width 18 height 18
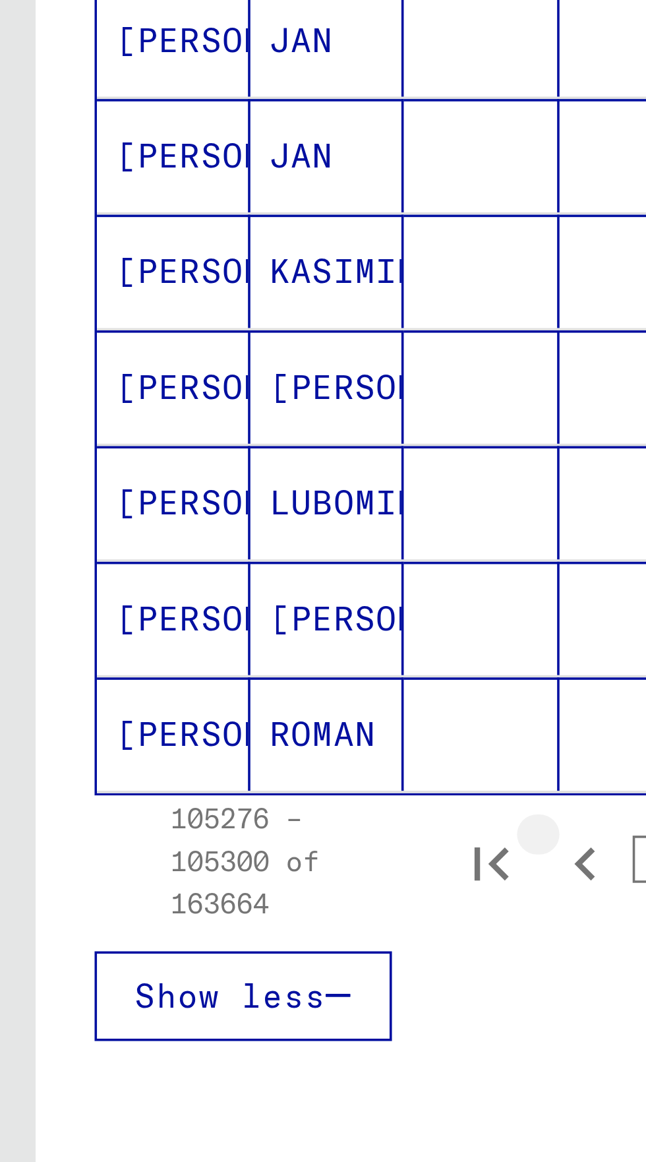
click at [160, 738] on icon "Previous page" at bounding box center [163, 747] width 18 height 18
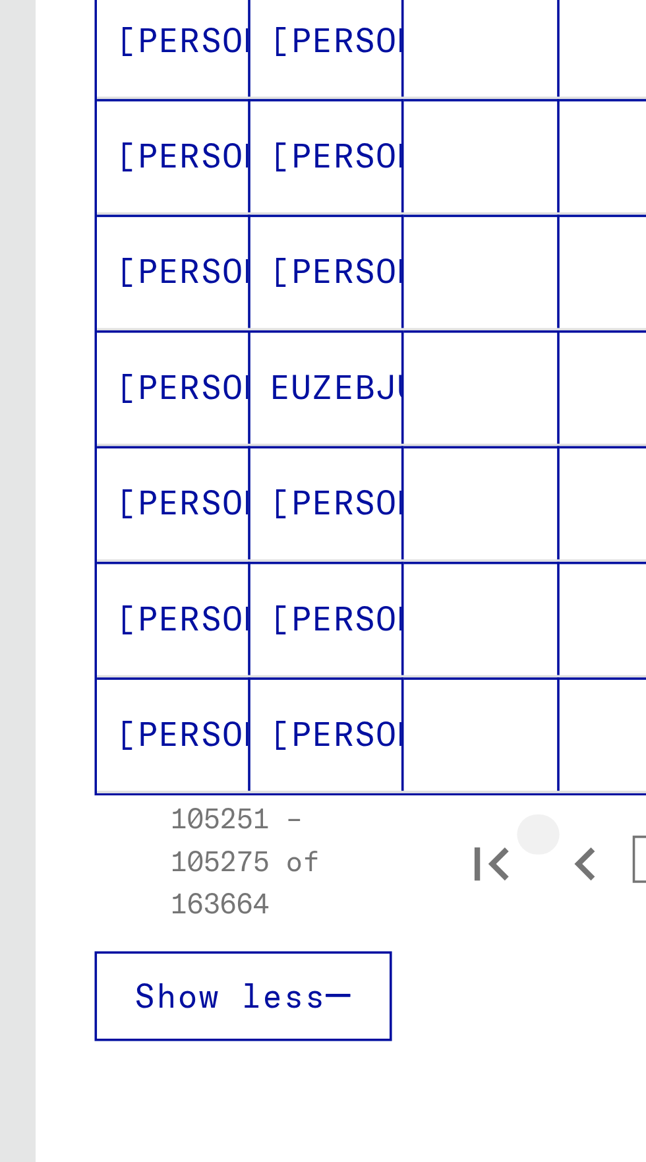
click at [160, 738] on icon "Previous page" at bounding box center [163, 747] width 18 height 18
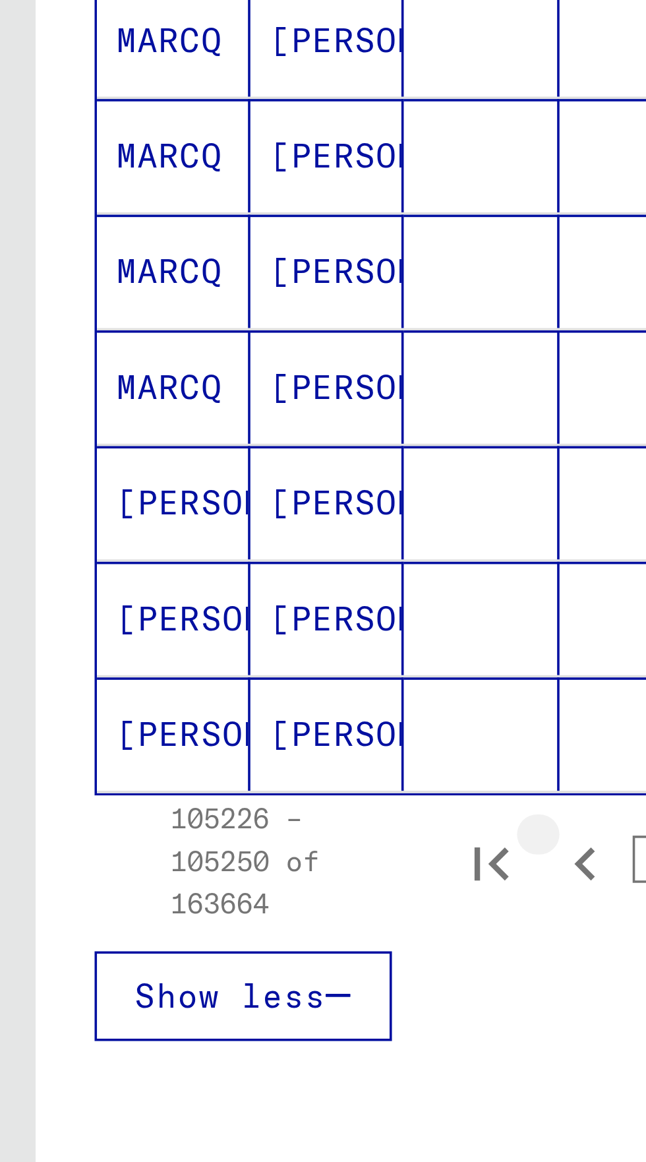
click at [160, 738] on icon "Previous page" at bounding box center [163, 747] width 18 height 18
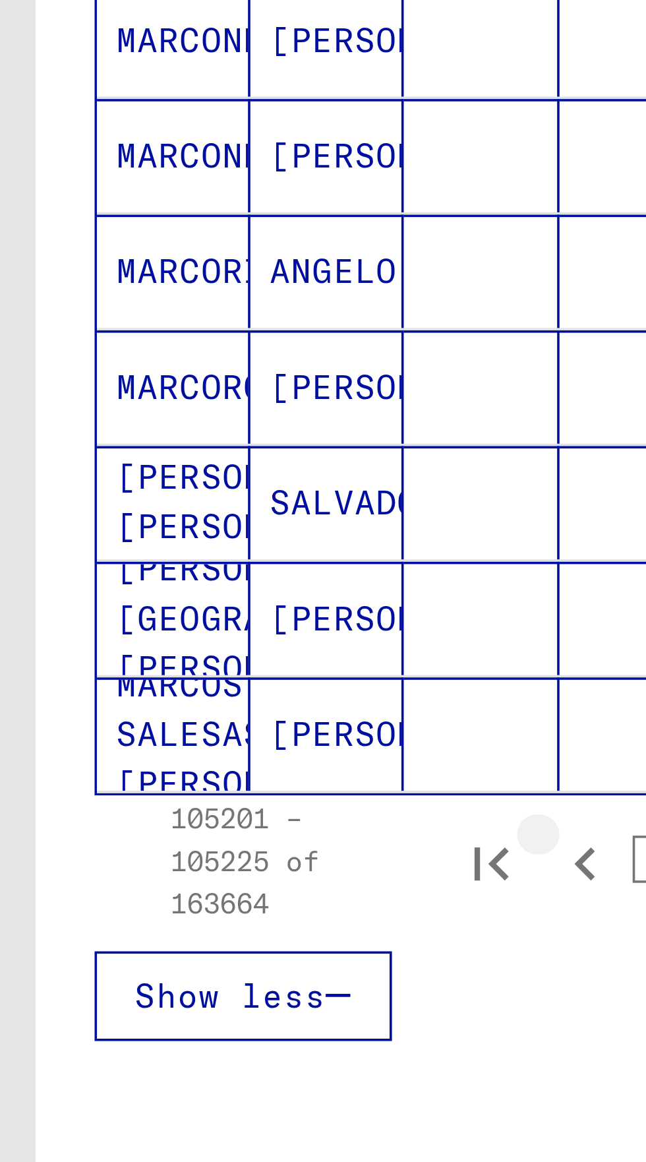
click at [158, 738] on icon "Previous page" at bounding box center [163, 747] width 18 height 18
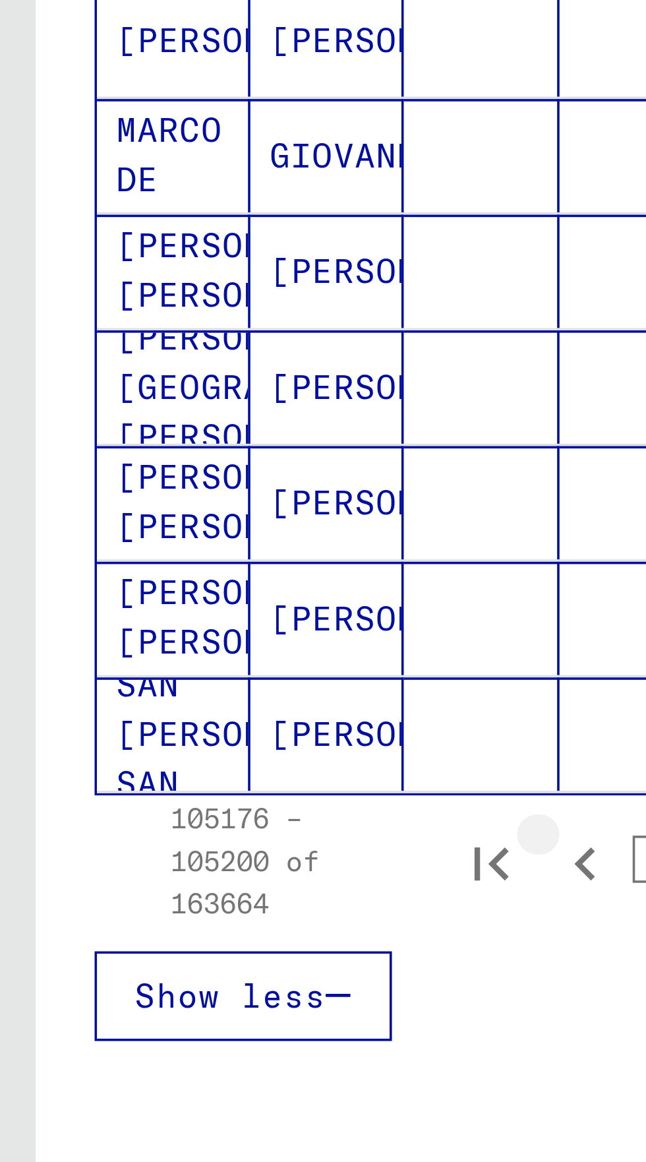
click at [162, 738] on icon "Previous page" at bounding box center [163, 747] width 18 height 18
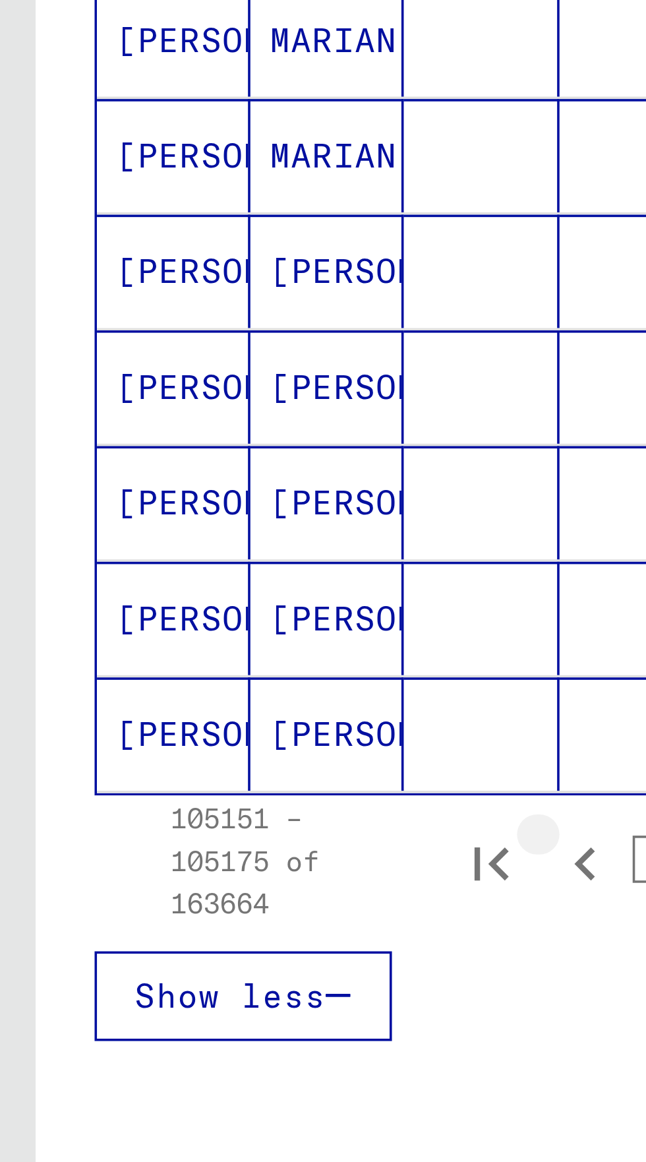
click at [158, 738] on icon "Previous page" at bounding box center [163, 747] width 18 height 18
click at [160, 738] on icon "Previous page" at bounding box center [163, 747] width 18 height 18
click at [158, 738] on icon "Previous page" at bounding box center [163, 747] width 18 height 18
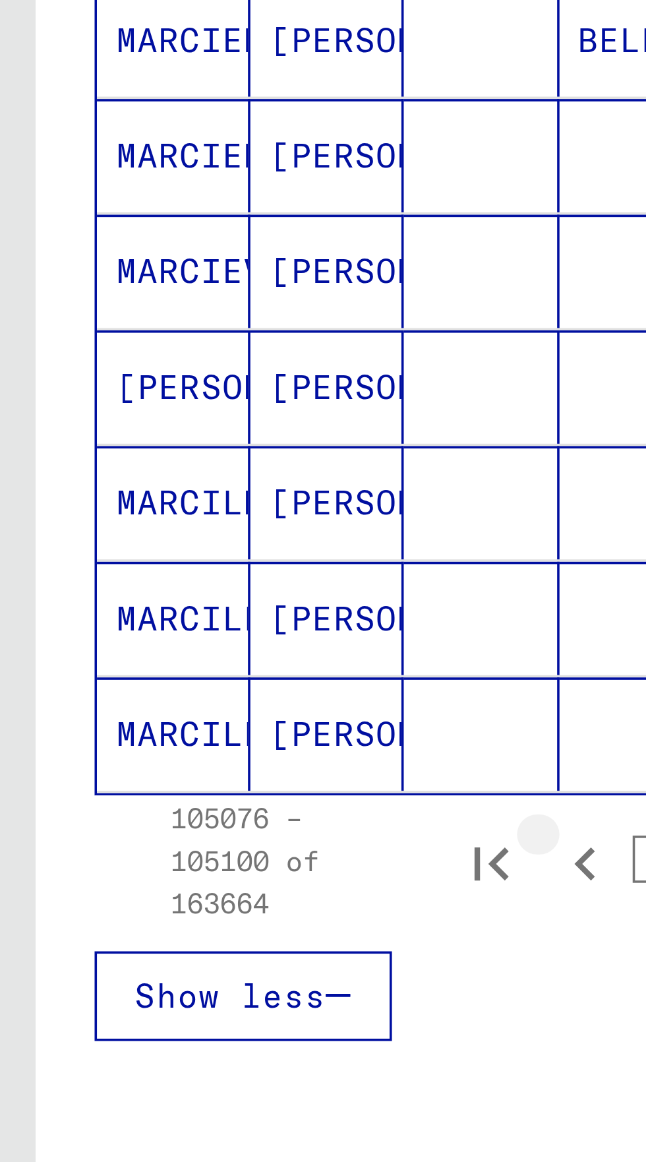
click at [160, 738] on icon "Previous page" at bounding box center [163, 747] width 18 height 18
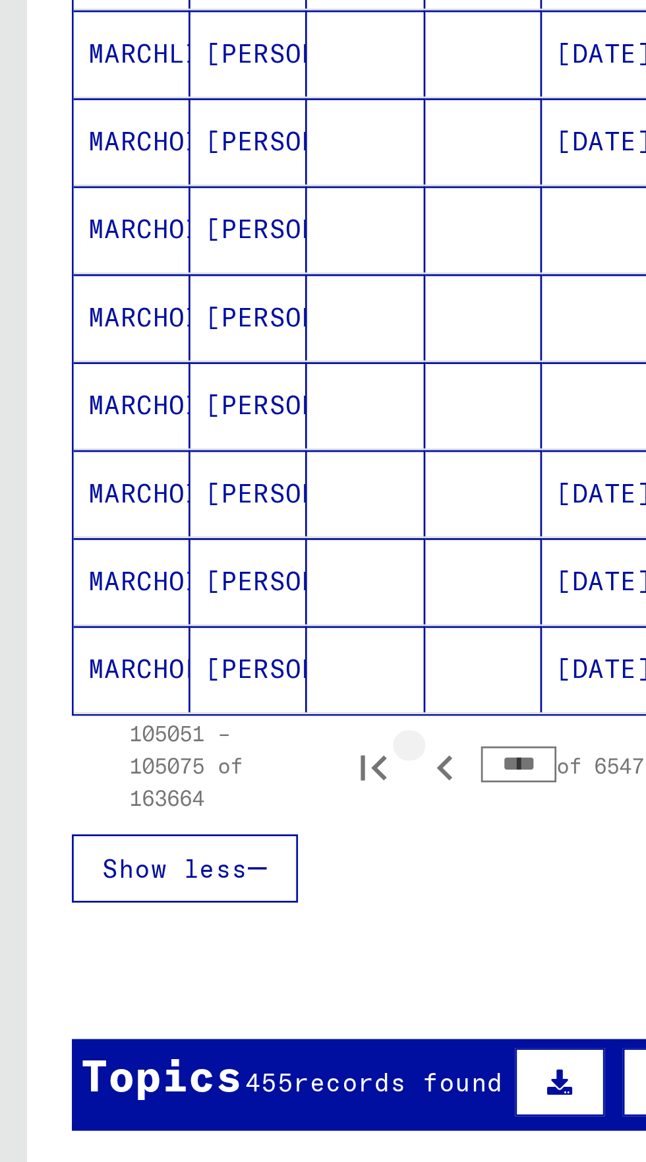
click at [161, 738] on icon "Previous page" at bounding box center [163, 747] width 18 height 18
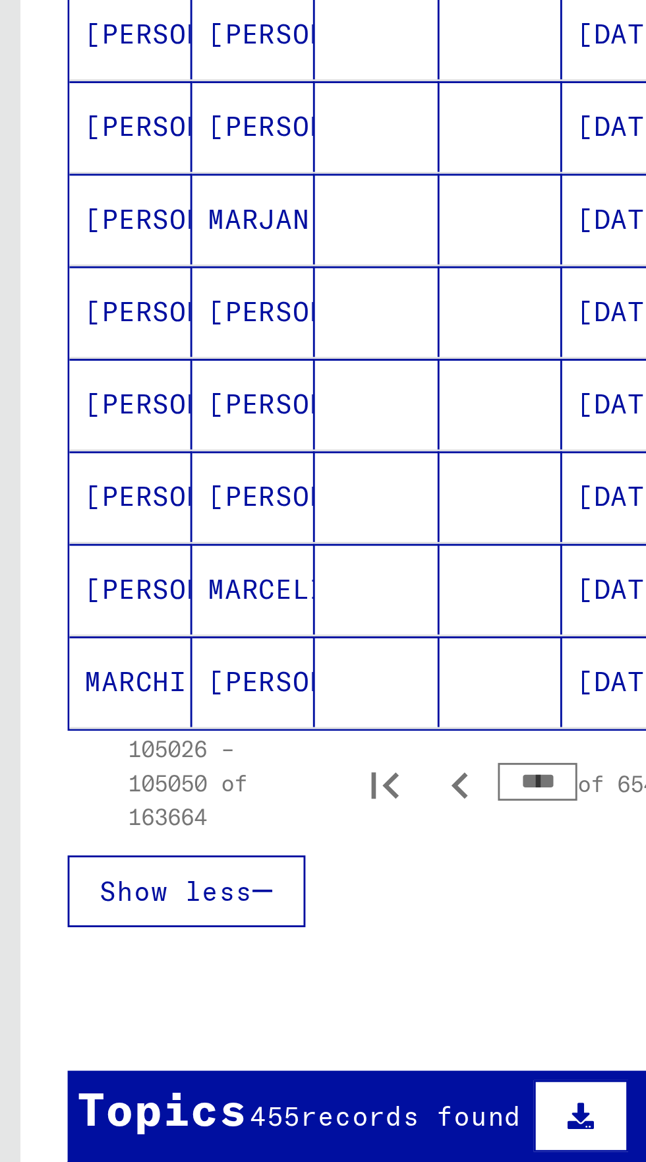
scroll to position [337, 0]
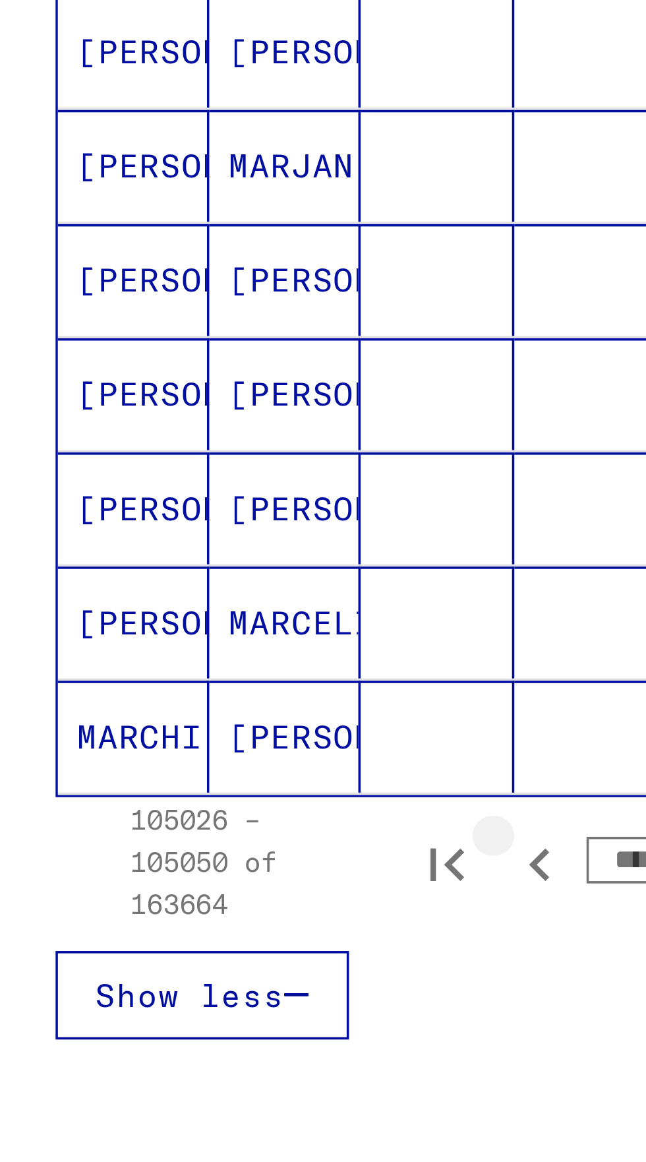
click at [161, 738] on icon "Previous page" at bounding box center [163, 747] width 18 height 18
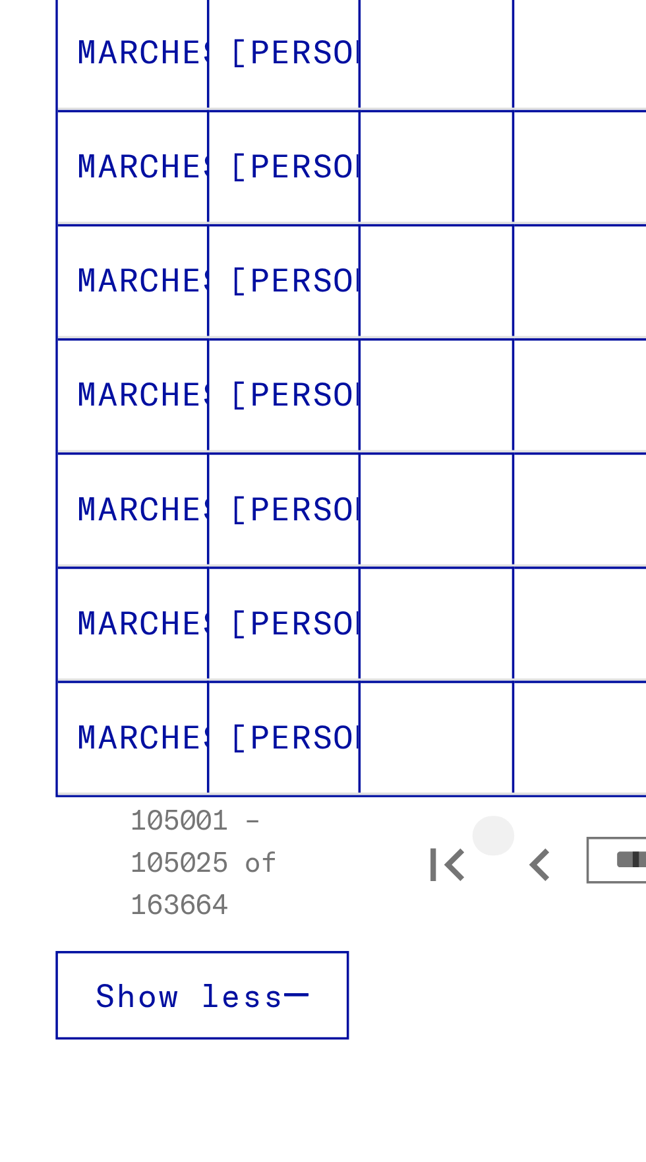
click at [161, 738] on icon "Previous page" at bounding box center [163, 747] width 18 height 18
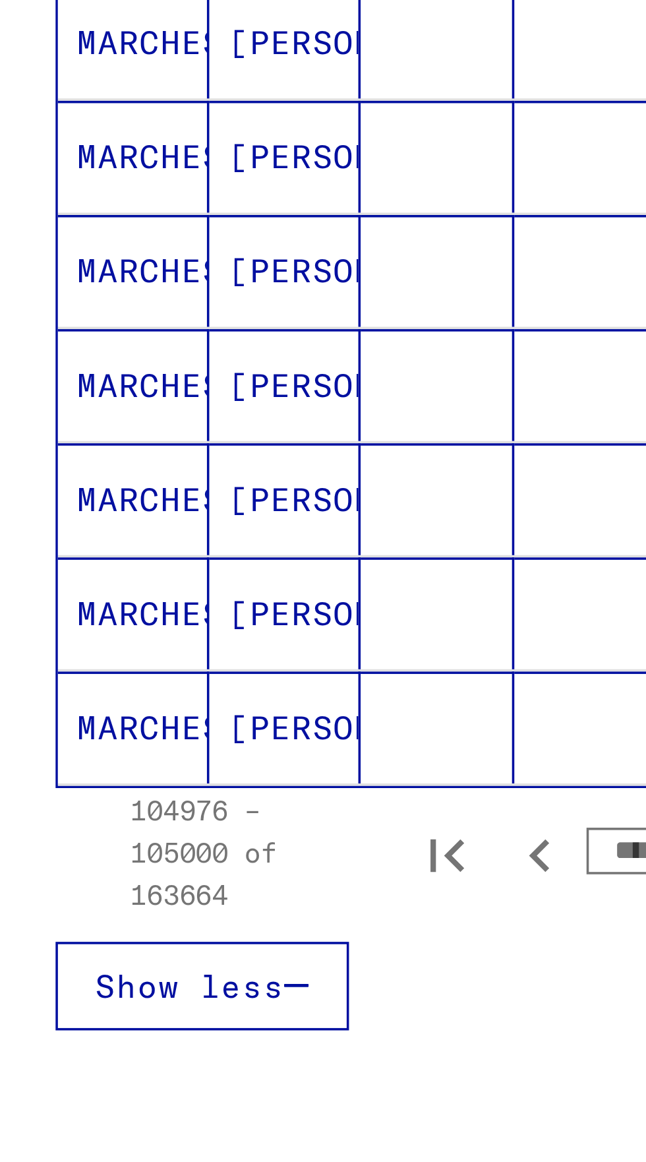
scroll to position [67, 0]
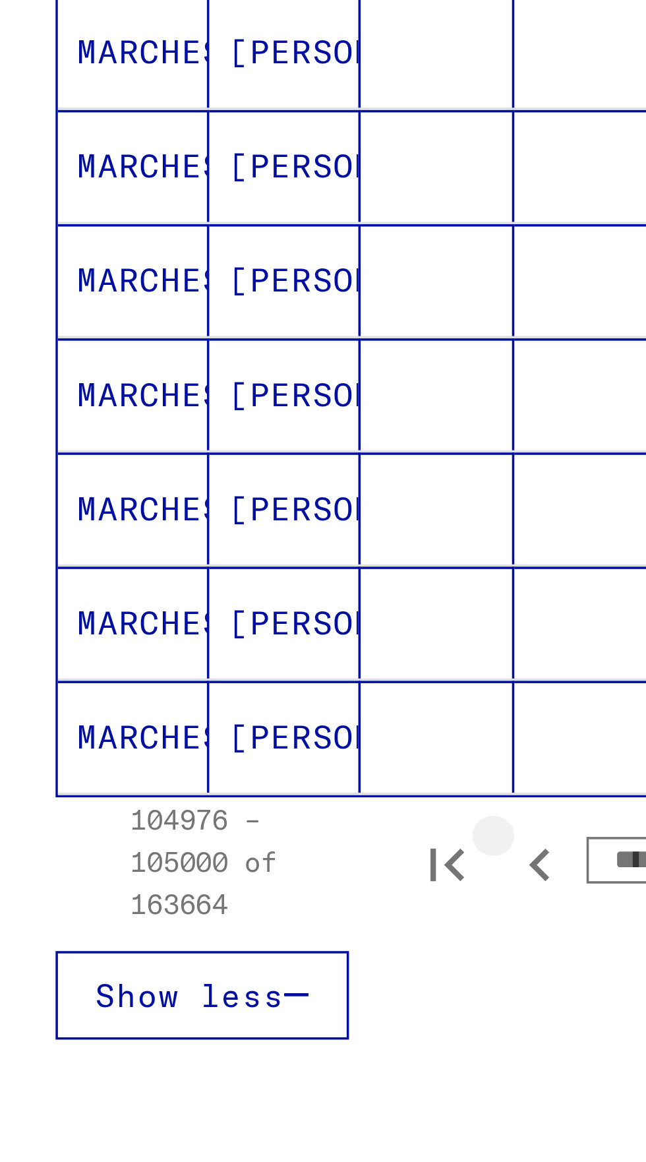
click at [160, 738] on icon "Previous page" at bounding box center [163, 747] width 18 height 18
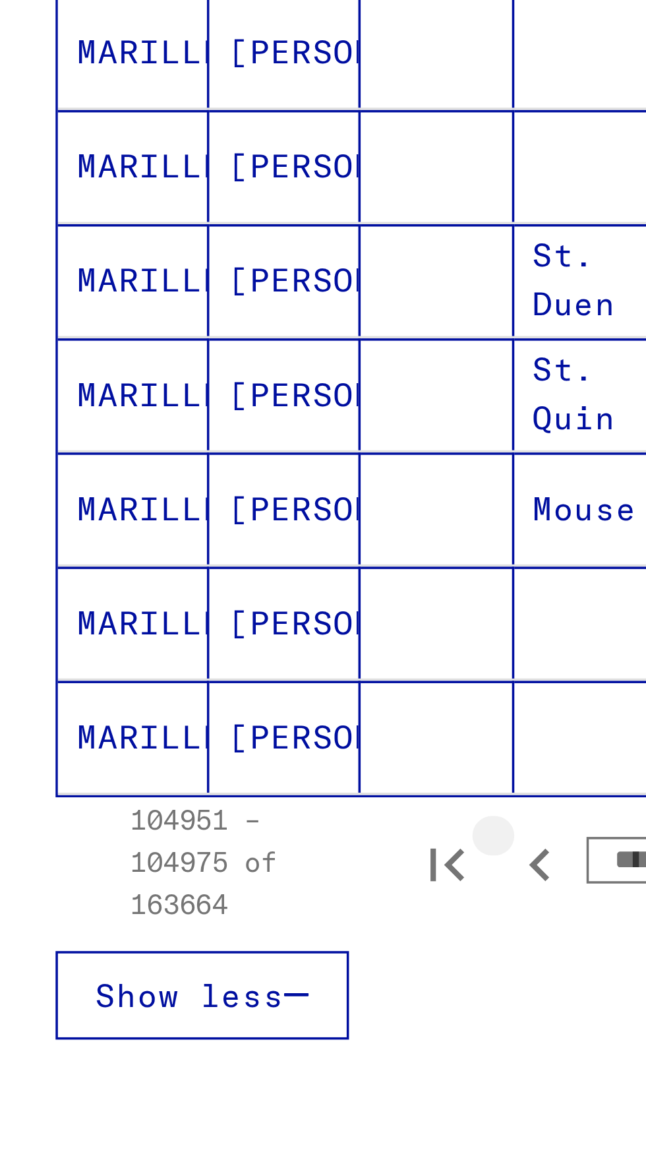
click at [159, 738] on icon "Previous page" at bounding box center [163, 747] width 18 height 18
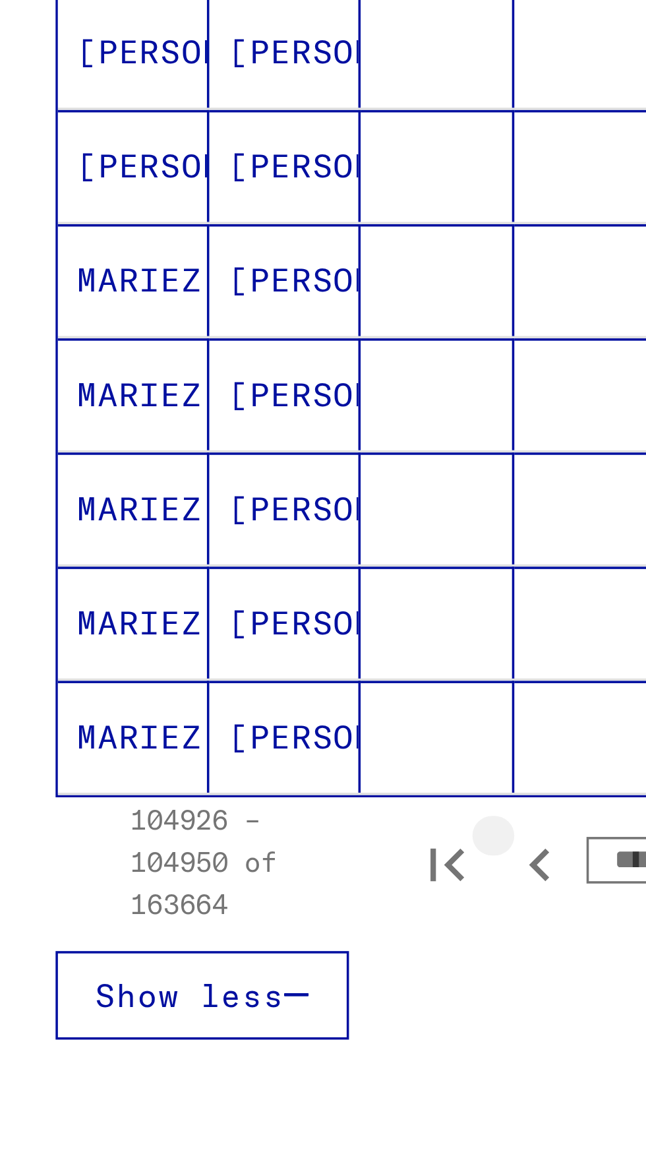
click at [162, 738] on icon "Previous page" at bounding box center [163, 747] width 18 height 18
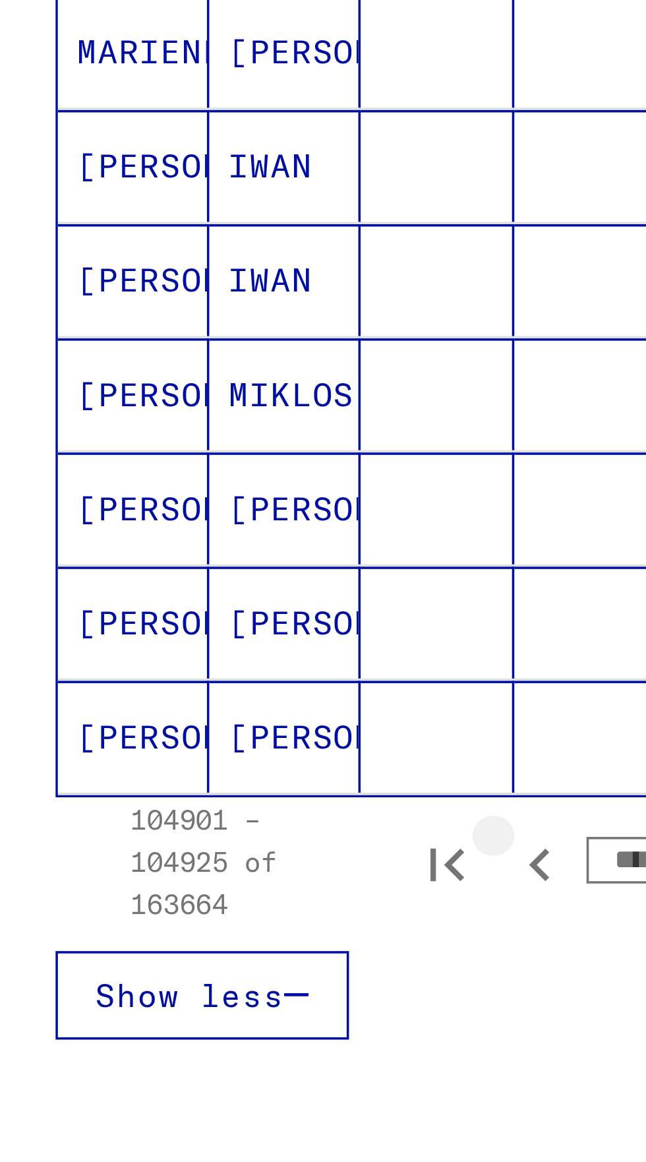
click at [162, 738] on icon "Previous page" at bounding box center [163, 747] width 18 height 18
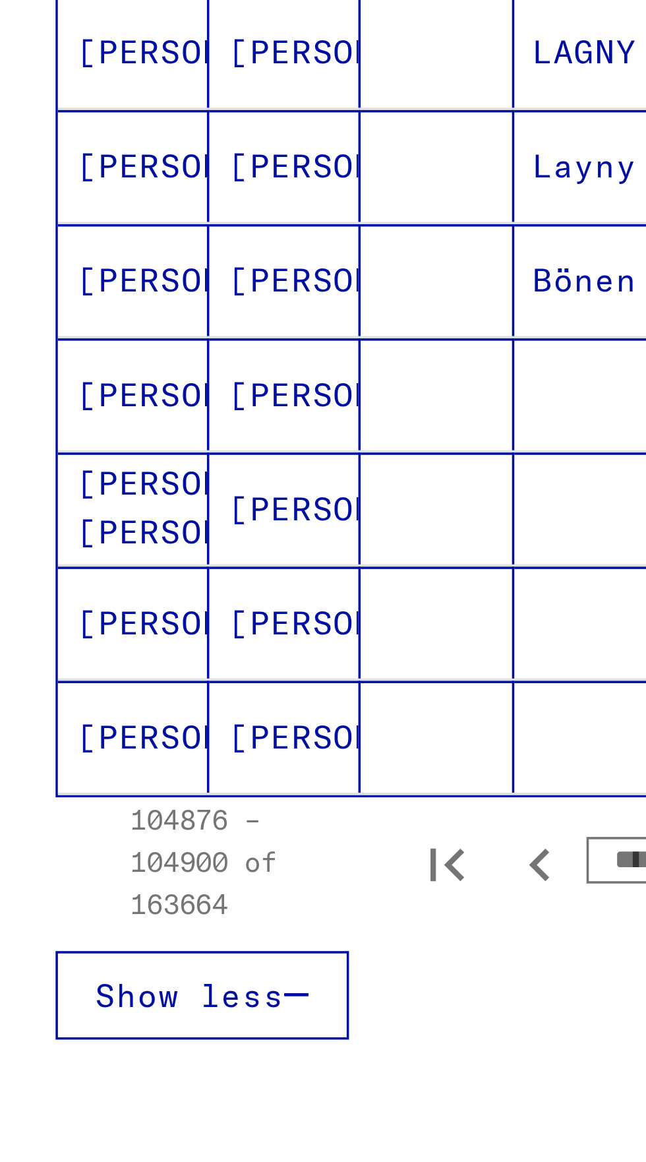
click at [164, 738] on icon "Previous page" at bounding box center [163, 747] width 18 height 18
click at [164, 742] on icon "Previous page" at bounding box center [163, 746] width 6 height 9
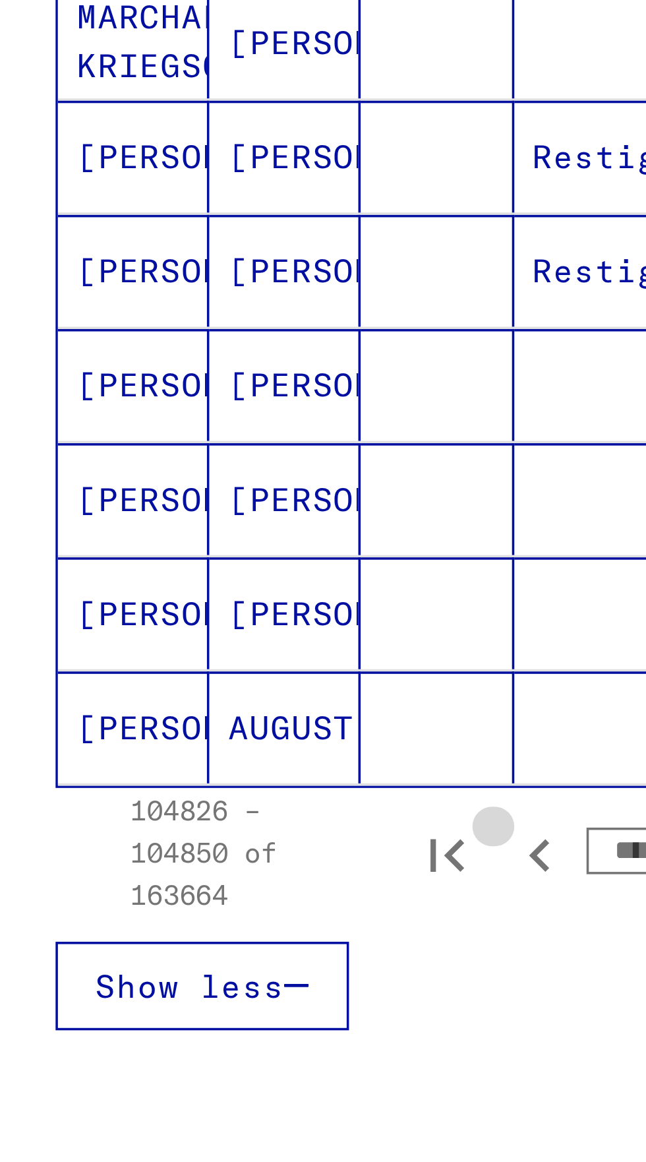
click at [164, 735] on icon "Previous page" at bounding box center [163, 744] width 18 height 18
click at [165, 740] on icon "Previous page" at bounding box center [163, 744] width 6 height 9
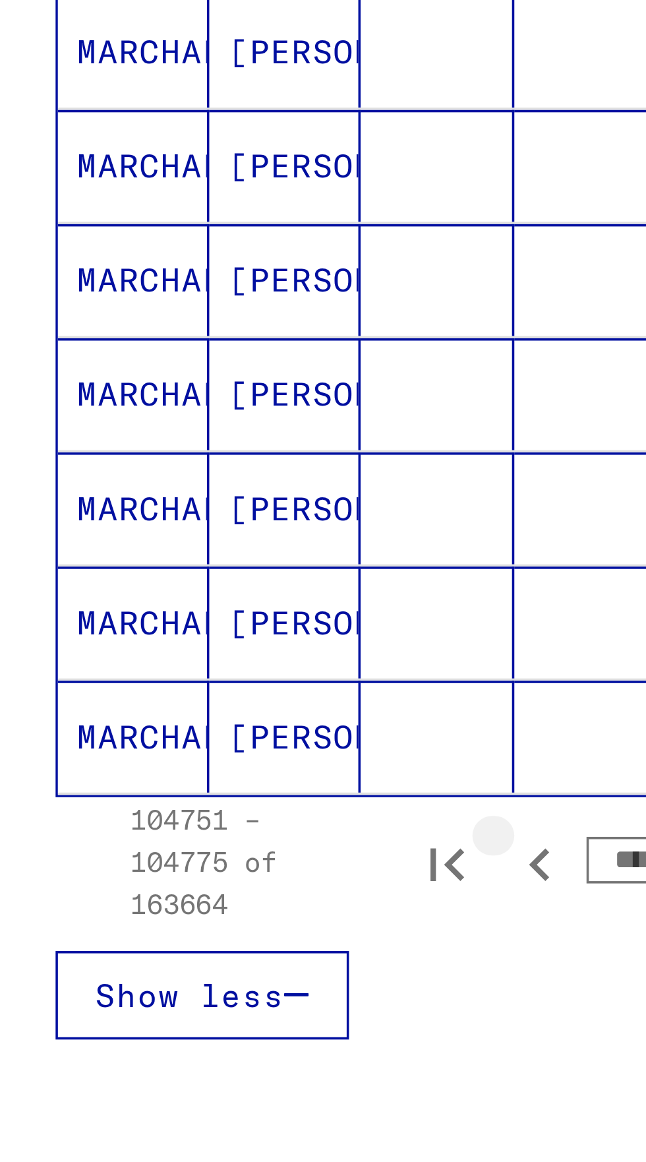
click at [163, 738] on icon "Previous page" at bounding box center [163, 747] width 18 height 18
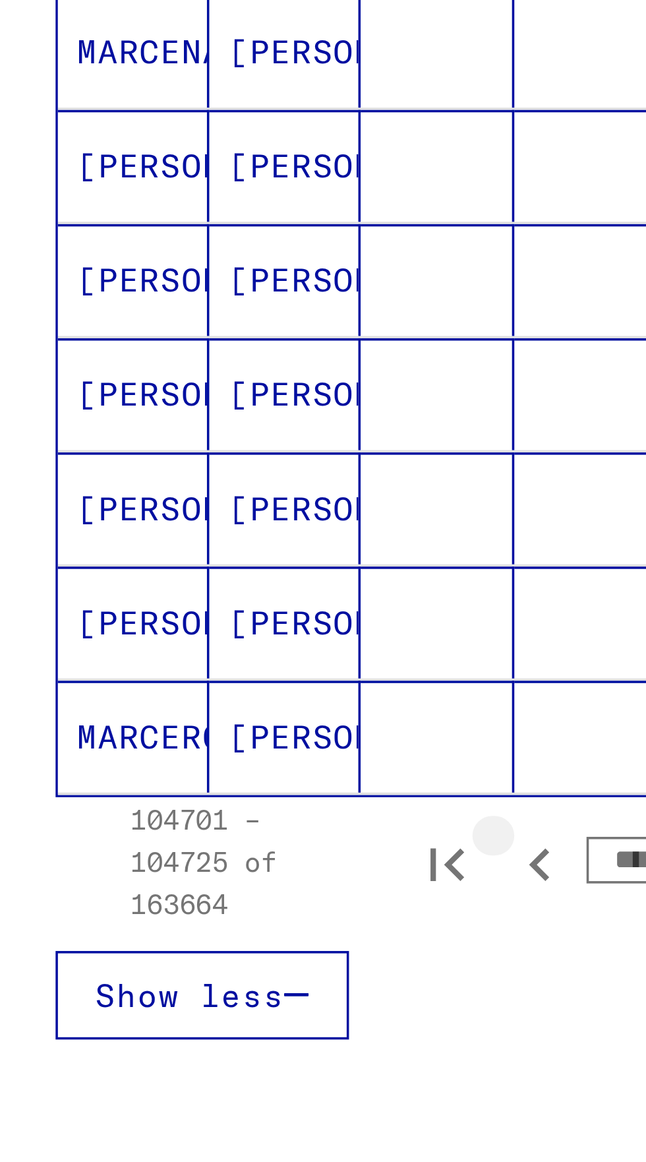
click at [161, 738] on icon "Previous page" at bounding box center [163, 747] width 18 height 18
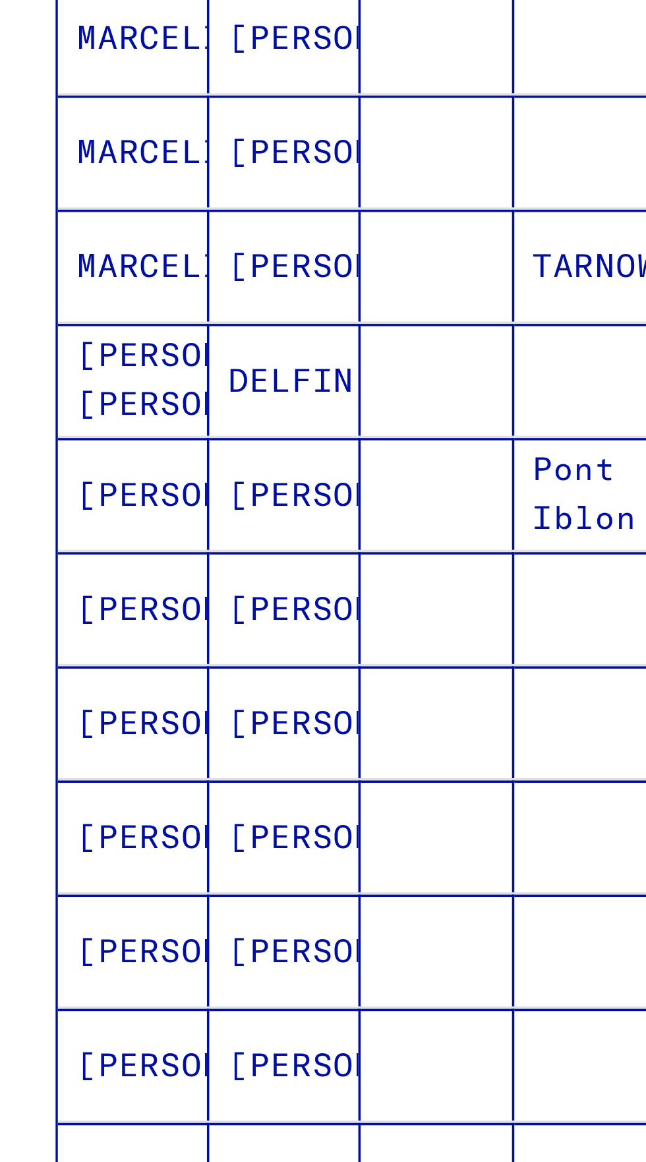
scroll to position [73, 0]
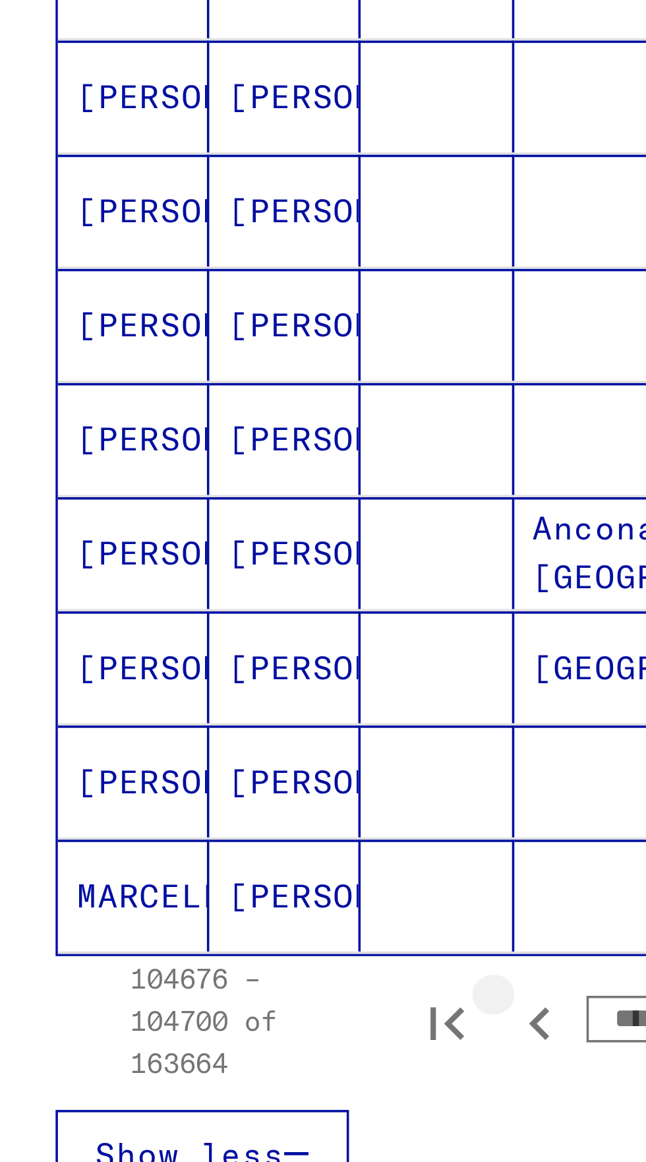
click at [157, 738] on icon "Previous page" at bounding box center [163, 747] width 18 height 18
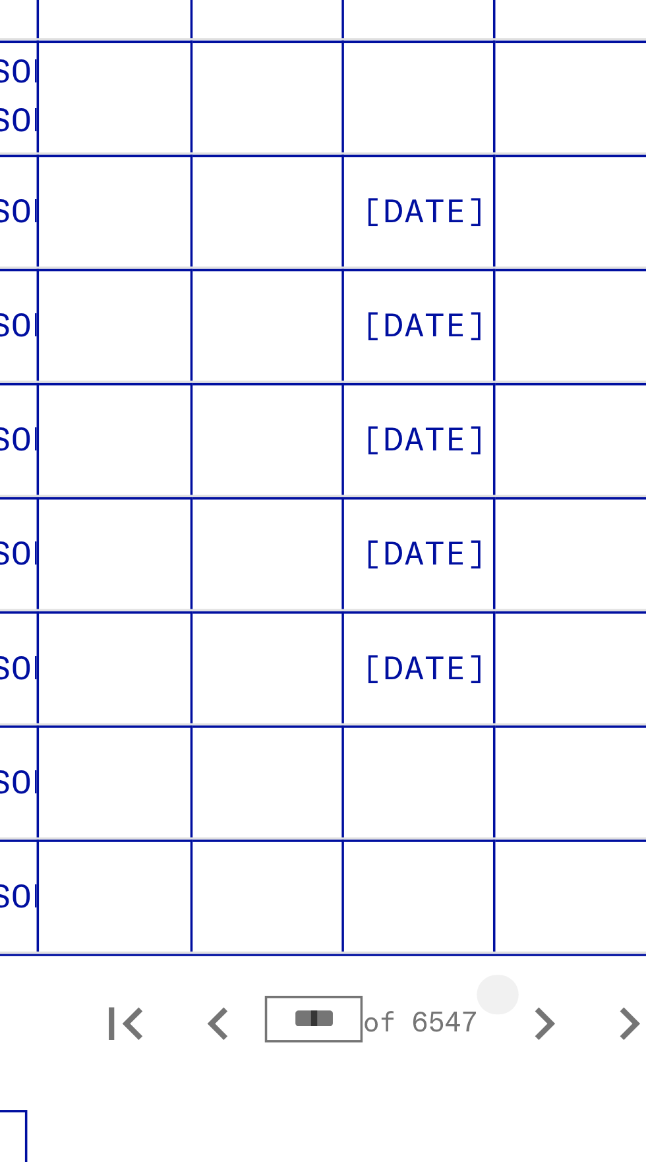
click at [254, 738] on icon "Next page" at bounding box center [256, 747] width 18 height 18
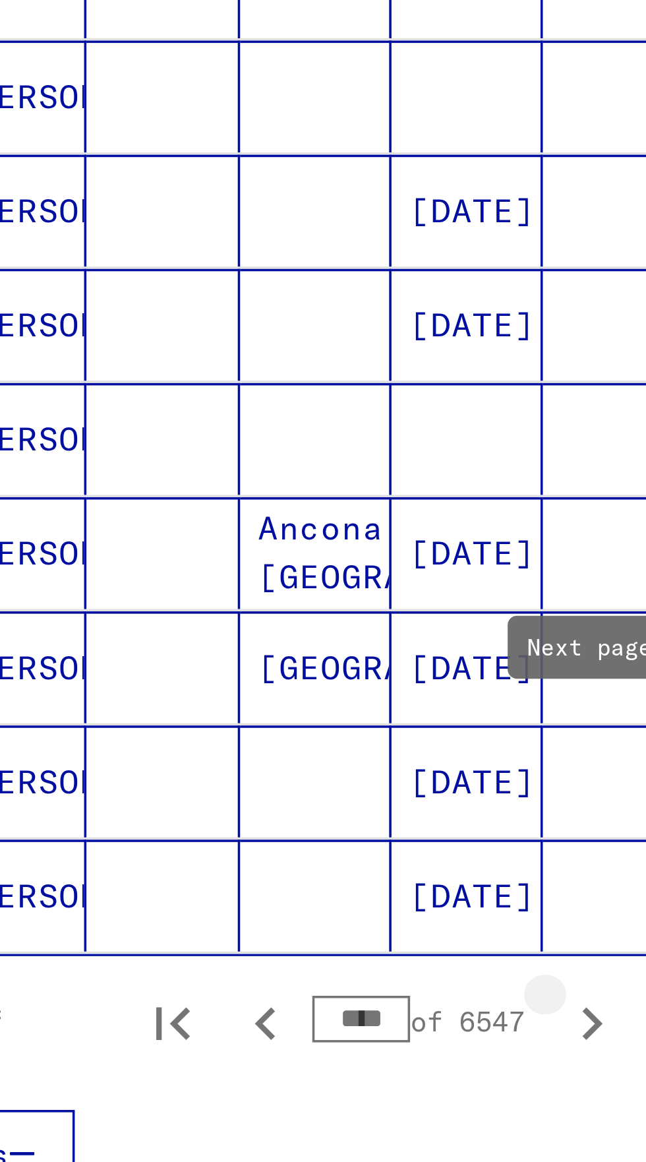
click at [255, 742] on icon "Next page" at bounding box center [256, 746] width 6 height 9
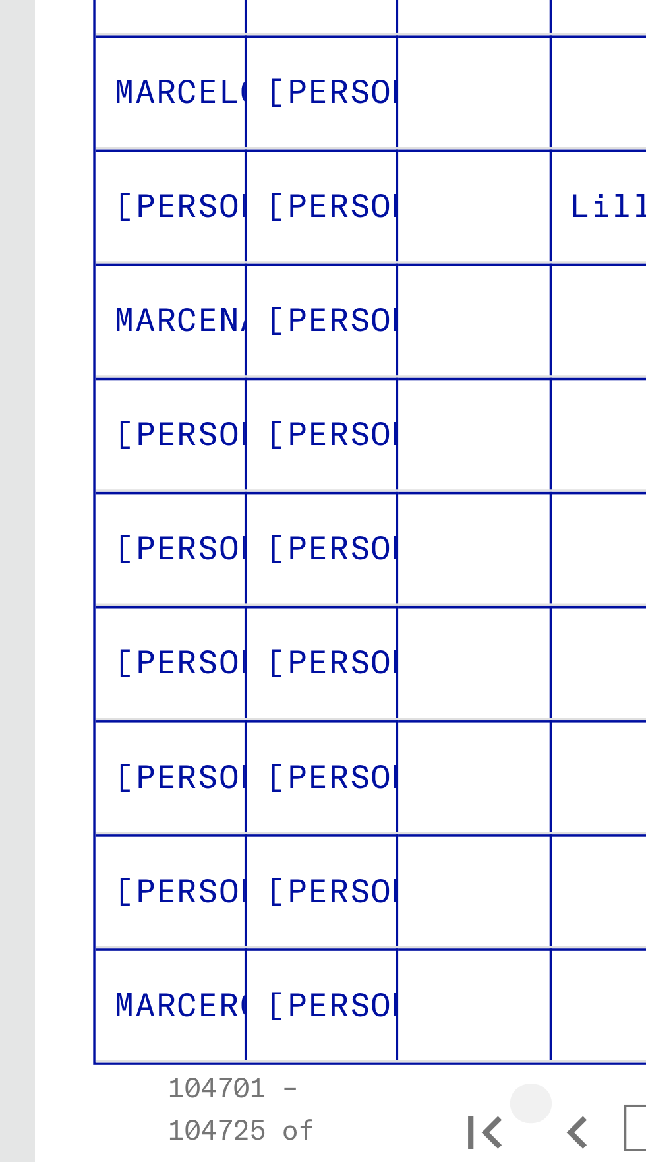
click at [160, 738] on icon "Previous page" at bounding box center [163, 747] width 18 height 18
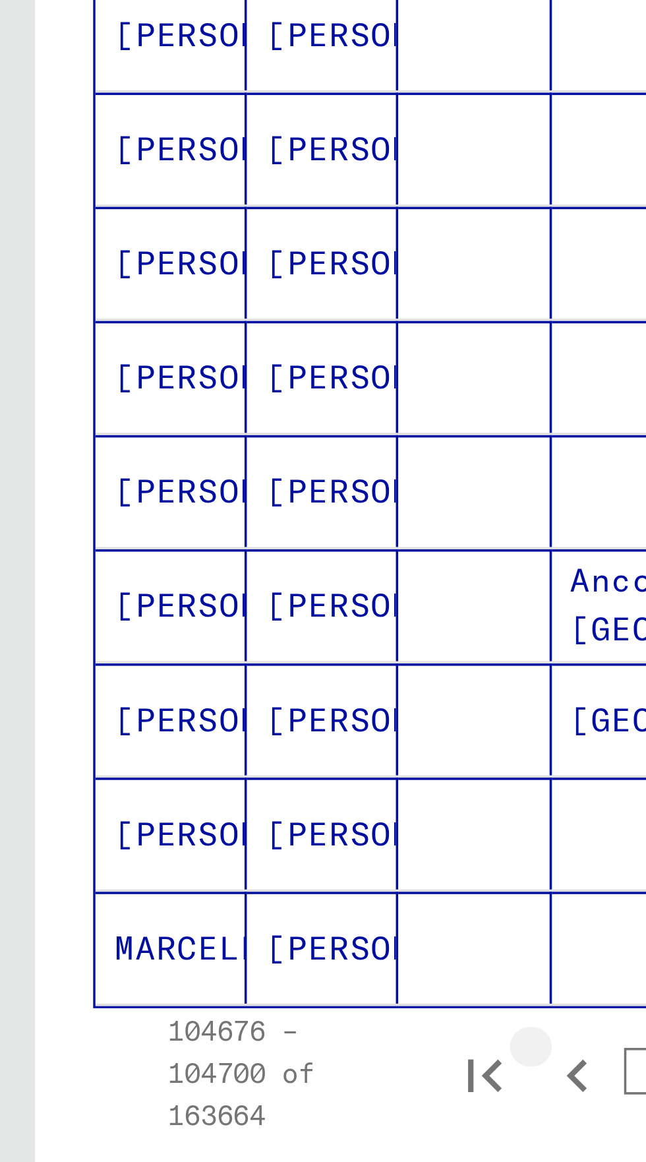
click at [160, 738] on icon "Previous page" at bounding box center [163, 747] width 18 height 18
type input "****"
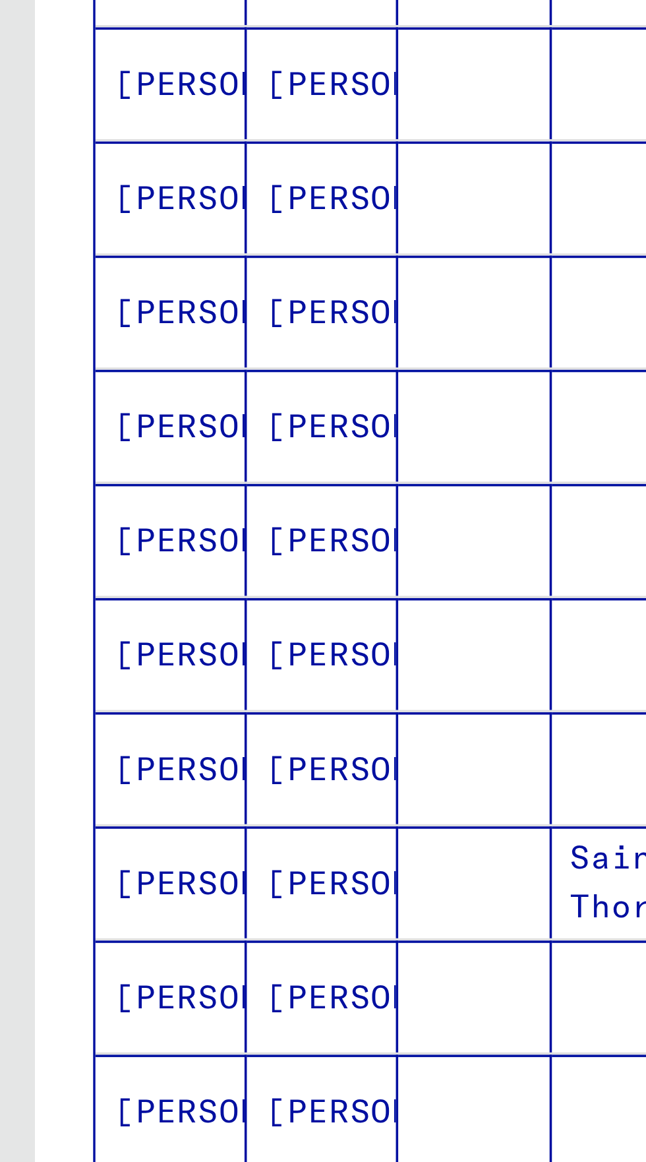
scroll to position [0, 0]
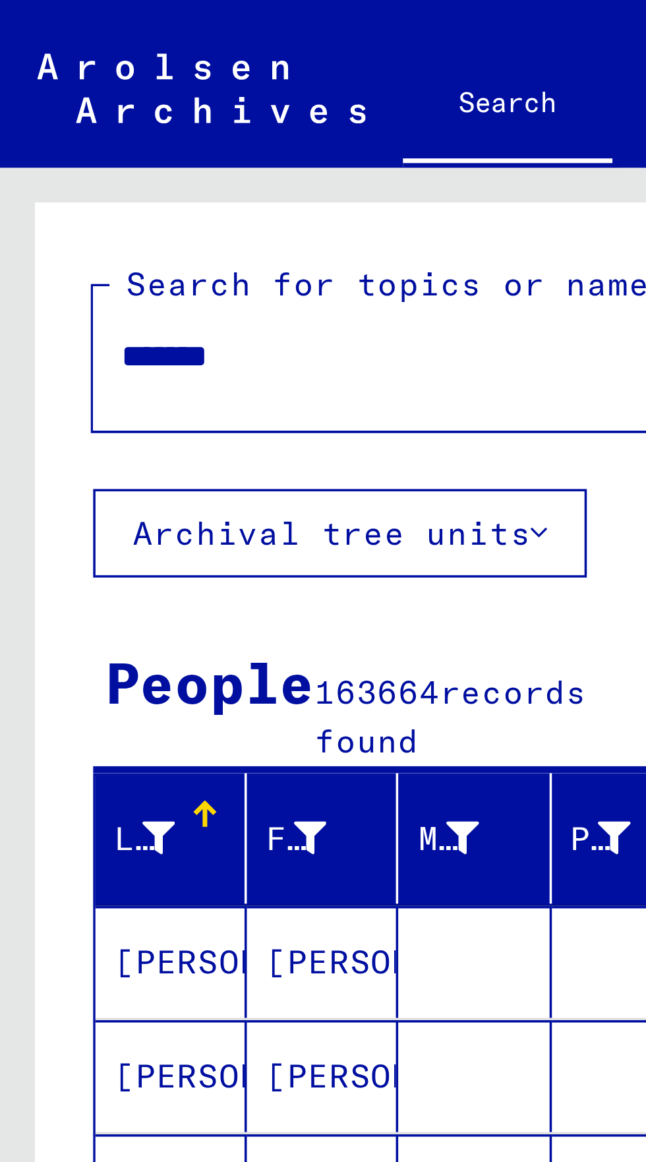
click at [78, 106] on input "*******" at bounding box center [115, 101] width 163 height 14
type input "*"
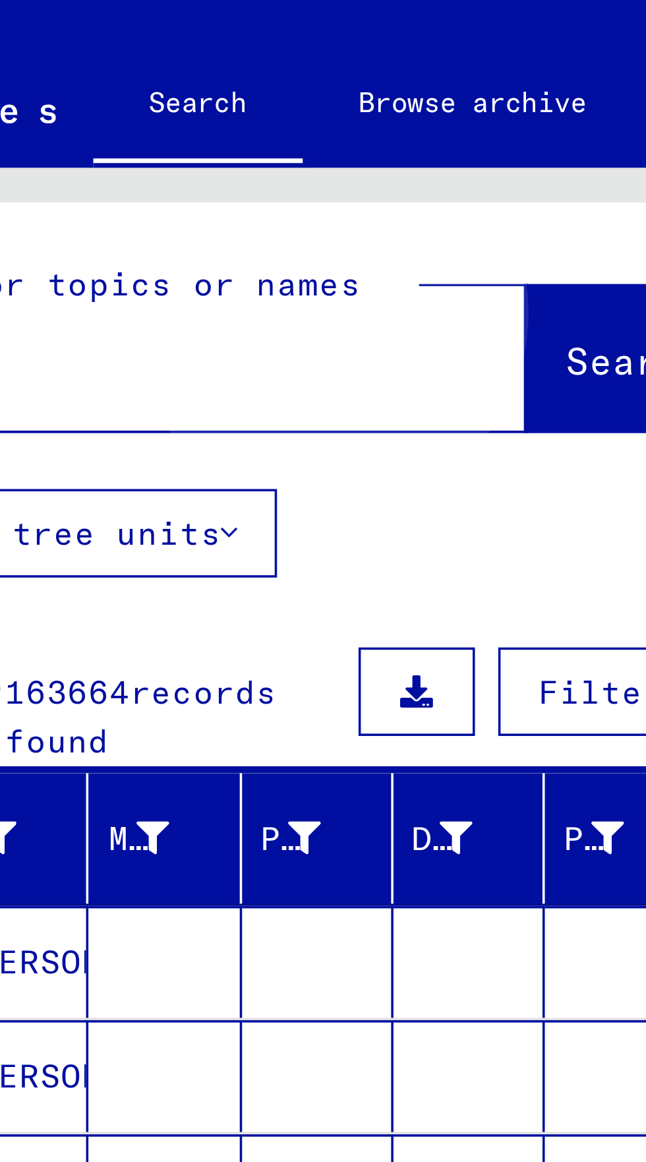
type input "****"
click at [248, 104] on span "Search" at bounding box center [268, 102] width 40 height 13
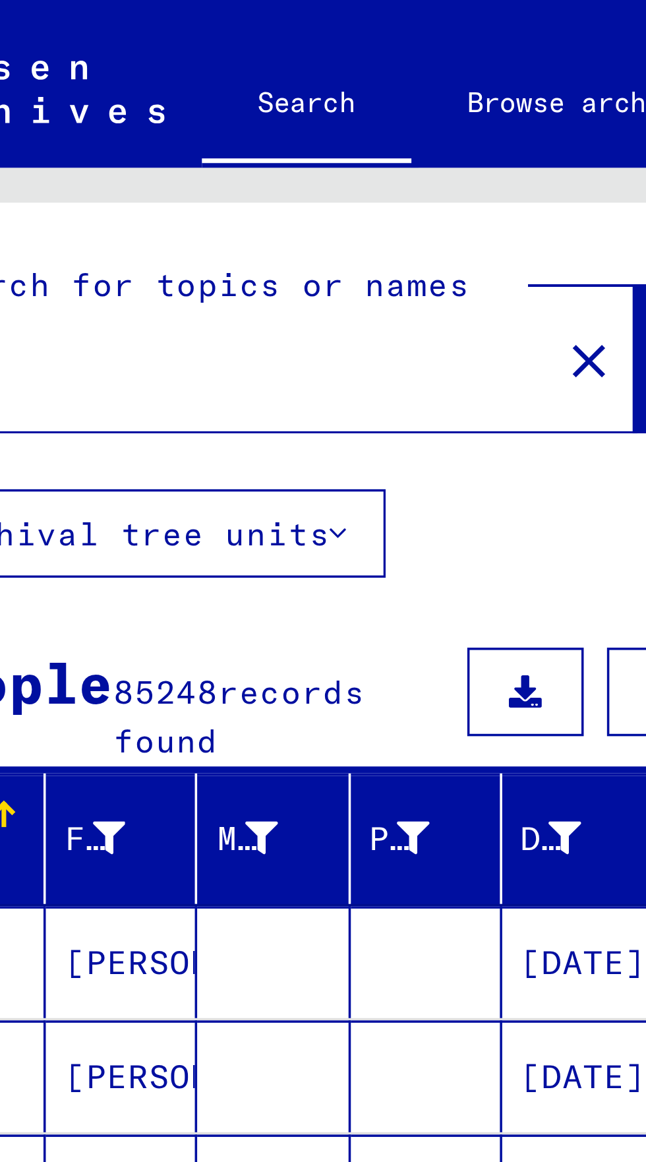
scroll to position [73, 0]
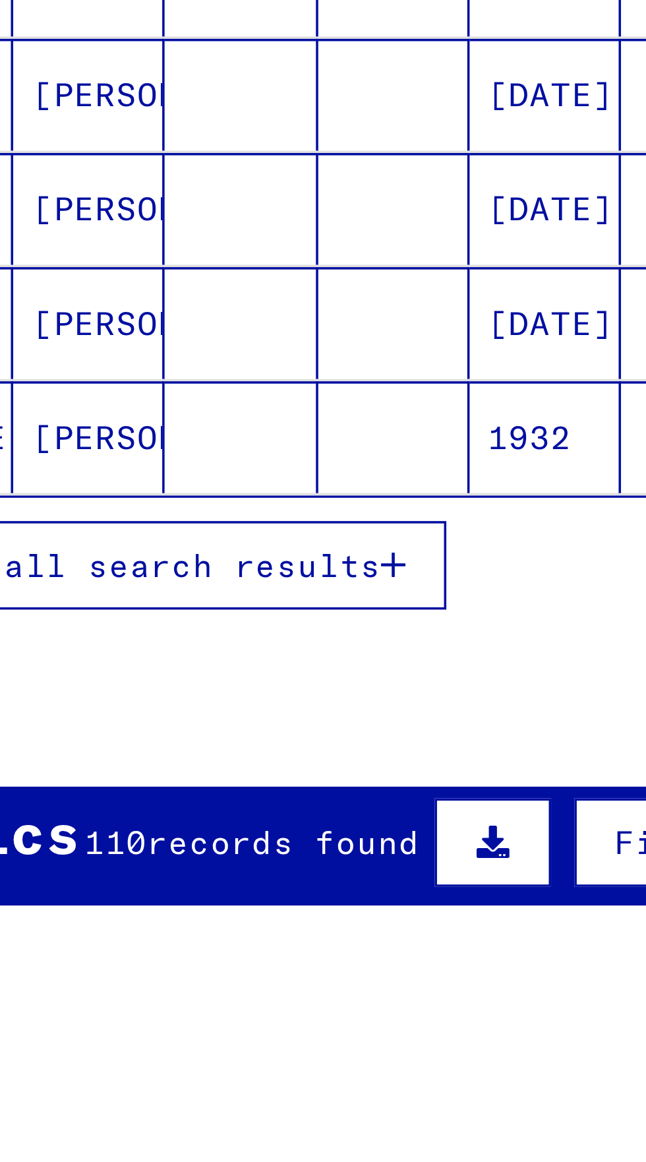
click at [129, 432] on span "Show all search results" at bounding box center [106, 438] width 136 height 12
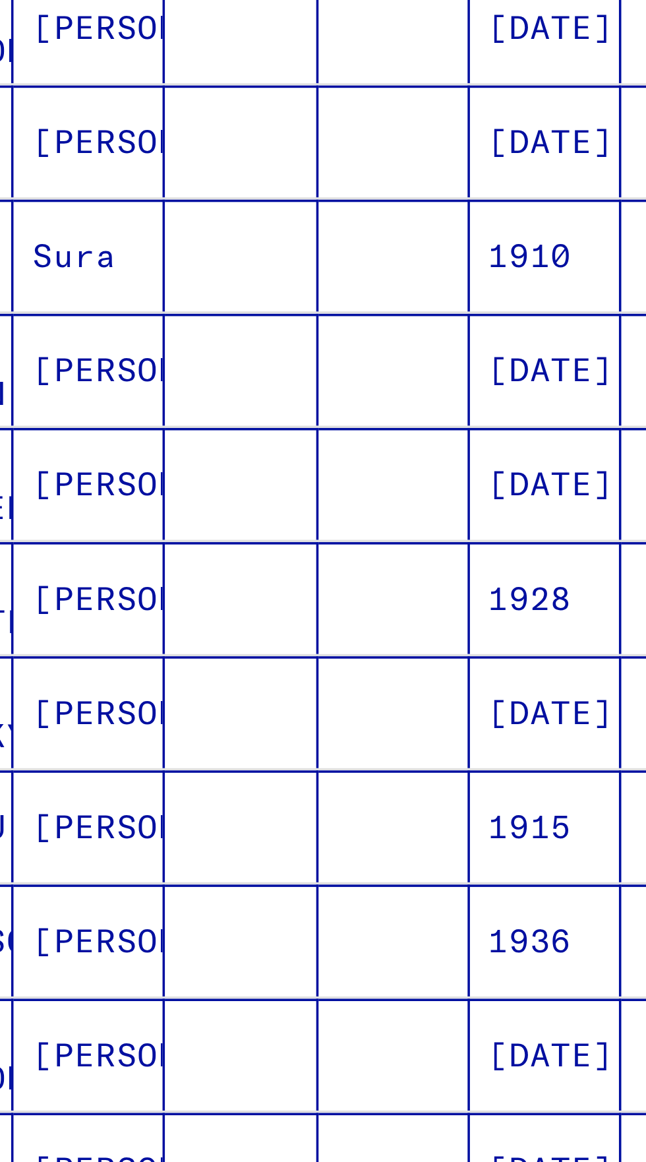
scroll to position [337, 0]
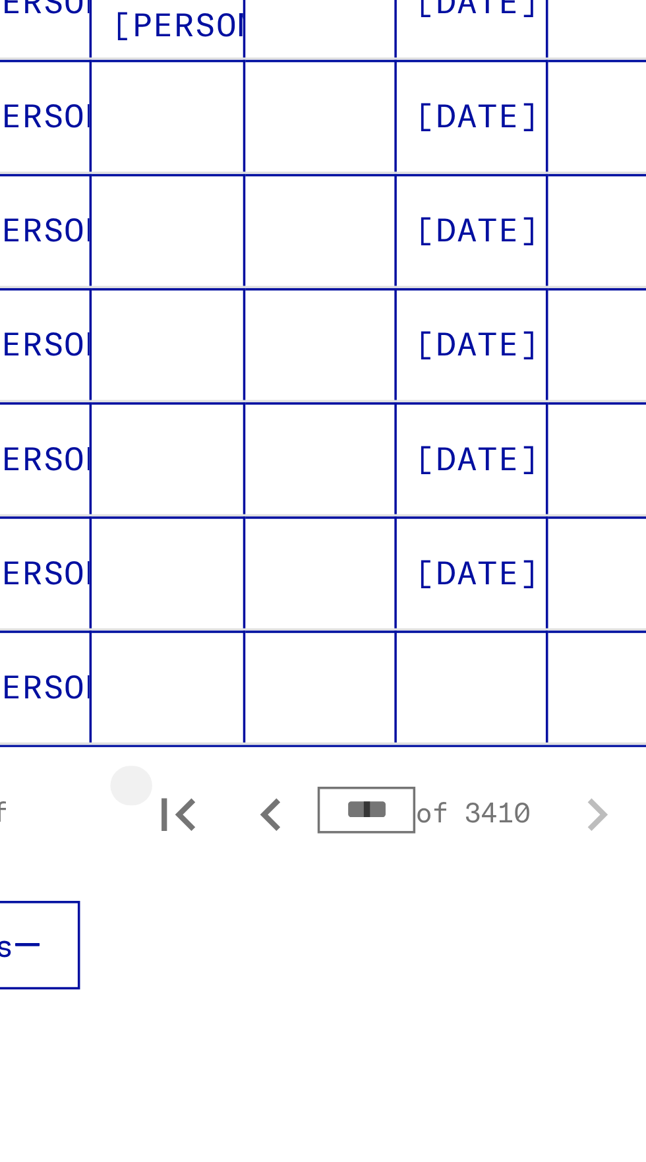
click at [138, 742] on icon "First page" at bounding box center [137, 746] width 9 height 9
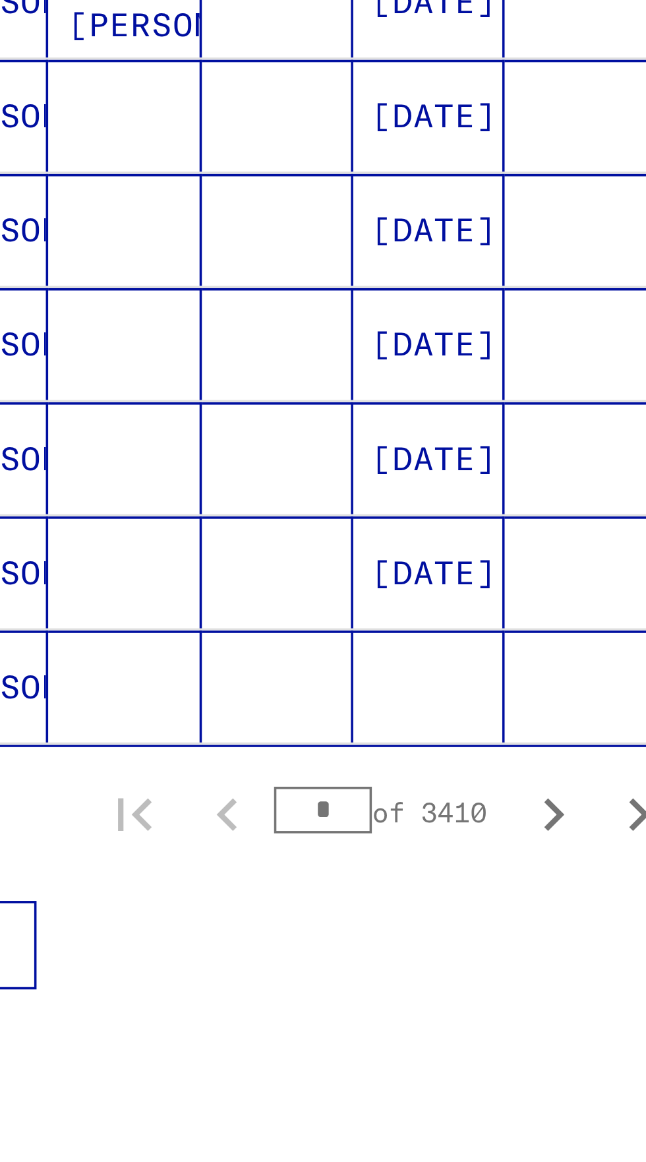
click at [195, 739] on input "*" at bounding box center [191, 745] width 28 height 13
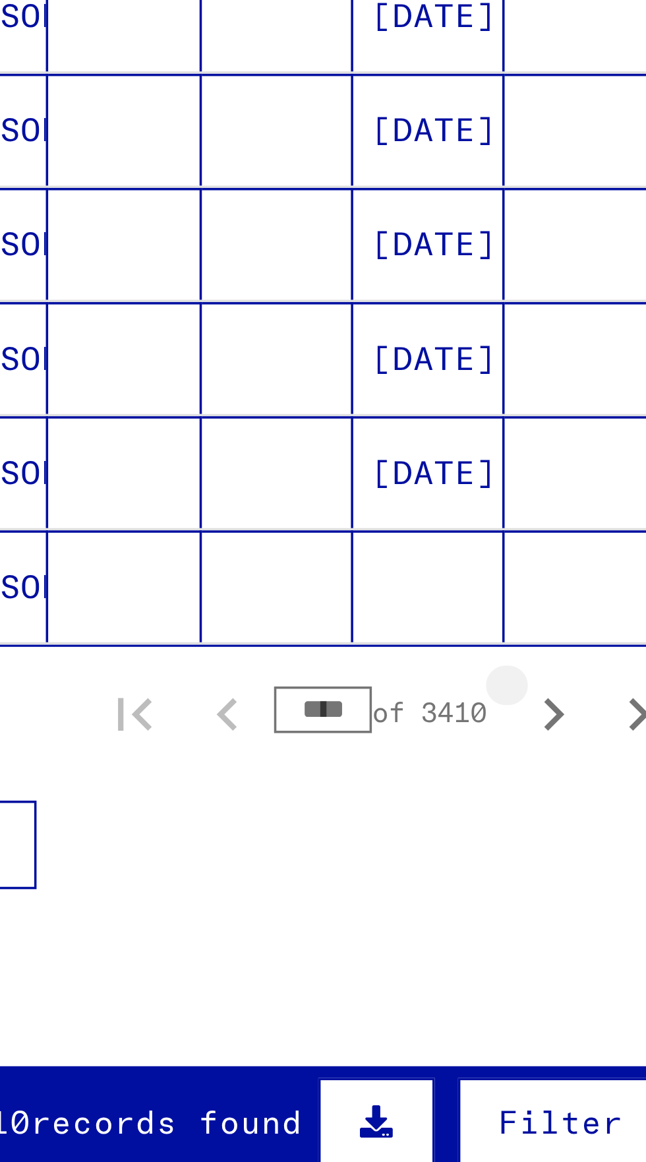
click at [253, 738] on icon "Next page" at bounding box center [256, 747] width 18 height 18
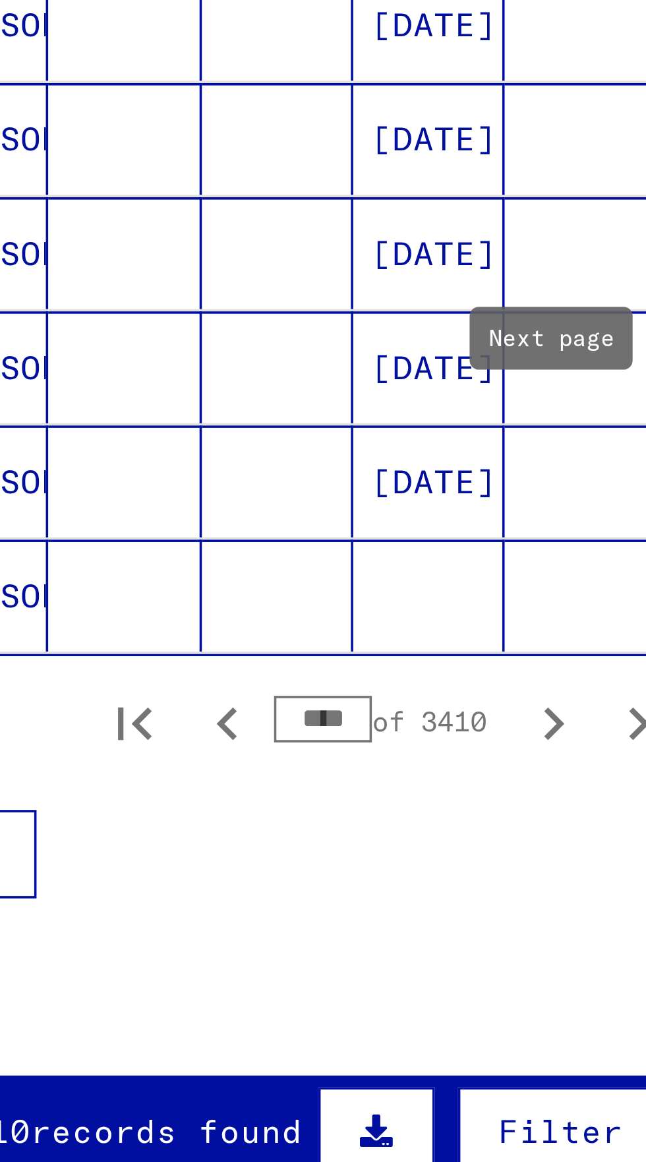
scroll to position [340, 0]
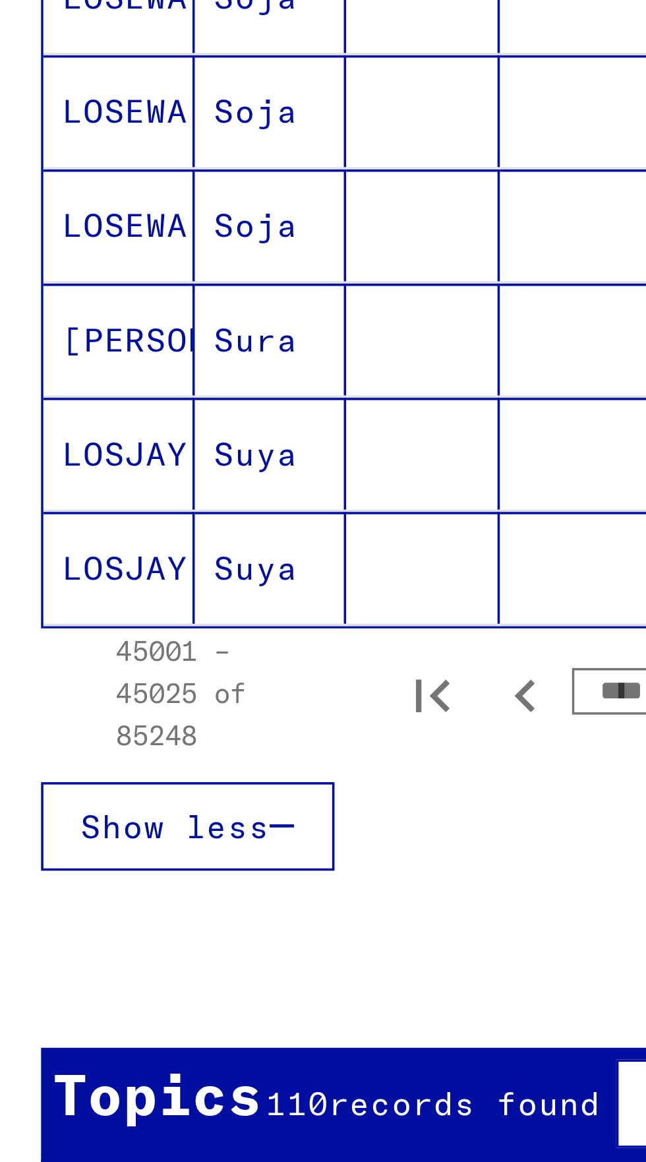
click at [201, 737] on input "****" at bounding box center [191, 743] width 28 height 13
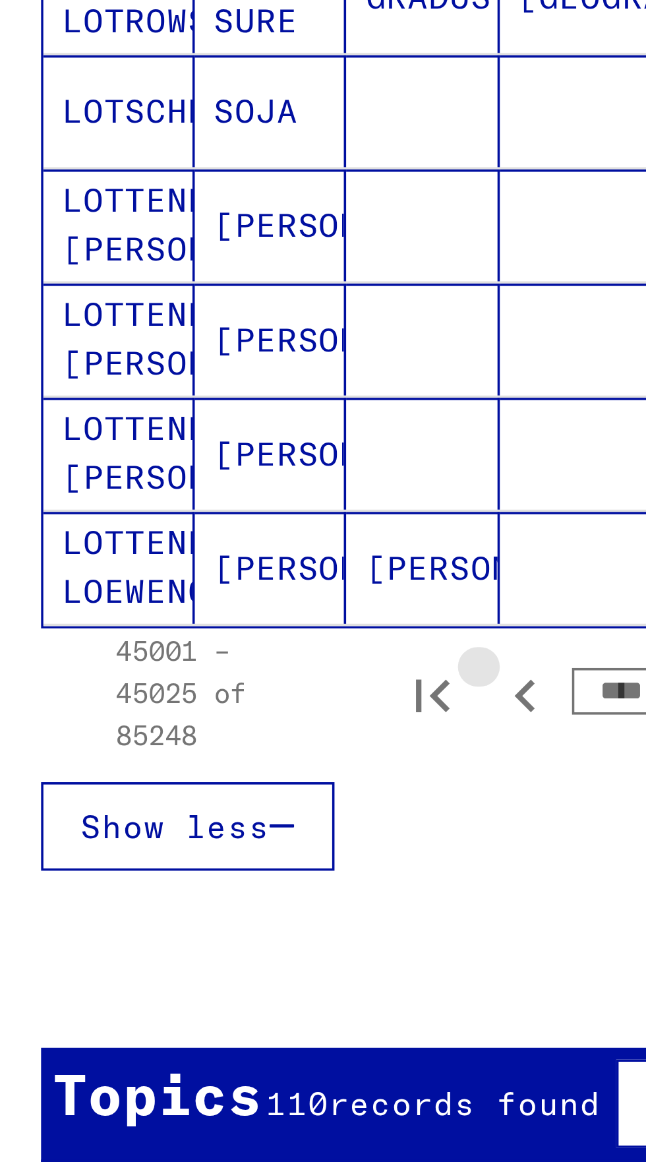
click at [202, 737] on input "****" at bounding box center [191, 743] width 28 height 13
click at [258, 735] on icon "Next page" at bounding box center [256, 744] width 18 height 18
click at [257, 735] on icon "Next page" at bounding box center [256, 744] width 18 height 18
click at [255, 735] on icon "Next page" at bounding box center [256, 744] width 18 height 18
click at [255, 740] on icon "Next page" at bounding box center [256, 744] width 6 height 9
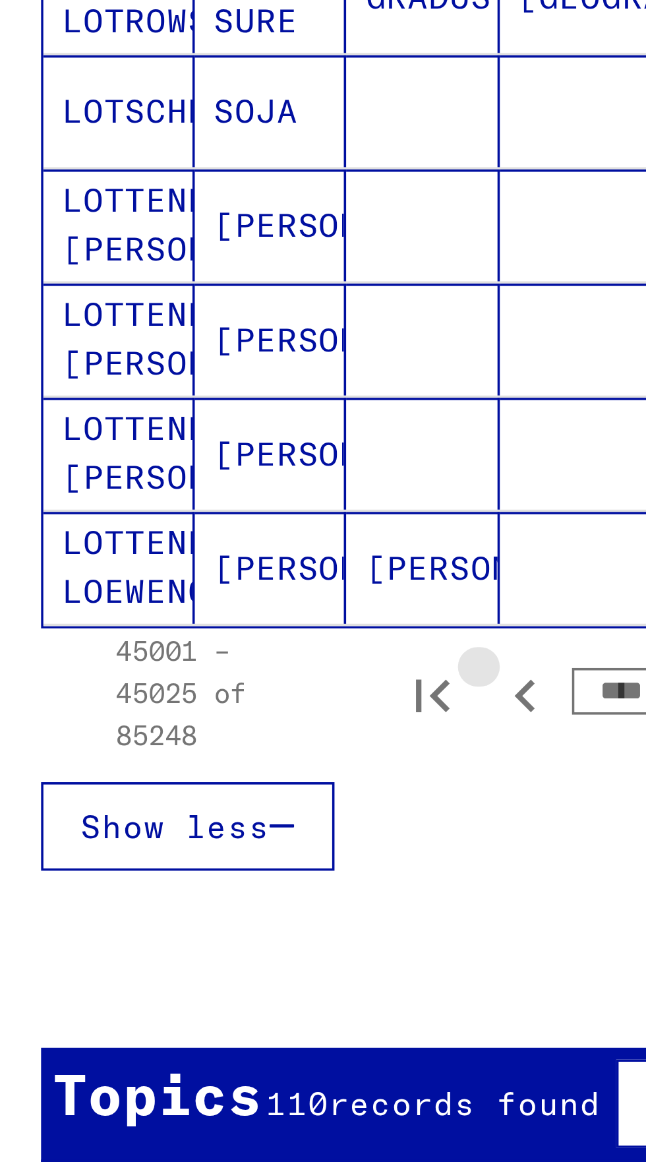
click at [260, 735] on icon "Next page" at bounding box center [256, 744] width 18 height 18
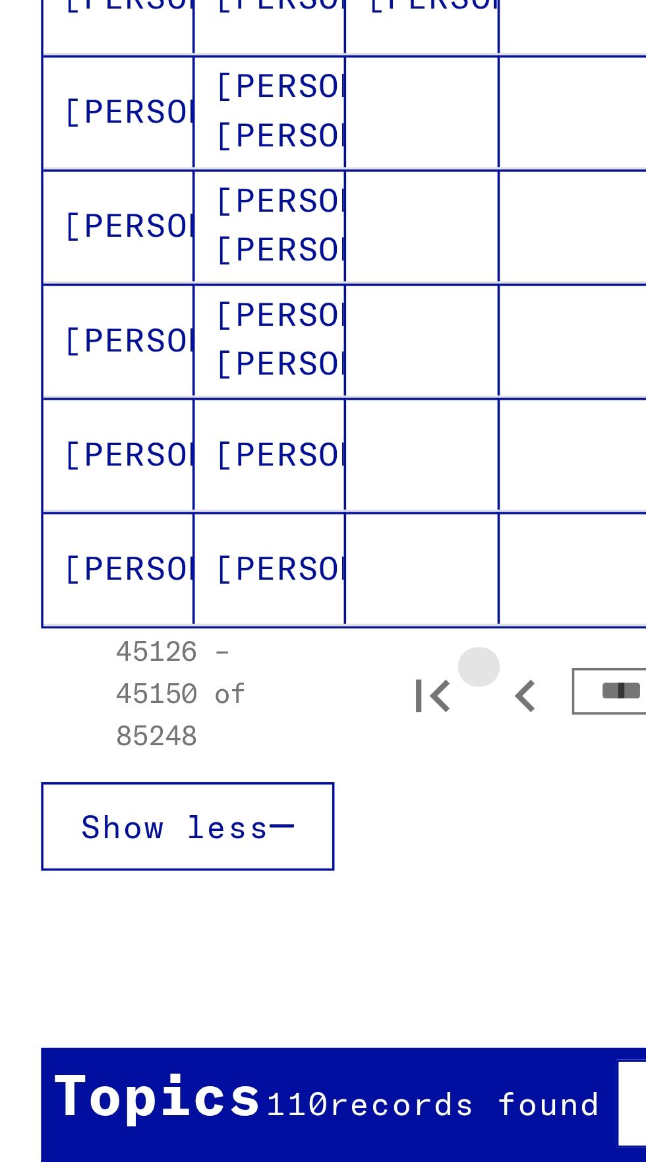
click at [255, 731] on button "Next page" at bounding box center [256, 744] width 26 height 26
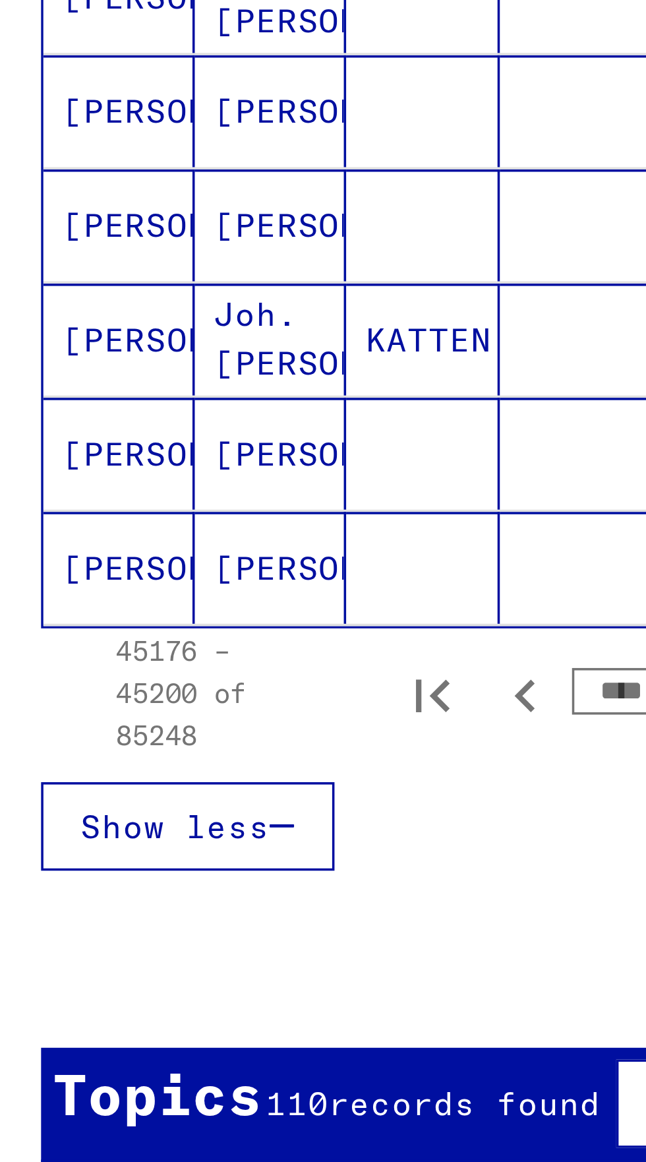
scroll to position [337, 0]
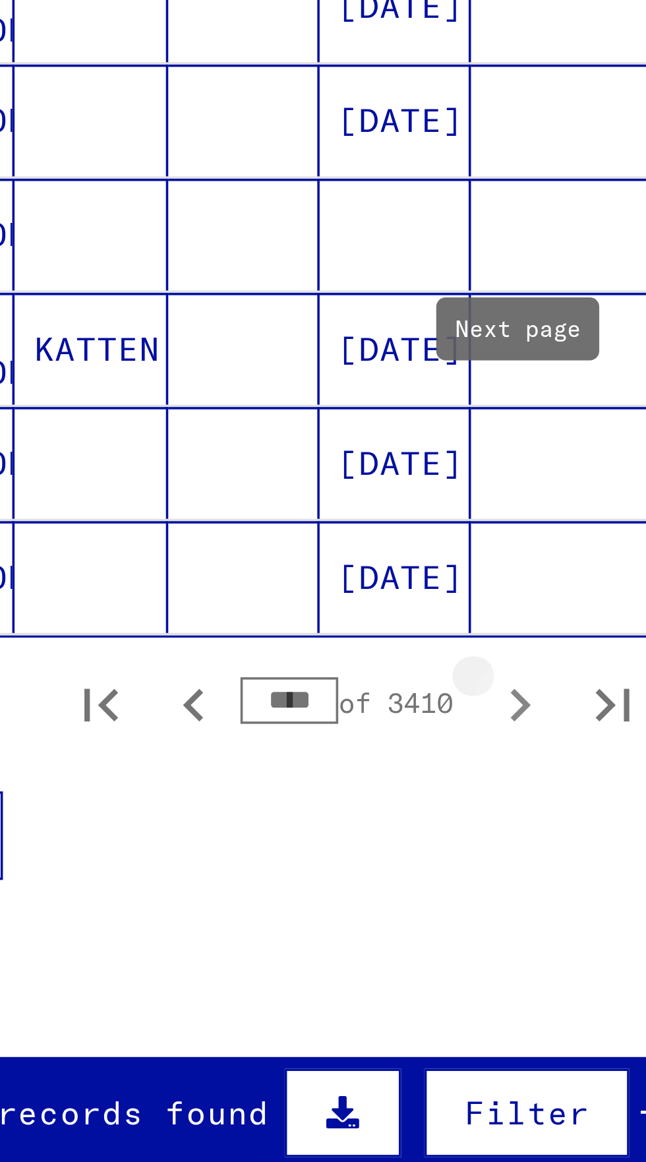
click at [258, 738] on icon "Next page" at bounding box center [256, 747] width 18 height 18
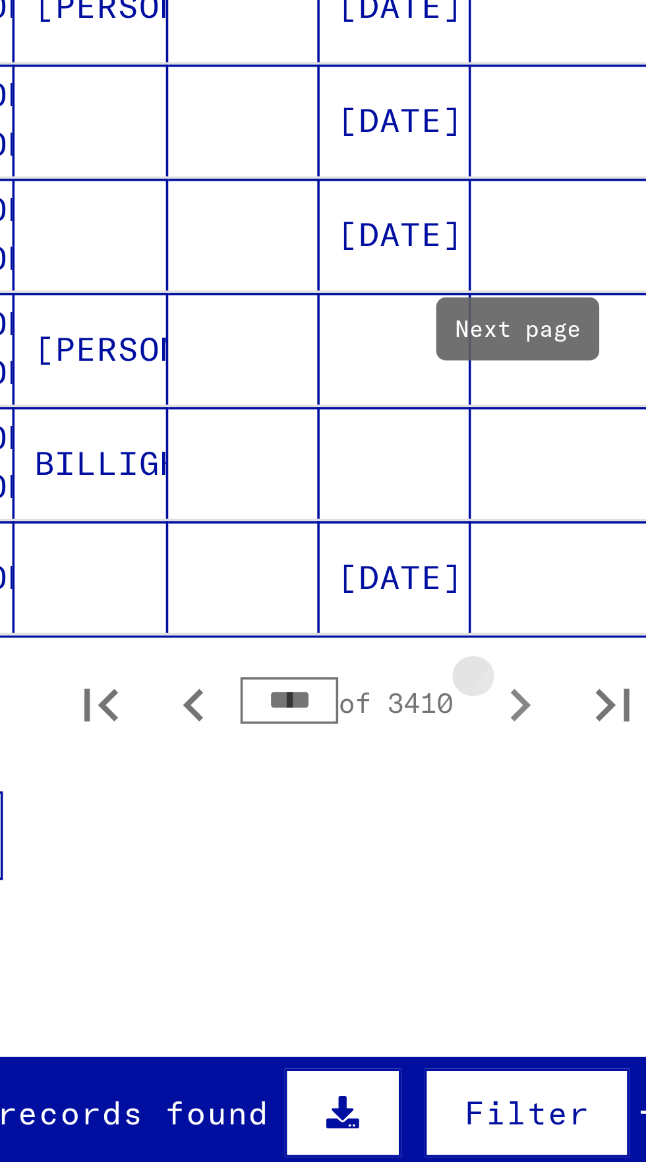
click at [257, 738] on icon "Next page" at bounding box center [256, 747] width 18 height 18
click at [255, 742] on icon "Next page" at bounding box center [256, 746] width 6 height 9
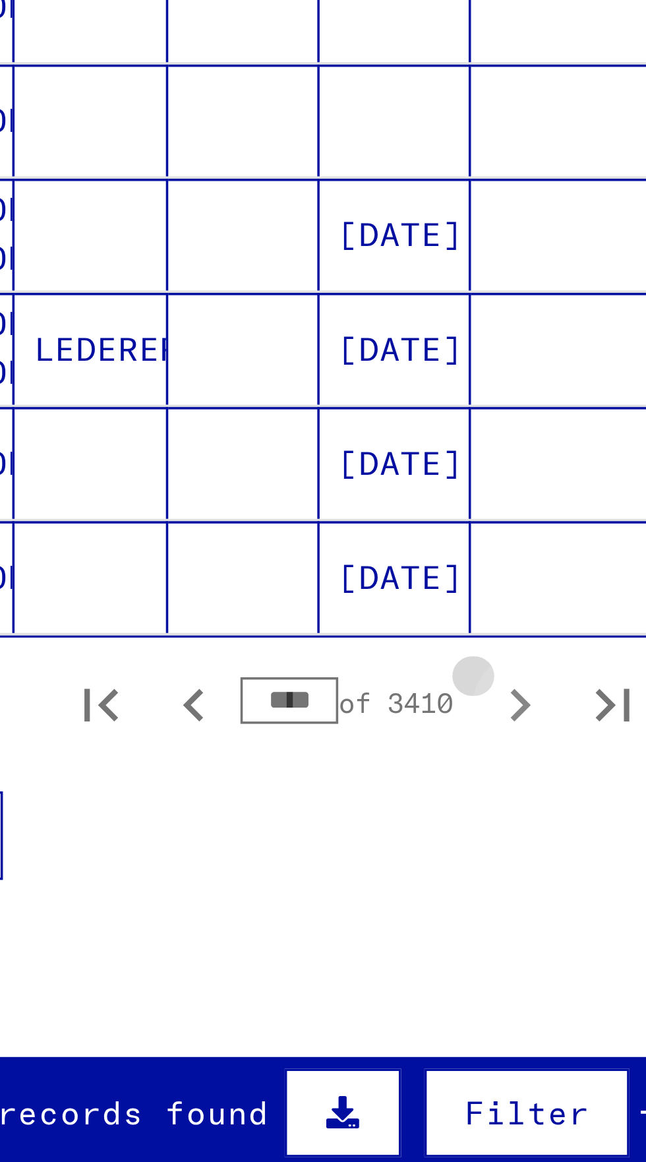
click at [255, 742] on icon "Next page" at bounding box center [256, 746] width 6 height 9
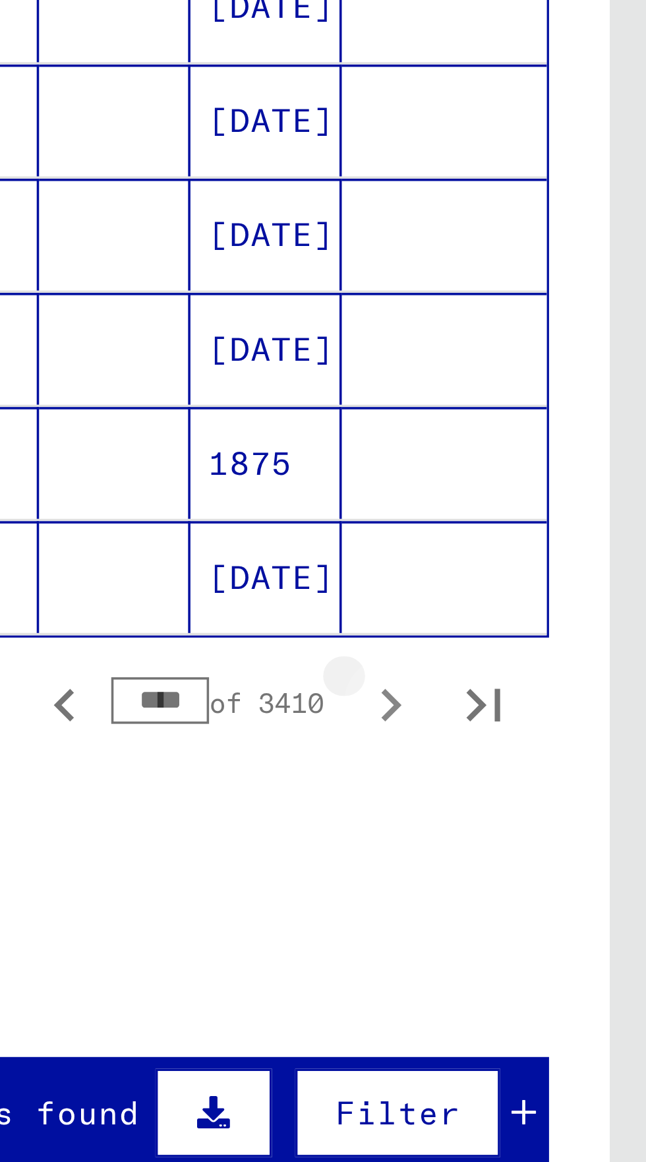
click at [258, 738] on icon "Next page" at bounding box center [256, 747] width 18 height 18
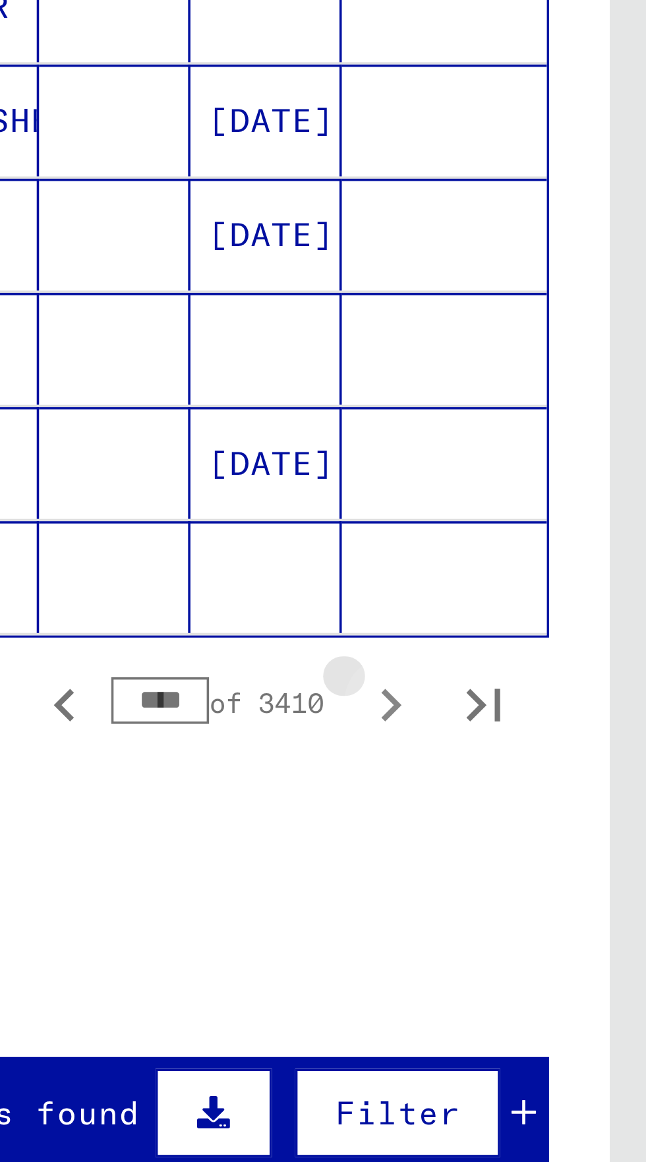
click at [258, 738] on icon "Next page" at bounding box center [256, 747] width 18 height 18
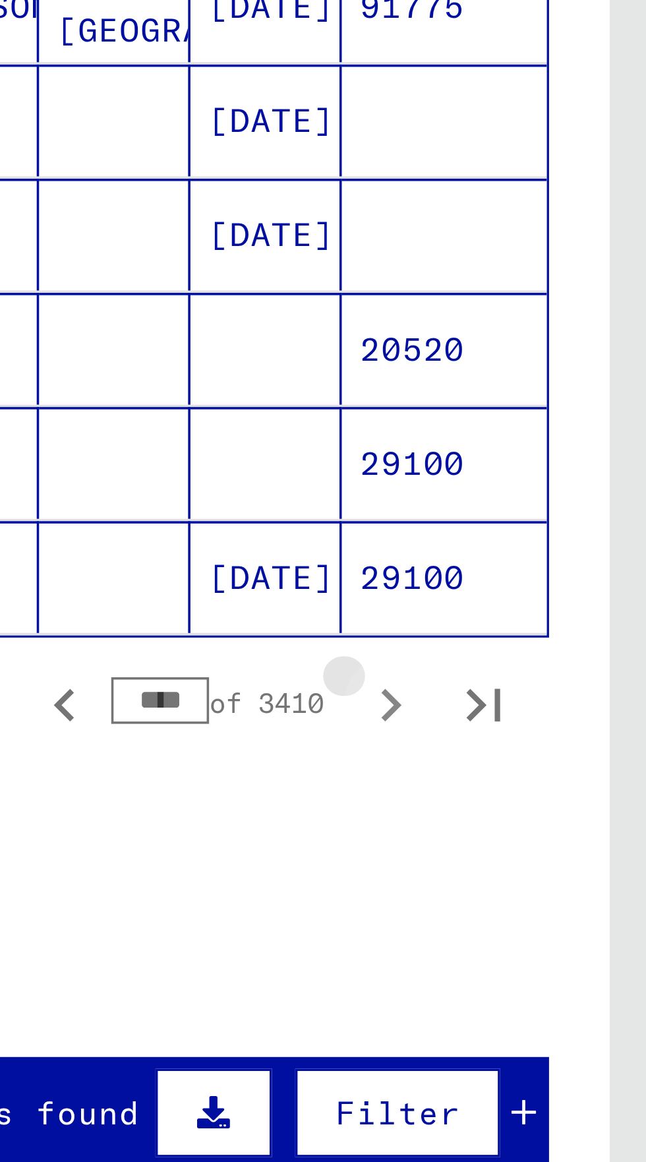
click at [255, 742] on icon "Next page" at bounding box center [256, 746] width 6 height 9
click at [255, 738] on icon "Next page" at bounding box center [256, 747] width 18 height 18
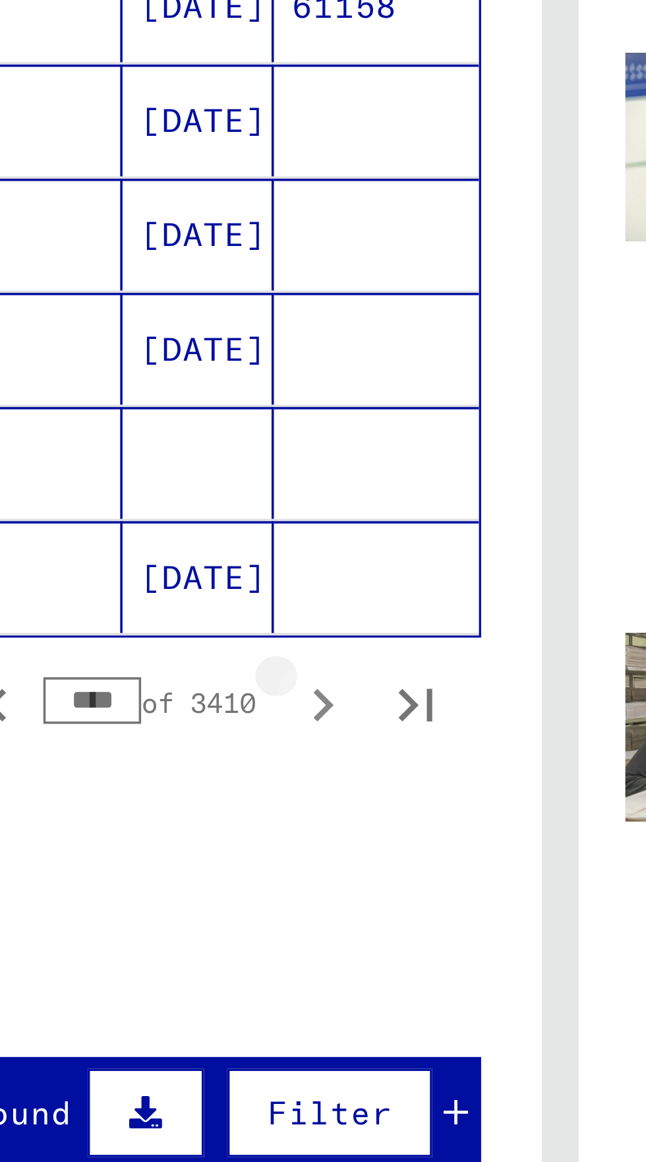
click at [261, 738] on icon "Next page" at bounding box center [256, 747] width 18 height 18
click at [258, 738] on icon "Next page" at bounding box center [256, 747] width 18 height 18
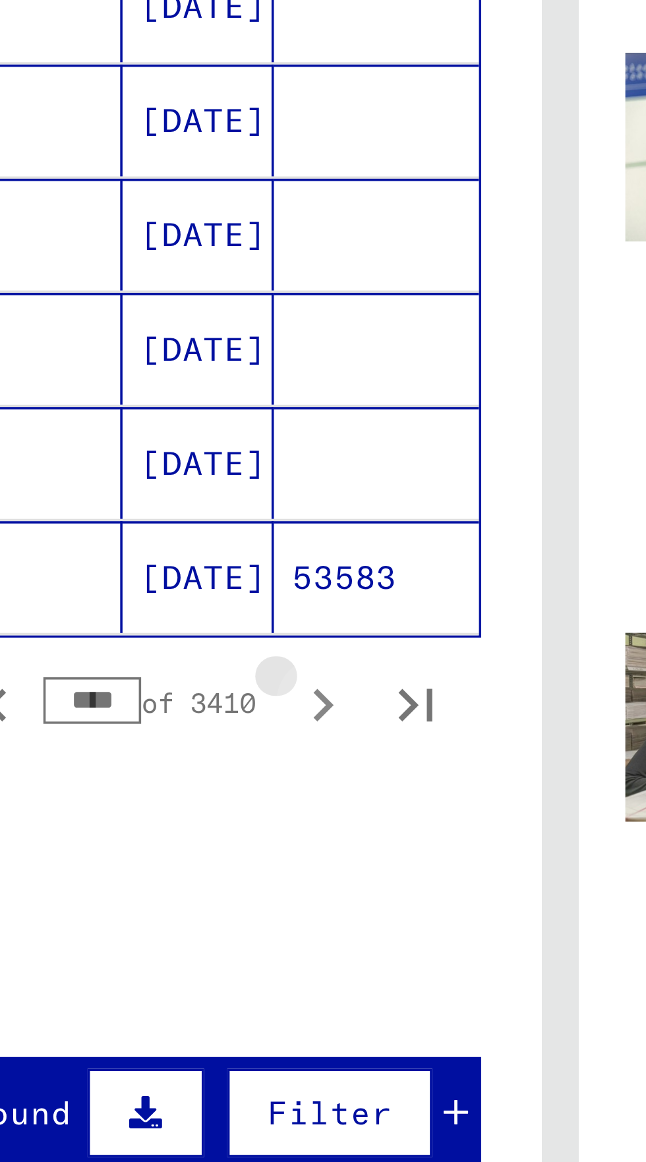
click at [255, 738] on icon "Next page" at bounding box center [256, 747] width 18 height 18
click at [252, 738] on icon "Next page" at bounding box center [256, 747] width 18 height 18
click at [251, 738] on icon "Next page" at bounding box center [256, 747] width 18 height 18
click at [249, 738] on icon "Next page" at bounding box center [256, 747] width 18 height 18
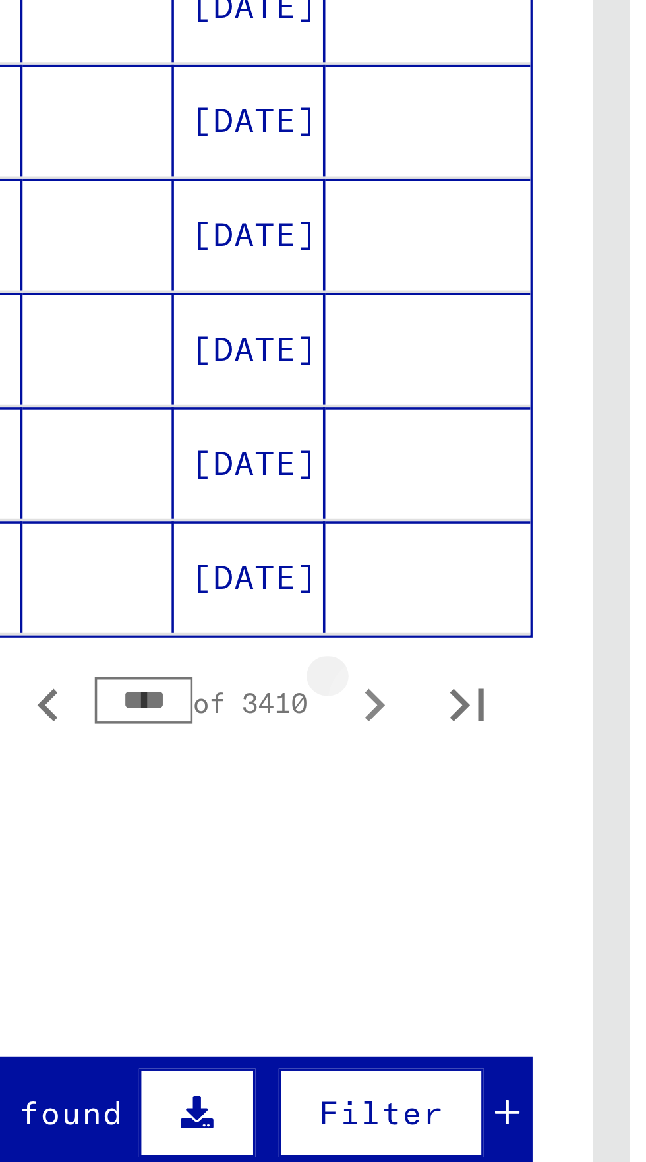
click at [256, 738] on icon "Next page" at bounding box center [256, 747] width 18 height 18
click at [255, 742] on icon "Next page" at bounding box center [256, 746] width 6 height 9
click at [254, 738] on icon "Next page" at bounding box center [256, 747] width 18 height 18
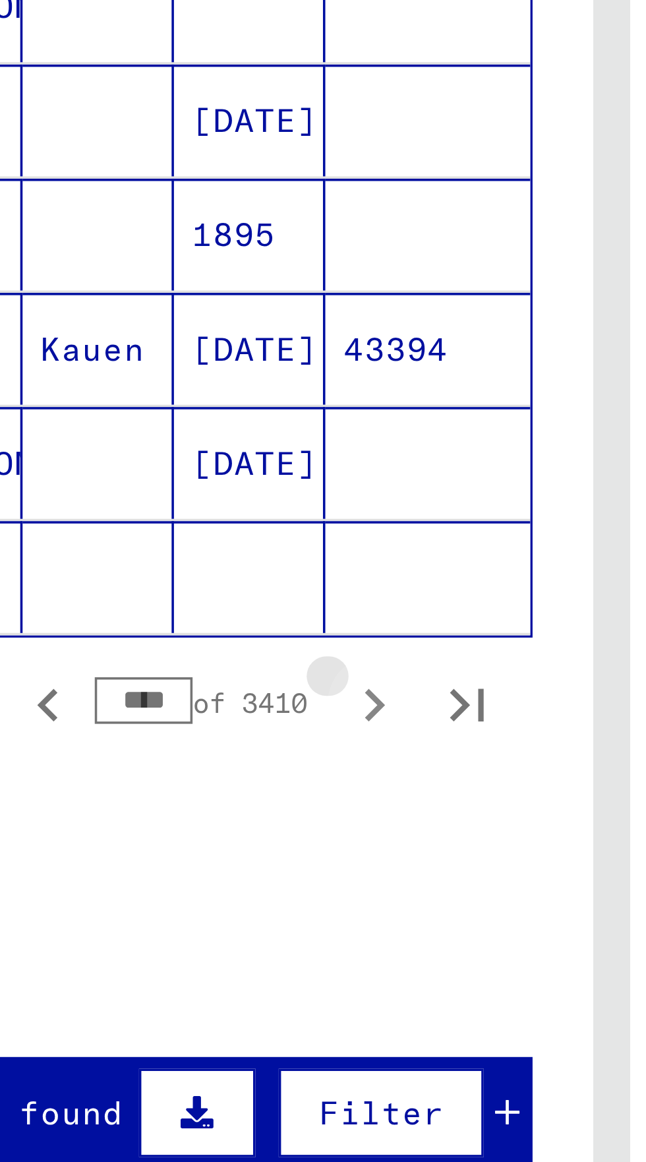
click at [253, 738] on icon "Next page" at bounding box center [256, 747] width 18 height 18
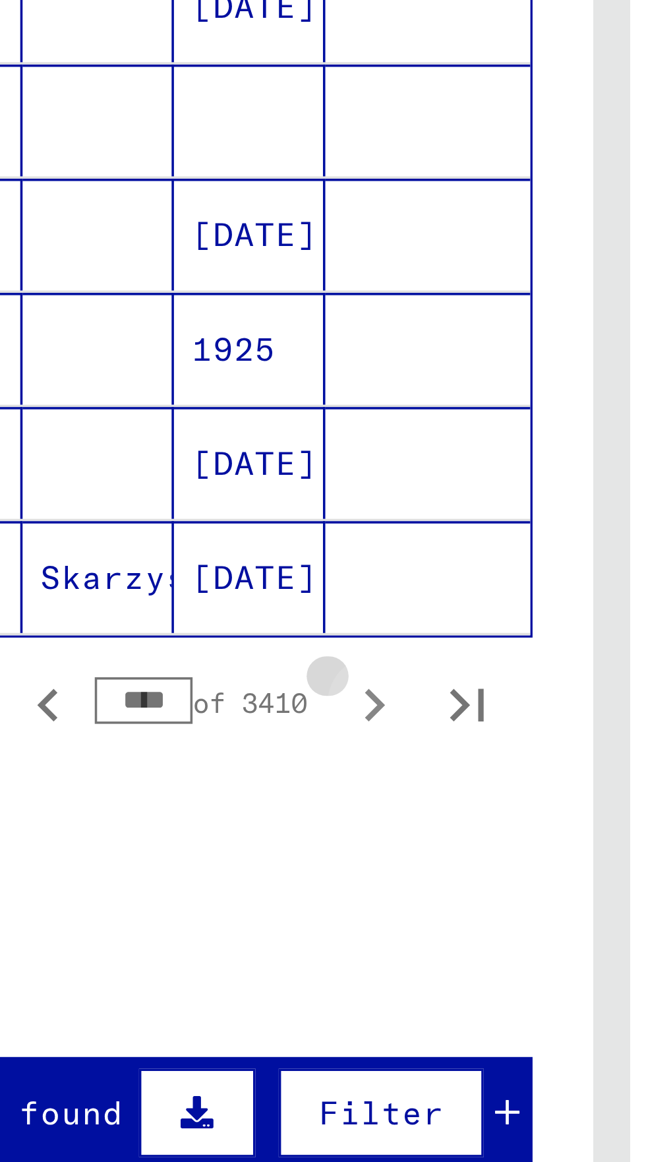
click at [253, 738] on icon "Next page" at bounding box center [256, 747] width 18 height 18
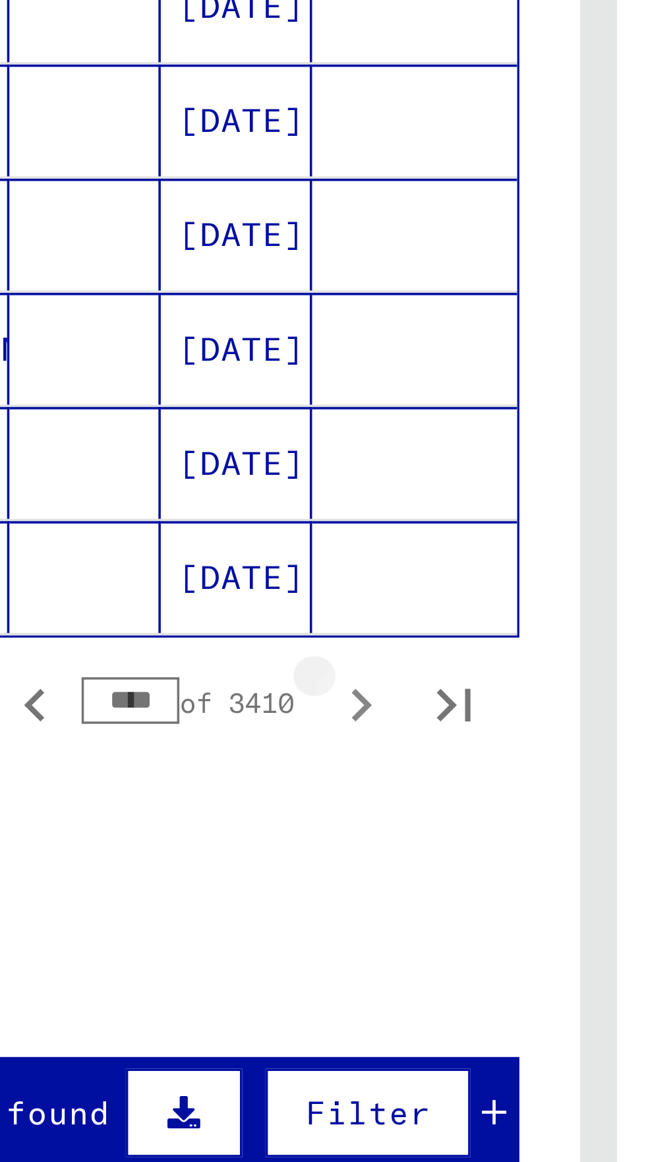
click at [254, 738] on icon "Next page" at bounding box center [256, 747] width 18 height 18
click at [253, 738] on icon "Next page" at bounding box center [256, 747] width 18 height 18
click at [254, 738] on icon "Next page" at bounding box center [256, 747] width 18 height 18
click at [255, 742] on icon "Next page" at bounding box center [256, 746] width 6 height 9
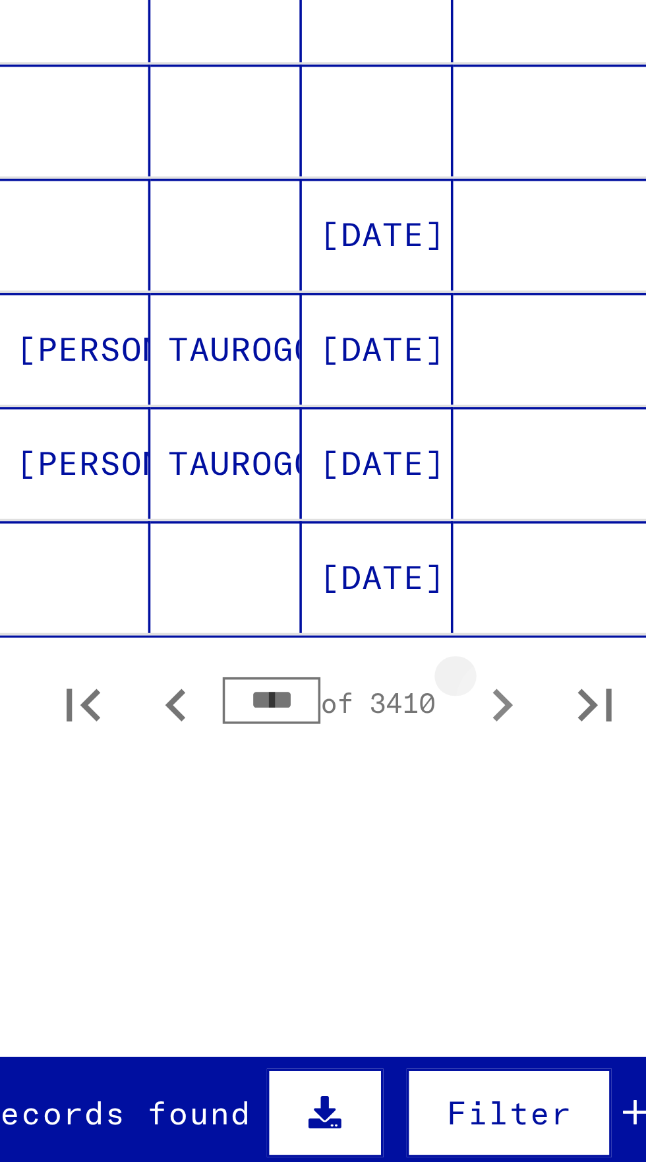
click at [253, 738] on icon "Next page" at bounding box center [256, 747] width 18 height 18
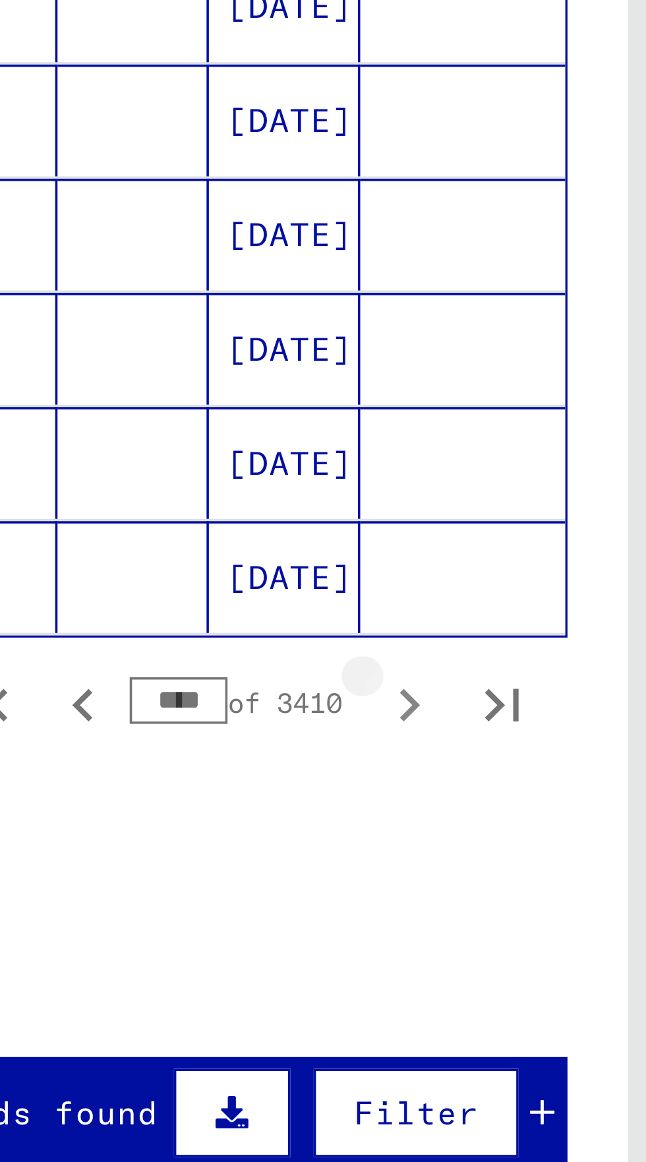
click at [256, 742] on icon "Next page" at bounding box center [256, 746] width 6 height 9
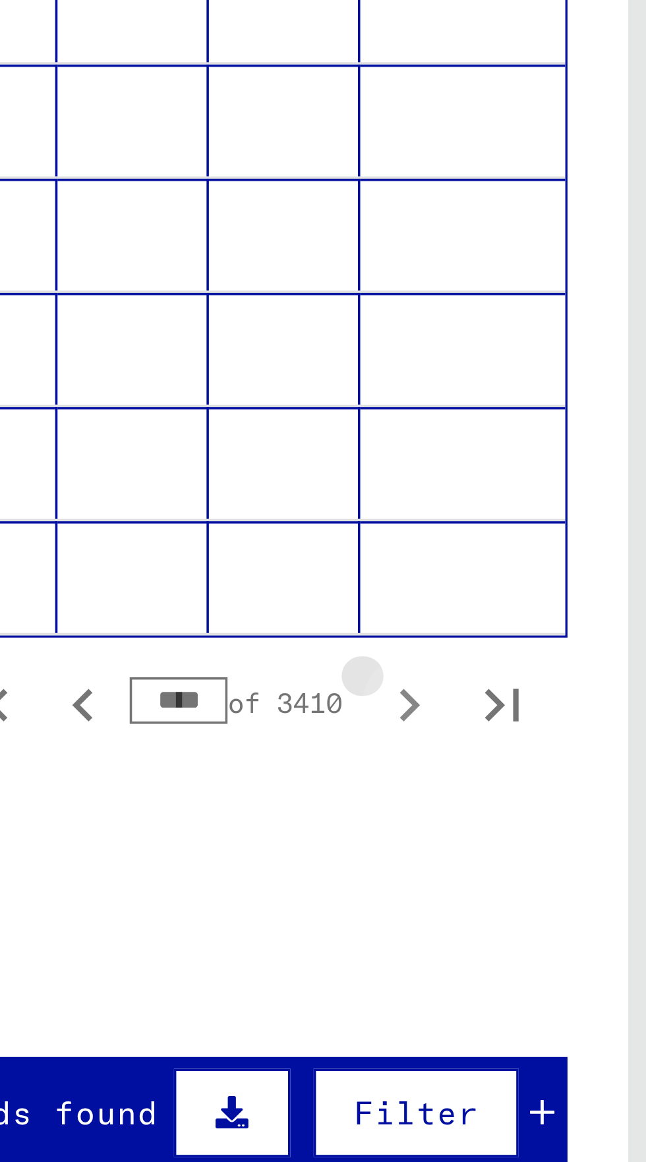
click at [253, 738] on icon "Next page" at bounding box center [256, 747] width 18 height 18
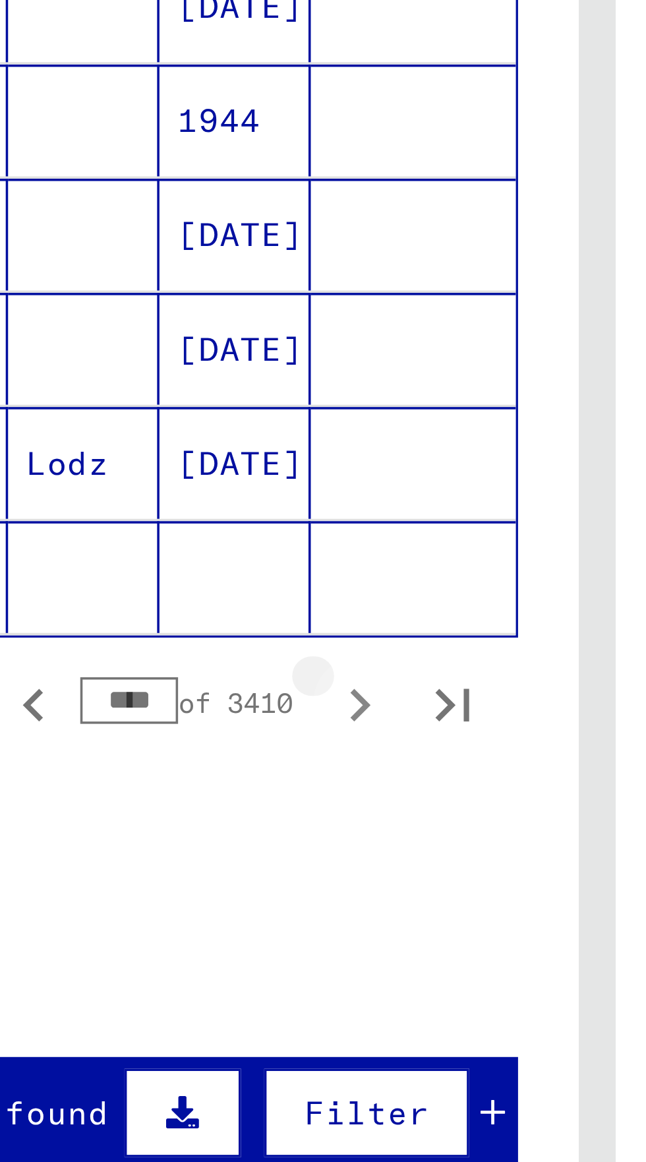
click at [257, 738] on icon "Next page" at bounding box center [256, 747] width 18 height 18
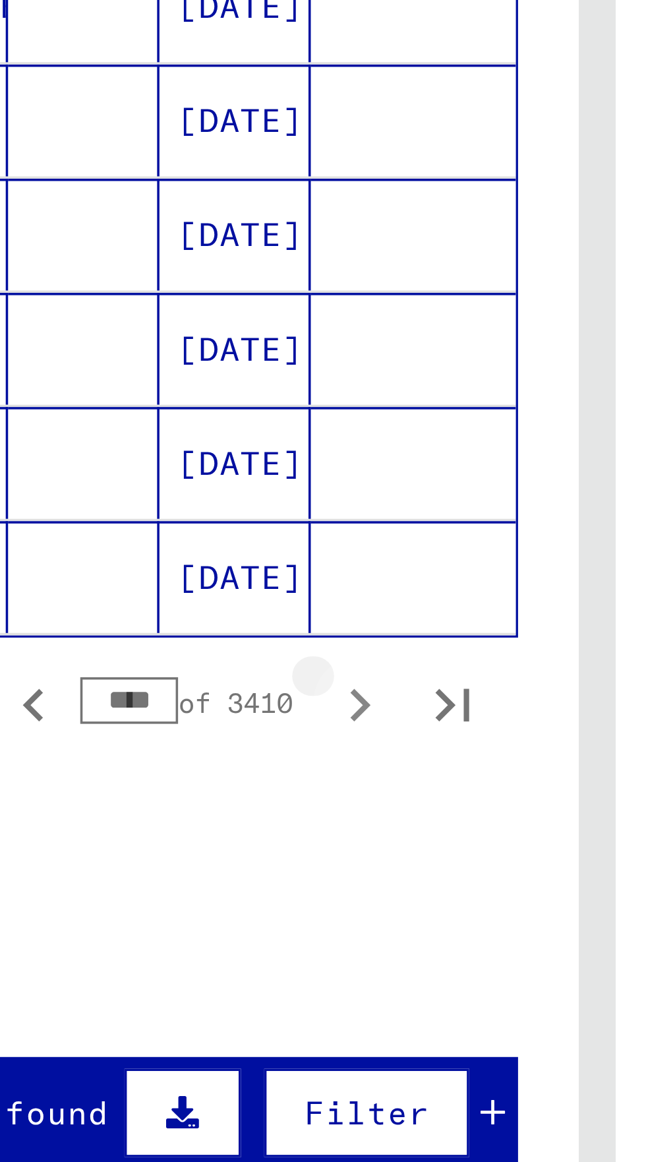
click at [259, 738] on icon "Next page" at bounding box center [256, 747] width 18 height 18
click at [260, 738] on icon "Next page" at bounding box center [256, 747] width 18 height 18
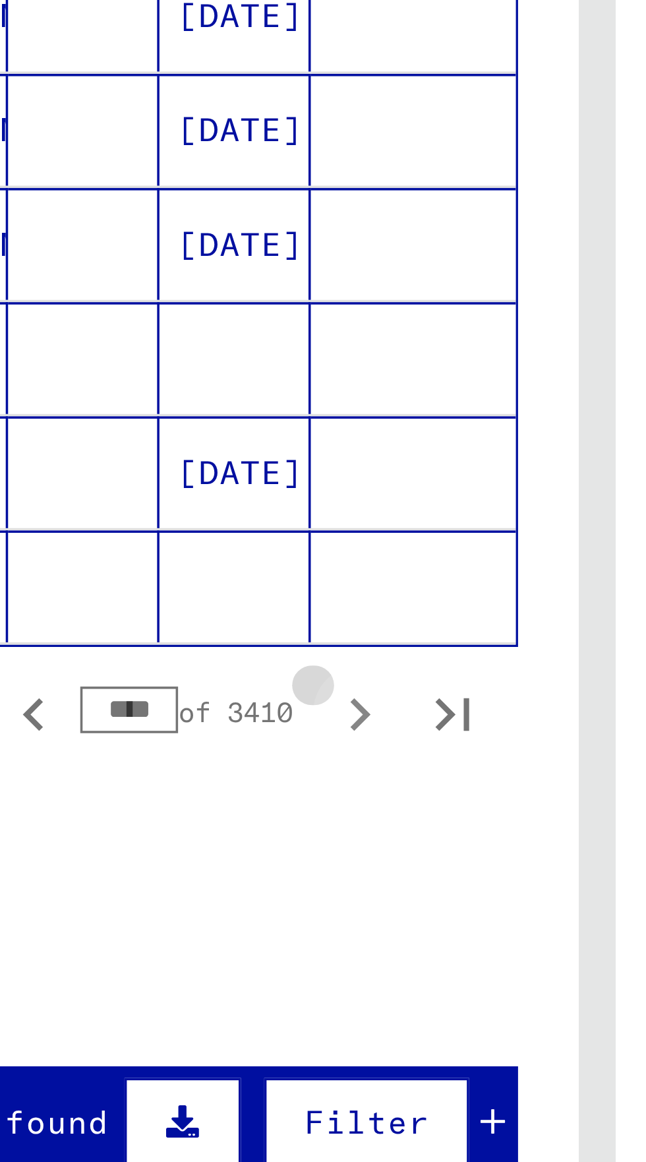
click at [259, 740] on icon "Next page" at bounding box center [256, 749] width 18 height 18
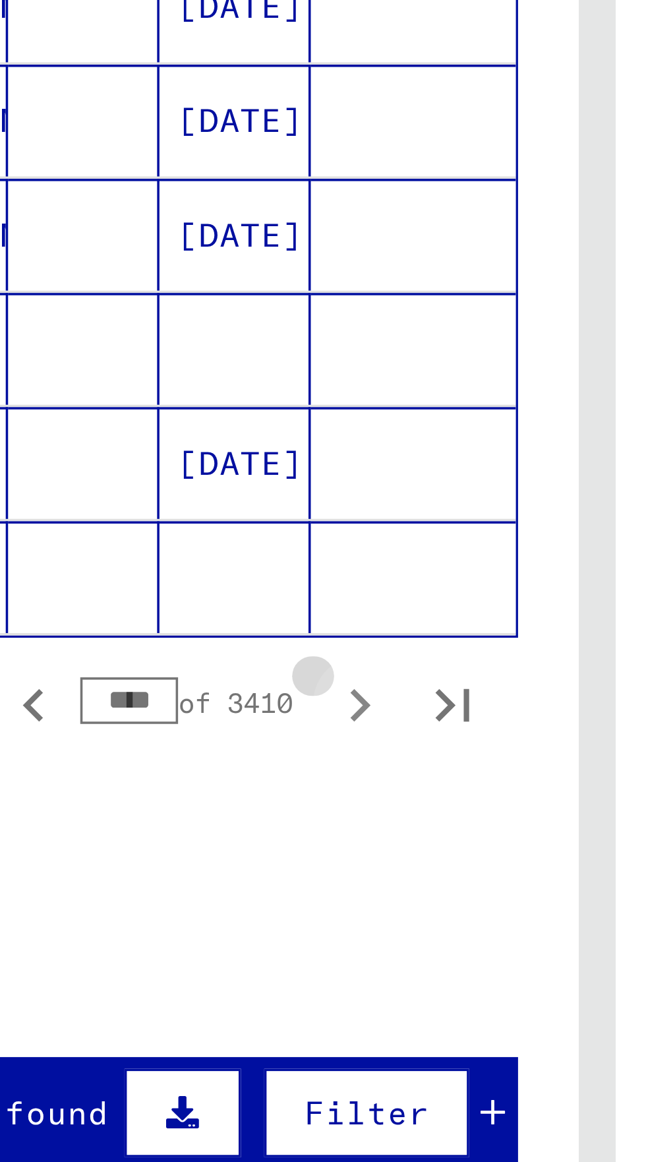
click at [260, 738] on icon "Next page" at bounding box center [256, 747] width 18 height 18
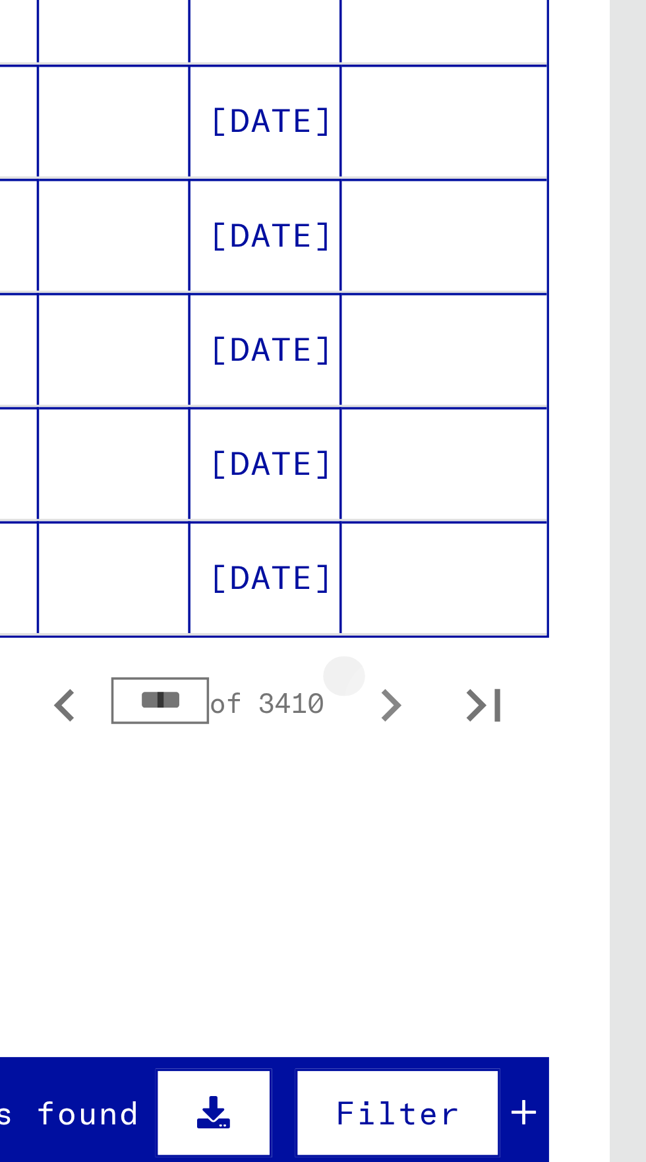
click at [257, 738] on icon "Next page" at bounding box center [256, 747] width 18 height 18
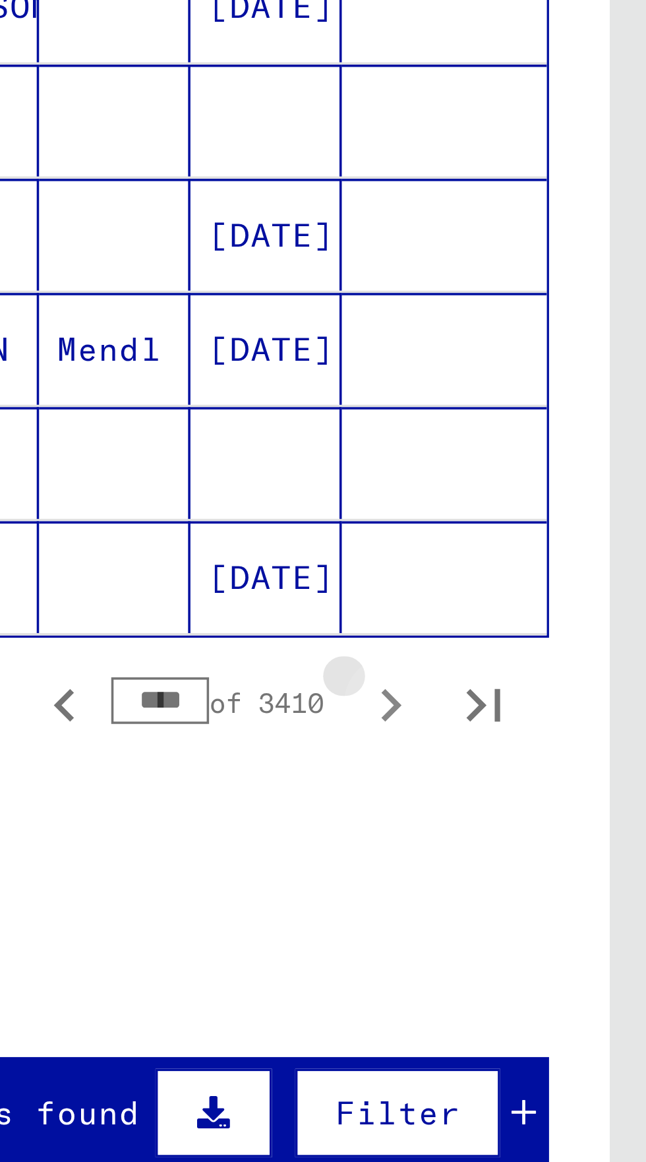
click at [257, 738] on icon "Next page" at bounding box center [256, 747] width 18 height 18
click at [256, 738] on icon "Next page" at bounding box center [256, 747] width 18 height 18
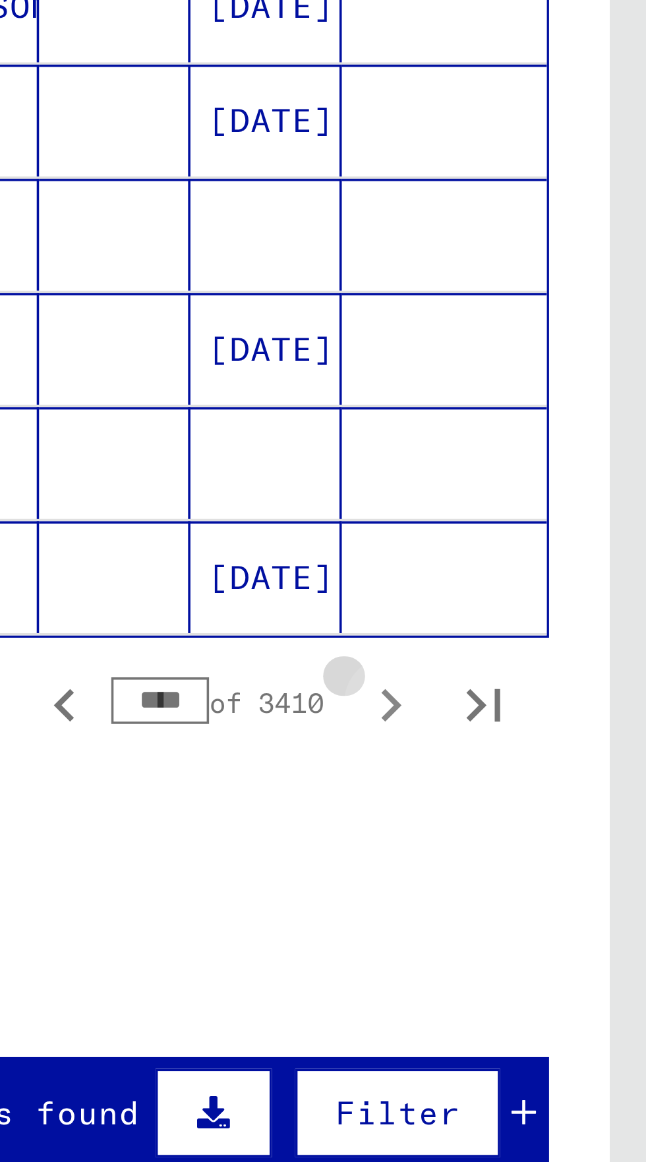
click at [255, 742] on icon "Next page" at bounding box center [256, 746] width 6 height 9
click at [255, 738] on icon "Next page" at bounding box center [256, 747] width 18 height 18
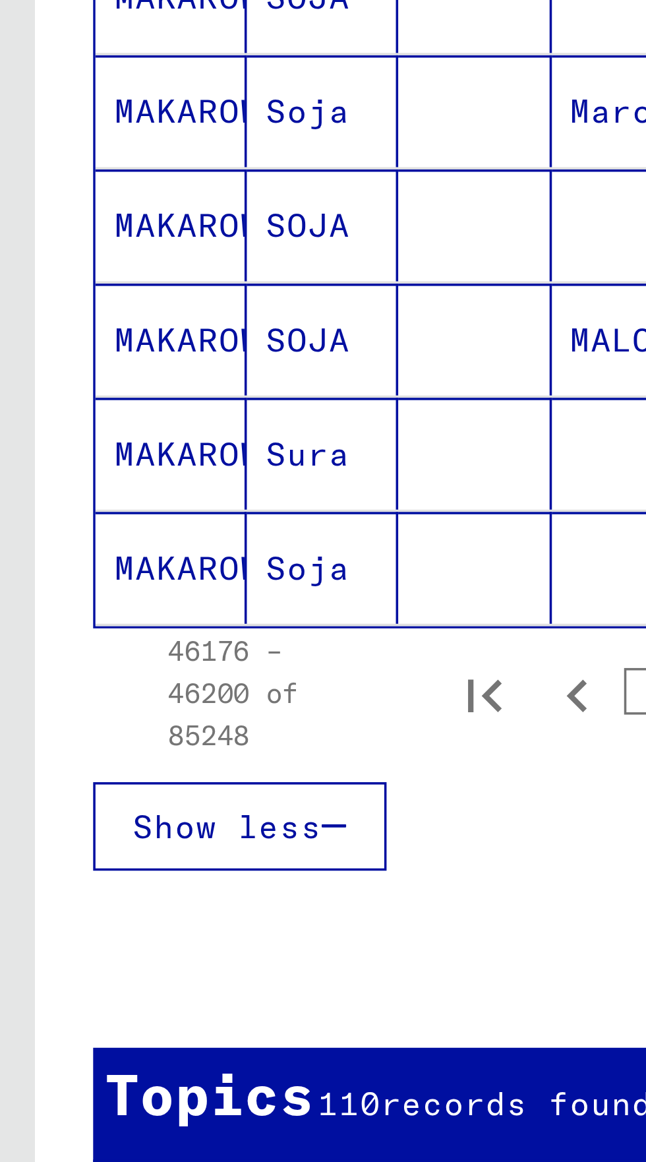
scroll to position [337, 0]
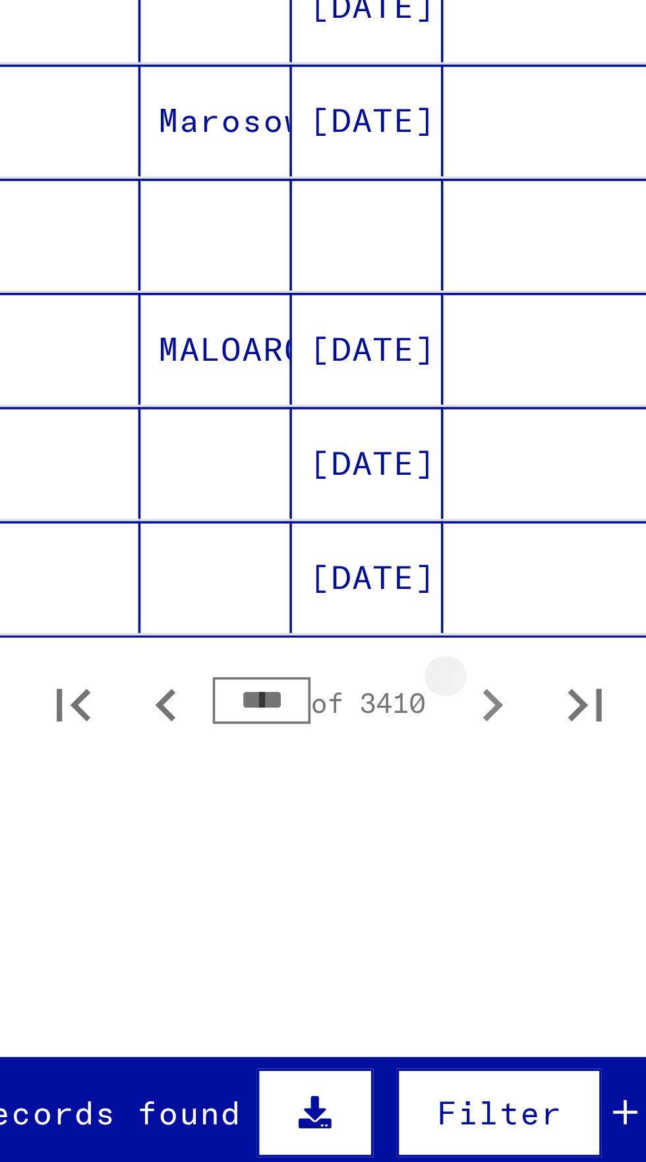
click at [255, 738] on icon "Next page" at bounding box center [256, 747] width 18 height 18
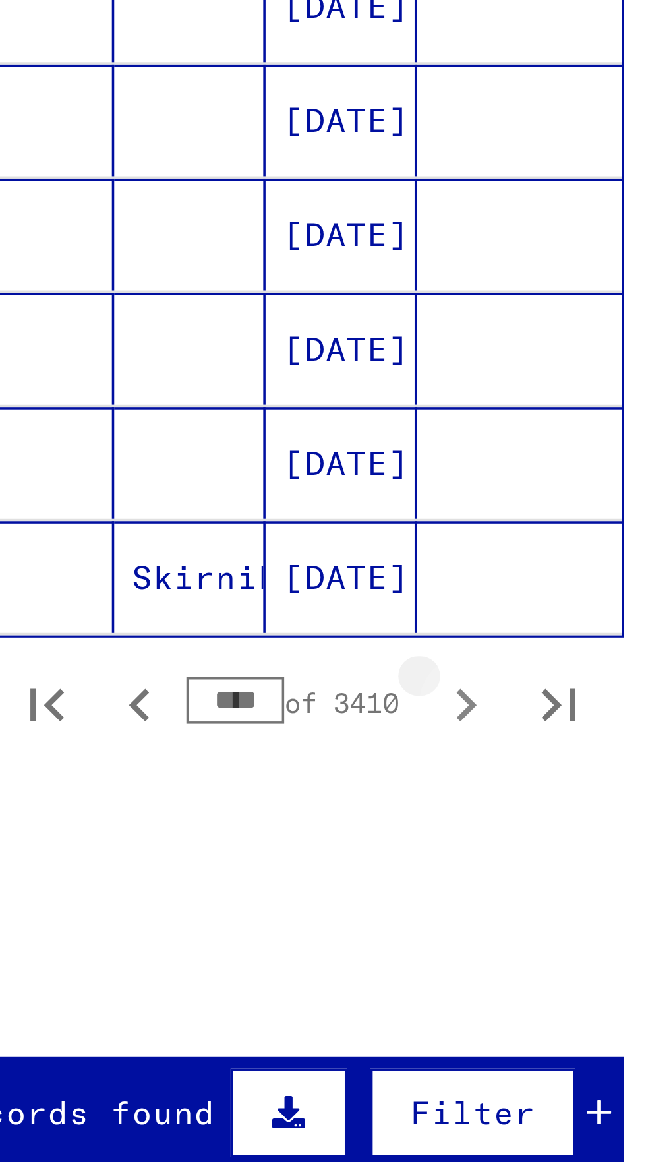
click at [256, 738] on icon "Next page" at bounding box center [256, 747] width 18 height 18
click at [254, 738] on icon "Next page" at bounding box center [256, 747] width 18 height 18
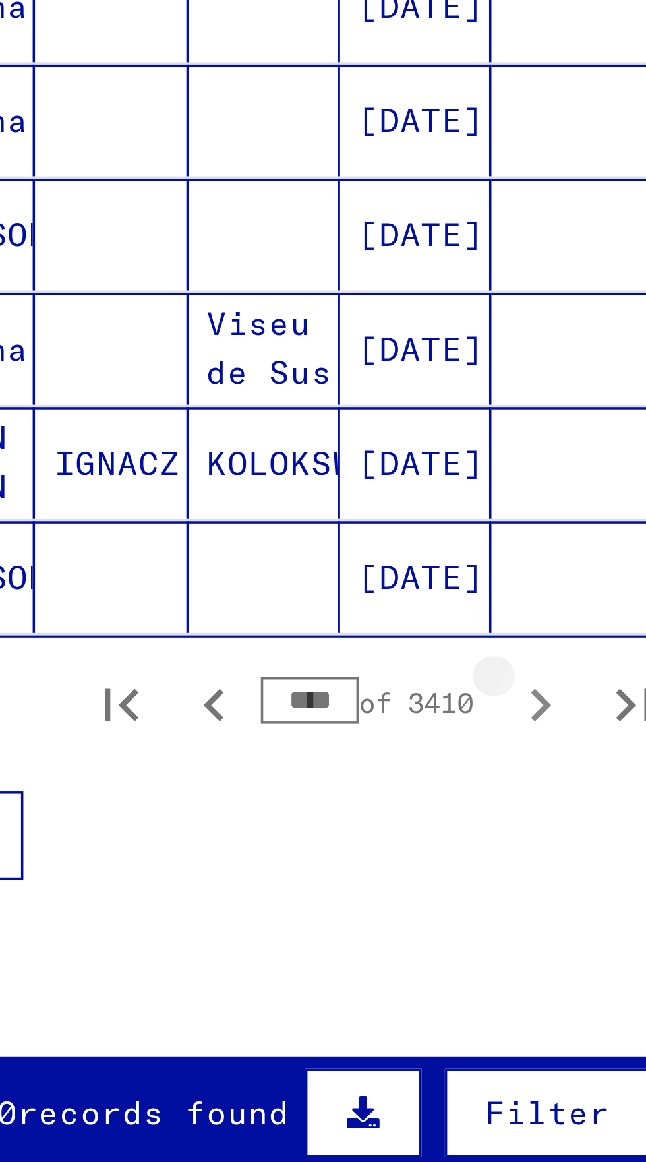
click at [253, 738] on icon "Next page" at bounding box center [256, 747] width 18 height 18
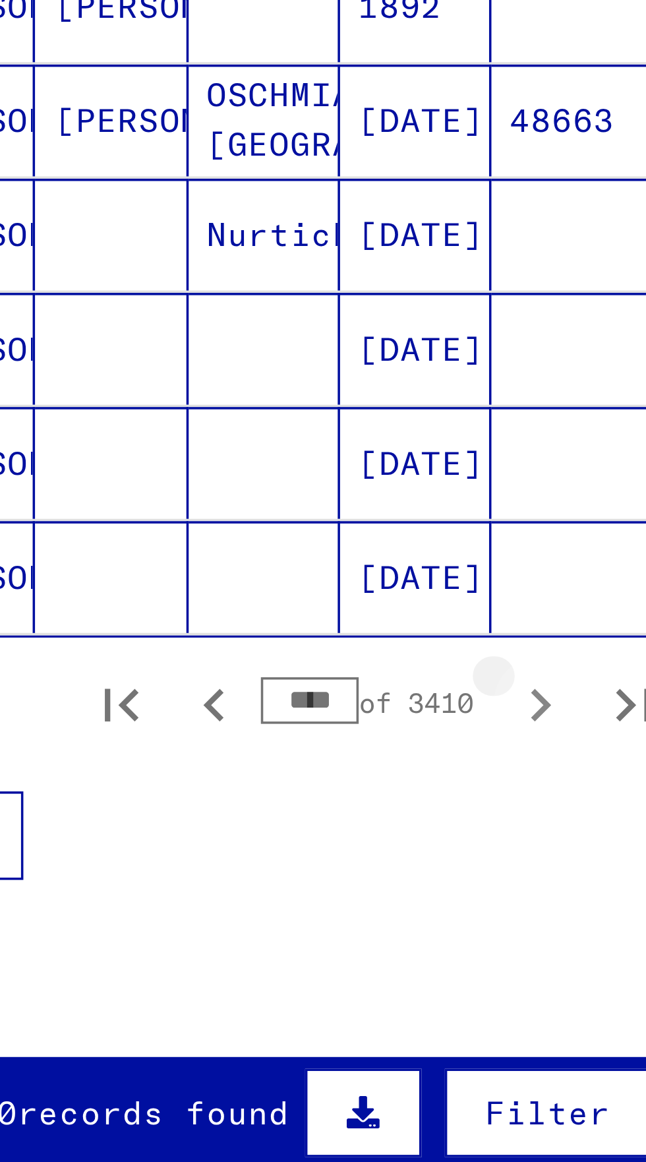
click at [255, 738] on icon "Next page" at bounding box center [256, 747] width 18 height 18
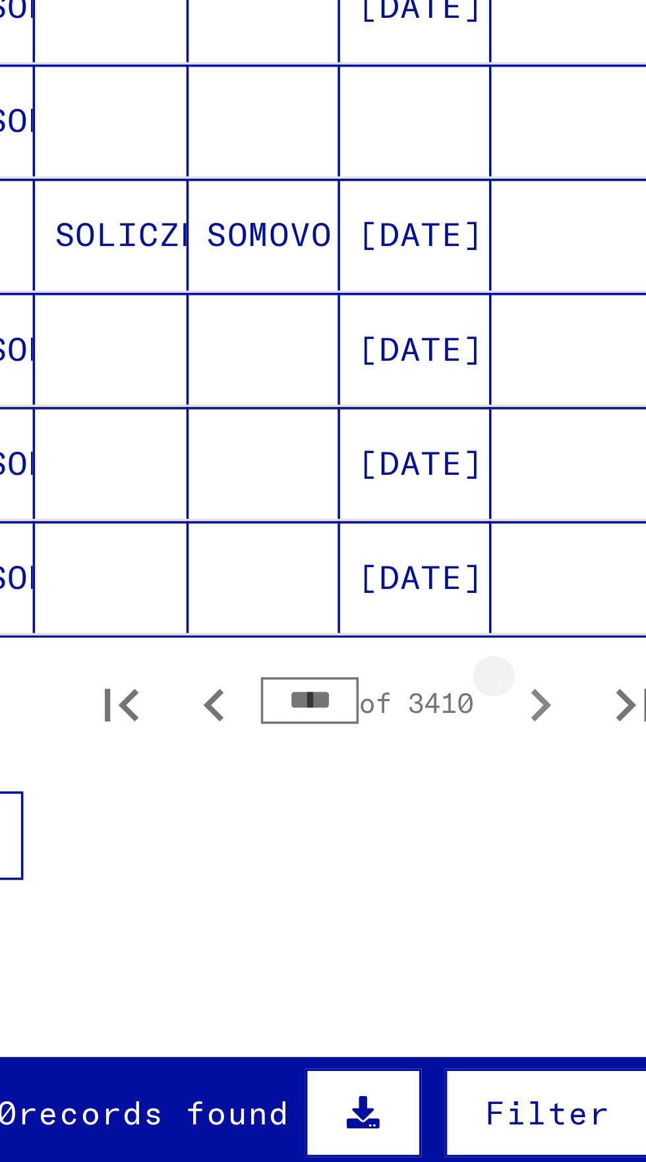
click at [255, 738] on icon "Next page" at bounding box center [256, 747] width 18 height 18
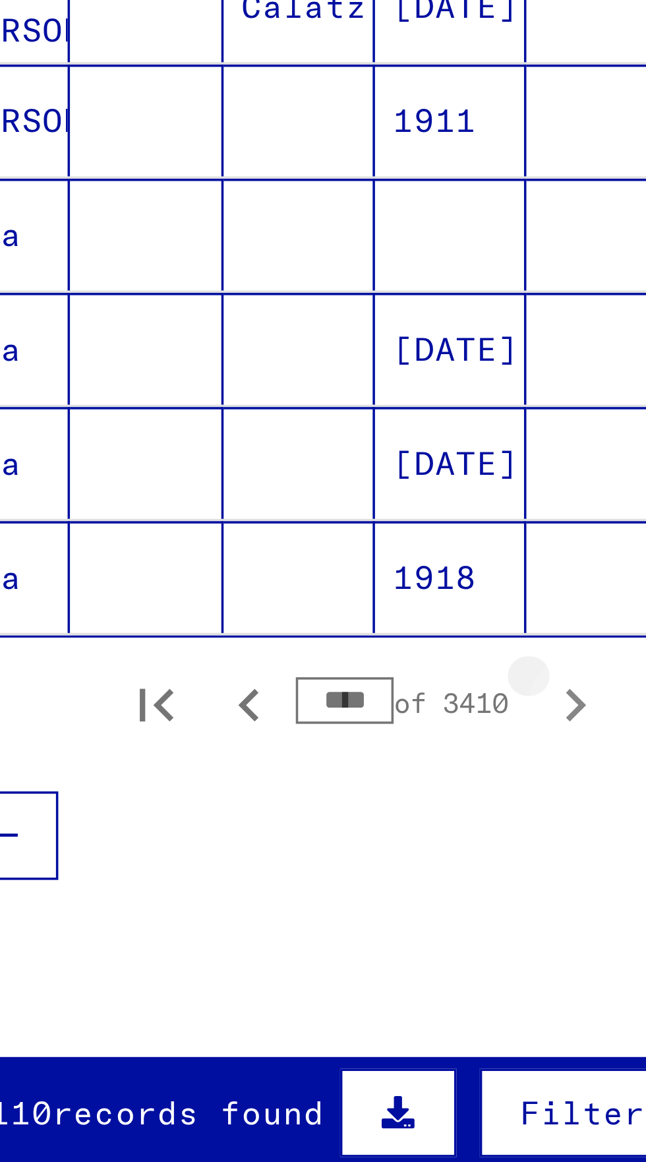
click at [253, 738] on icon "Next page" at bounding box center [256, 747] width 18 height 18
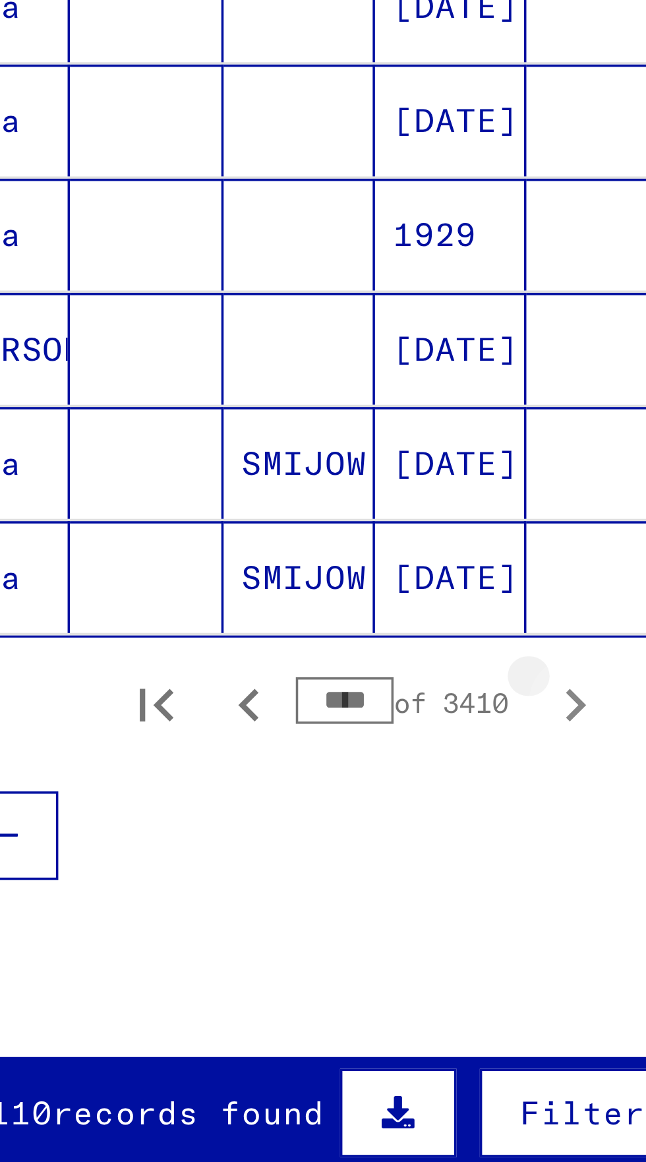
click at [255, 738] on icon "Next page" at bounding box center [256, 747] width 18 height 18
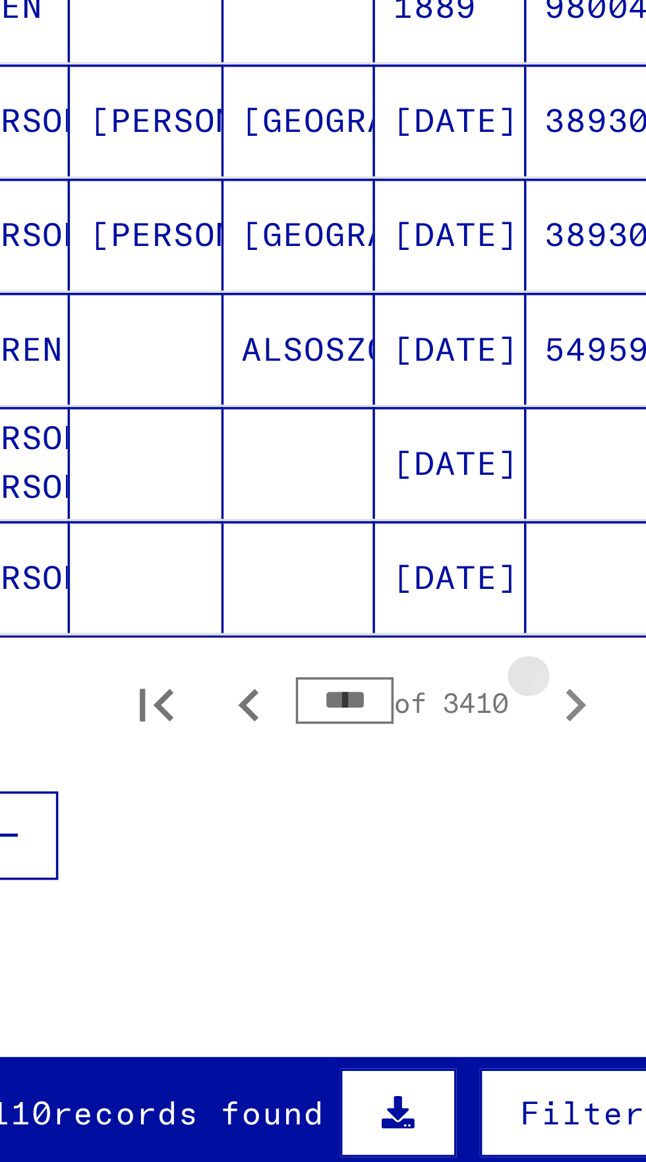
click at [255, 738] on icon "Next page" at bounding box center [256, 747] width 18 height 18
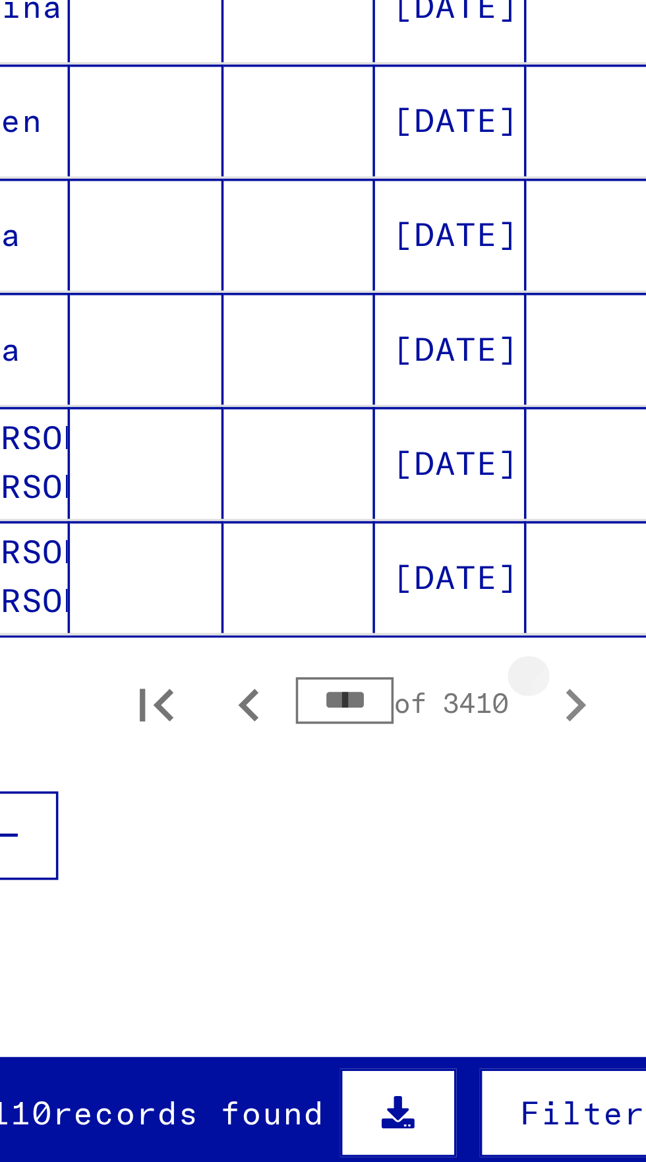
click at [253, 738] on icon "Next page" at bounding box center [256, 747] width 18 height 18
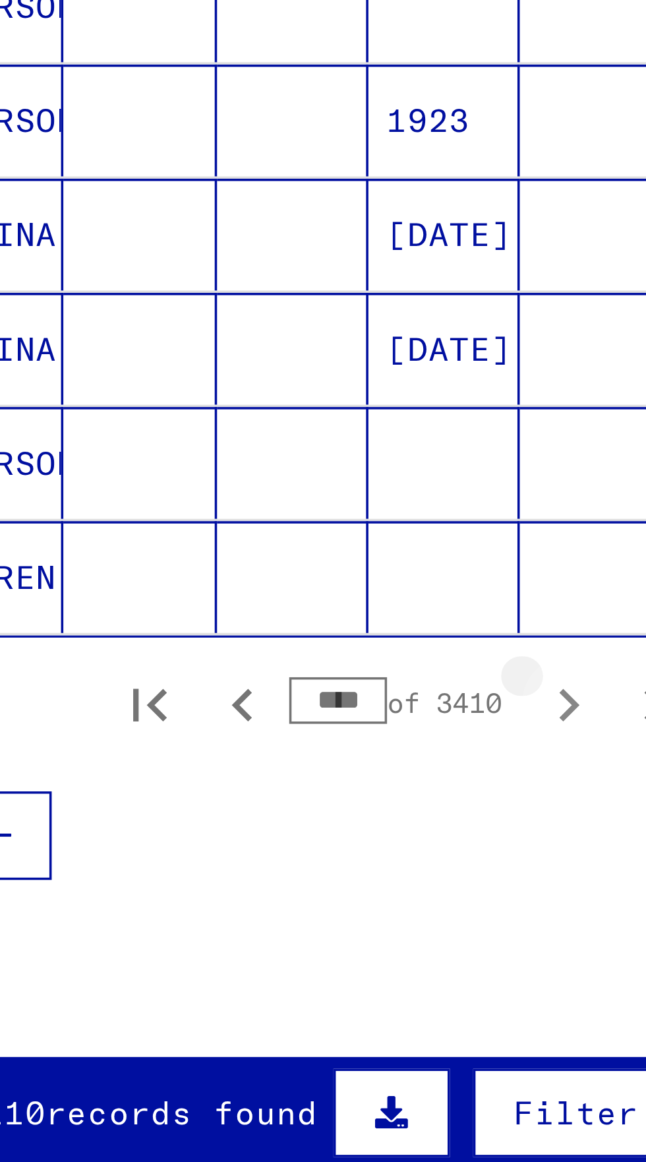
click at [256, 738] on icon "Next page" at bounding box center [256, 747] width 18 height 18
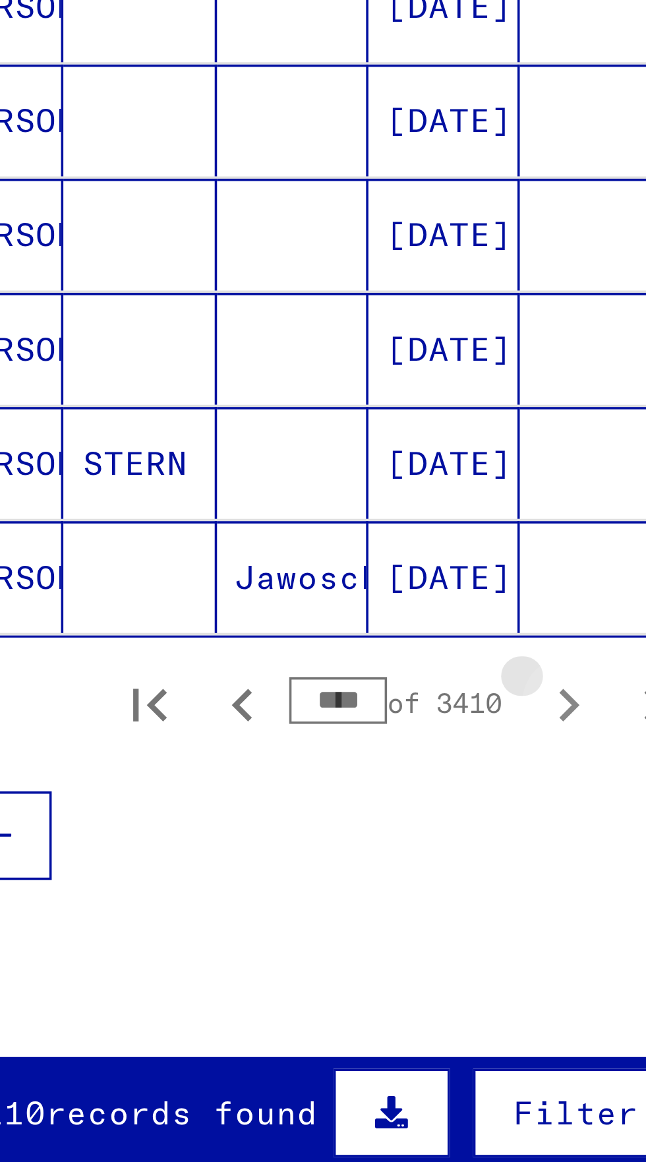
click at [257, 738] on icon "Next page" at bounding box center [256, 747] width 18 height 18
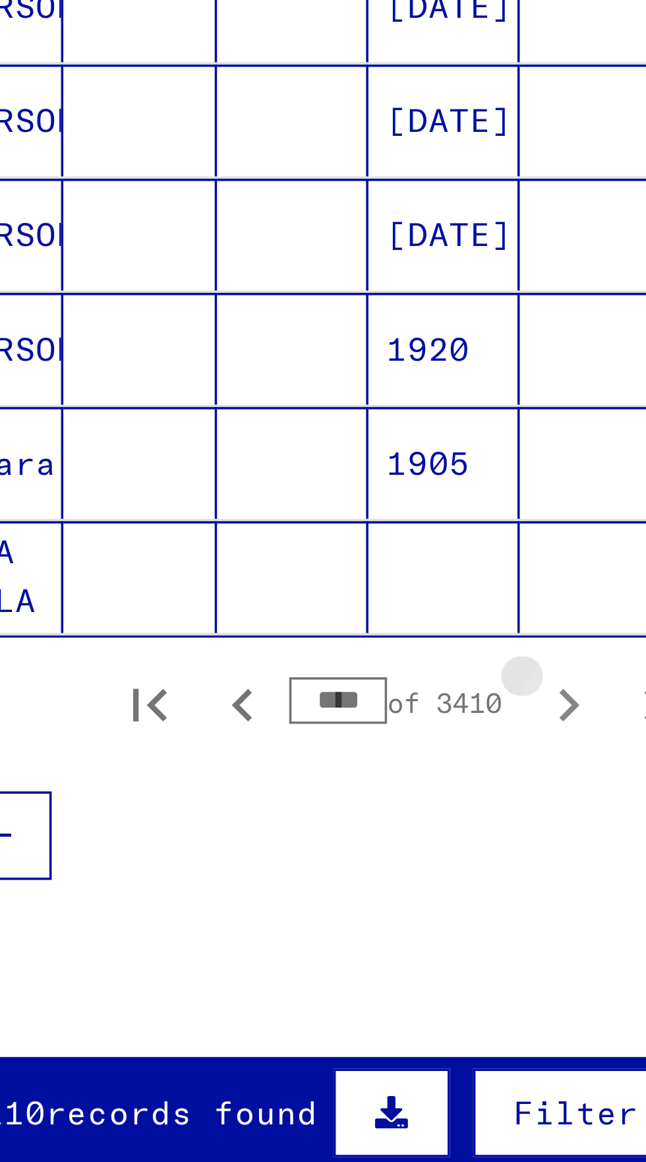
click at [256, 738] on icon "Next page" at bounding box center [256, 747] width 18 height 18
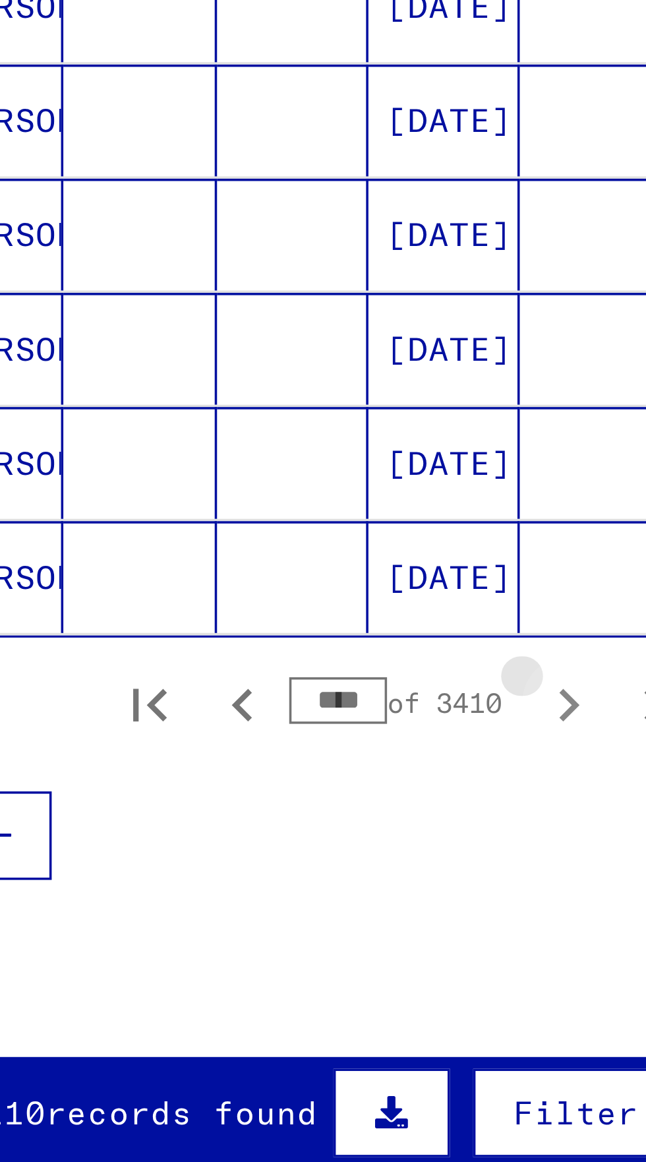
click at [255, 738] on icon "Next page" at bounding box center [256, 747] width 18 height 18
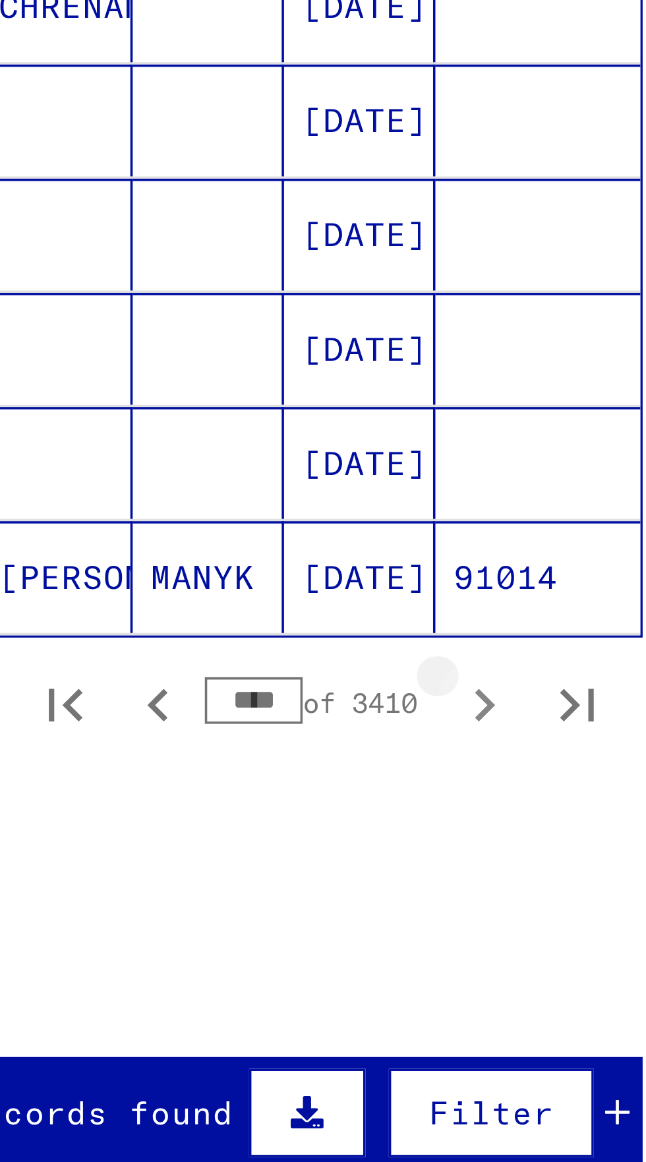
click at [257, 738] on icon "Next page" at bounding box center [256, 747] width 18 height 18
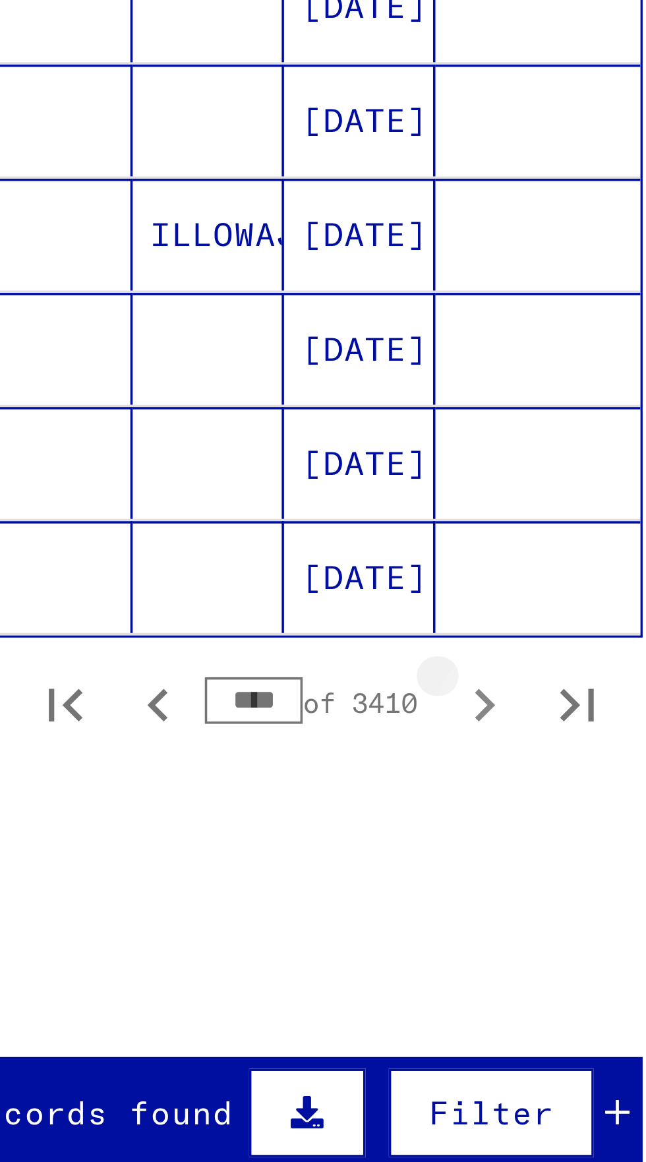
click at [253, 738] on icon "Next page" at bounding box center [256, 747] width 18 height 18
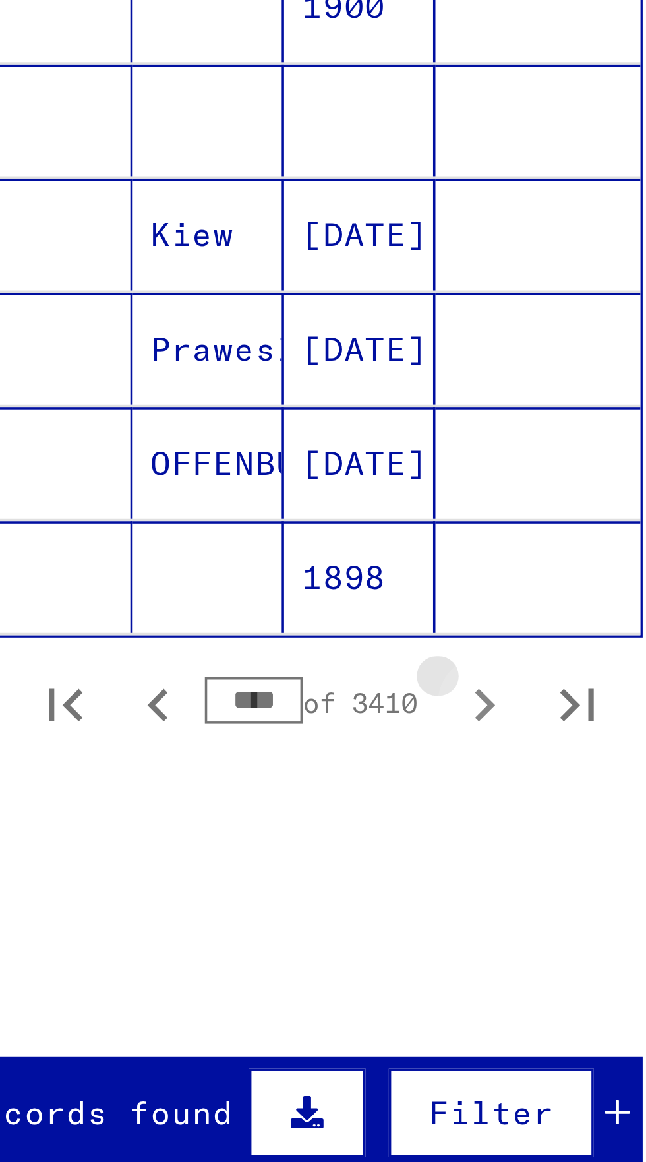
click at [255, 742] on icon "Next page" at bounding box center [256, 746] width 6 height 9
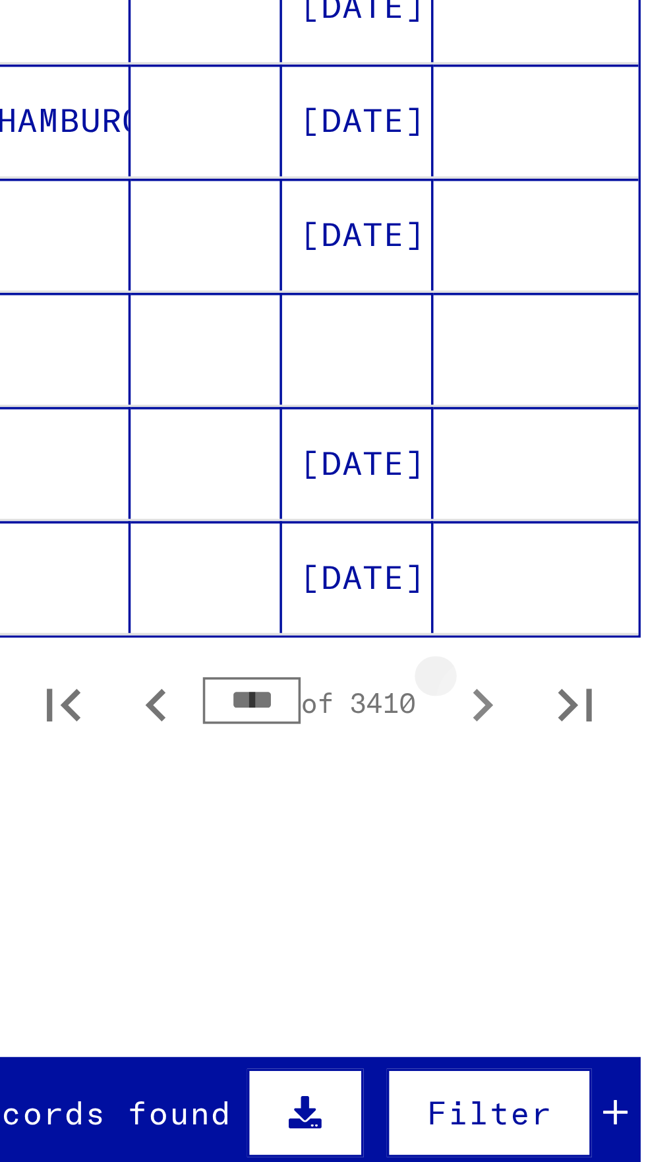
click at [257, 738] on icon "Next page" at bounding box center [256, 747] width 18 height 18
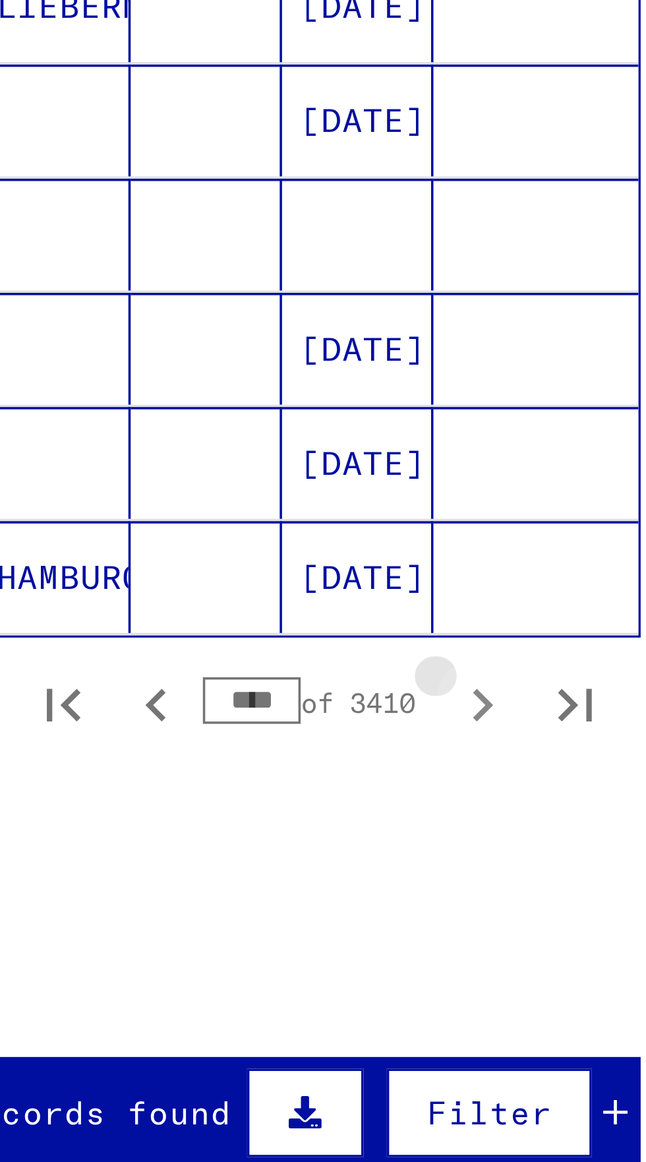
click at [255, 738] on icon "Next page" at bounding box center [256, 747] width 18 height 18
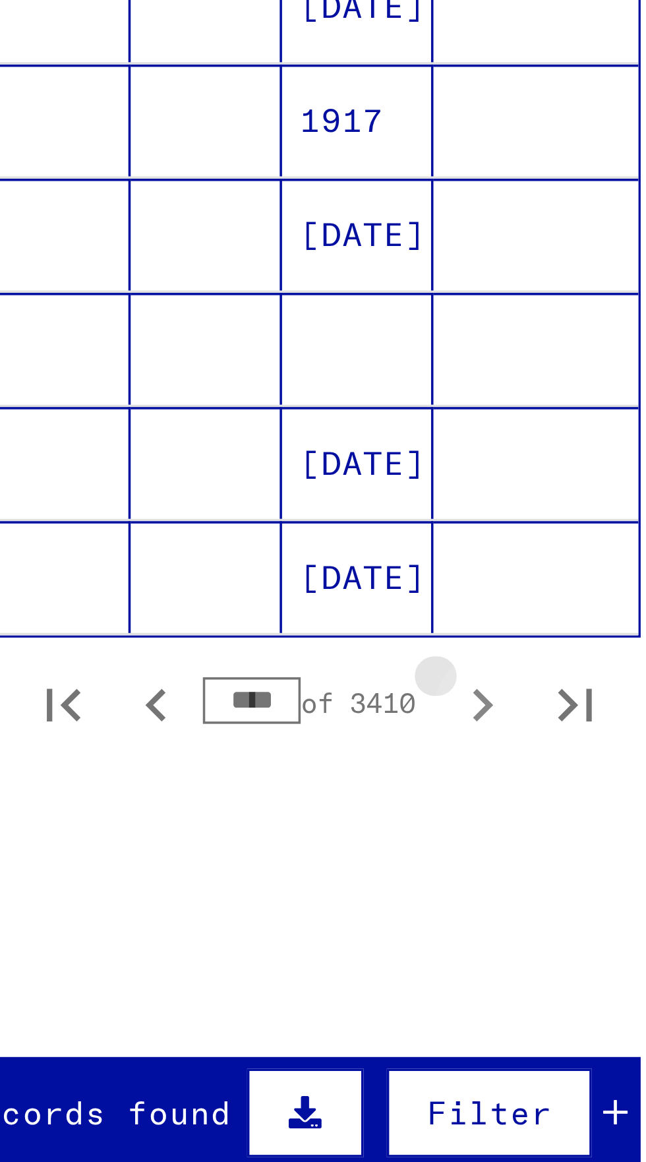
click at [258, 738] on icon "Next page" at bounding box center [256, 747] width 18 height 18
click at [257, 738] on icon "Next page" at bounding box center [256, 747] width 18 height 18
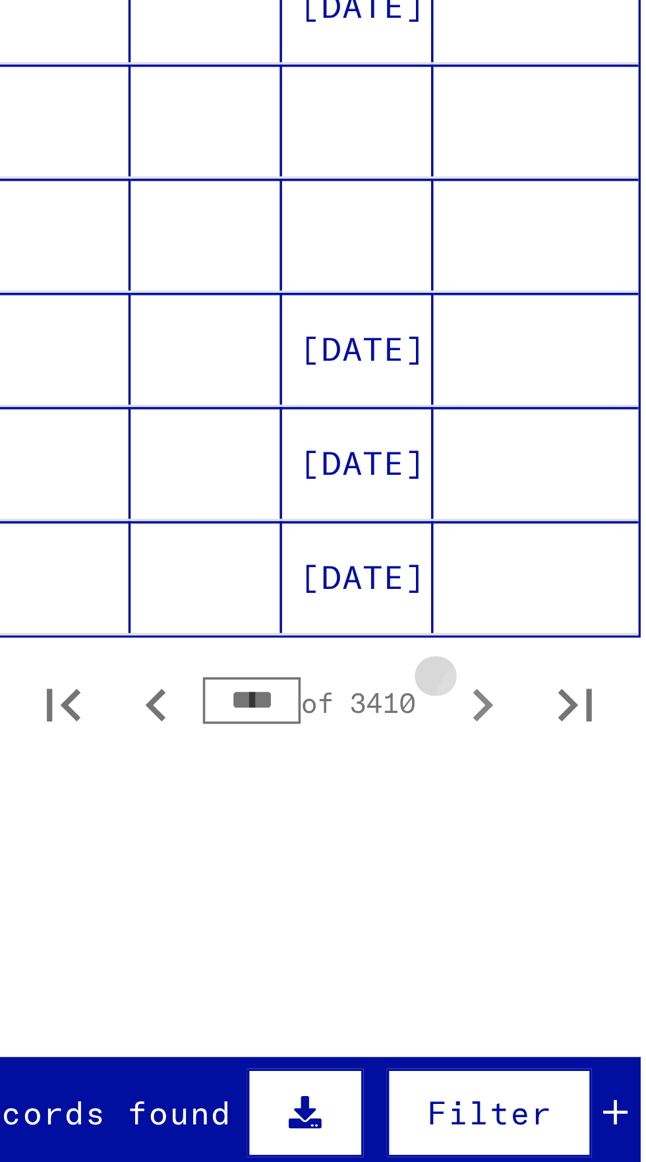
click at [257, 738] on icon "Next page" at bounding box center [256, 747] width 18 height 18
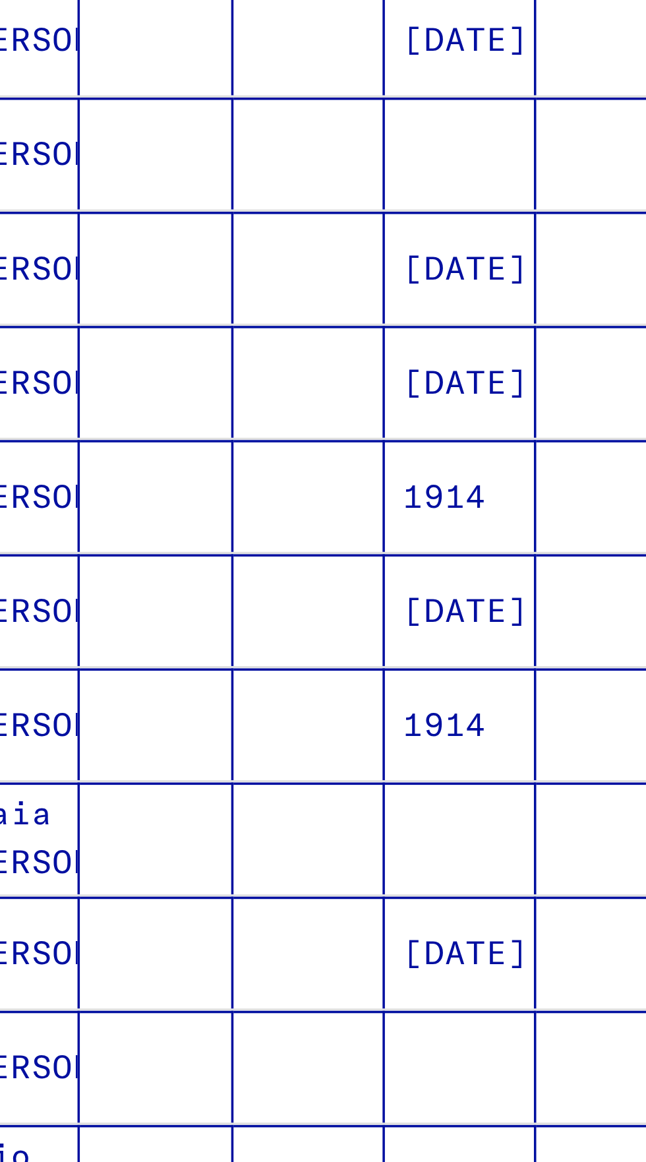
scroll to position [73, 0]
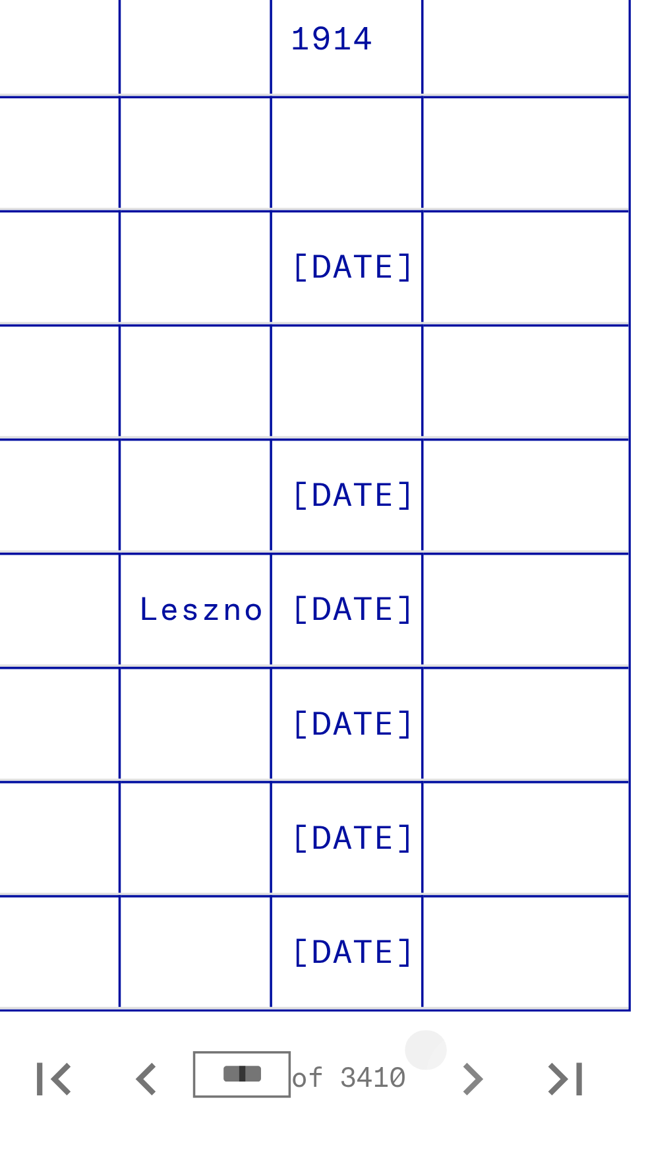
click at [259, 738] on icon "Next page" at bounding box center [256, 747] width 18 height 18
type input "****"
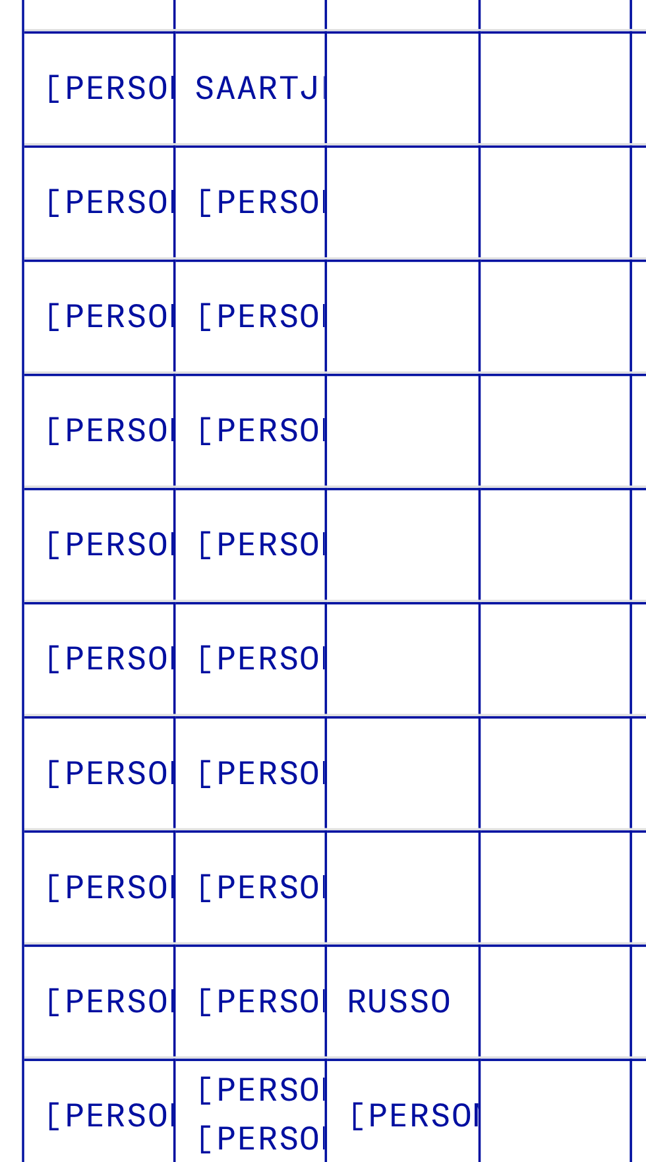
scroll to position [0, 0]
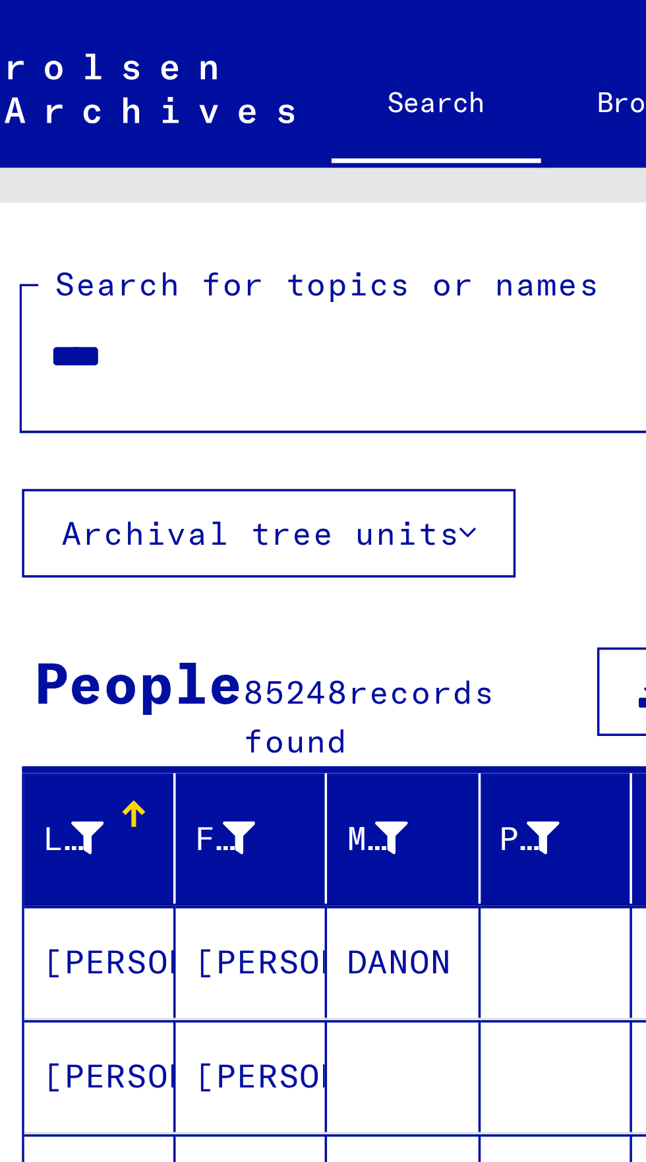
click at [65, 105] on input "****" at bounding box center [115, 101] width 163 height 14
type input "*"
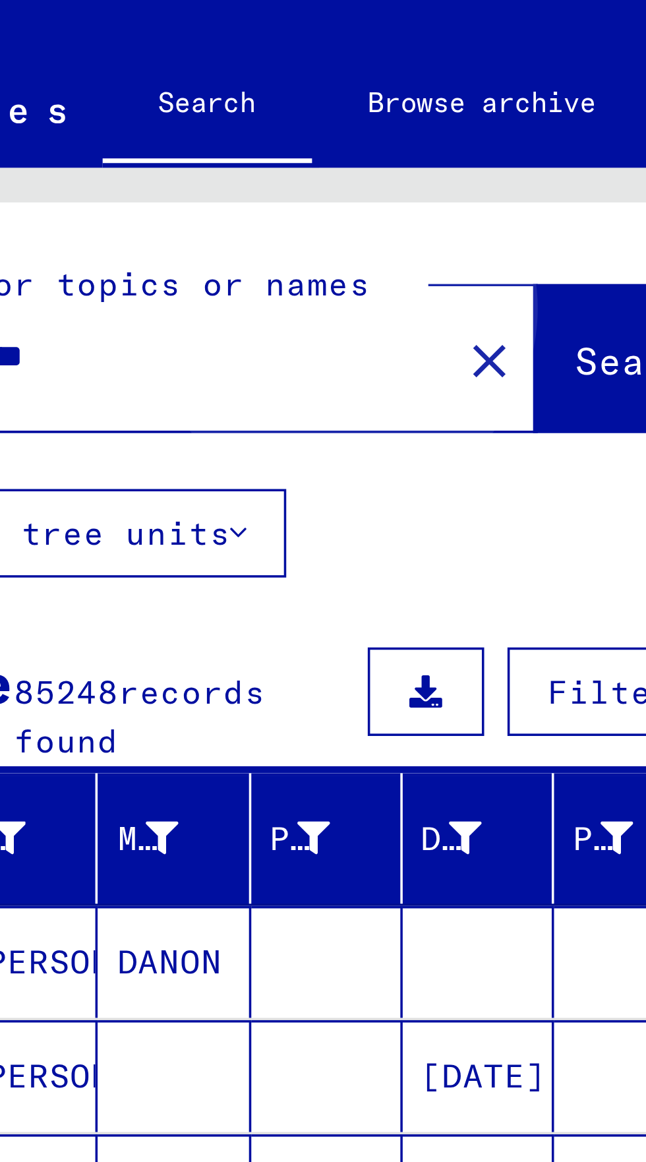
type input "**********"
click at [248, 103] on span "Search" at bounding box center [268, 102] width 40 height 13
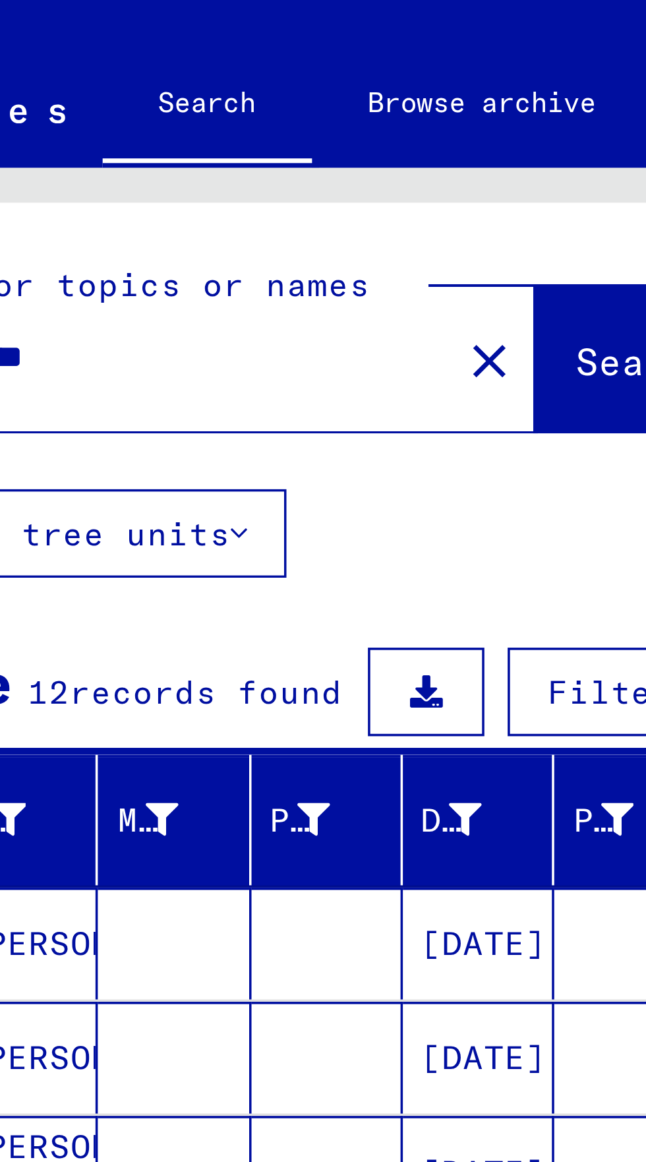
scroll to position [73, 0]
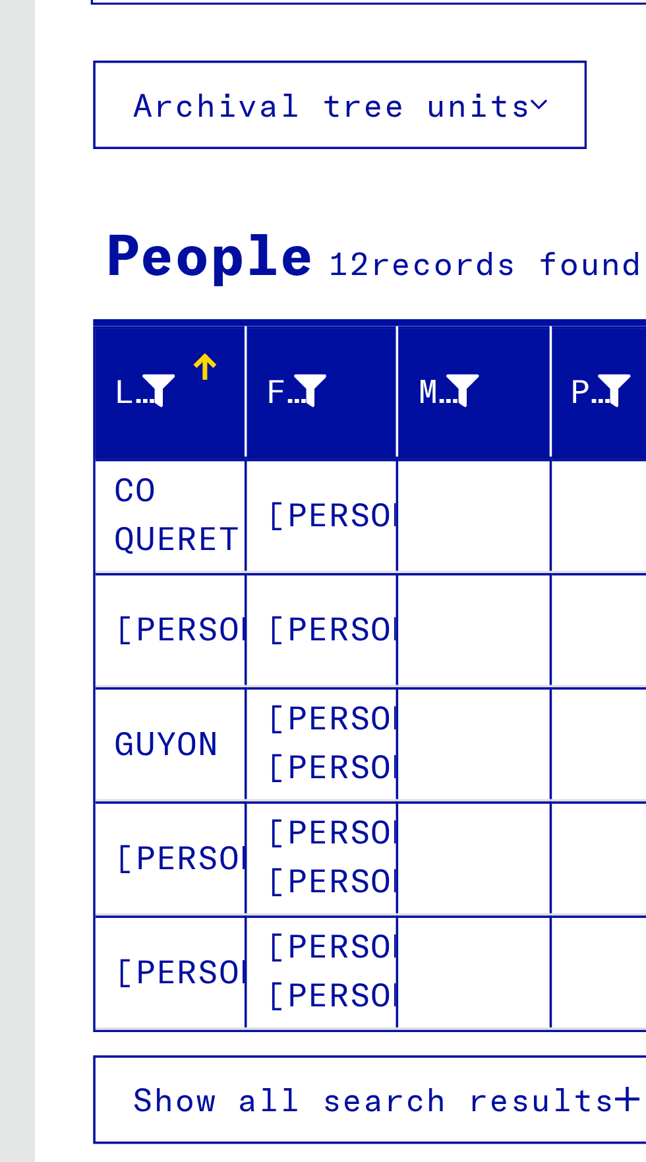
click at [49, 427] on span "Show all search results" at bounding box center [106, 433] width 136 height 12
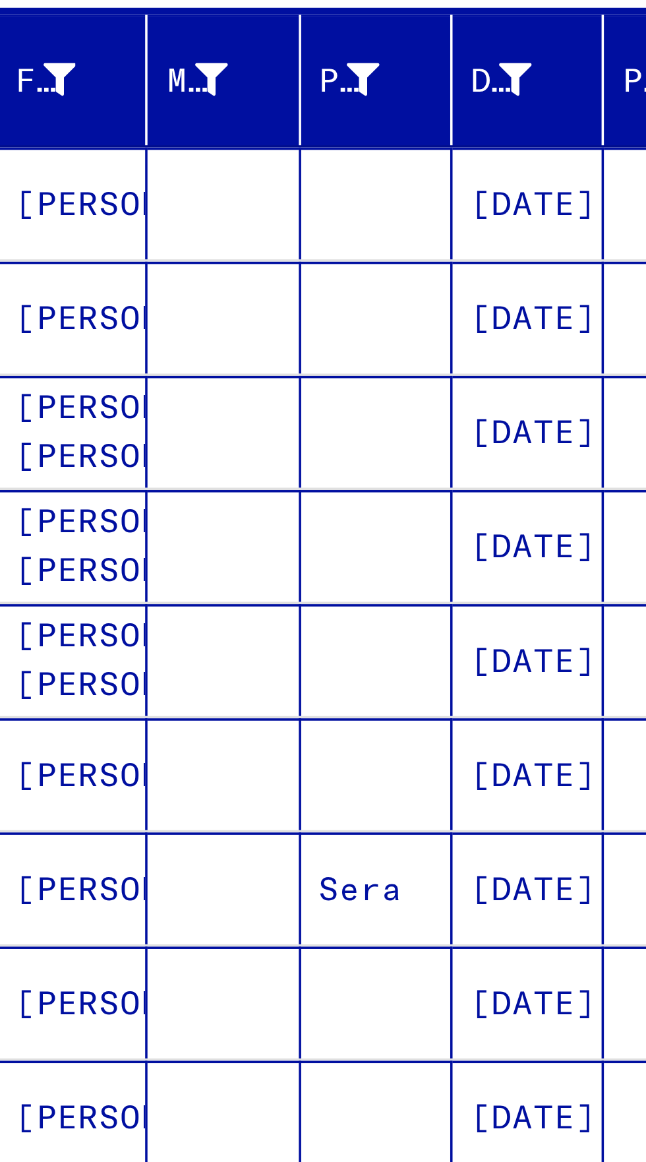
click at [86, 445] on mat-cell "Domenico" at bounding box center [91, 461] width 43 height 32
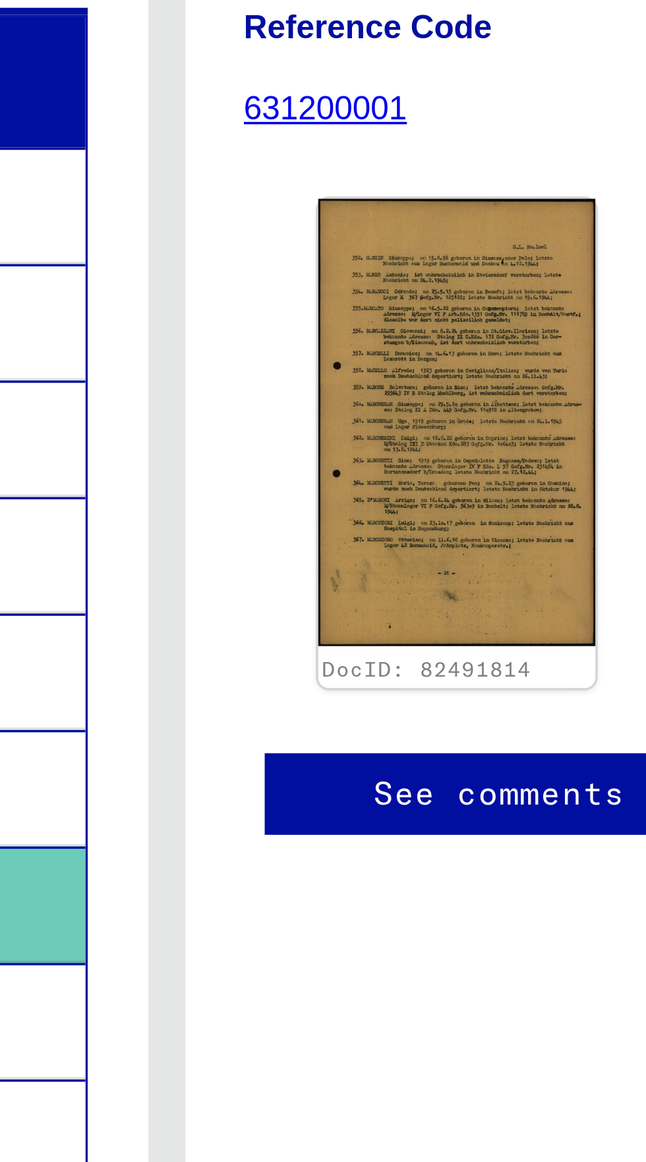
scroll to position [24, 0]
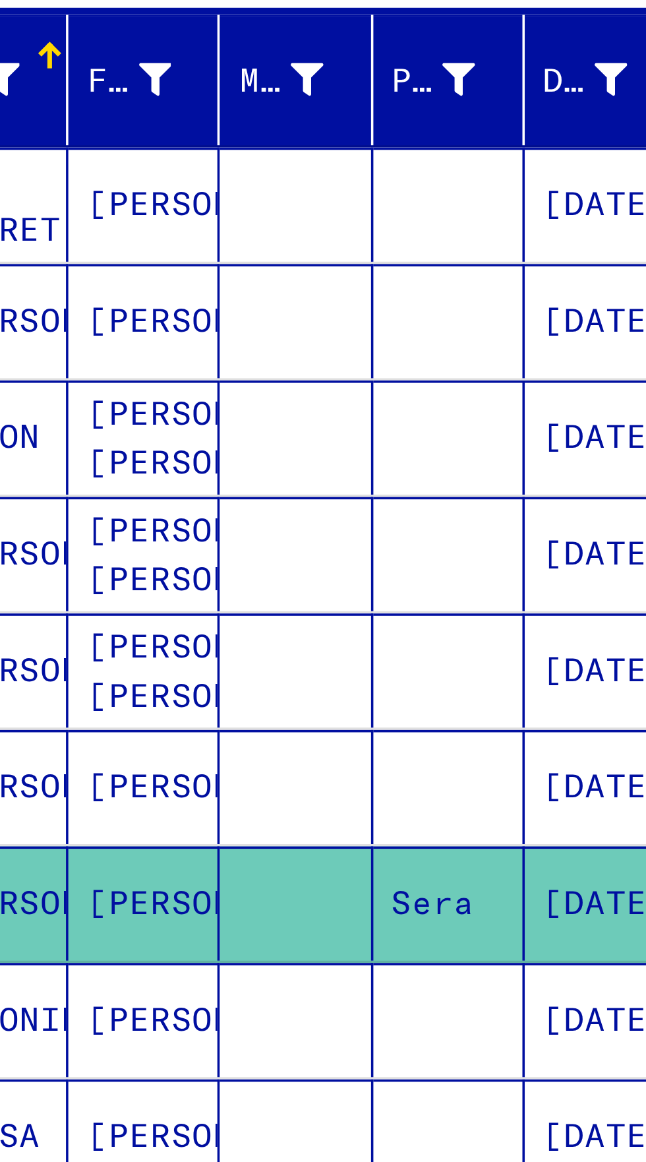
click at [60, 416] on mat-cell "[PERSON_NAME]" at bounding box center [48, 432] width 43 height 32
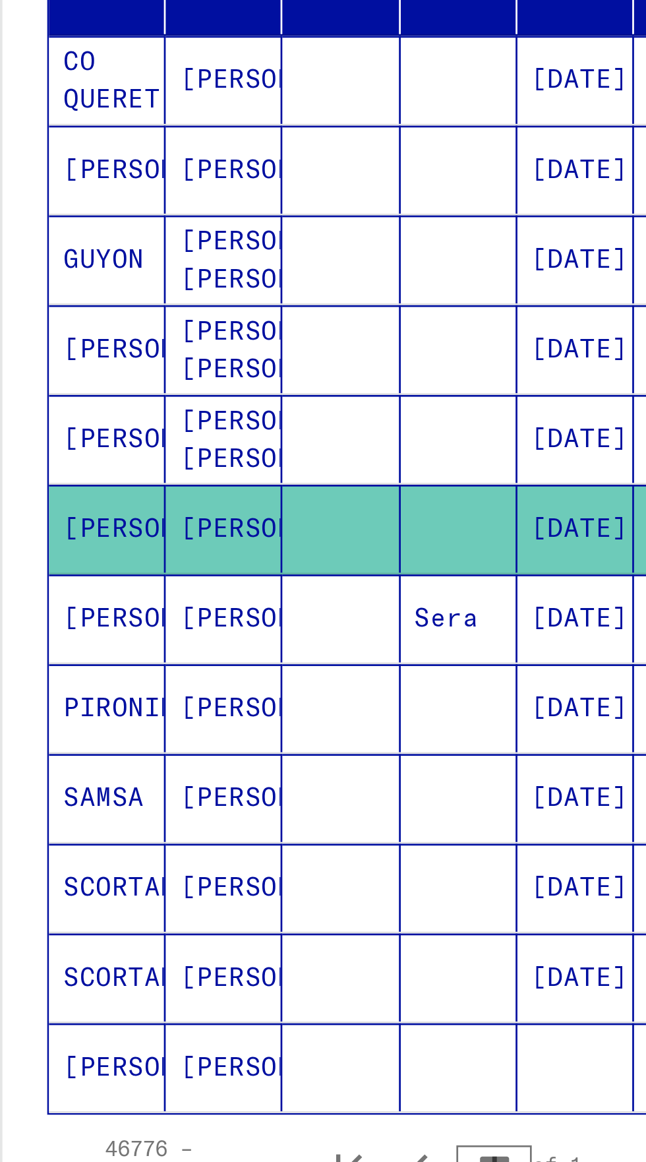
scroll to position [73, 0]
click at [160, 657] on icon "Previous page" at bounding box center [163, 666] width 18 height 18
type input "****"
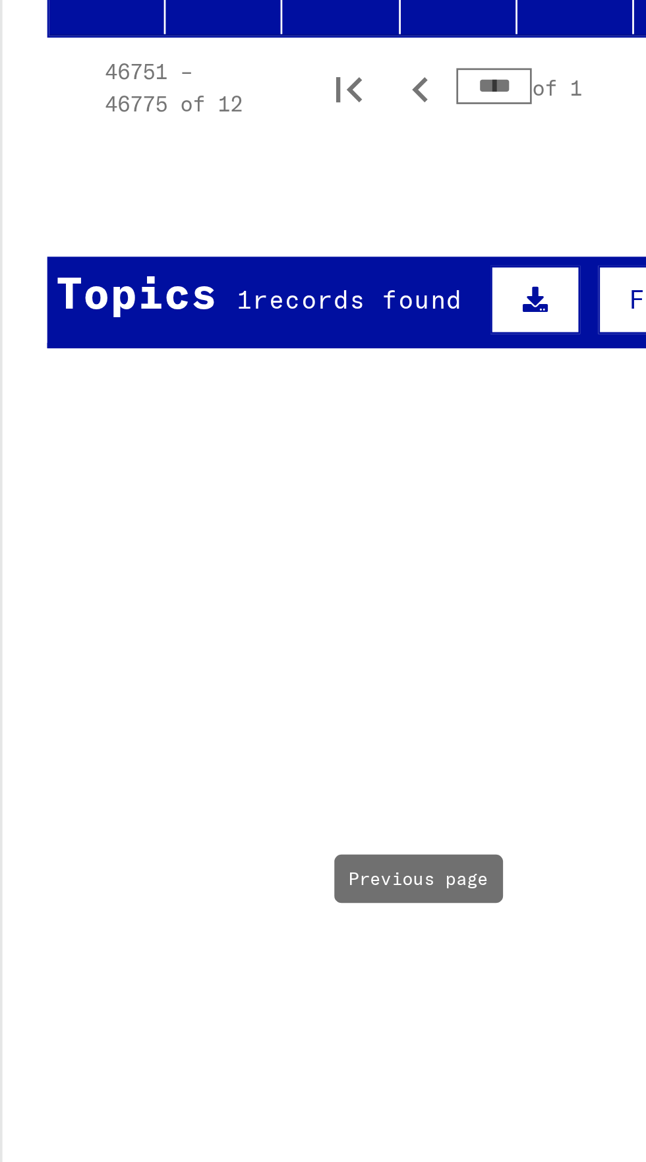
click at [166, 594] on div "**********" at bounding box center [164, 600] width 308 height 1087
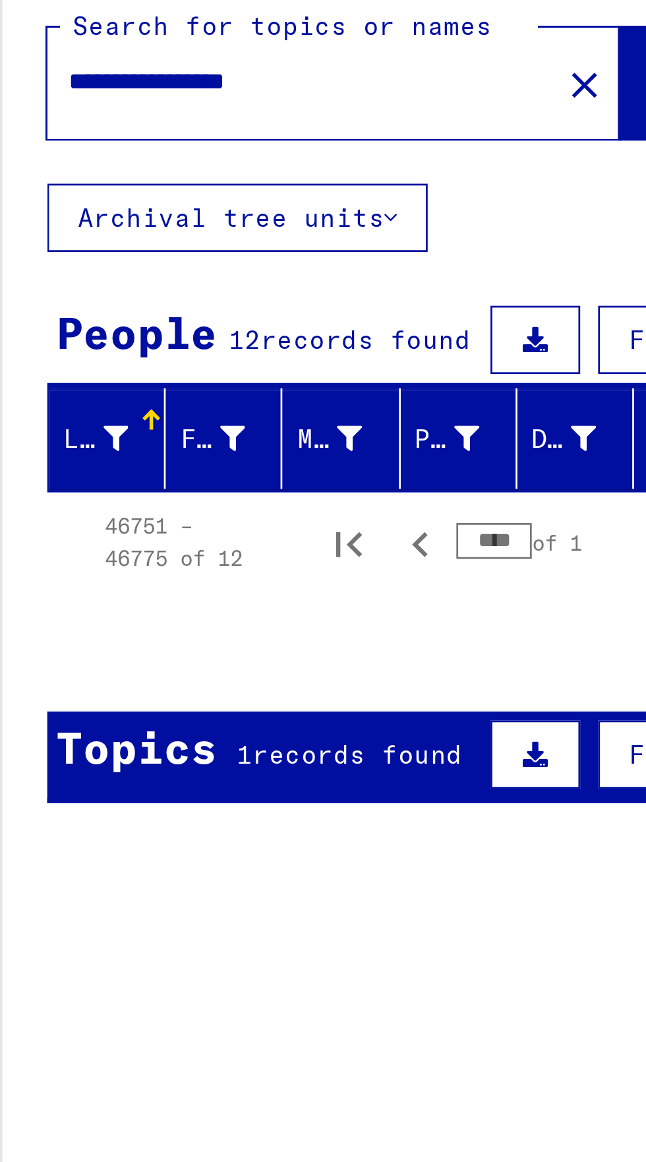
click at [95, 196] on span "12" at bounding box center [99, 196] width 12 height 12
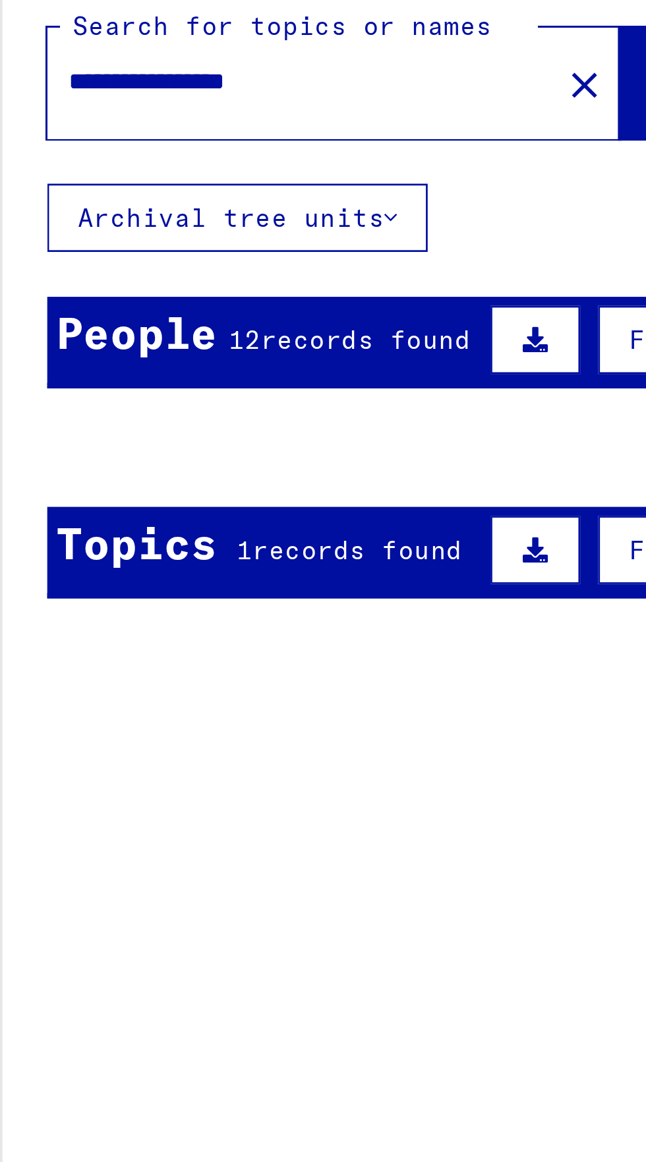
click at [71, 199] on div "People" at bounding box center [59, 193] width 59 height 24
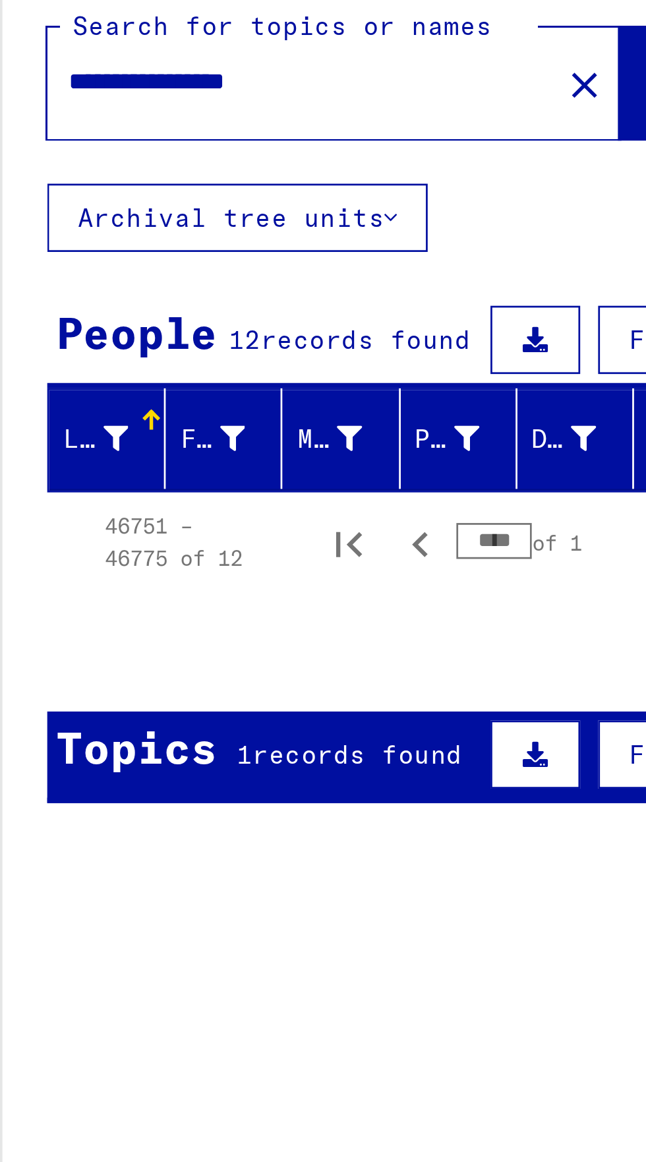
click at [25, 287] on div "Last Name First Name Maiden Name Place of Birth Date of Birth Prisoner # 46751 …" at bounding box center [164, 257] width 308 height 86
click at [138, 106] on input "**********" at bounding box center [119, 101] width 171 height 14
click at [47, 96] on input "**********" at bounding box center [119, 101] width 171 height 14
click at [51, 104] on input "**********" at bounding box center [119, 101] width 171 height 14
click at [237, 103] on button "Search" at bounding box center [269, 101] width 65 height 41
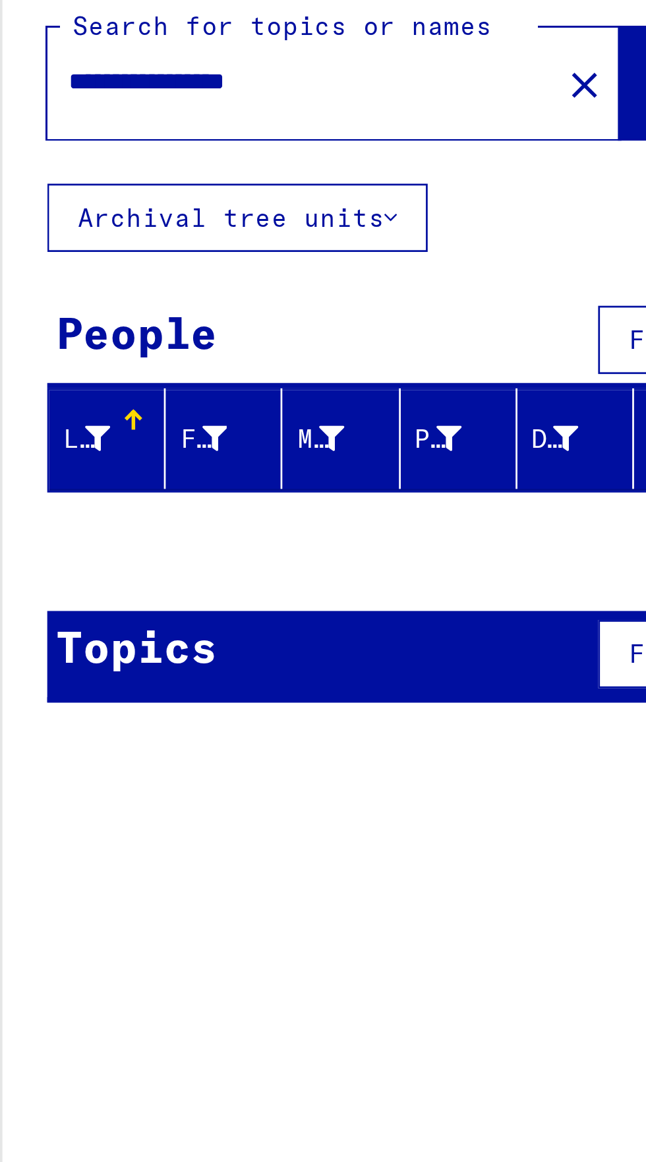
click at [49, 98] on input "**********" at bounding box center [115, 101] width 163 height 14
click at [248, 100] on span "Search" at bounding box center [268, 102] width 40 height 13
click at [52, 102] on input "**********" at bounding box center [115, 101] width 163 height 14
click at [237, 106] on button "Search" at bounding box center [269, 101] width 65 height 41
click at [40, 94] on input "**********" at bounding box center [115, 101] width 163 height 14
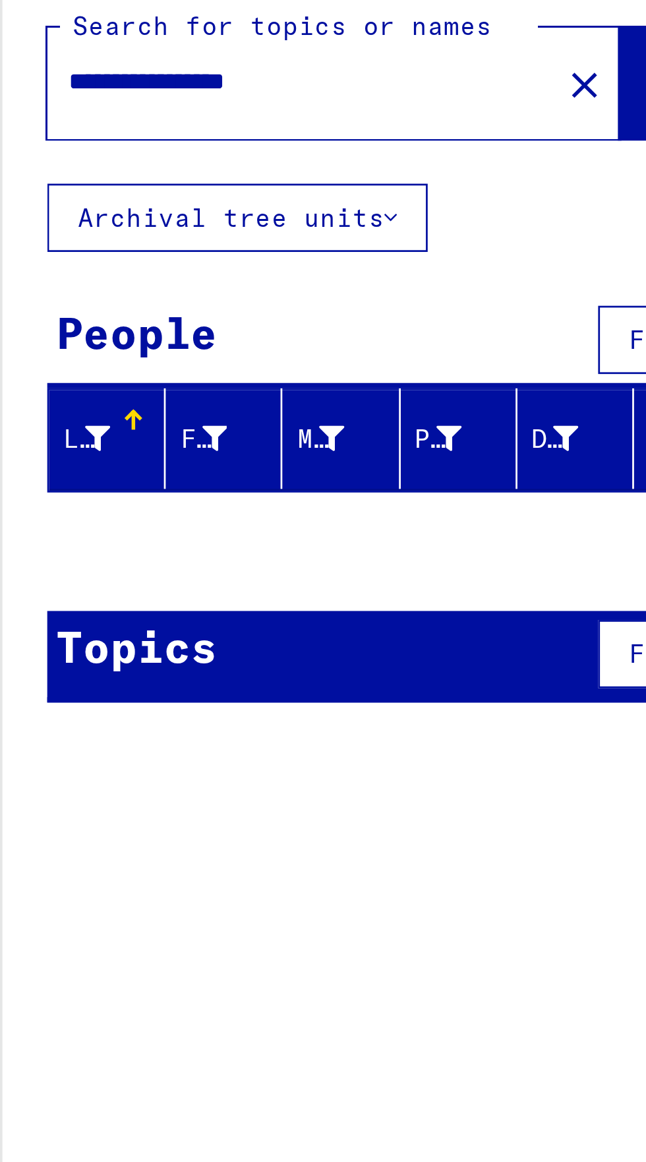
click at [50, 97] on input "**********" at bounding box center [115, 101] width 163 height 14
click at [237, 101] on button "Search" at bounding box center [269, 101] width 65 height 41
click at [40, 101] on input "**********" at bounding box center [115, 101] width 163 height 14
click at [237, 96] on button "Search" at bounding box center [269, 101] width 65 height 41
click at [90, 100] on input "**********" at bounding box center [115, 101] width 163 height 14
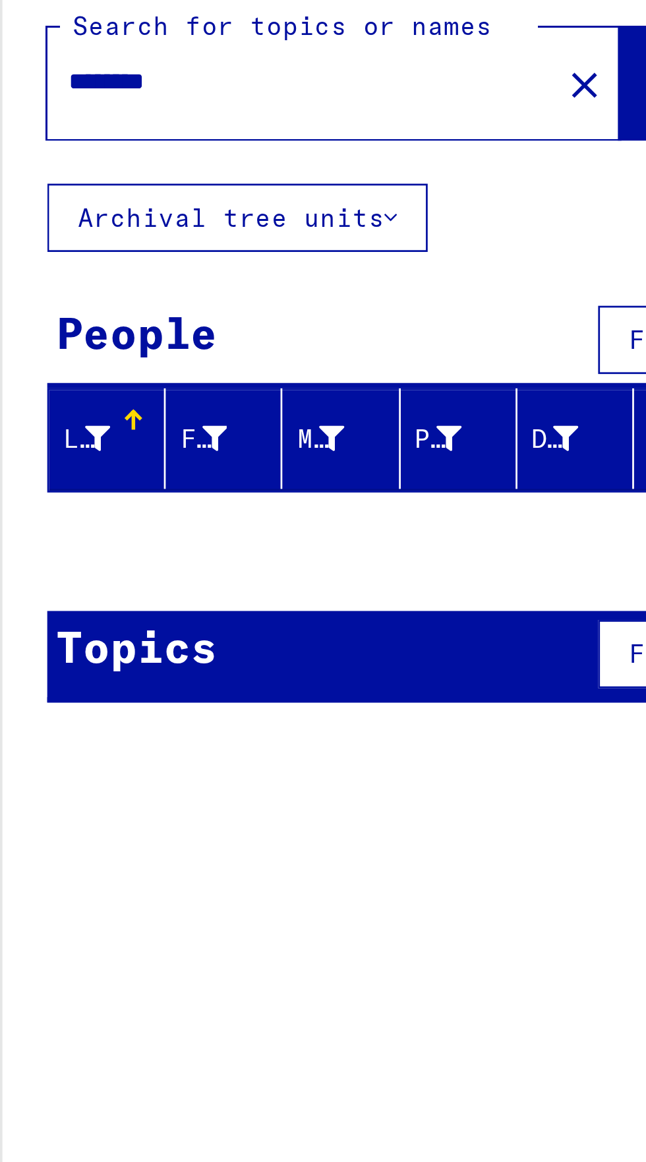
click at [82, 104] on input "********" at bounding box center [115, 101] width 163 height 14
type input "*"
type input "*********"
click at [237, 100] on button "Search" at bounding box center [269, 101] width 65 height 41
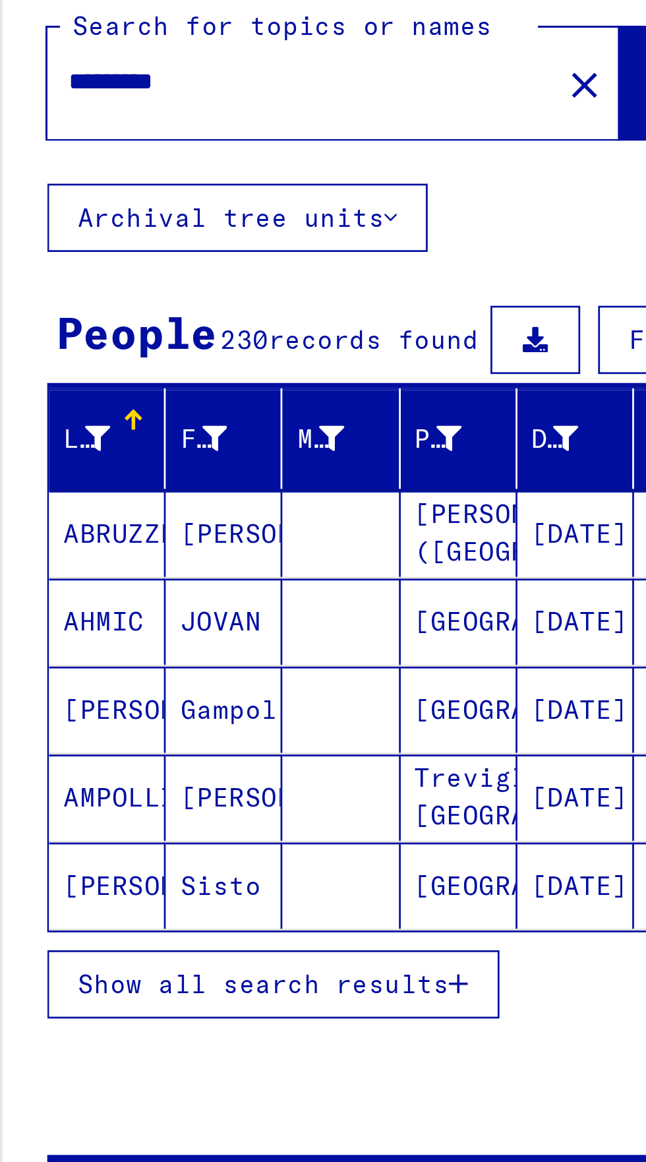
click at [90, 421] on button "Show all search results" at bounding box center [109, 432] width 166 height 25
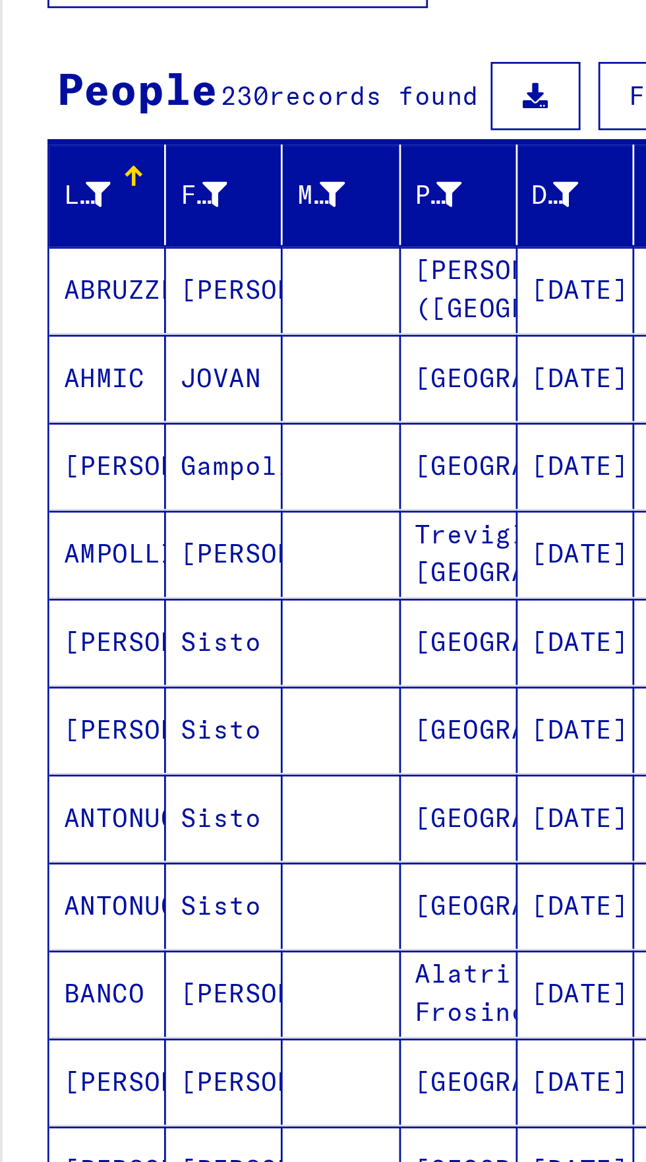
scroll to position [73, 0]
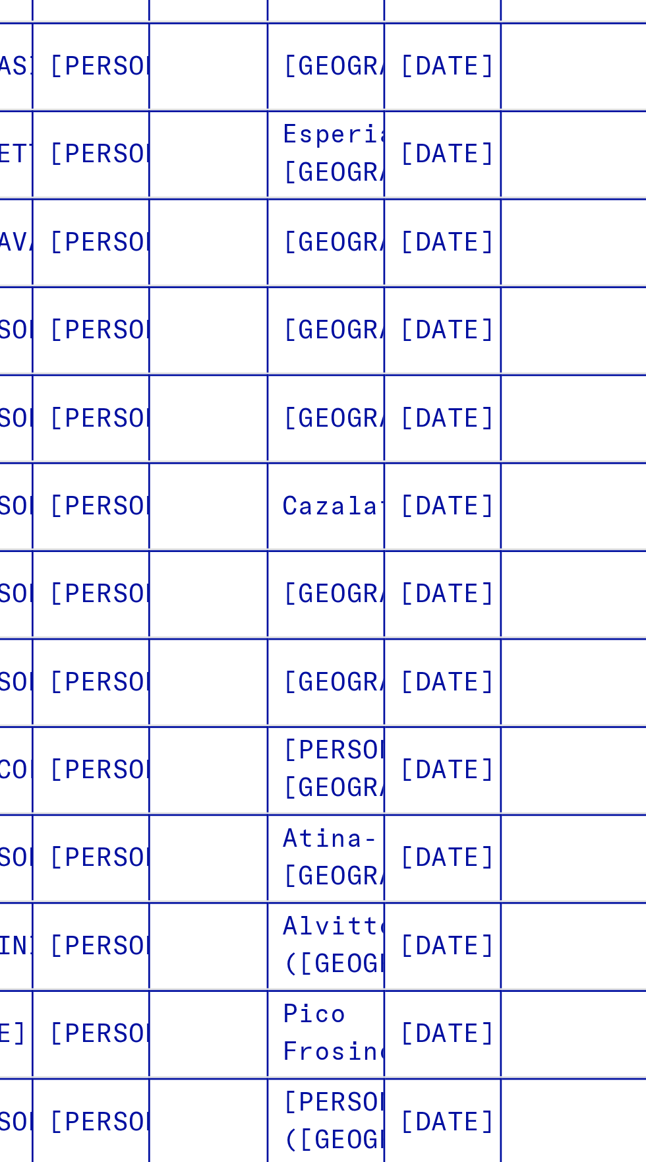
click at [136, 980] on icon "First page" at bounding box center [137, 989] width 18 height 18
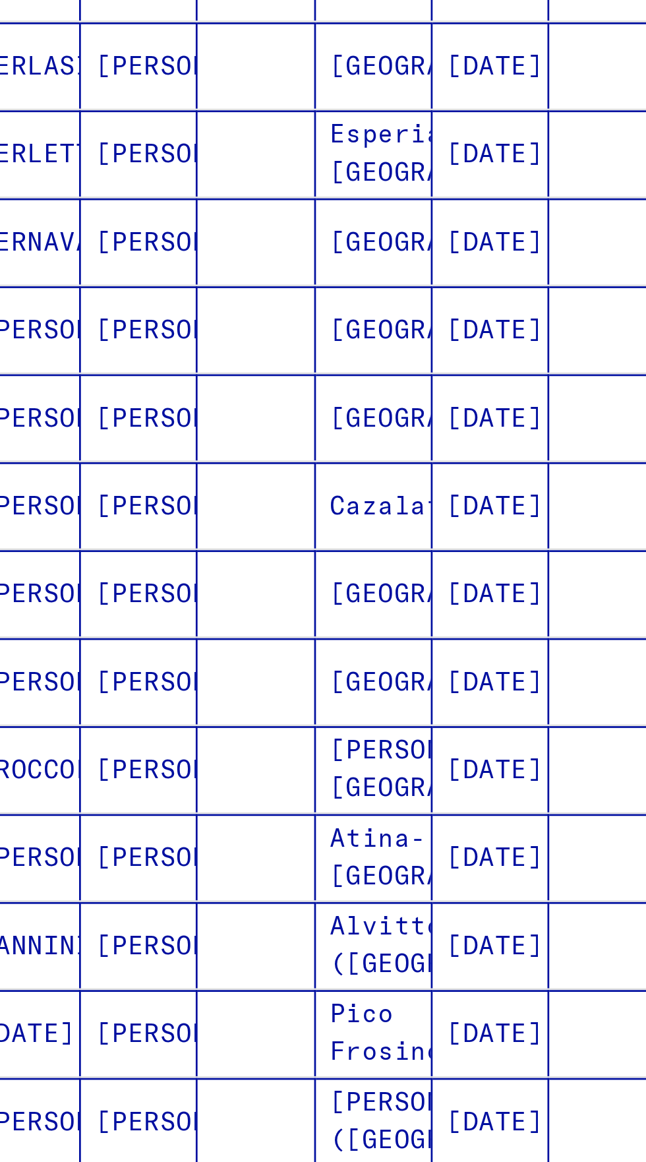
click at [252, 980] on icon "Next page" at bounding box center [256, 989] width 18 height 18
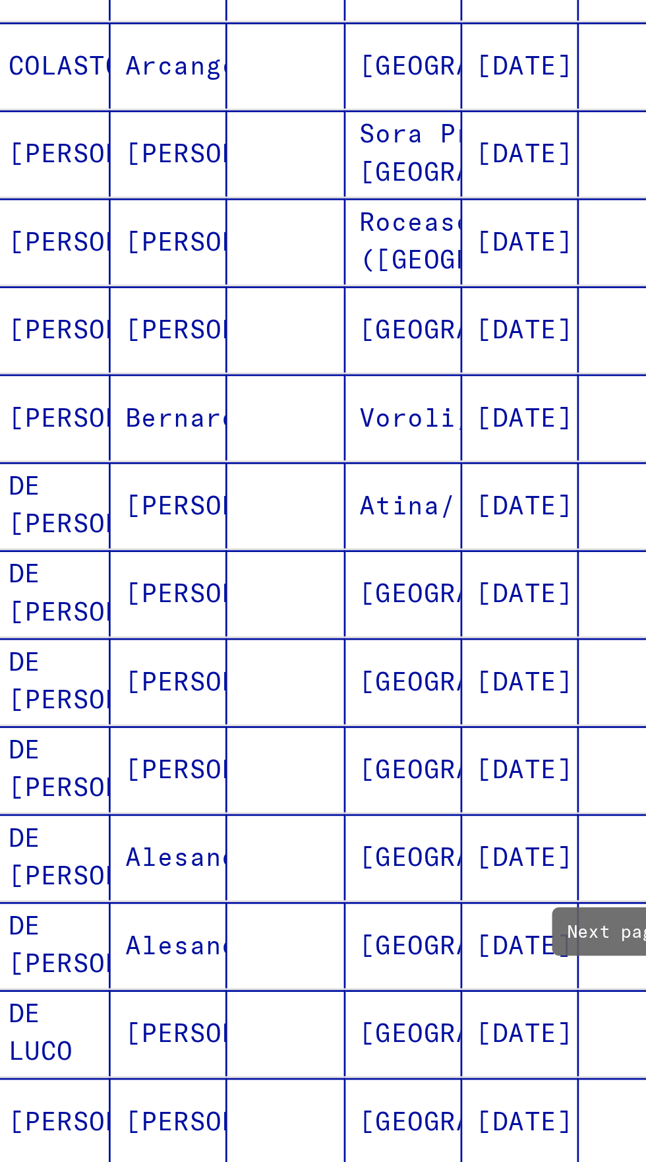
click at [251, 980] on icon "Next page" at bounding box center [256, 989] width 18 height 18
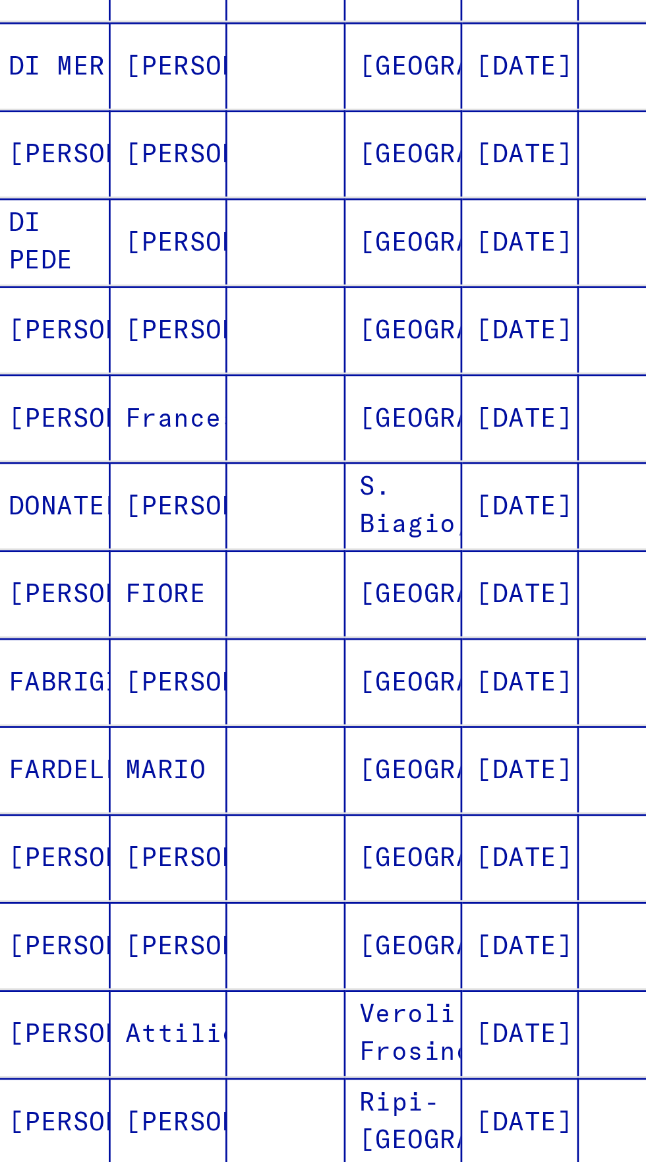
click at [252, 980] on icon "Next page" at bounding box center [256, 989] width 18 height 18
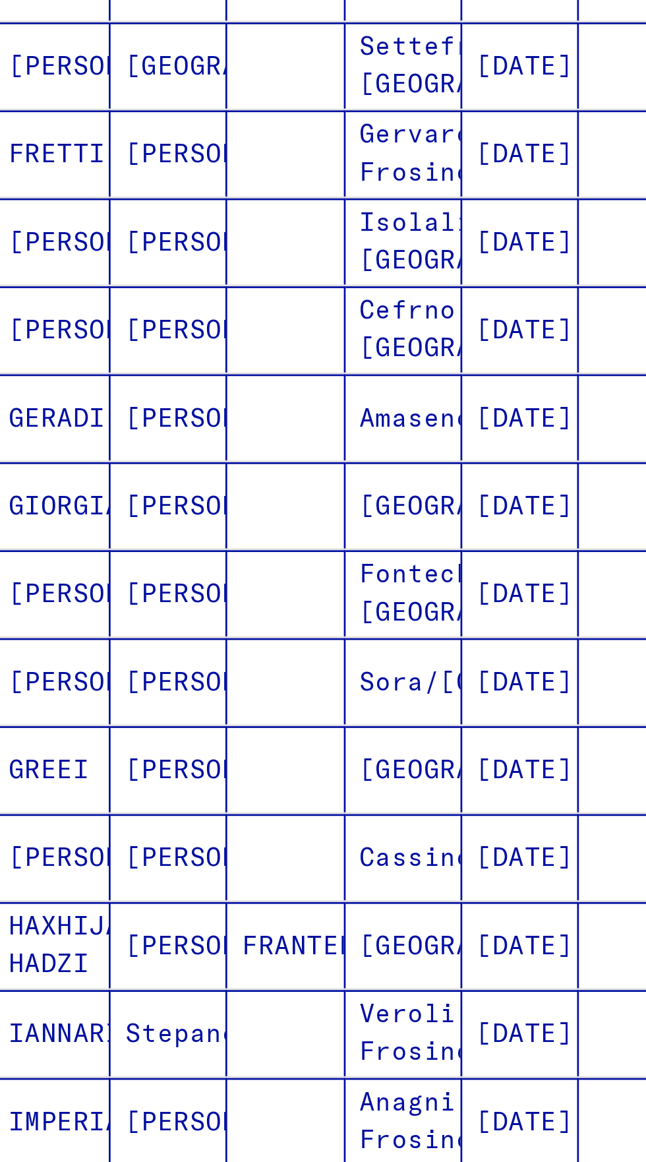
click at [251, 980] on icon "Next page" at bounding box center [256, 989] width 18 height 18
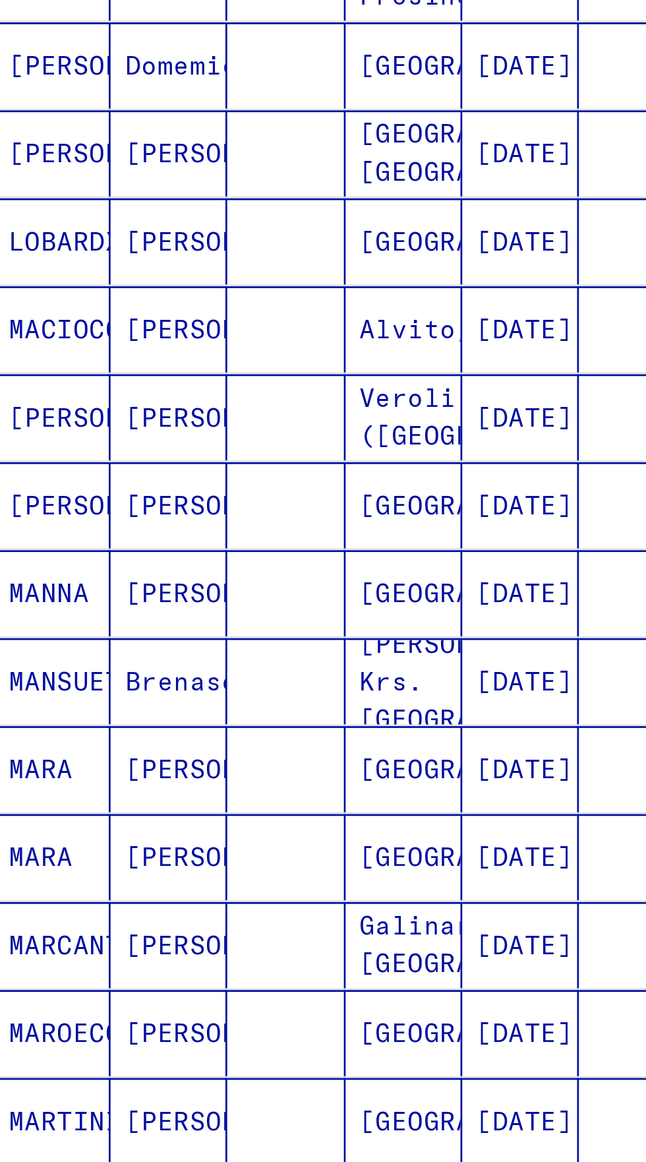
click at [249, 980] on icon "Next page" at bounding box center [256, 989] width 18 height 18
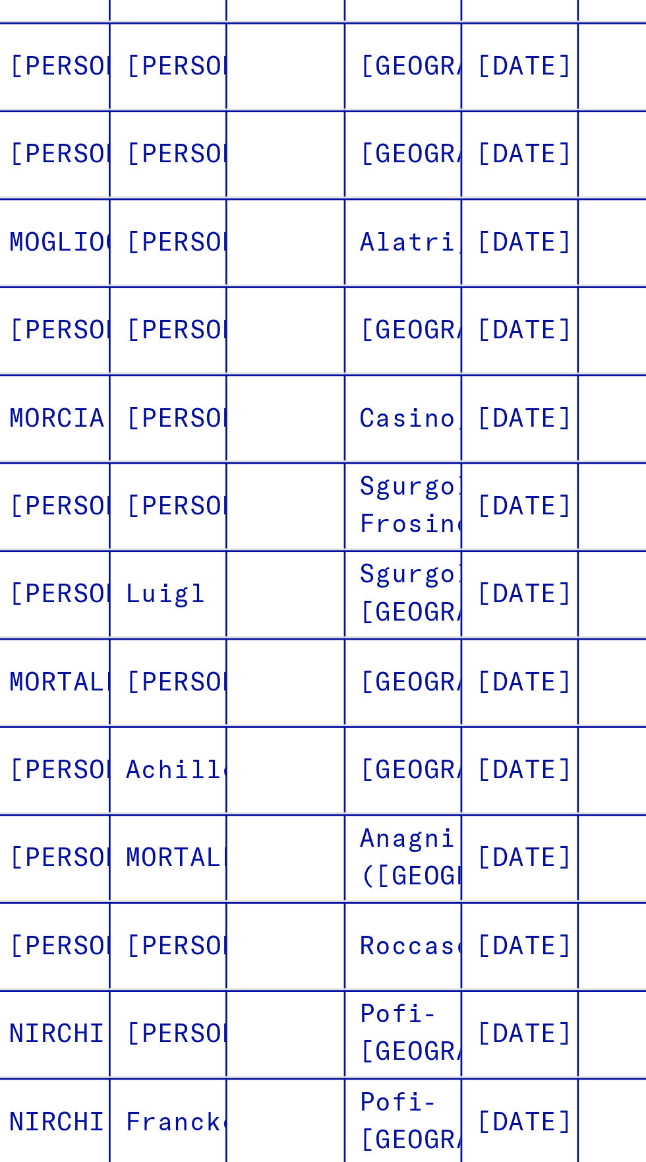
click at [249, 980] on icon "Next page" at bounding box center [256, 989] width 18 height 18
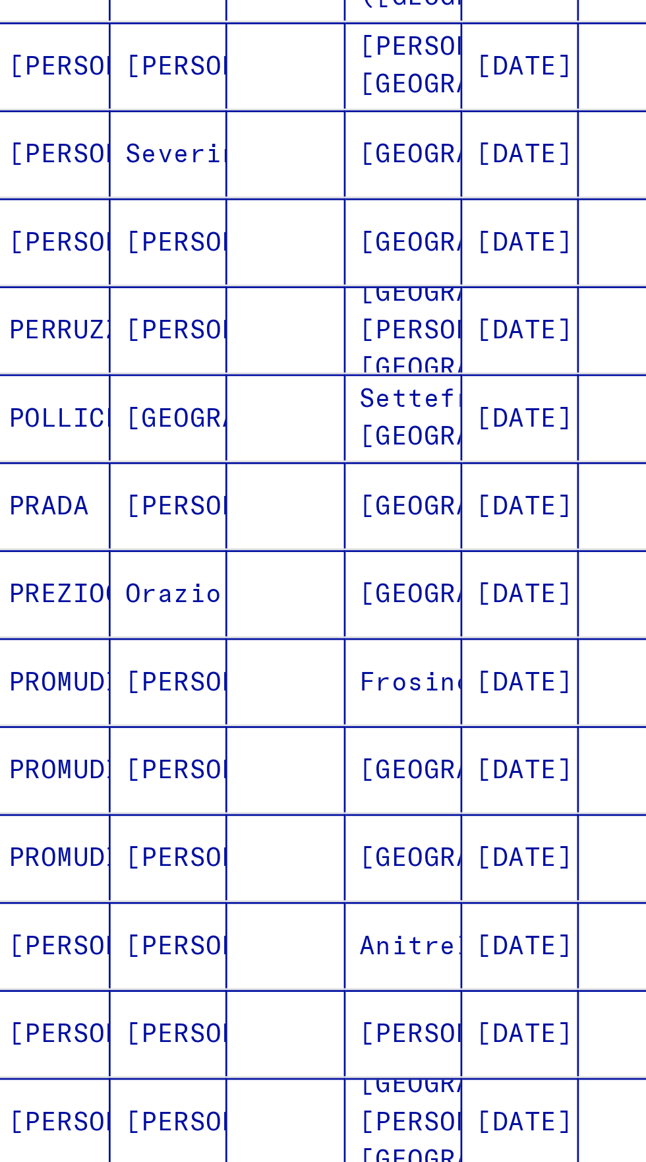
click at [249, 980] on icon "Next page" at bounding box center [256, 989] width 18 height 18
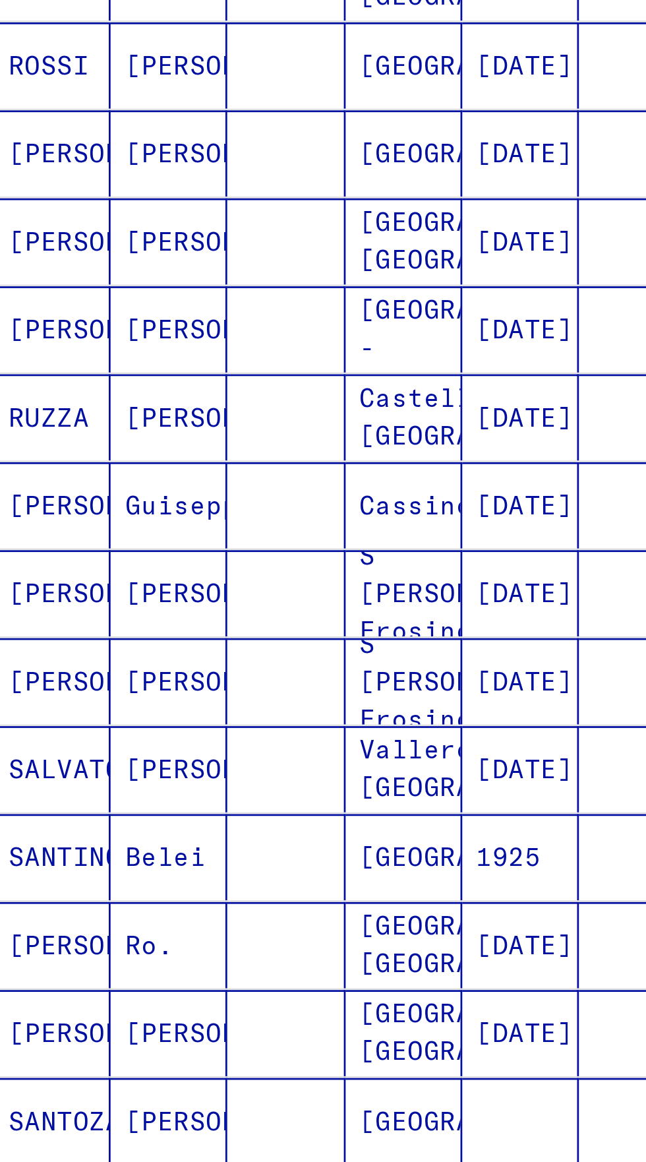
click at [251, 980] on icon "Next page" at bounding box center [256, 989] width 18 height 18
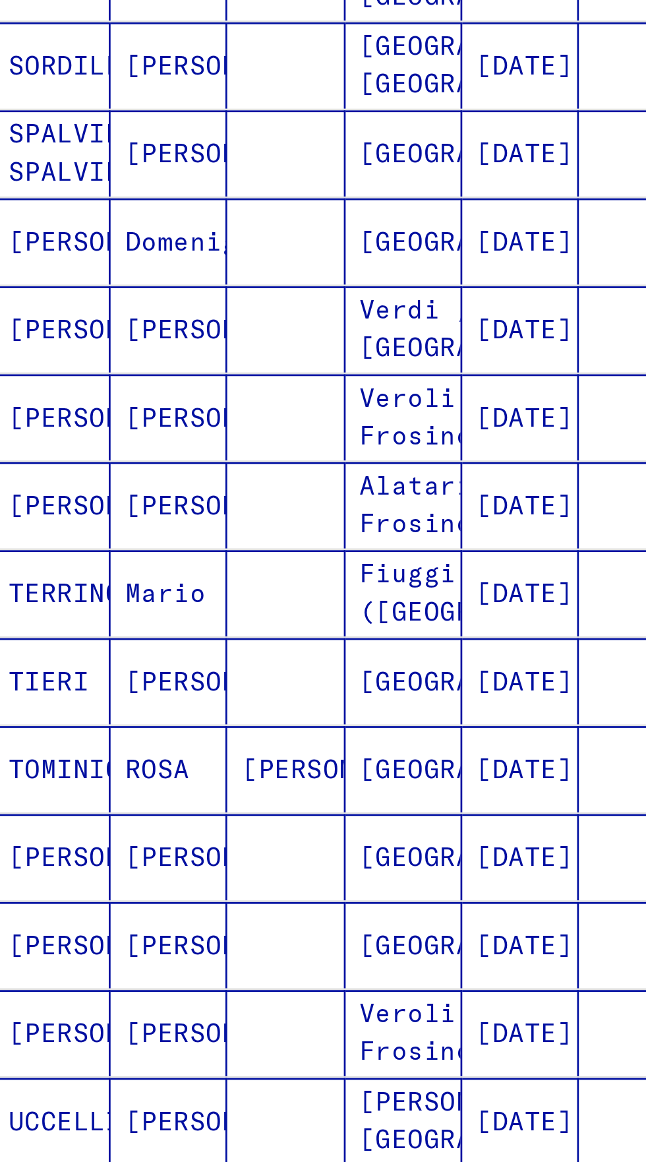
click at [251, 980] on icon "Next page" at bounding box center [256, 989] width 18 height 18
type input "**"
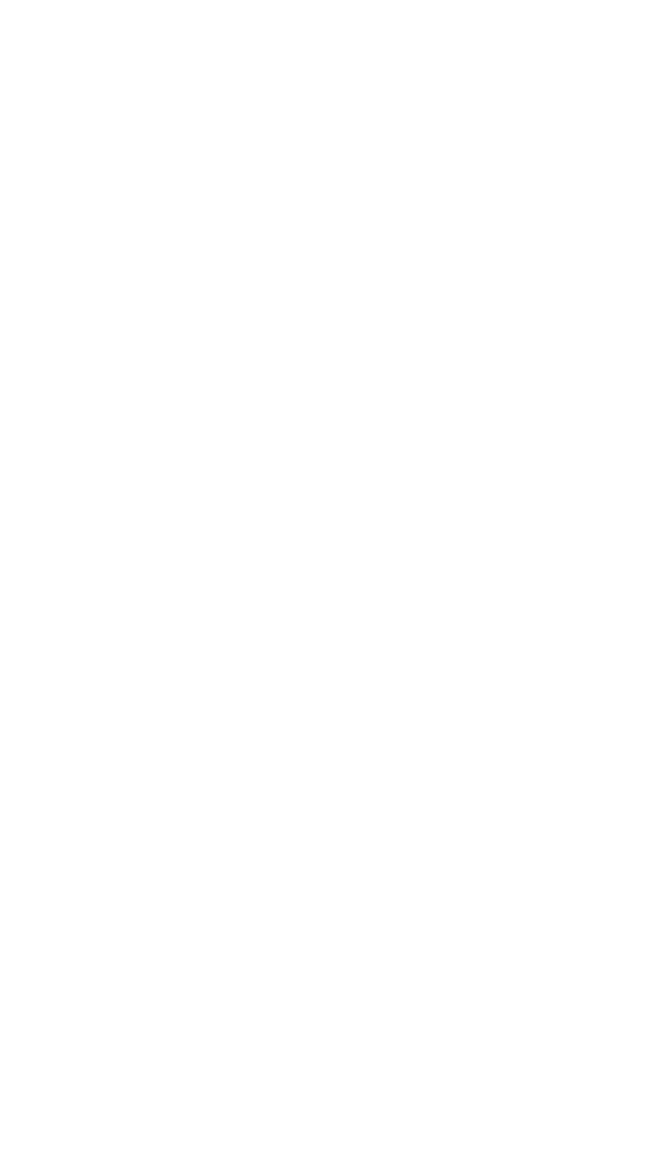
click at [253, 1019] on div "Search for topics or names ********* close Search Archival tree units People 23…" at bounding box center [164, 600] width 308 height 1087
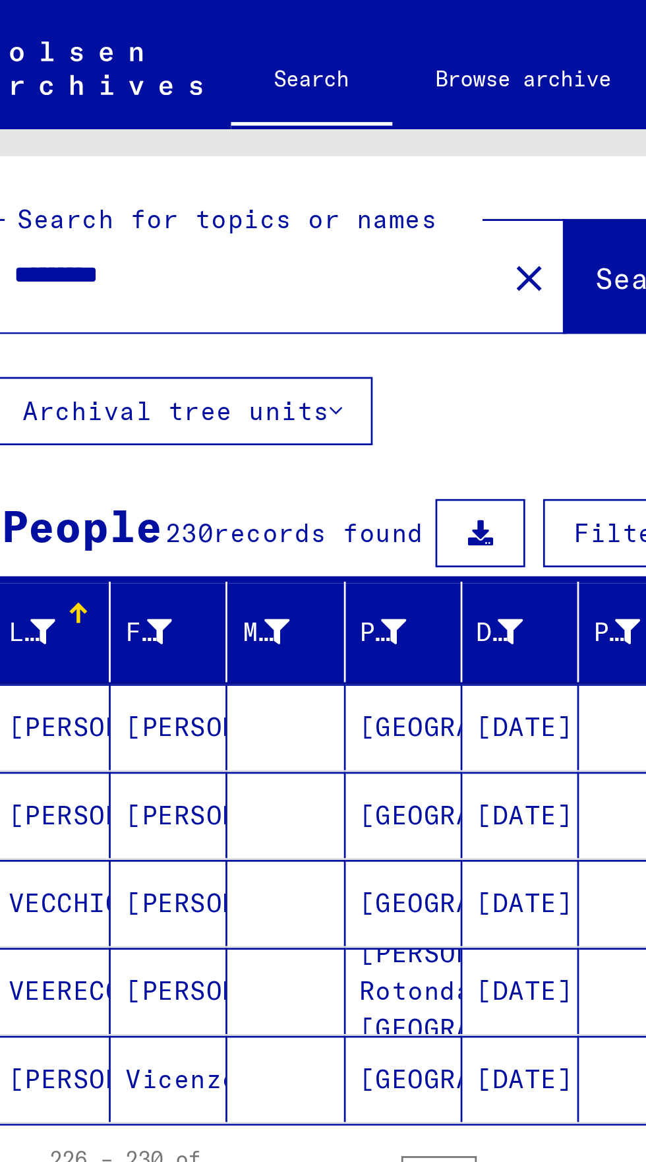
scroll to position [73, 0]
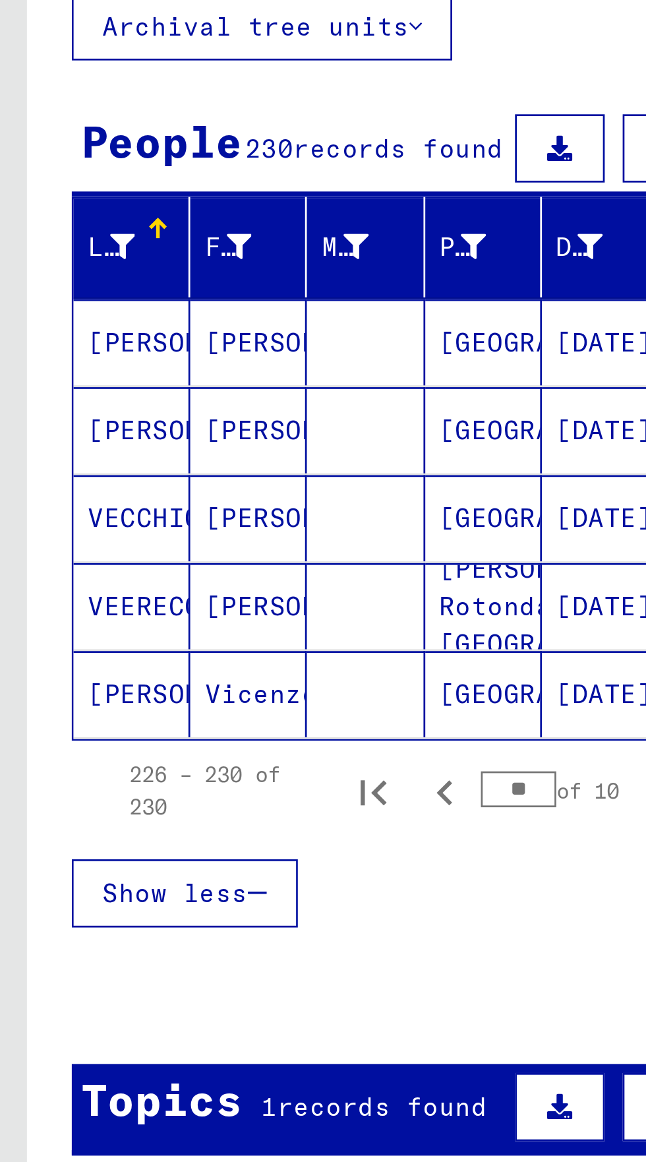
click at [104, 532] on div "Topics 1 records found Filter" at bounding box center [163, 549] width 274 height 34
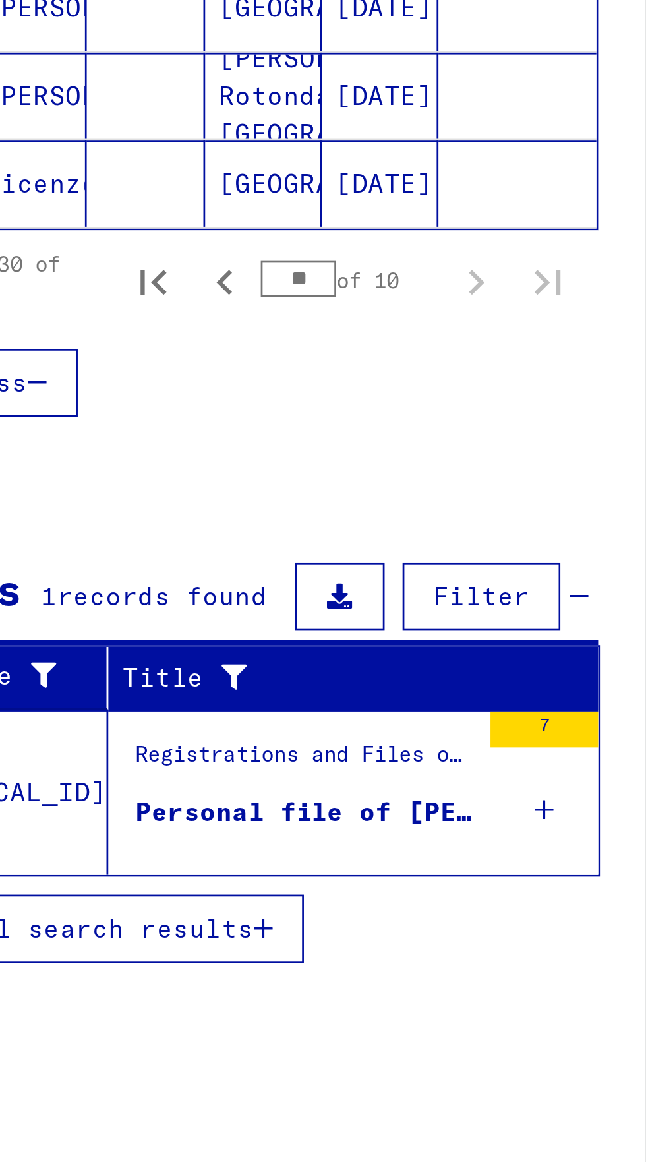
click at [171, 600] on div "Registrations and Files of Displaced Persons, Children and Missing Persons / Re…" at bounding box center [193, 609] width 124 height 18
